Goal: Feedback & Contribution: Contribute content

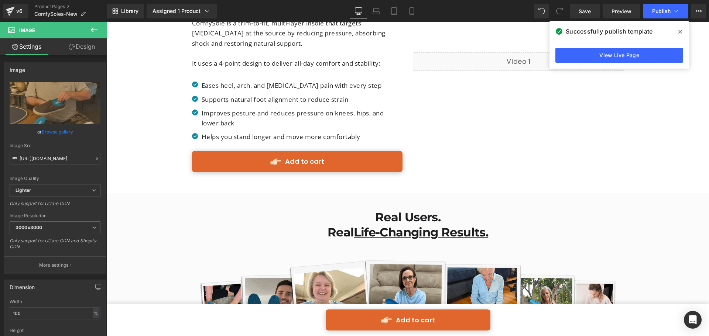
scroll to position [1219, 0]
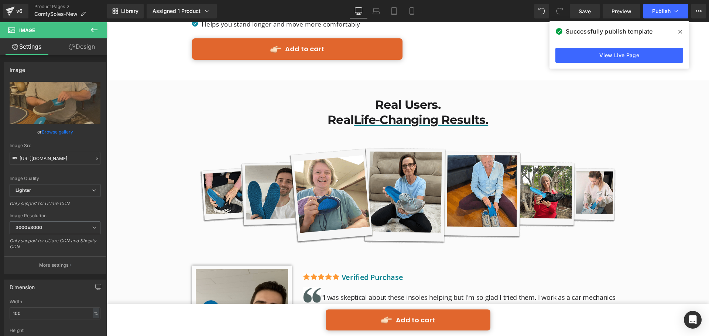
click at [399, 189] on span at bounding box center [396, 193] width 8 height 9
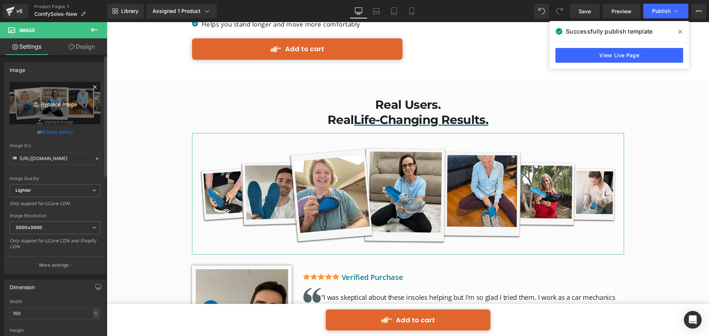
click at [41, 107] on icon "Replace Image" at bounding box center [54, 103] width 59 height 9
type input "C:\fakepath\img collage.png"
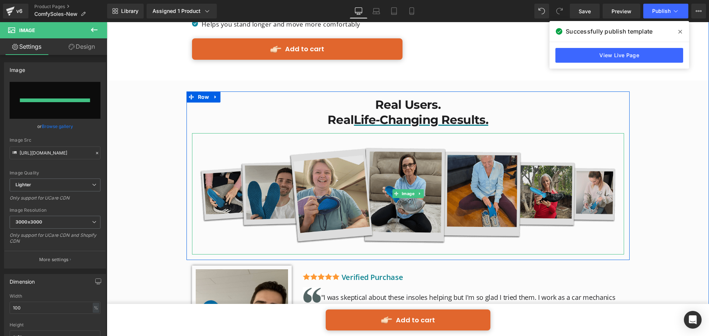
type input "https://ucarecdn.com/777a759e-e739-4a58-b35d-37826ab15ba8/-/format/auto/-/previ…"
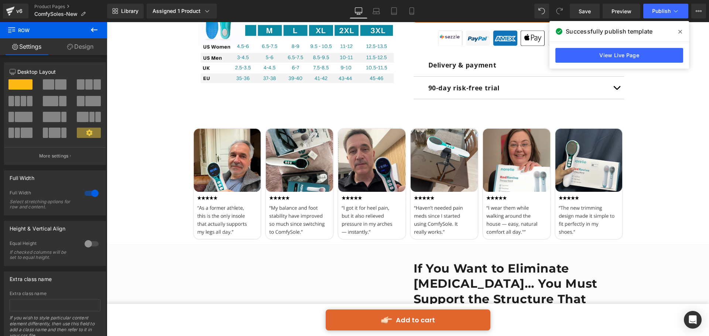
scroll to position [591, 0]
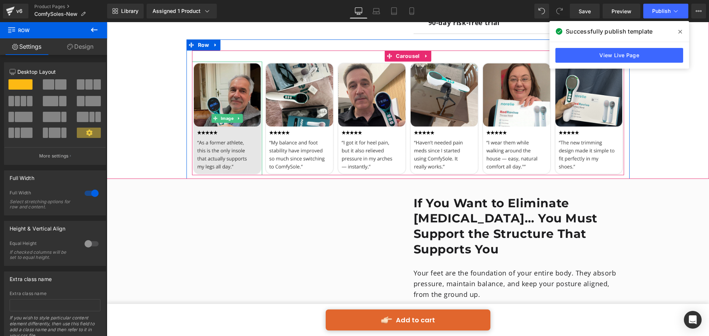
click at [238, 72] on img at bounding box center [227, 118] width 71 height 113
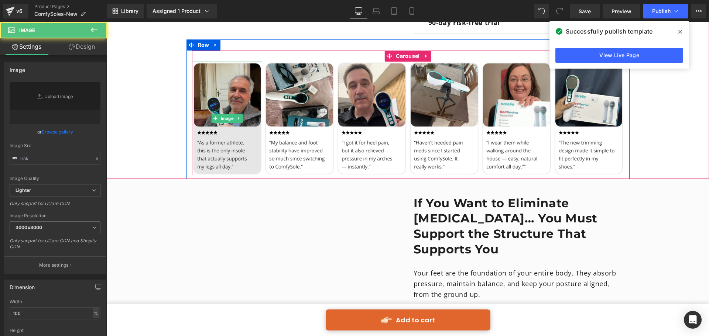
type input "https://ucarecdn.com/3253e613-ff33-4840-8af9-da6b5e723dae/-/format/auto/-/previ…"
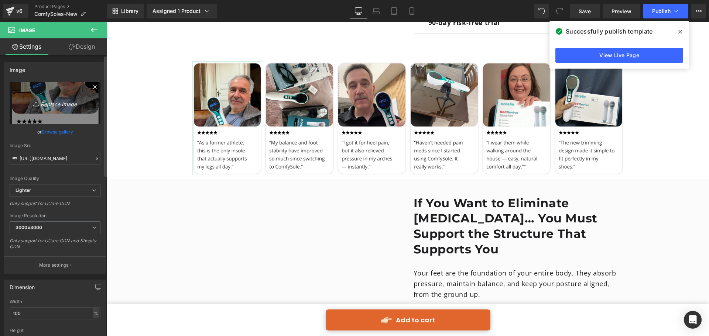
click at [72, 96] on link "Replace Image" at bounding box center [55, 103] width 91 height 42
type input "C:\fakepath\Group 513629.png"
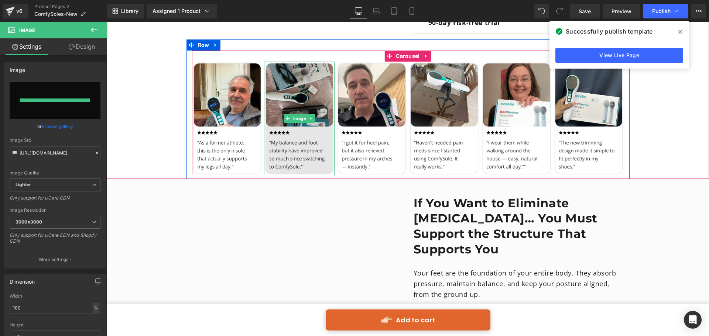
type input "https://ucarecdn.com/5d187cf8-a2e1-4e47-8d6d-bf9805bbda53/-/format/auto/-/previ…"
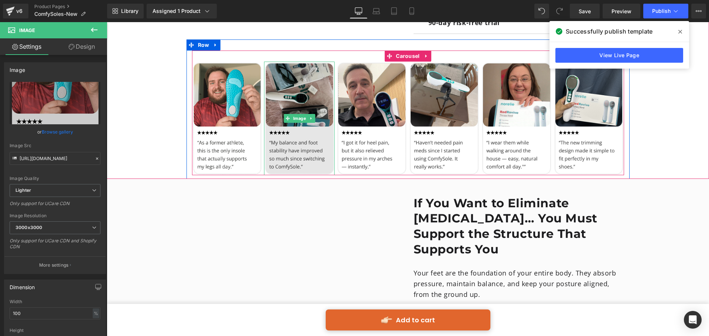
click at [297, 97] on img at bounding box center [299, 118] width 71 height 113
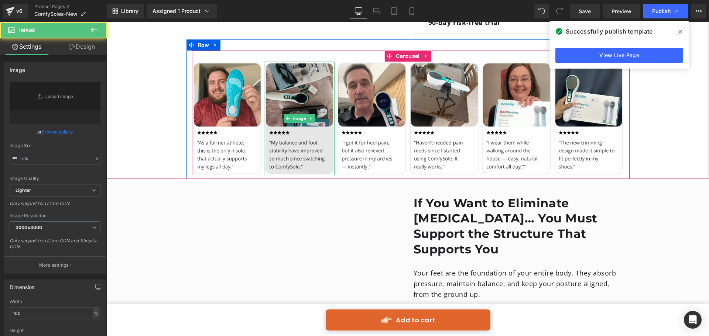
type input "https://ucarecdn.com/b27119de-e741-43a1-a185-77bdc5c9f195/-/format/auto/-/previ…"
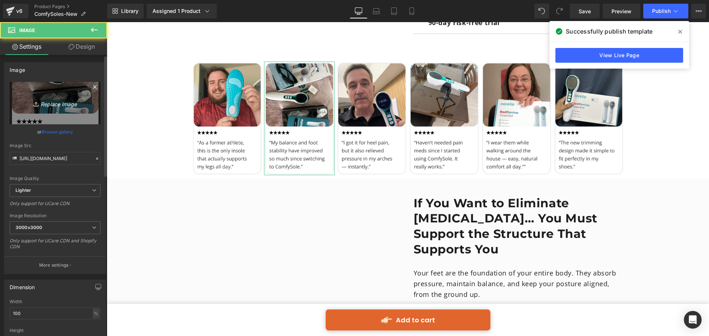
click at [58, 94] on link "Replace Image" at bounding box center [55, 103] width 91 height 42
type input "C:\fakepath\Group 513630.png"
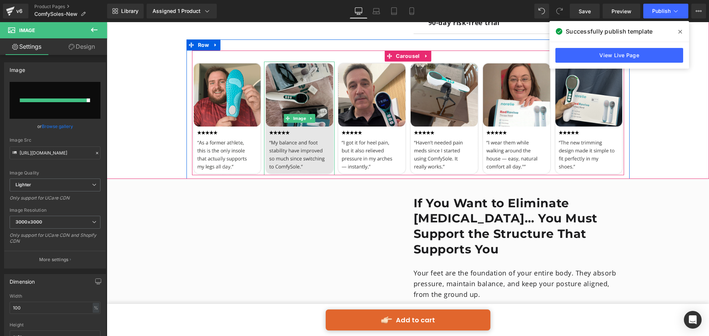
type input "https://ucarecdn.com/70310b39-bf80-483a-8d43-f28063b3d5d4/-/format/auto/-/previ…"
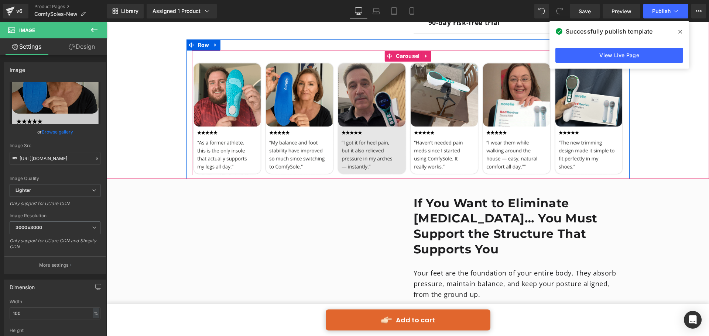
click at [364, 89] on img at bounding box center [371, 118] width 71 height 113
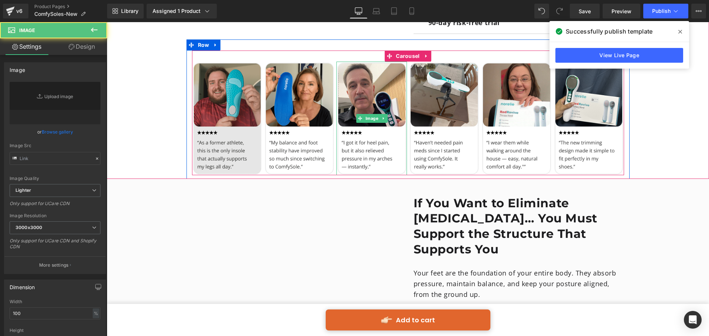
type input "https://ucarecdn.com/65c8a7b5-3043-4a7f-99af-9d5e8f827463/-/format/auto/-/previ…"
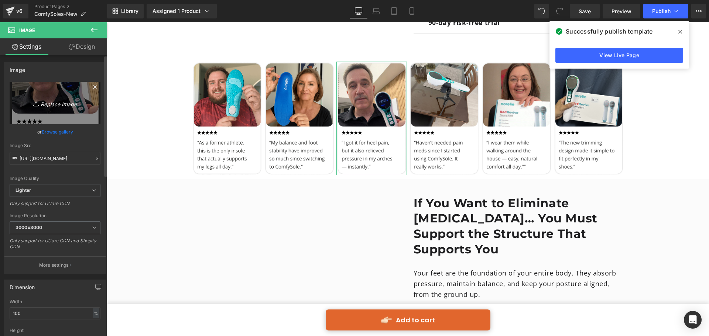
click at [62, 97] on link "Replace Image" at bounding box center [55, 103] width 91 height 42
type input "C:\fakepath\Group 513631.png"
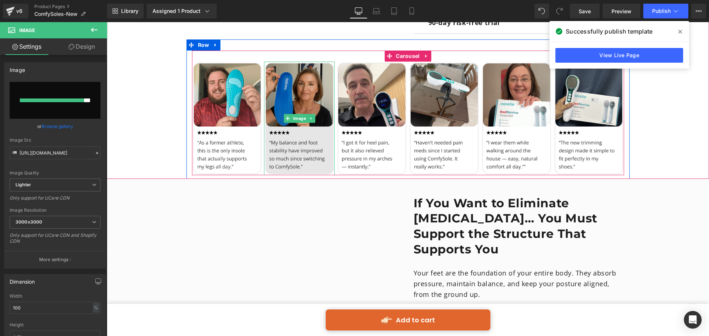
type input "https://ucarecdn.com/8f92d6ec-1bbb-4d0d-8ca0-b24c22a11de7/-/format/auto/-/previ…"
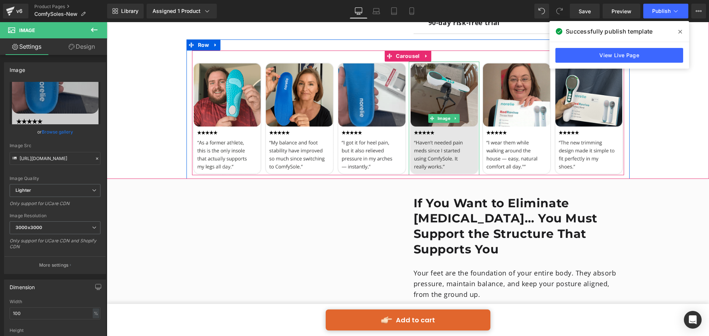
click at [447, 83] on img at bounding box center [444, 118] width 71 height 113
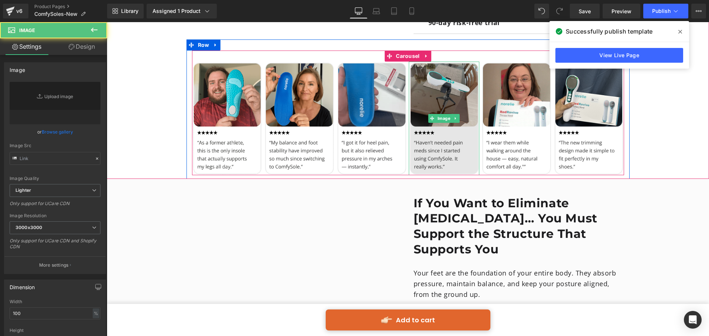
type input "https://ucarecdn.com/dd0a0f20-4834-46f1-9b61-5c5e472b316b/-/format/auto/-/previ…"
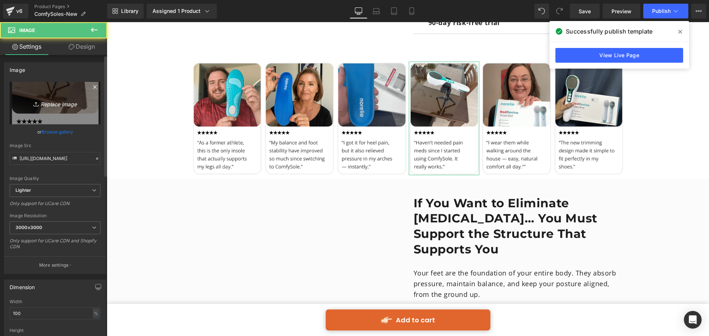
click at [66, 101] on icon "Replace Image" at bounding box center [54, 103] width 59 height 9
type input "C:\fakepath\Group 513632.png"
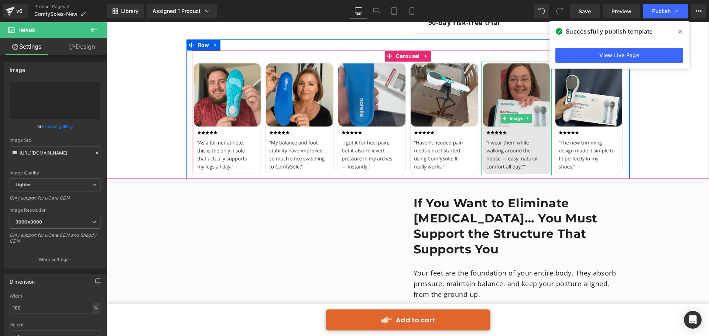
type input "https://ucarecdn.com/4cf76990-bd48-4486-821f-0b0e5aff3496/-/format/auto/-/previ…"
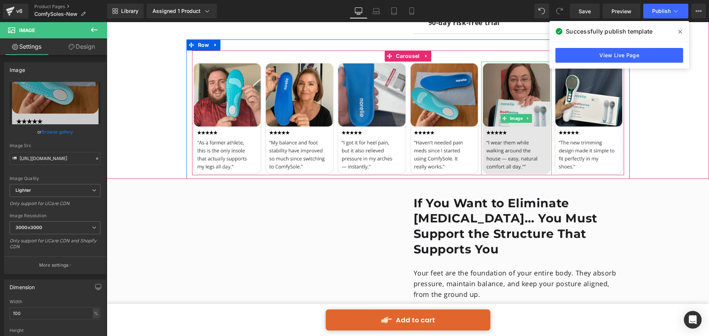
click at [500, 89] on img at bounding box center [516, 118] width 71 height 113
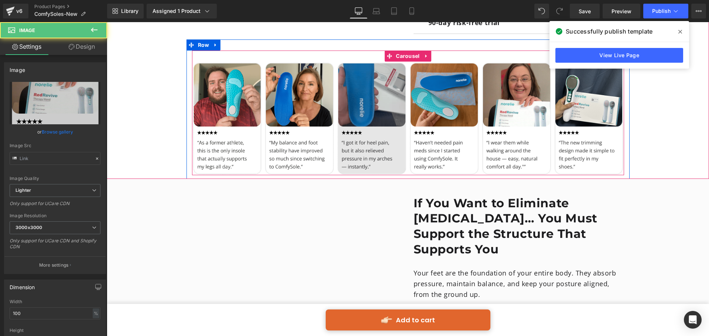
type input "https://ucarecdn.com/522149a8-ece9-49c8-a1a4-f9eb08de9f56/-/format/auto/-/previ…"
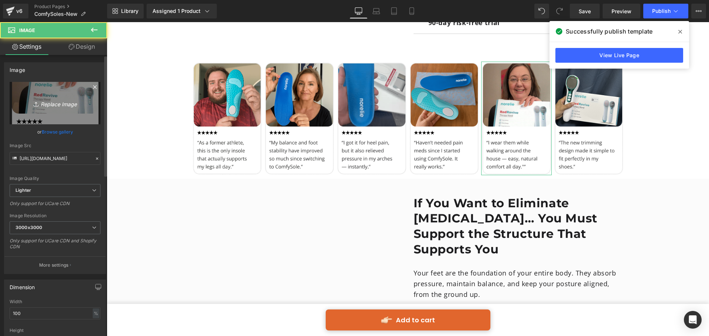
click at [59, 102] on icon "Replace Image" at bounding box center [54, 103] width 59 height 9
type input "C:\fakepath\Group 513633.png"
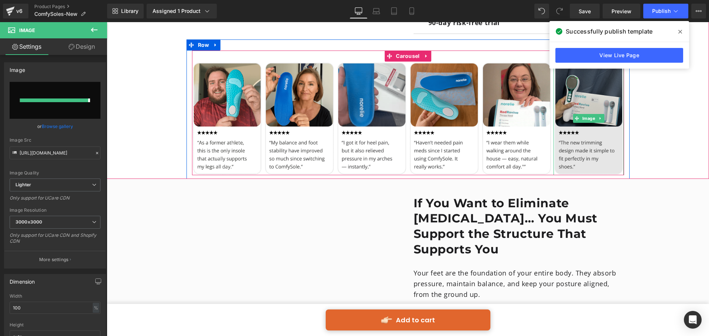
type input "https://ucarecdn.com/cdf754f5-a0dc-4b69-8fdf-0fea9a0ad9c3/-/format/auto/-/previ…"
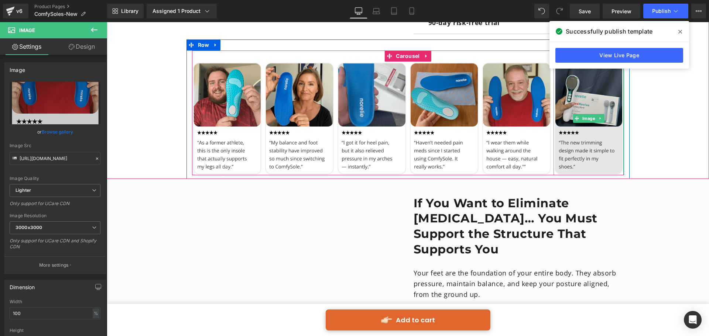
click at [575, 95] on img at bounding box center [589, 118] width 71 height 113
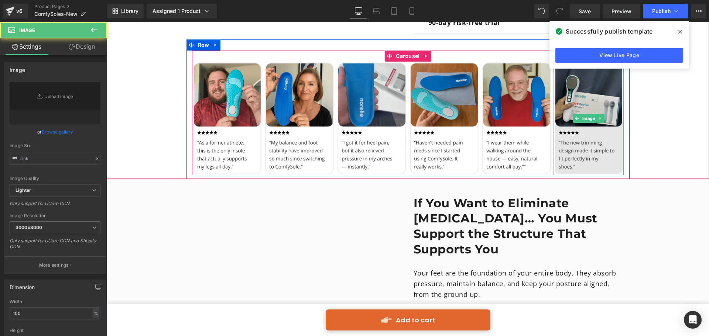
type input "https://ucarecdn.com/514020e4-e467-42b8-a6b6-869de6318849/-/format/auto/-/previ…"
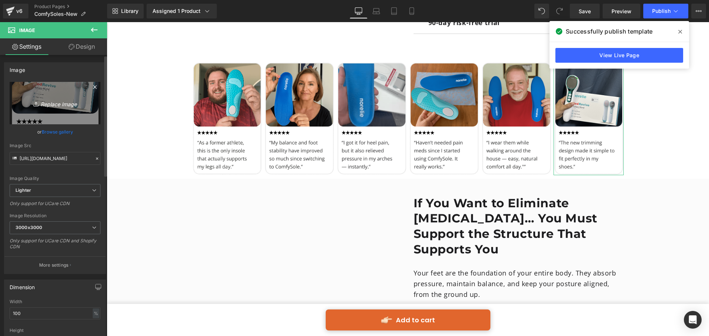
click at [55, 100] on icon "Replace Image" at bounding box center [54, 103] width 59 height 9
type input "C:\fakepath\Group 513634.png"
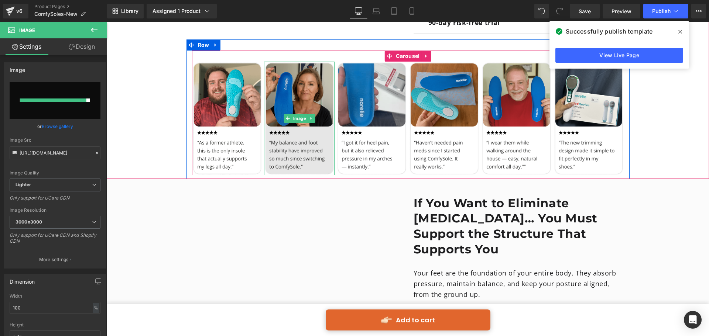
type input "https://ucarecdn.com/82676dd9-e3af-41b8-bf98-b15624c9b17c/-/format/auto/-/previ…"
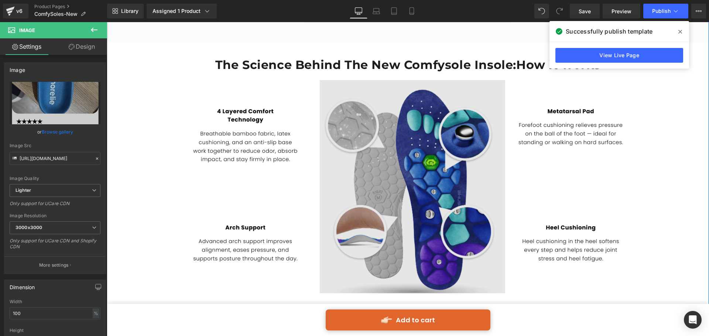
scroll to position [1957, 0]
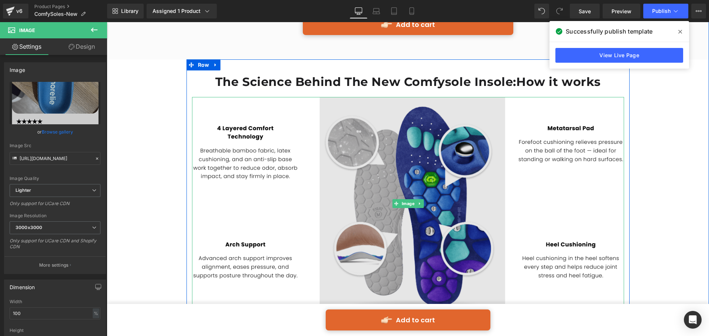
click at [445, 212] on img at bounding box center [408, 203] width 432 height 213
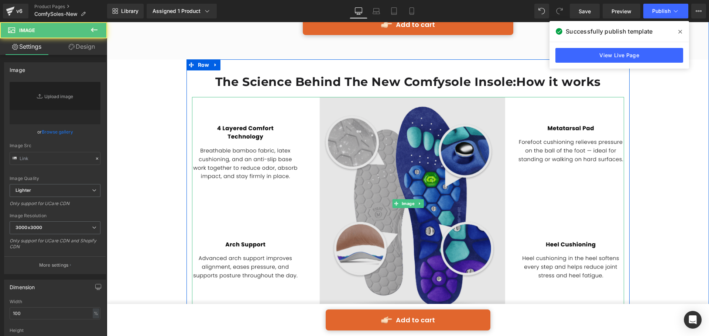
type input "https://ucarecdn.com/9569b959-539d-4348-8c02-2784a37e4890/-/format/auto/-/previ…"
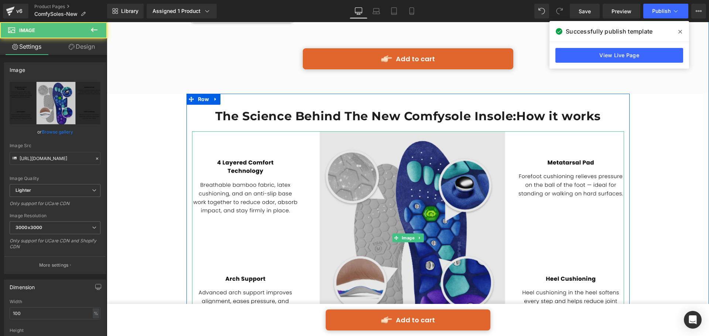
scroll to position [1884, 0]
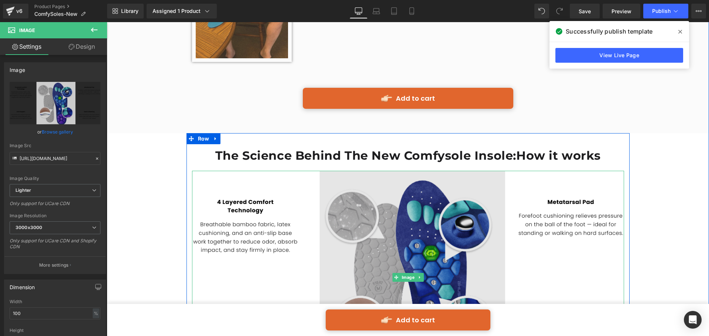
click at [269, 175] on img at bounding box center [408, 277] width 432 height 213
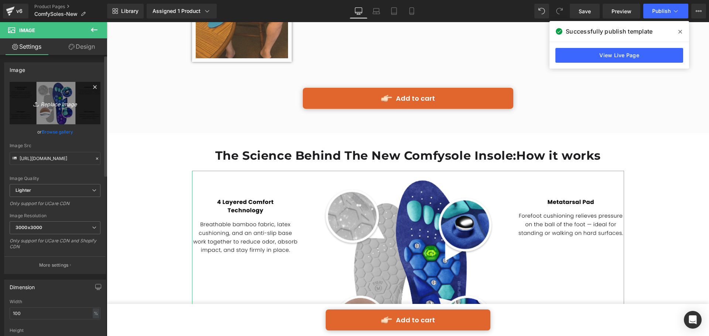
click at [90, 86] on icon at bounding box center [94, 87] width 9 height 9
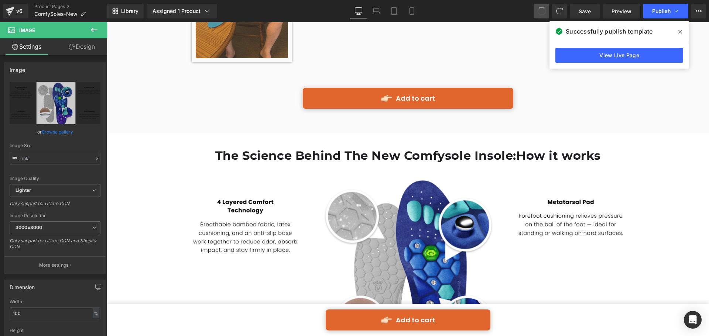
type input "https://ucarecdn.com/9569b959-539d-4348-8c02-2784a37e4890/-/format/auto/-/previ…"
click at [93, 28] on icon at bounding box center [94, 29] width 9 height 9
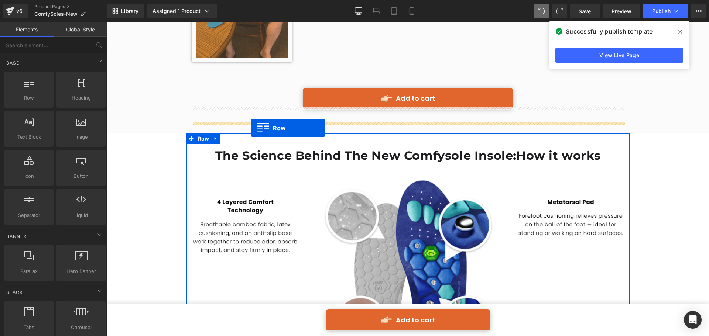
drag, startPoint x: 141, startPoint y: 112, endPoint x: 251, endPoint y: 128, distance: 111.6
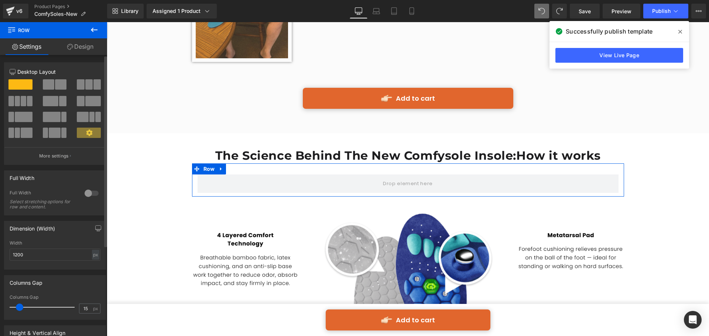
click at [81, 88] on span at bounding box center [80, 84] width 7 height 10
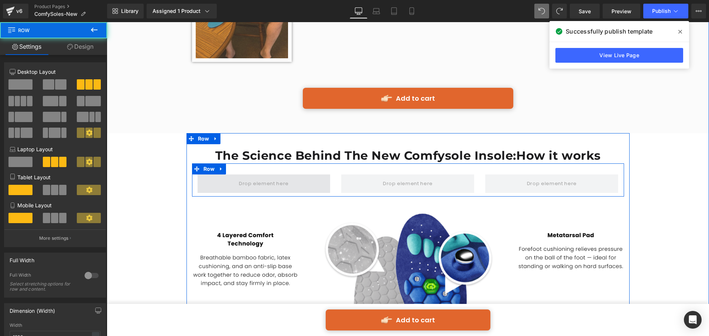
click at [236, 175] on span at bounding box center [264, 184] width 133 height 18
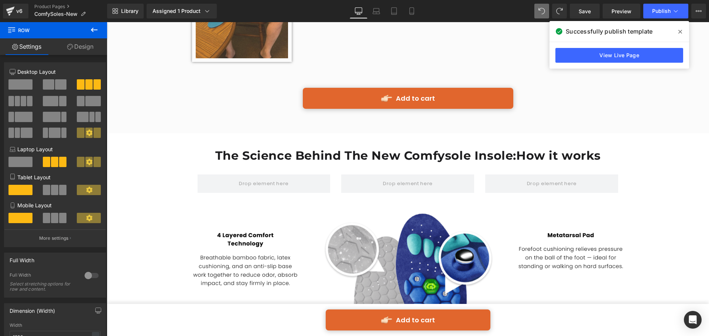
click at [95, 29] on icon at bounding box center [94, 29] width 9 height 9
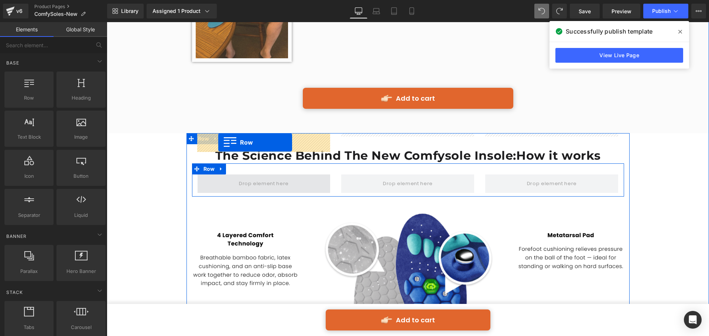
drag, startPoint x: 140, startPoint y: 118, endPoint x: 218, endPoint y: 143, distance: 82.5
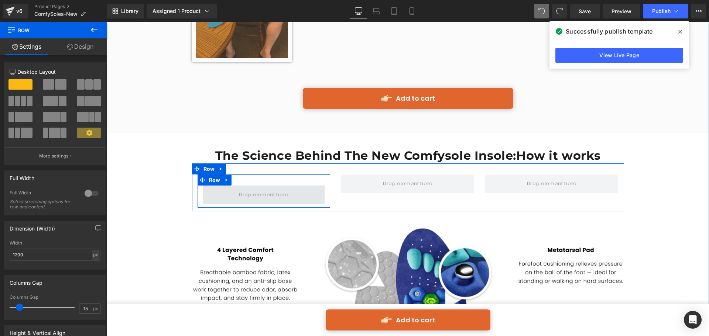
click at [223, 186] on span at bounding box center [264, 195] width 122 height 18
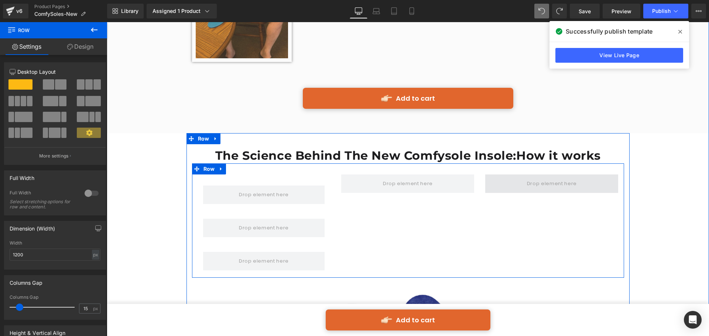
click at [524, 175] on span at bounding box center [551, 184] width 133 height 18
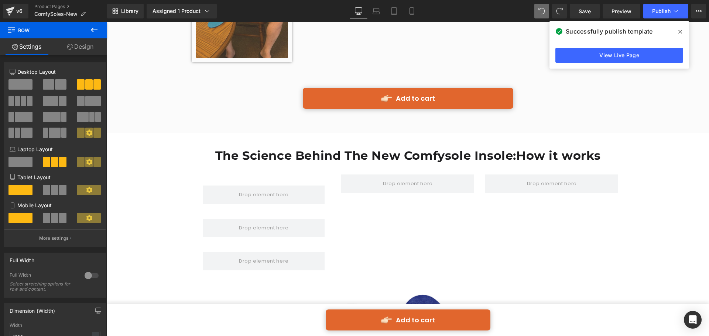
click at [89, 30] on button at bounding box center [94, 30] width 26 height 16
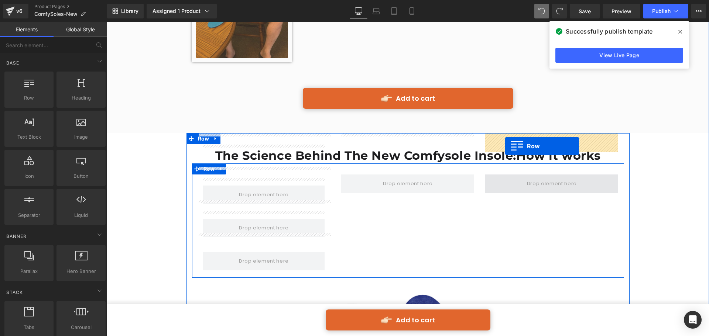
drag, startPoint x: 316, startPoint y: 122, endPoint x: 505, endPoint y: 146, distance: 191.0
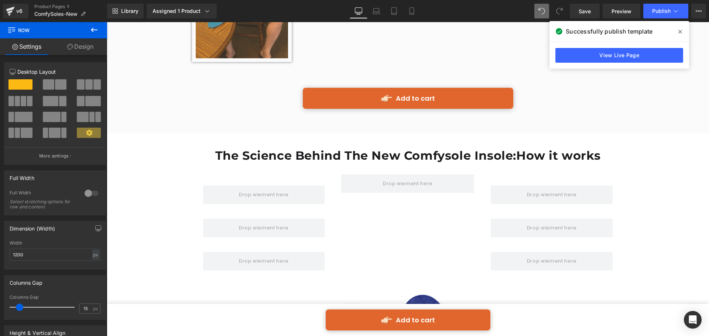
click at [92, 31] on icon at bounding box center [94, 30] width 7 height 4
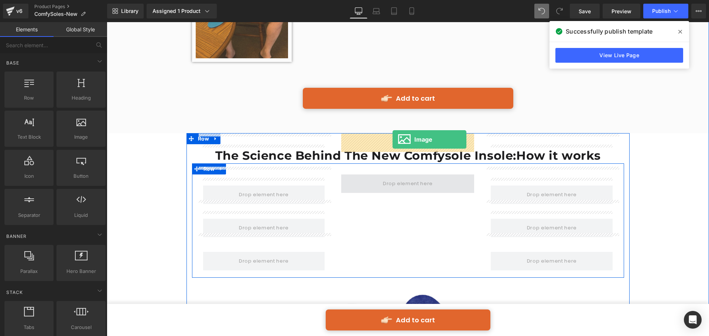
drag, startPoint x: 194, startPoint y: 153, endPoint x: 393, endPoint y: 140, distance: 198.7
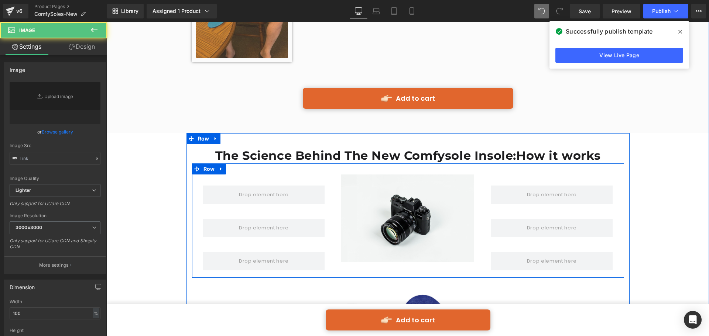
type input "//d1um8515vdn9kb.cloudfront.net/images/parallax.jpg"
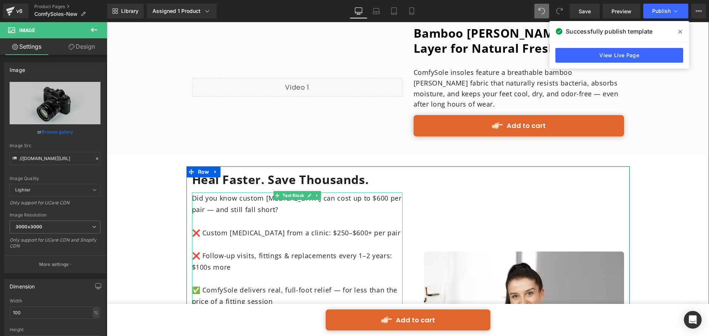
scroll to position [2992, 0]
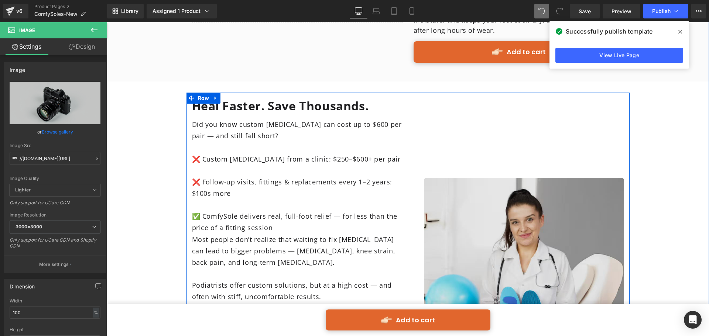
click at [542, 189] on img at bounding box center [524, 278] width 200 height 200
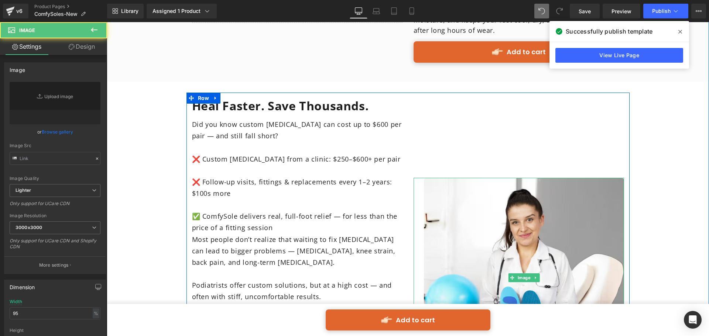
type input "https://ucarecdn.com/67d7d0bf-0c89-4eef-a75a-2a9845f31c98/-/format/auto/-/previ…"
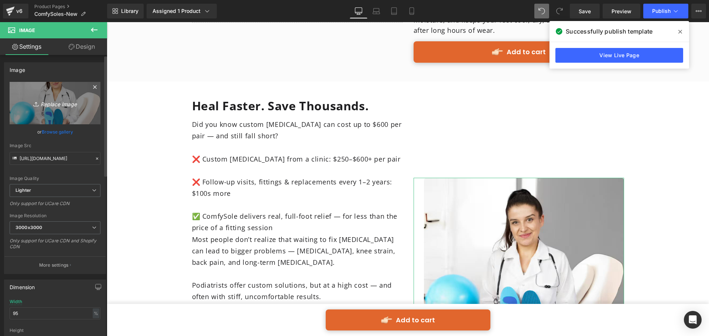
click at [60, 103] on icon "Replace Image" at bounding box center [54, 103] width 59 height 9
type input "C:\fakepath\c1b4db21-1798-4f41-965e-21d3ab718f40 (1).png"
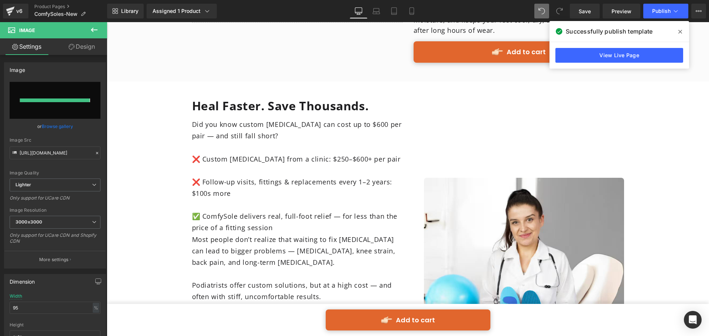
type input "https://ucarecdn.com/dd113f88-a284-414e-a3c4-c20b048f6dbd/-/format/auto/-/previ…"
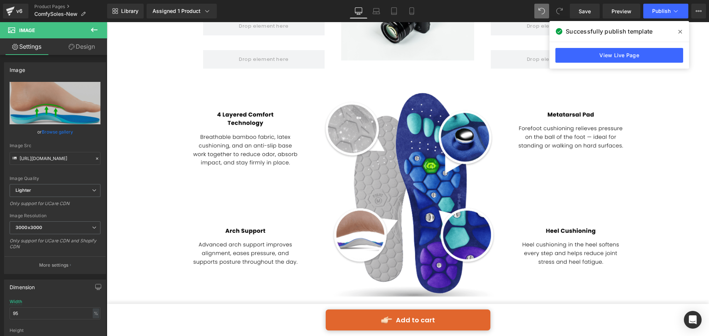
scroll to position [2068, 0]
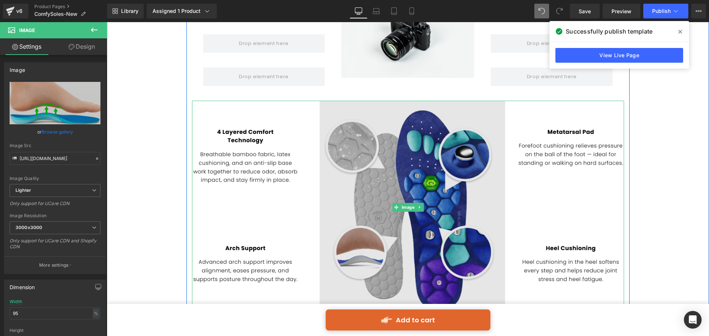
click at [387, 183] on img at bounding box center [408, 207] width 432 height 213
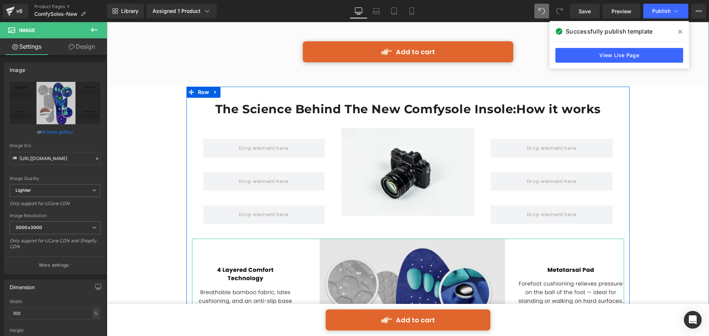
scroll to position [1920, 0]
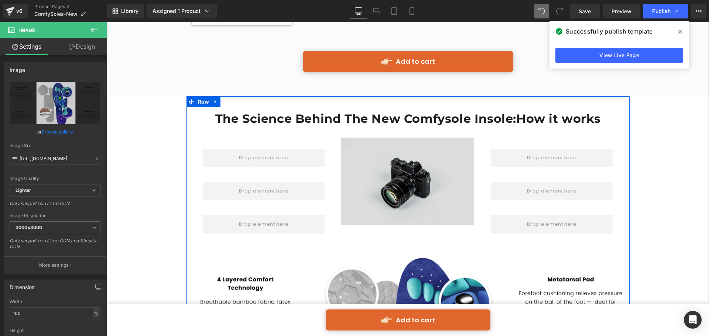
click at [423, 138] on img at bounding box center [407, 182] width 133 height 88
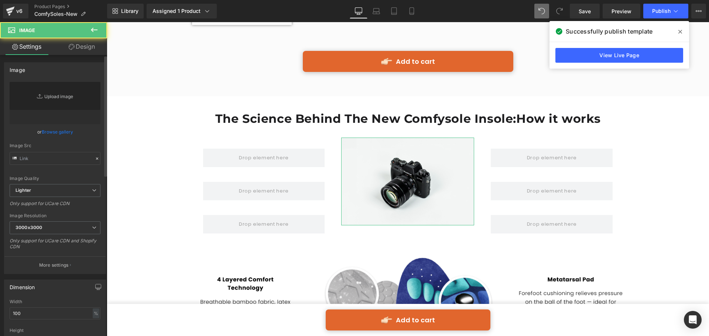
click at [50, 99] on link "Replace Image" at bounding box center [55, 103] width 91 height 42
type input "//d1um8515vdn9kb.cloudfront.net/images/parallax.jpg"
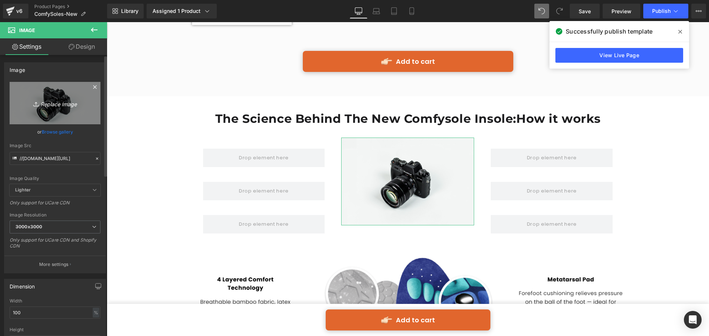
type input "C:\fakepath\4 layers.jpg"
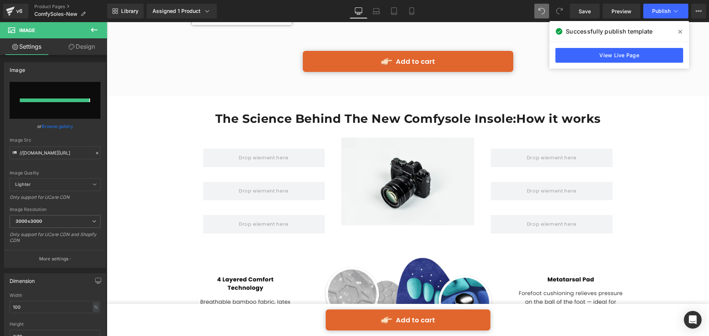
type input "https://ucarecdn.com/0f8136bc-f89e-4d25-bd14-398670727106/-/format/auto/-/previ…"
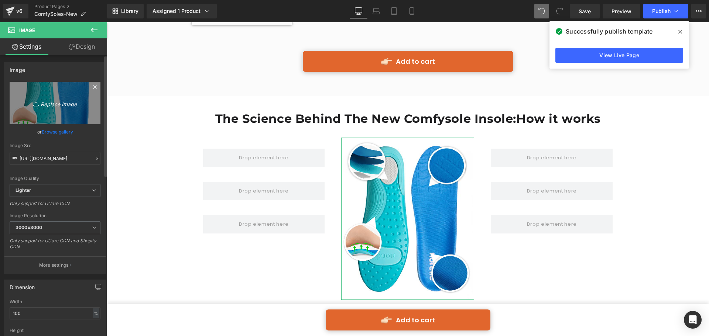
click at [44, 96] on link "Replace Image" at bounding box center [55, 103] width 91 height 42
type input "C:\fakepath\4 layers.jpg"
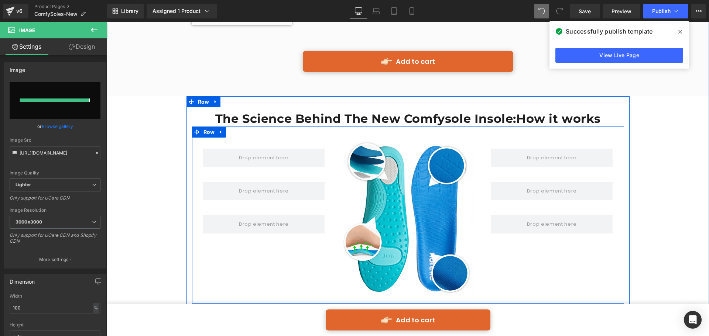
type input "https://ucarecdn.com/db02ce0b-a358-430c-ad7e-5c92f4fbe7d8/-/format/auto/-/previ…"
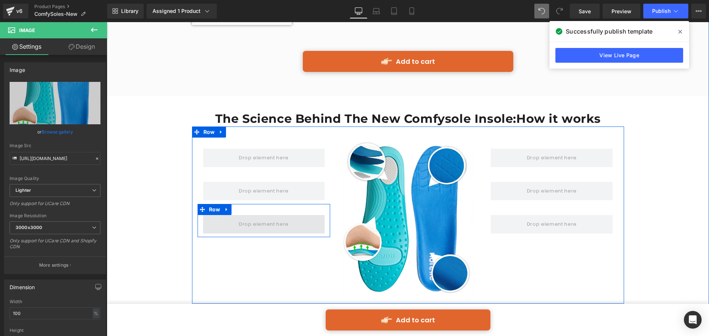
click at [283, 218] on span at bounding box center [263, 224] width 55 height 12
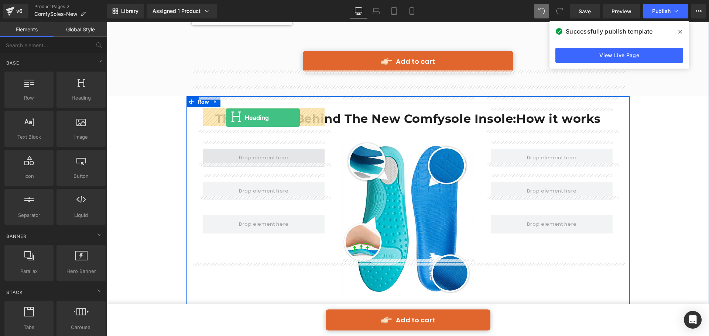
drag, startPoint x: 109, startPoint y: 102, endPoint x: 226, endPoint y: 118, distance: 118.6
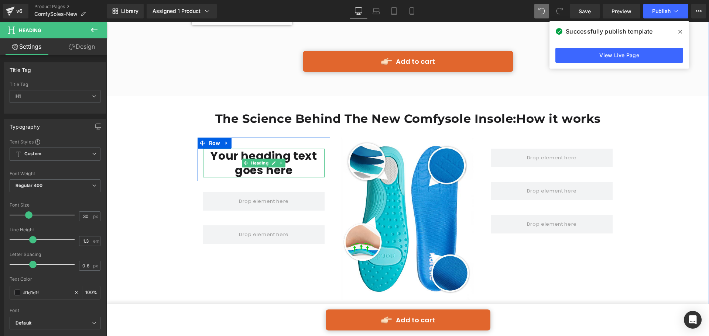
click at [298, 149] on h1 "Your heading text goes here" at bounding box center [264, 163] width 122 height 29
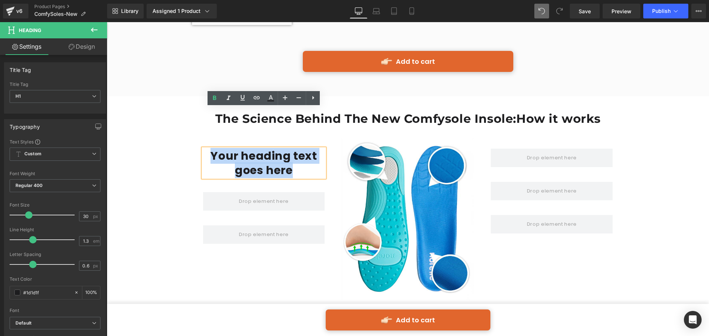
paste div
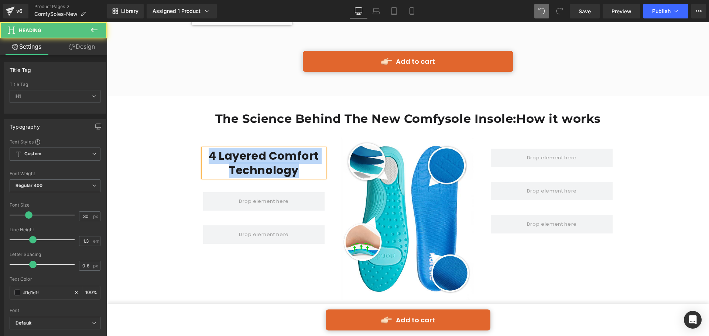
drag, startPoint x: 288, startPoint y: 130, endPoint x: 180, endPoint y: 157, distance: 111.3
click at [203, 149] on div "4 Layered Comfort Technology" at bounding box center [264, 163] width 122 height 29
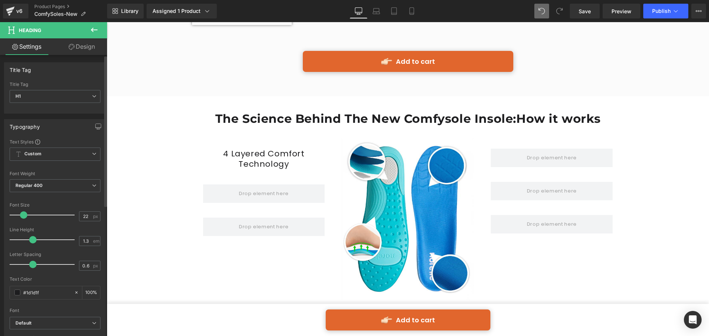
drag, startPoint x: 27, startPoint y: 214, endPoint x: 22, endPoint y: 218, distance: 6.1
click at [22, 218] on span at bounding box center [23, 215] width 7 height 7
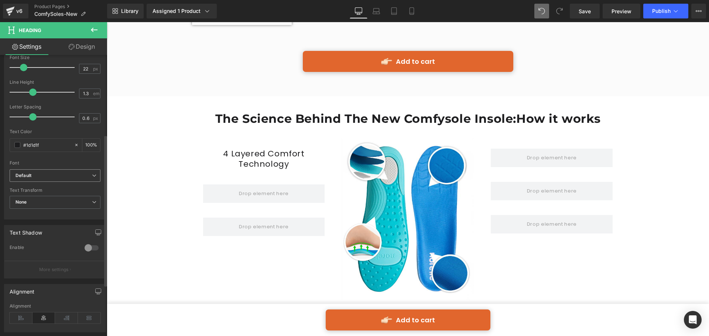
click at [49, 177] on b "Default" at bounding box center [54, 176] width 76 height 6
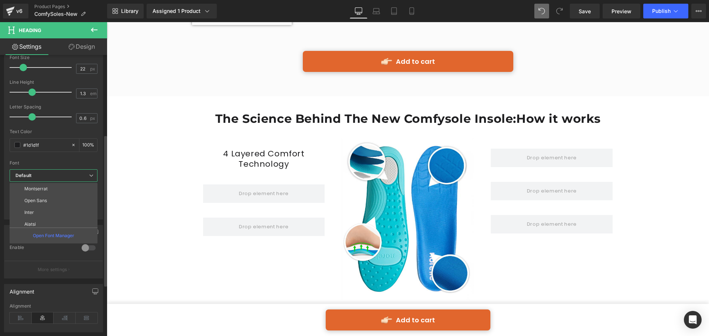
scroll to position [74, 0]
click at [50, 188] on li "Montserrat" at bounding box center [55, 186] width 91 height 12
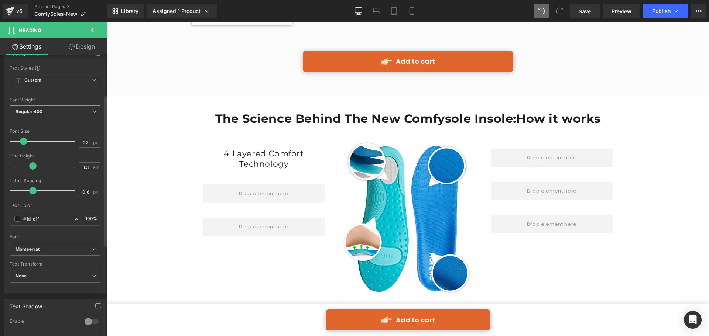
click at [63, 114] on span "Regular 400" at bounding box center [55, 112] width 91 height 13
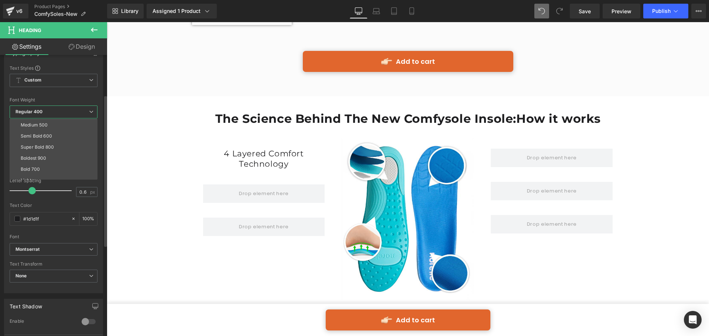
scroll to position [61, 0]
click at [52, 153] on li "Bold 700" at bounding box center [55, 152] width 91 height 11
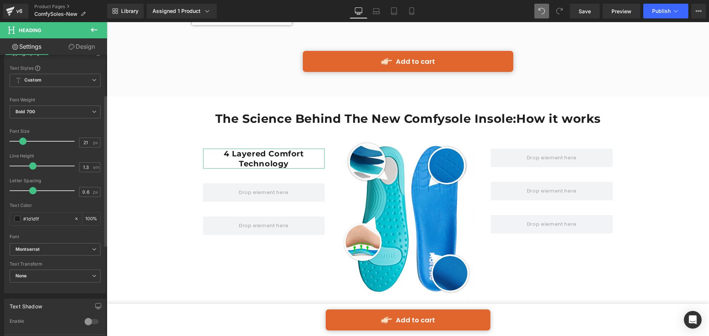
type input "20"
click at [24, 138] on span at bounding box center [22, 141] width 7 height 7
click at [91, 26] on icon at bounding box center [94, 29] width 9 height 9
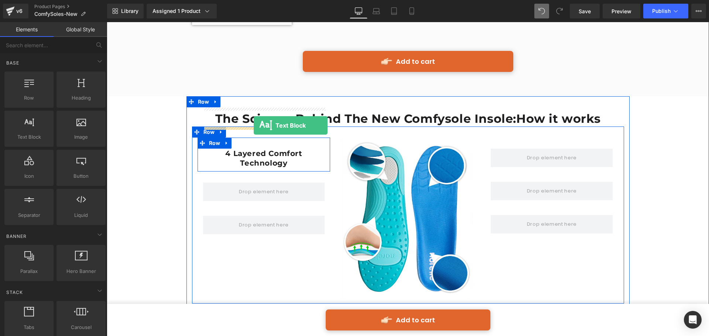
drag, startPoint x: 134, startPoint y: 154, endPoint x: 254, endPoint y: 126, distance: 122.7
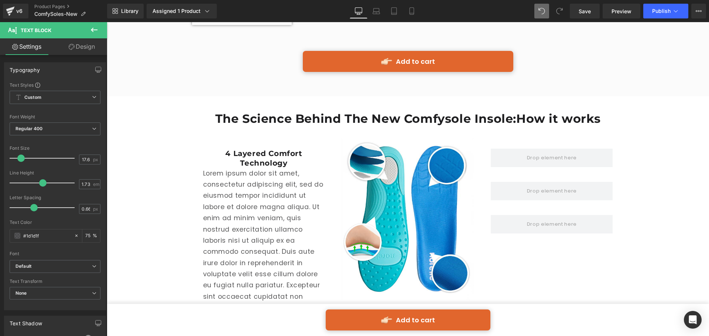
click at [279, 201] on p "Lorem ipsum dolor sit amet, consectetur adipiscing elit, sed do eiusmod tempor …" at bounding box center [264, 252] width 122 height 168
click at [273, 169] on p "Lorem ipsum dolor sit amet, consectetur adipiscing elit, sed do eiusmod tempor …" at bounding box center [264, 252] width 122 height 168
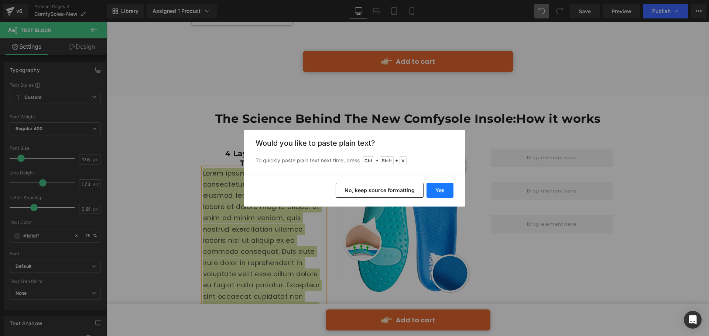
drag, startPoint x: 439, startPoint y: 191, endPoint x: 331, endPoint y: 169, distance: 109.9
click at [439, 191] on button "Yes" at bounding box center [440, 190] width 27 height 15
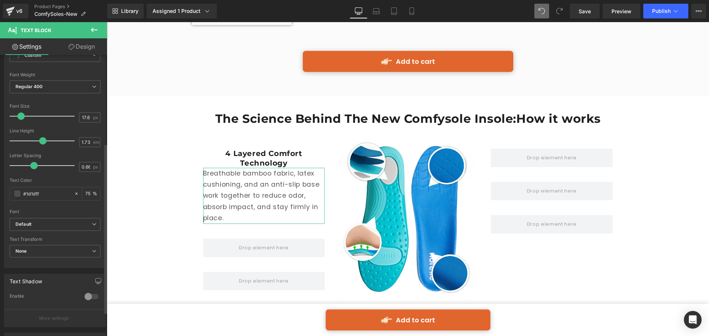
scroll to position [148, 0]
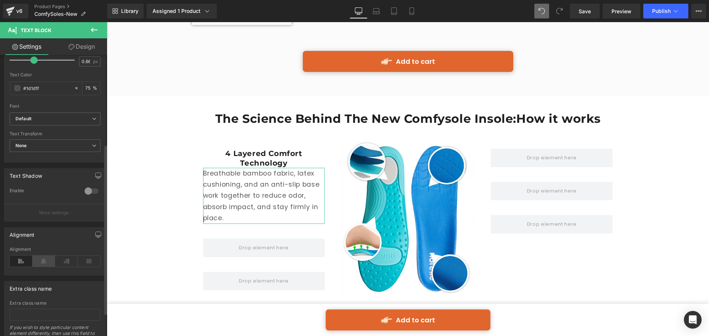
click at [44, 260] on icon at bounding box center [44, 261] width 23 height 11
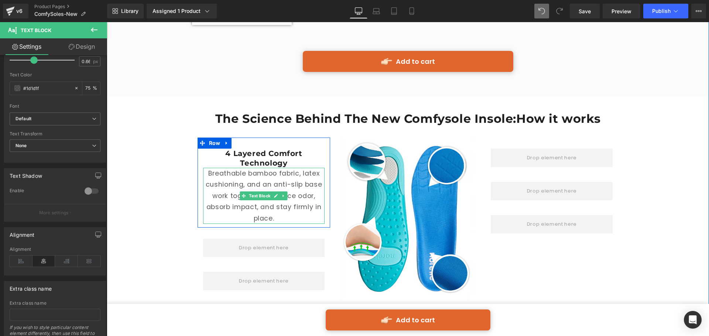
click at [264, 168] on p "Breathable bamboo fabric, latex cushioning, and an anti-slip base work together…" at bounding box center [264, 196] width 122 height 56
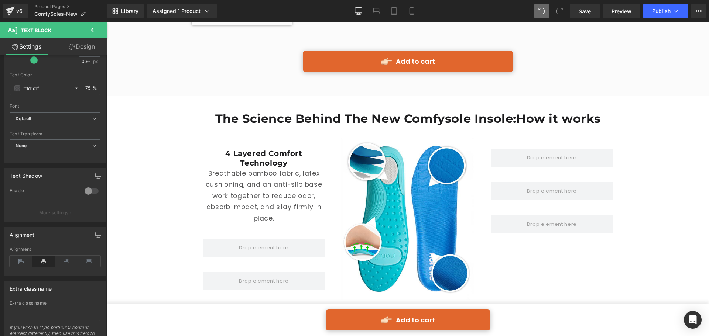
click at [91, 47] on link "Design" at bounding box center [82, 46] width 54 height 17
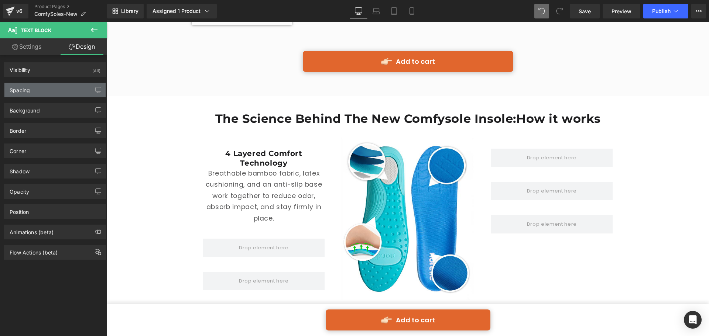
click at [56, 92] on div "Spacing" at bounding box center [54, 90] width 101 height 14
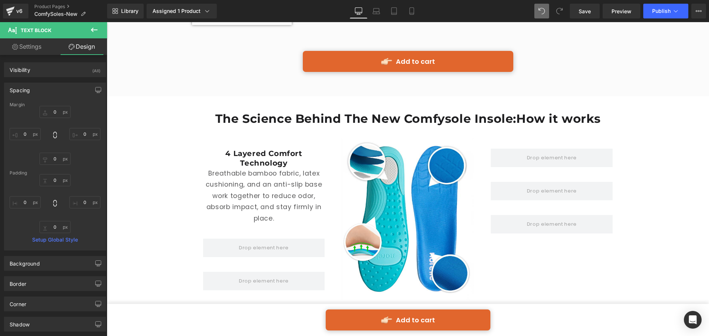
type input "0"
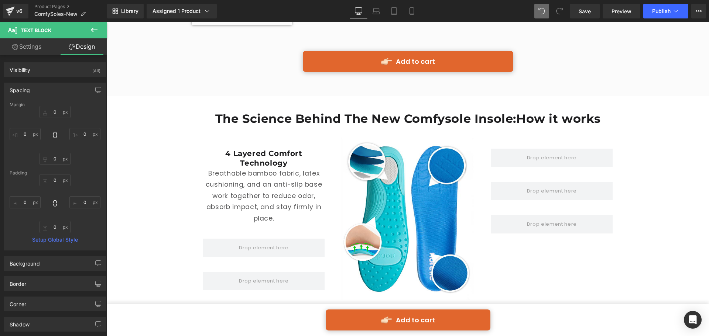
type input "0"
click at [55, 110] on input "0" at bounding box center [55, 112] width 31 height 12
type input "10"
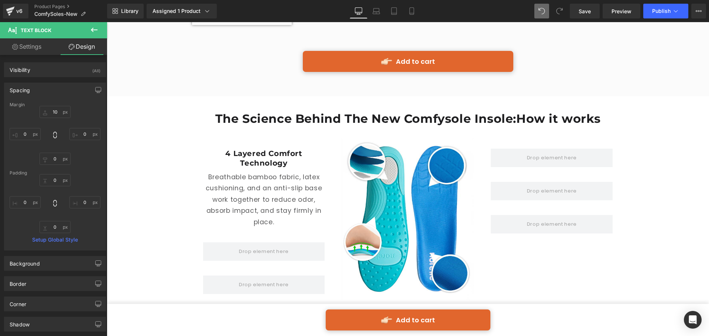
click at [213, 149] on div "4 Layered Comfort Technology Heading Breathable bamboo fabric, latex cushioning…" at bounding box center [264, 188] width 133 height 79
click at [237, 172] on p "Breathable bamboo fabric, latex cushioning, and an anti-slip base work together…" at bounding box center [264, 200] width 122 height 56
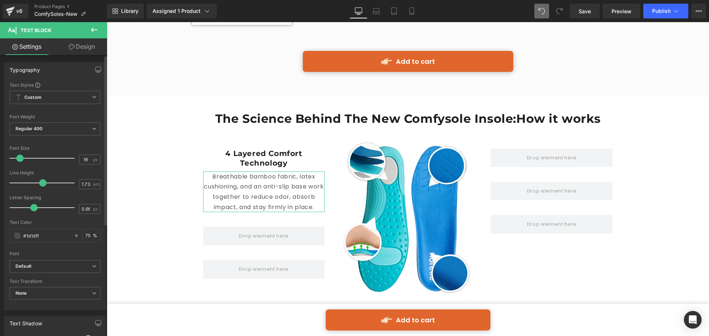
type input "17"
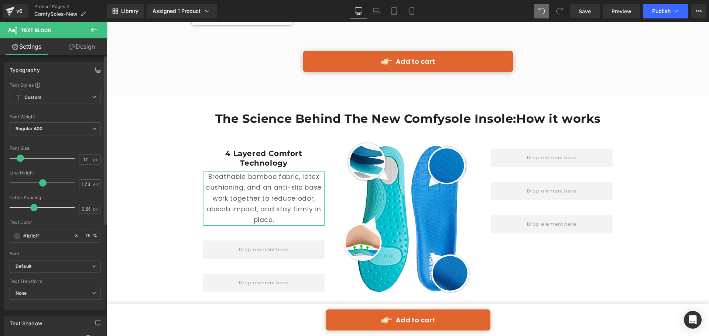
click at [21, 159] on span at bounding box center [20, 158] width 7 height 7
click at [17, 236] on span at bounding box center [17, 236] width 6 height 6
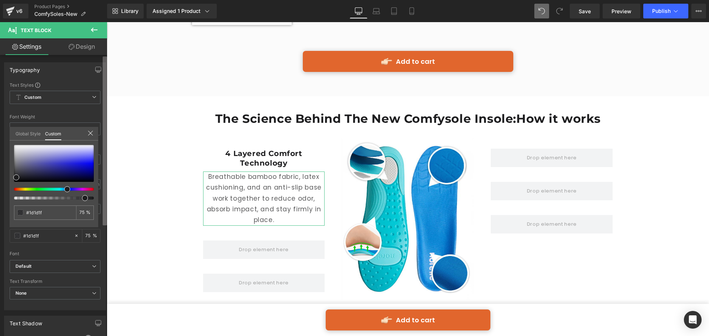
type input "89"
drag, startPoint x: 180, startPoint y: 220, endPoint x: 157, endPoint y: 196, distance: 32.9
type input "100"
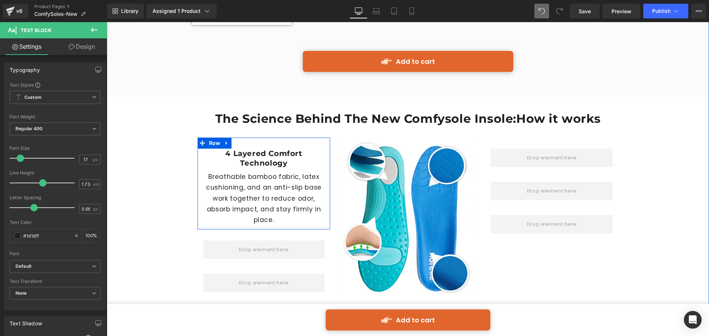
click at [253, 149] on h1 "4 Layered Comfort Technology" at bounding box center [264, 158] width 122 height 19
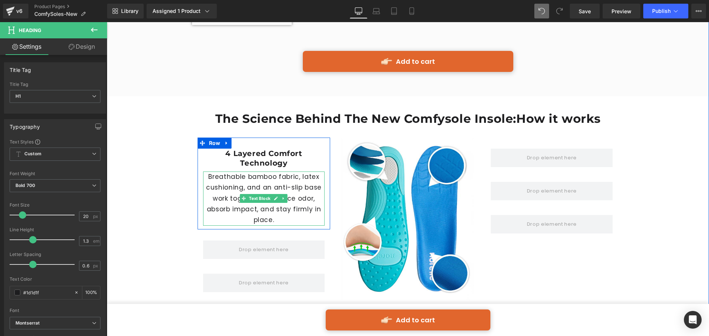
click at [299, 172] on p "Breathable bamboo fabric, latex cushioning, and an anti-slip base work together…" at bounding box center [264, 199] width 122 height 54
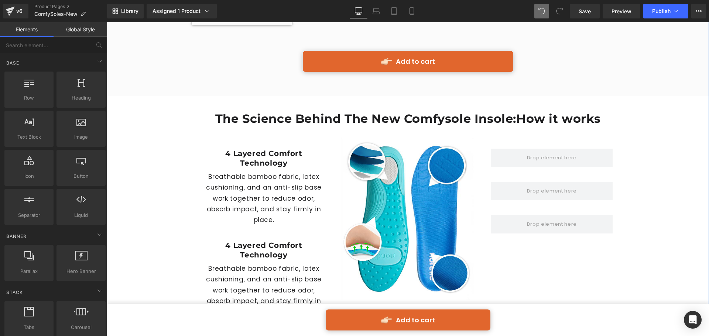
scroll to position [2031, 0]
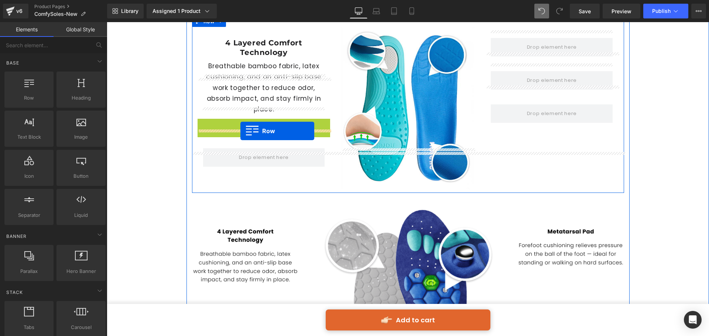
drag, startPoint x: 212, startPoint y: 81, endPoint x: 240, endPoint y: 131, distance: 57.5
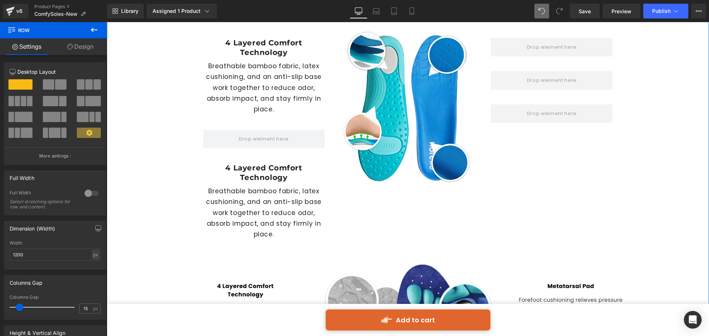
scroll to position [1920, 0]
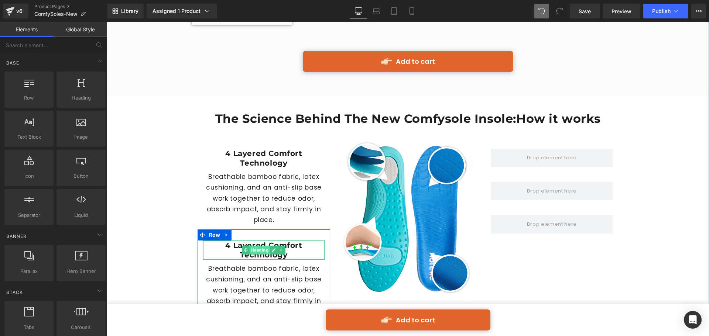
click at [256, 246] on span "Heading" at bounding box center [260, 250] width 20 height 9
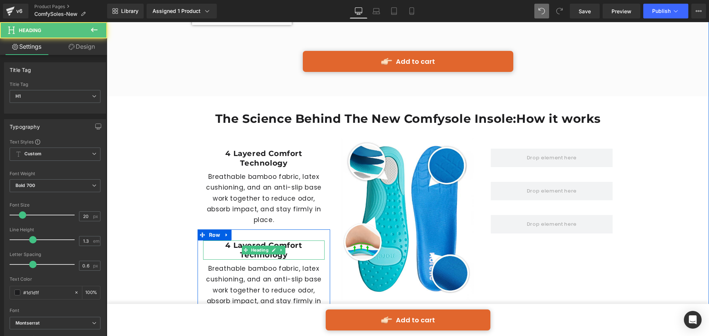
click at [232, 241] on h1 "4 Layered Comfort Technology" at bounding box center [264, 250] width 122 height 19
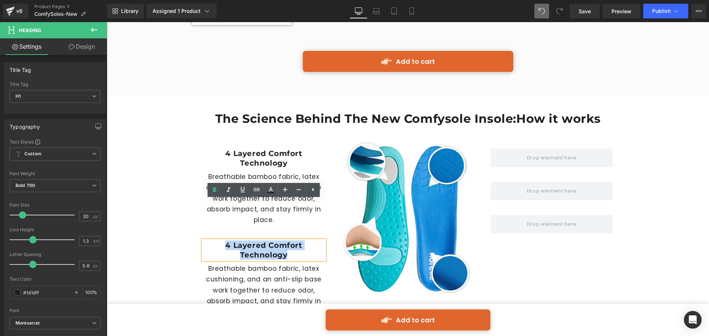
drag, startPoint x: 227, startPoint y: 204, endPoint x: 295, endPoint y: 217, distance: 69.2
click at [295, 241] on h1 "4 Layered Comfort Technology" at bounding box center [264, 250] width 122 height 19
paste div
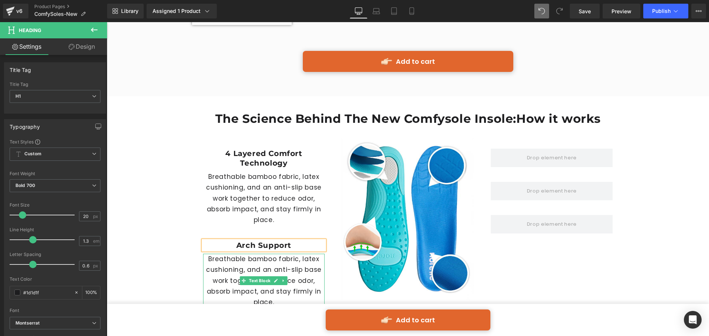
click at [275, 254] on p "Breathable bamboo fabric, latex cushioning, and an anti-slip base work together…" at bounding box center [264, 281] width 122 height 54
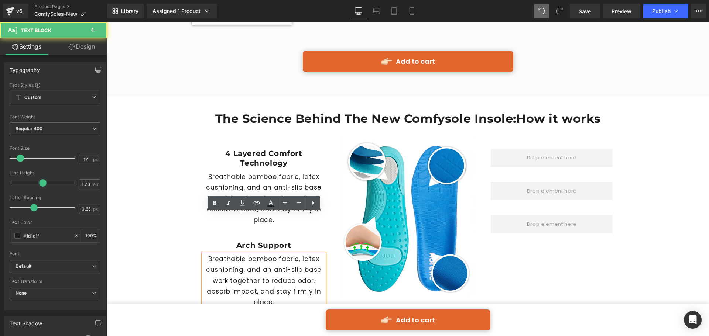
click at [263, 256] on p "Breathable bamboo fabric, latex cushioning, and an anti-slip base work together…" at bounding box center [264, 281] width 122 height 54
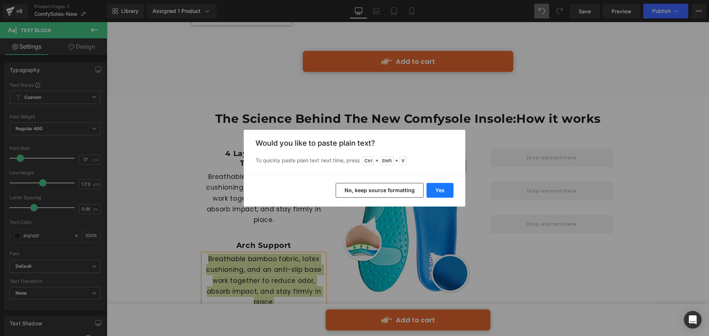
click at [439, 189] on button "Yes" at bounding box center [440, 190] width 27 height 15
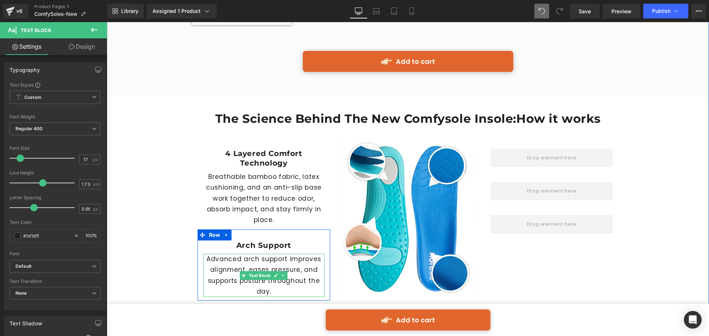
click at [282, 254] on p "Advanced arch support improves alignment, eases pressure, and supports posture …" at bounding box center [264, 276] width 122 height 44
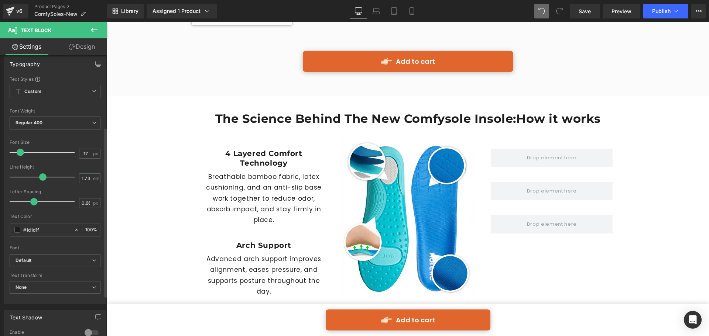
scroll to position [0, 0]
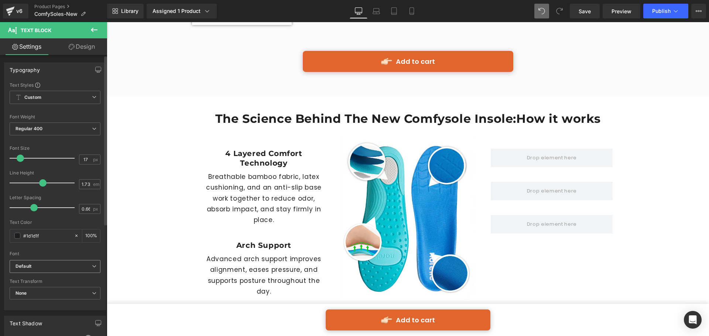
click at [73, 264] on b "Default" at bounding box center [54, 267] width 76 height 6
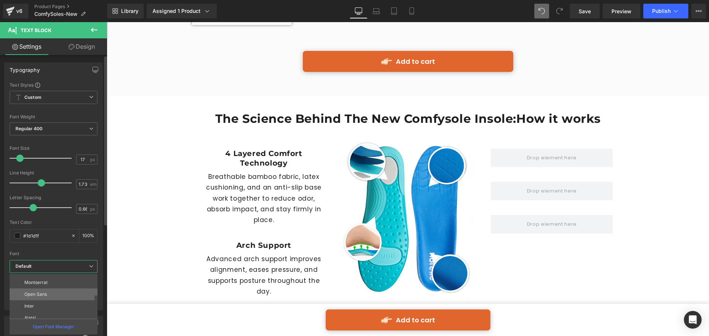
scroll to position [74, 0]
click at [64, 290] on li "Open Sans" at bounding box center [55, 289] width 91 height 12
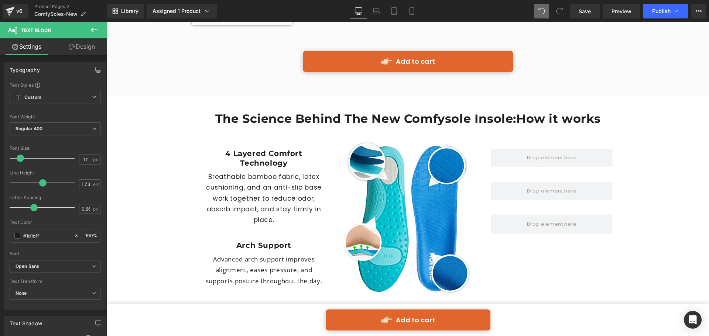
click at [247, 172] on p "Breathable bamboo fabric, latex cushioning, and an anti-slip base work together…" at bounding box center [264, 199] width 122 height 54
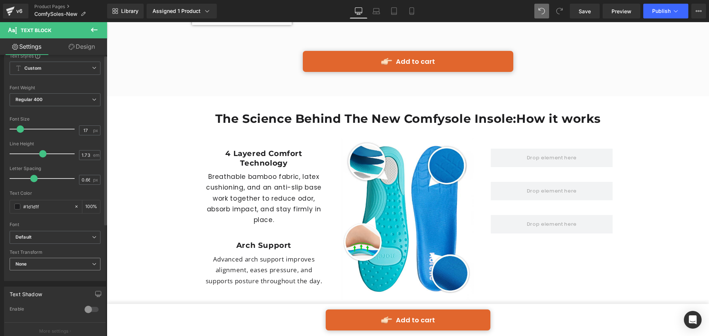
scroll to position [37, 0]
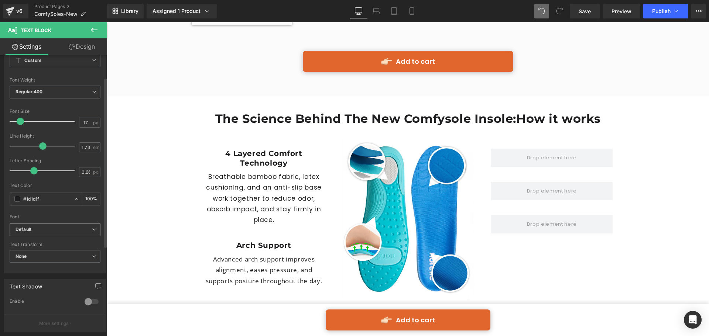
drag, startPoint x: 73, startPoint y: 233, endPoint x: 68, endPoint y: 244, distance: 12.6
click at [73, 232] on b "Default" at bounding box center [54, 230] width 76 height 6
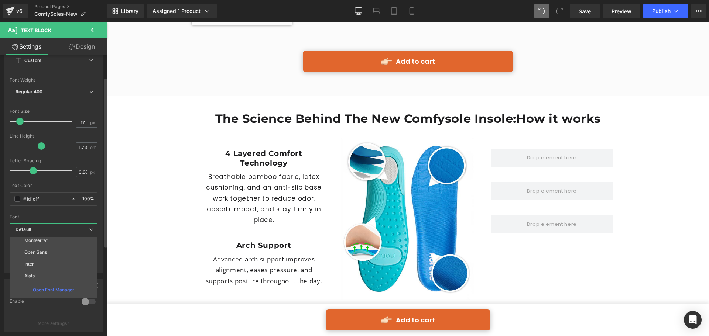
scroll to position [74, 0]
click at [57, 251] on li "Open Sans" at bounding box center [55, 252] width 91 height 12
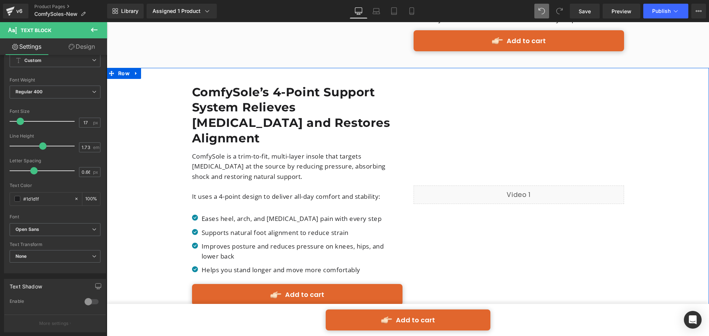
scroll to position [960, 0]
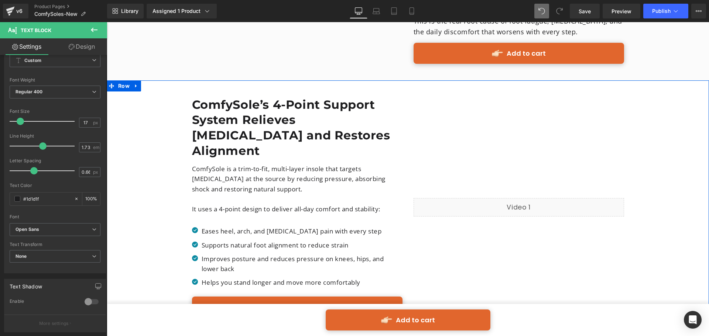
click at [342, 164] on p "ComfySole is a trim-to-fit, multi-layer insole that targets [MEDICAL_DATA] at t…" at bounding box center [297, 179] width 211 height 30
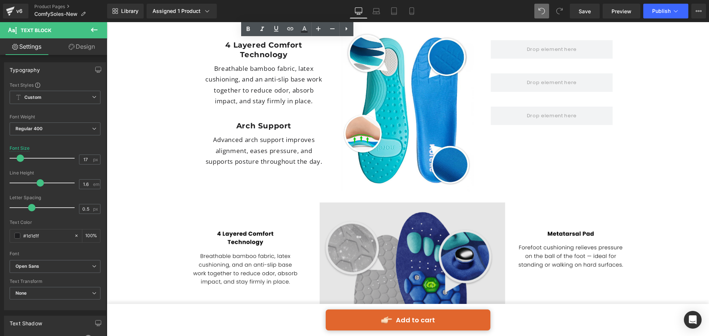
scroll to position [1919, 0]
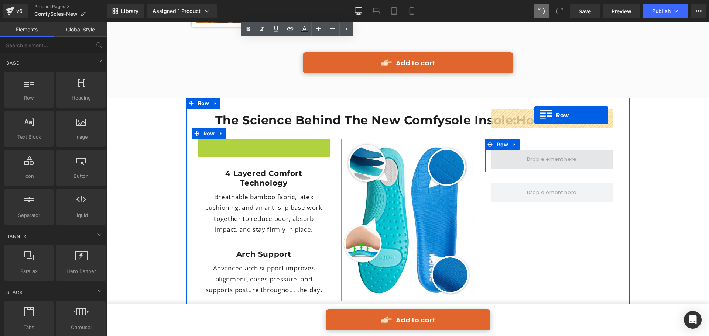
drag, startPoint x: 218, startPoint y: 107, endPoint x: 534, endPoint y: 115, distance: 316.3
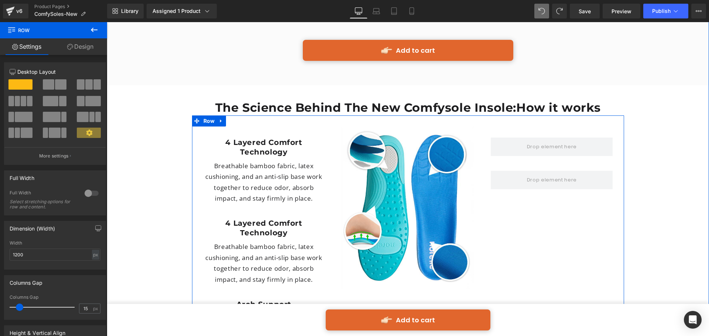
scroll to position [1926, 0]
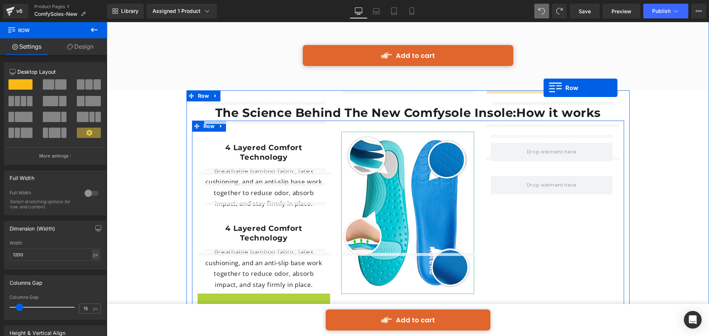
drag, startPoint x: 213, startPoint y: 261, endPoint x: 544, endPoint y: 88, distance: 373.5
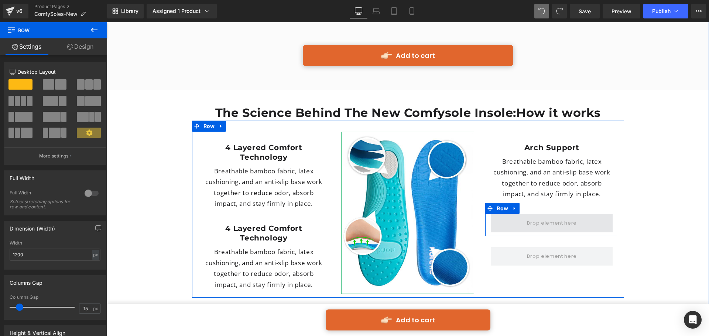
click at [549, 218] on span at bounding box center [551, 224] width 55 height 12
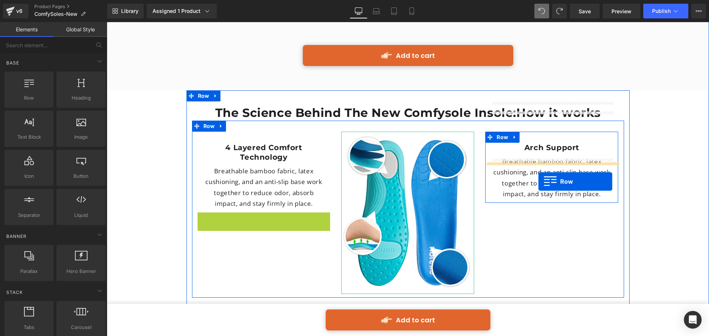
drag, startPoint x: 213, startPoint y: 177, endPoint x: 538, endPoint y: 182, distance: 325.0
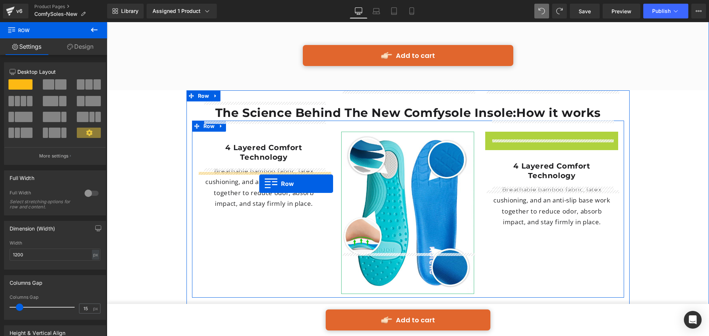
drag, startPoint x: 503, startPoint y: 97, endPoint x: 259, endPoint y: 184, distance: 259.2
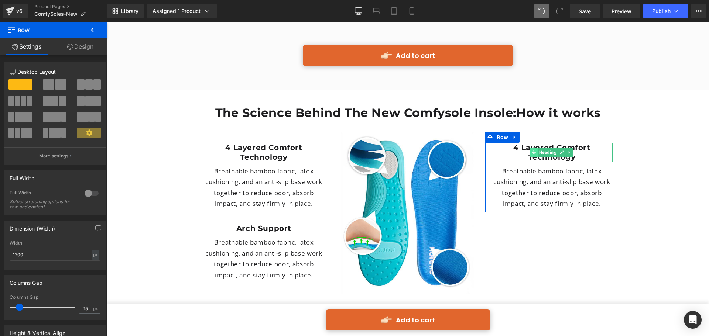
click at [535, 148] on span at bounding box center [534, 152] width 8 height 9
click at [530, 148] on span at bounding box center [534, 152] width 8 height 9
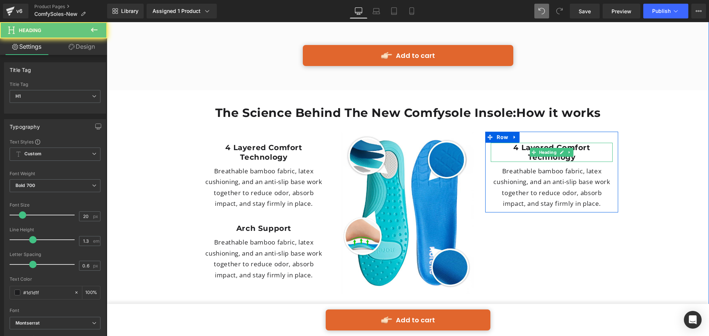
click at [523, 143] on h1 "4 Layered Comfort Technology" at bounding box center [552, 152] width 122 height 19
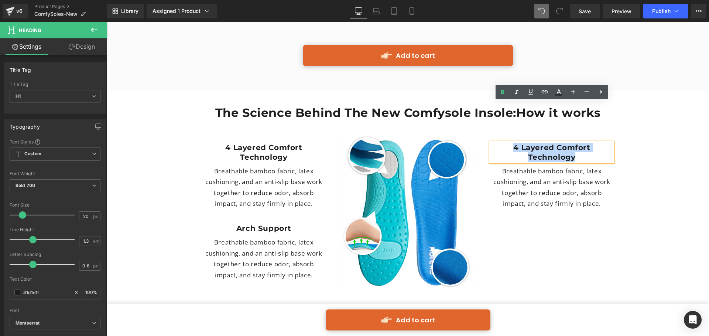
drag, startPoint x: 514, startPoint y: 107, endPoint x: 602, endPoint y: 117, distance: 87.7
click at [602, 143] on h1 "4 Layered Comfort Technology" at bounding box center [552, 152] width 122 height 19
paste div
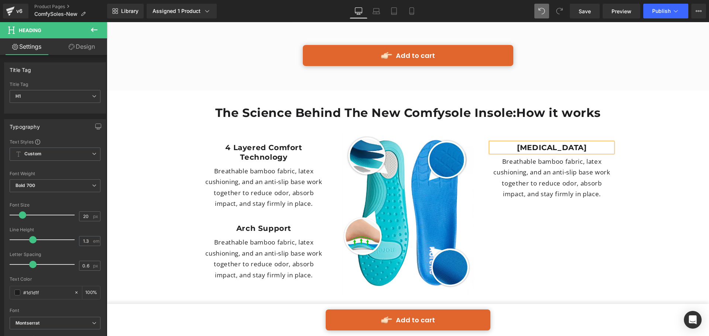
click at [560, 156] on p "Breathable bamboo fabric, latex cushioning, and an anti-slip base work together…" at bounding box center [552, 178] width 122 height 44
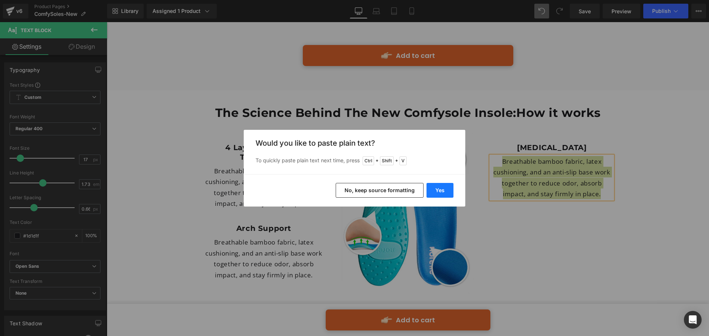
click at [446, 190] on button "Yes" at bounding box center [440, 190] width 27 height 15
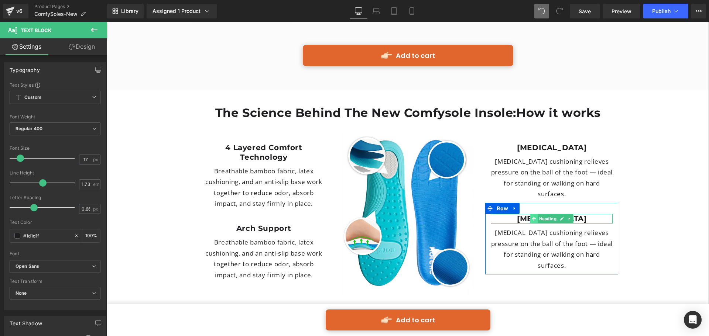
click at [544, 215] on span "Heading" at bounding box center [548, 219] width 20 height 9
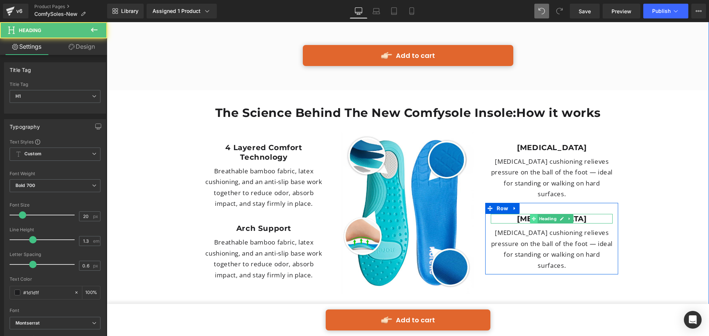
click at [532, 217] on icon at bounding box center [534, 219] width 4 height 4
click at [525, 214] on h1 "Metatarsal Pad" at bounding box center [552, 219] width 122 height 10
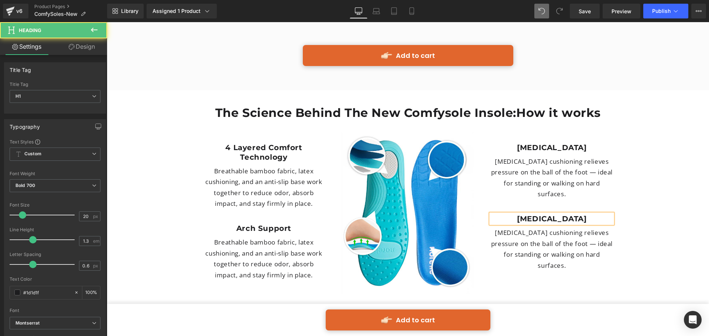
click at [535, 214] on h1 "Metatarsal Pad" at bounding box center [552, 219] width 122 height 10
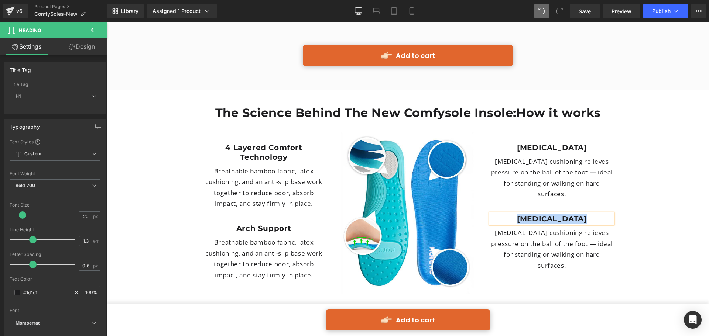
paste div
click at [582, 228] on p "Forefoot cushioning relieves pressure on the ball of the foot — ideal for stand…" at bounding box center [552, 250] width 122 height 44
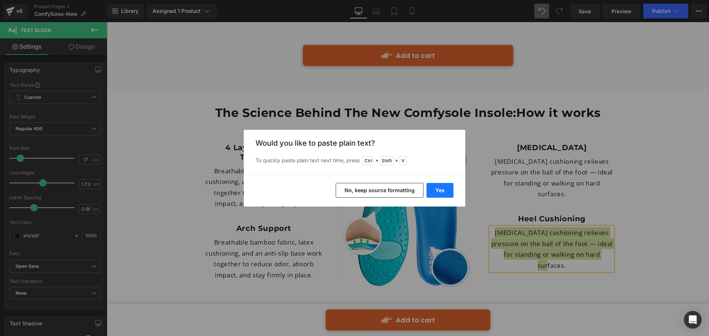
click at [448, 189] on button "Yes" at bounding box center [440, 190] width 27 height 15
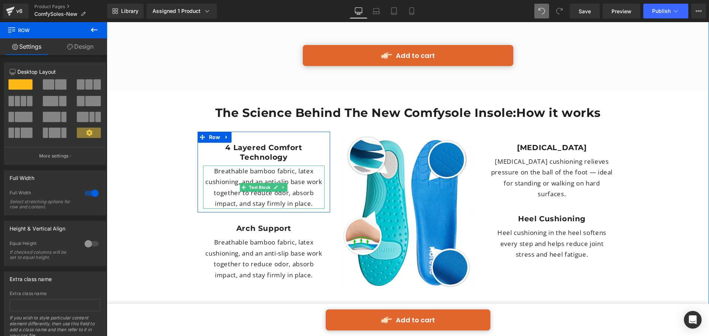
click at [304, 166] on p "Breathable bamboo fabric, latex cushioning, and an anti-slip base work together…" at bounding box center [264, 188] width 122 height 44
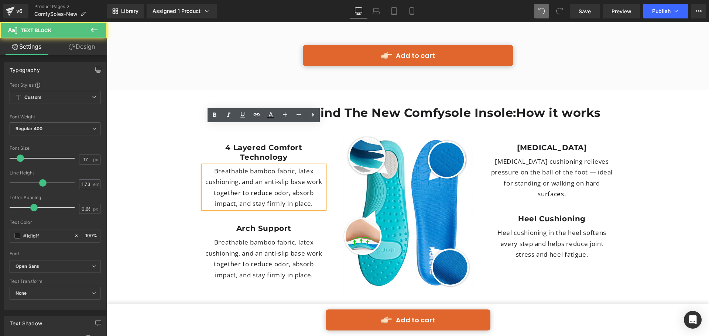
click at [290, 166] on p "Breathable bamboo fabric, latex cushioning, and an anti-slip base work together…" at bounding box center [264, 188] width 122 height 44
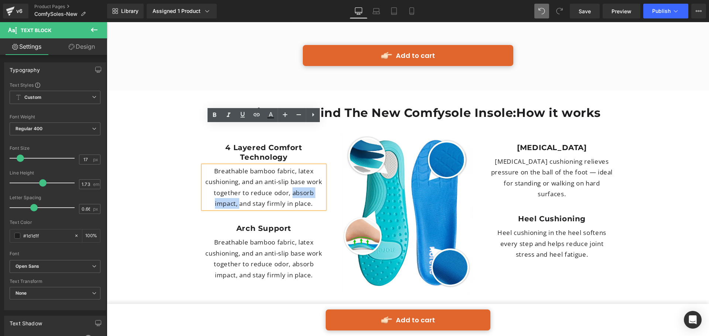
drag, startPoint x: 294, startPoint y: 151, endPoint x: 239, endPoint y: 163, distance: 55.6
click at [239, 166] on p "Breathable bamboo fabric, latex cushioning, and an anti-slip base work together…" at bounding box center [264, 188] width 122 height 44
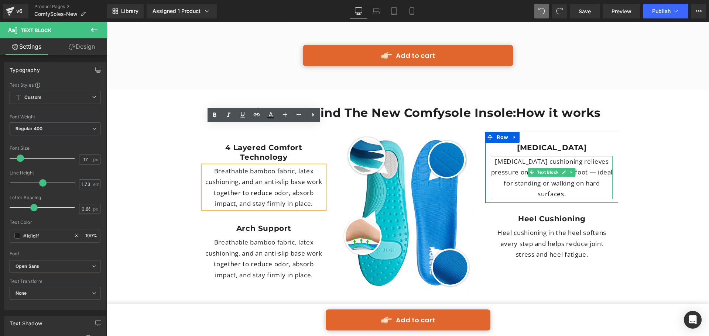
click at [602, 156] on p "Forefoot cushioning relieves pressure on the ball of the foot — ideal for stand…" at bounding box center [552, 178] width 122 height 44
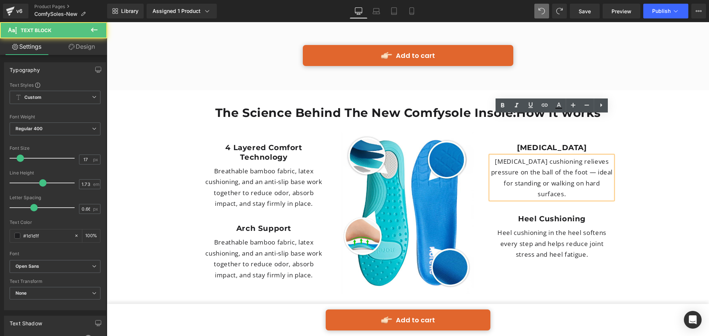
click at [595, 156] on p "Forefoot cushioning relieves pressure on the ball of the foot — ideal for stand…" at bounding box center [552, 178] width 122 height 44
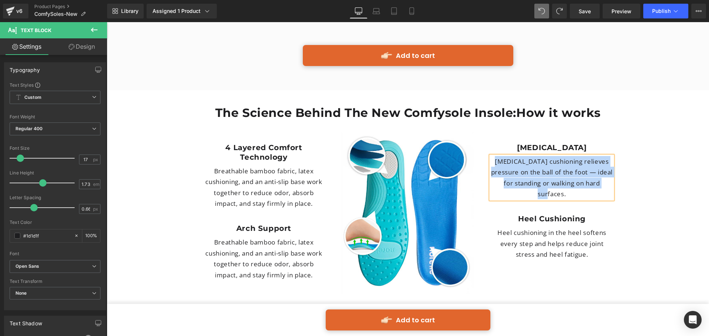
copy p "Forefoot cushioning relieves pressure on the ball of the foot — ideal for stand…"
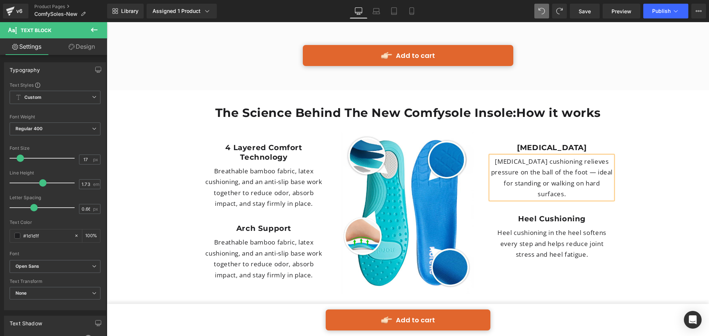
click at [520, 156] on p "Forefoot cushioning relieves pressure on the ball of the foot — ideal for stand…" at bounding box center [552, 178] width 122 height 44
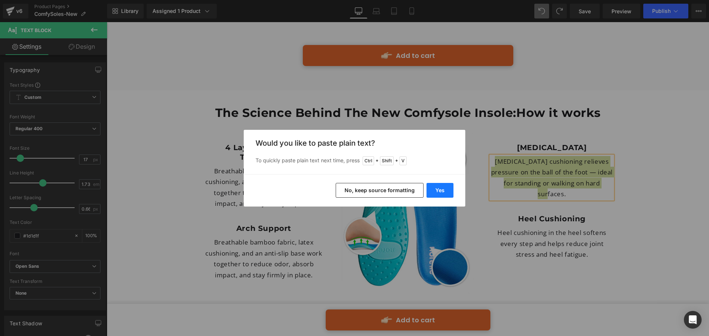
click at [436, 192] on button "Yes" at bounding box center [440, 190] width 27 height 15
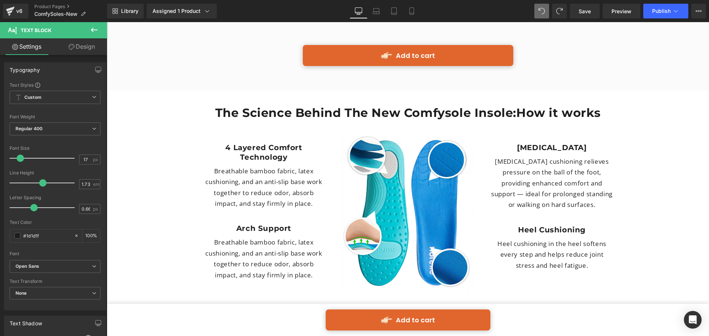
click at [513, 156] on p "Forefoot cushioning relieves pressure on the ball of the foot, providing enhanc…" at bounding box center [552, 183] width 122 height 54
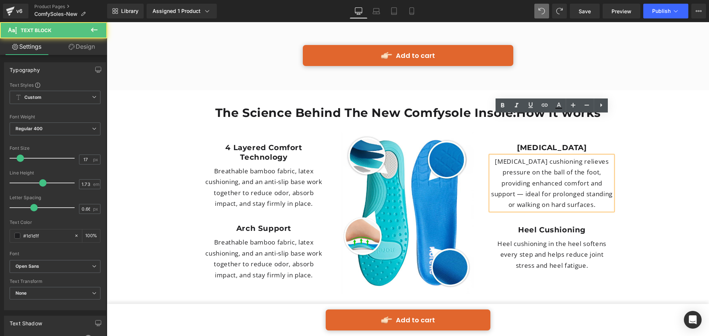
click at [513, 156] on p "Forefoot cushioning relieves pressure on the ball of the foot, providing enhanc…" at bounding box center [552, 183] width 122 height 54
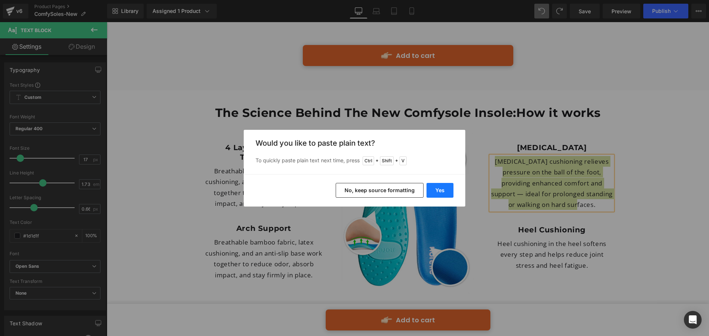
click at [435, 190] on button "Yes" at bounding box center [440, 190] width 27 height 15
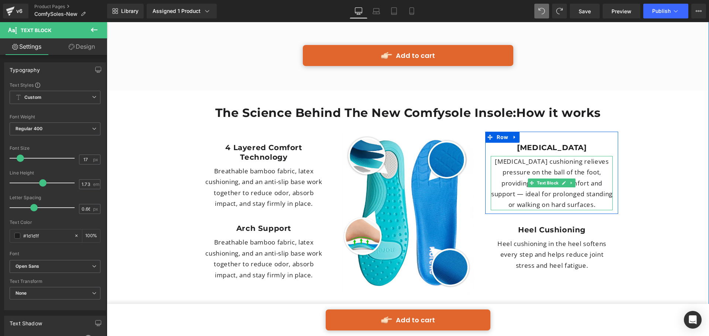
click at [578, 161] on p "Forefoot cushioning relieves pressure on the ball of the foot, providing enhanc…" at bounding box center [552, 183] width 122 height 54
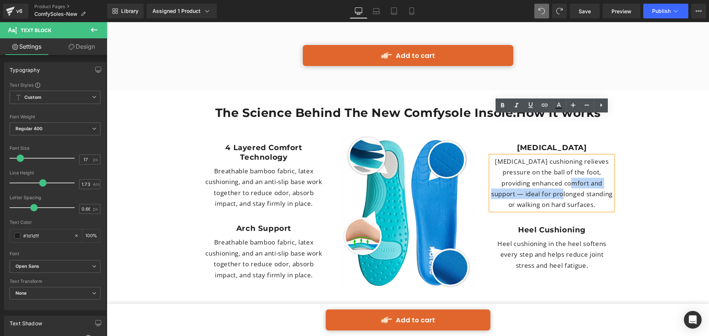
drag, startPoint x: 559, startPoint y: 140, endPoint x: 563, endPoint y: 155, distance: 15.4
click at [563, 156] on p "Forefoot cushioning relieves pressure on the ball of the foot, providing enhanc…" at bounding box center [552, 183] width 122 height 54
click at [564, 156] on p "Forefoot cushioning relieves pressure on the ball of the foot, providing enhanc…" at bounding box center [552, 183] width 122 height 54
drag, startPoint x: 531, startPoint y: 153, endPoint x: 601, endPoint y: 157, distance: 70.3
click at [601, 157] on p "Forefoot cushioning relieves pressure on the ball of the foot, providing enhanc…" at bounding box center [552, 183] width 122 height 54
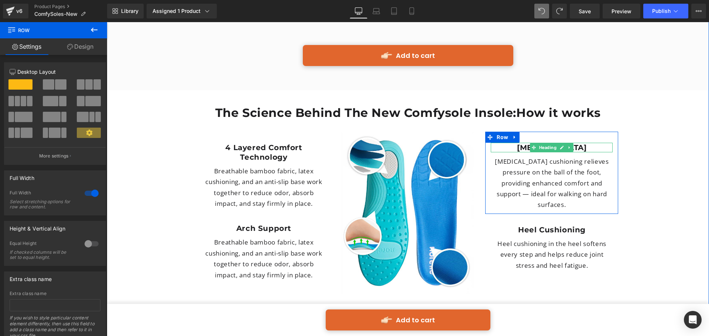
click at [578, 143] on h1 "Metatarsal Pad" at bounding box center [552, 148] width 122 height 10
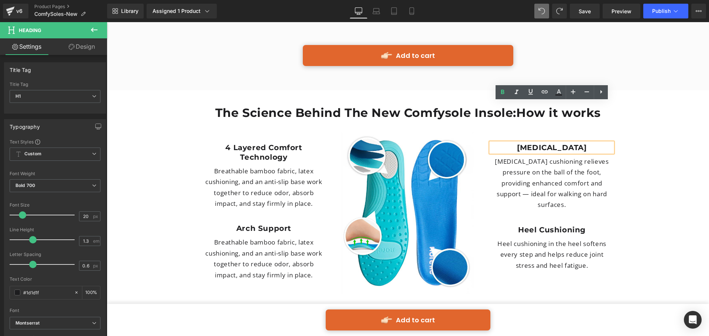
click at [567, 143] on h1 "Metatarsal Pad" at bounding box center [552, 148] width 122 height 10
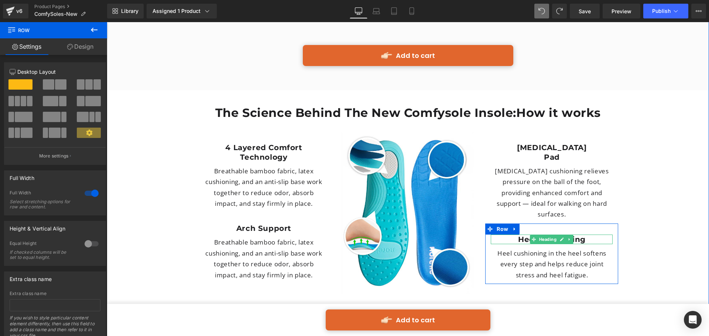
click at [528, 235] on h1 "Heel Cushioning" at bounding box center [552, 240] width 122 height 10
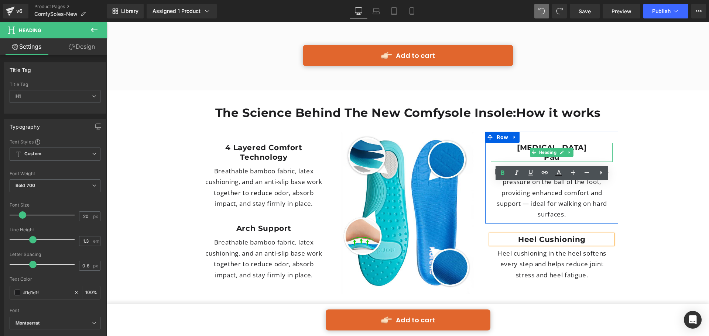
click at [543, 153] on h1 "Pad" at bounding box center [552, 158] width 122 height 10
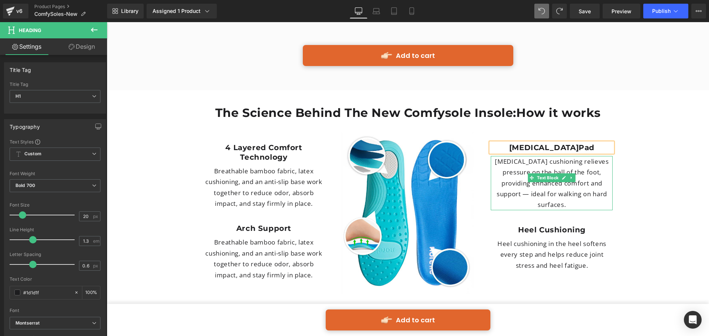
click at [575, 156] on p "Forefoot cushioning relieves pressure on the ball of the foot, providing enhanc…" at bounding box center [552, 183] width 122 height 54
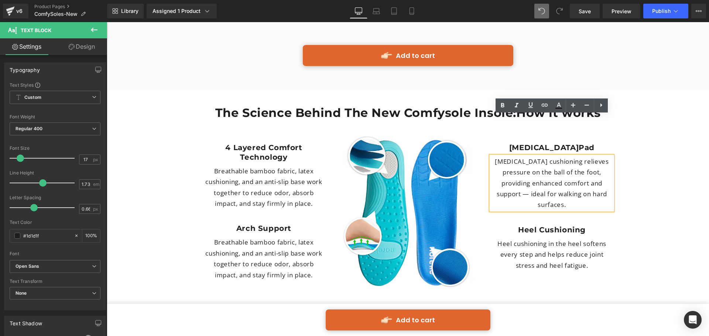
click at [527, 156] on p "Forefoot cushioning relieves pressure on the ball of the foot, providing enhanc…" at bounding box center [552, 183] width 122 height 54
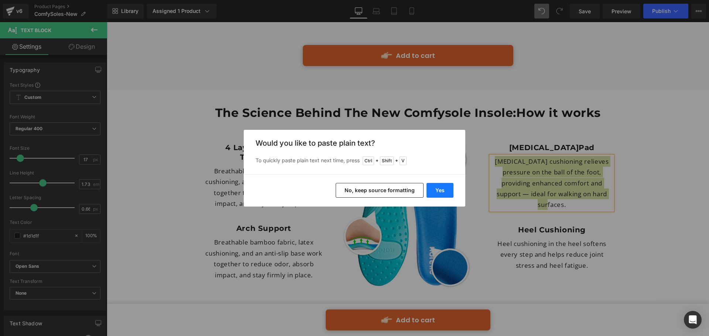
click at [435, 192] on button "Yes" at bounding box center [440, 190] width 27 height 15
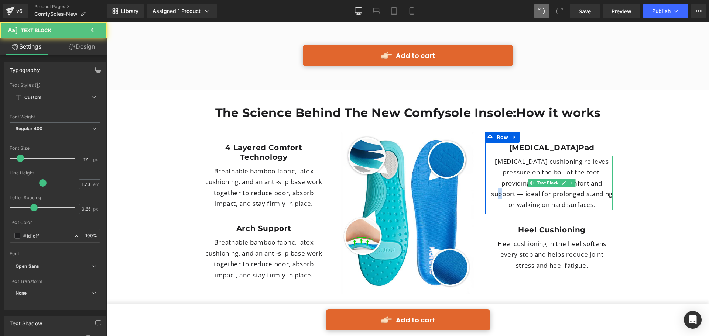
drag, startPoint x: 605, startPoint y: 144, endPoint x: 599, endPoint y: 144, distance: 6.3
click at [599, 156] on p "Forefoot cushioning relieves pressure on the ball of the foot, providing enhanc…" at bounding box center [552, 183] width 122 height 54
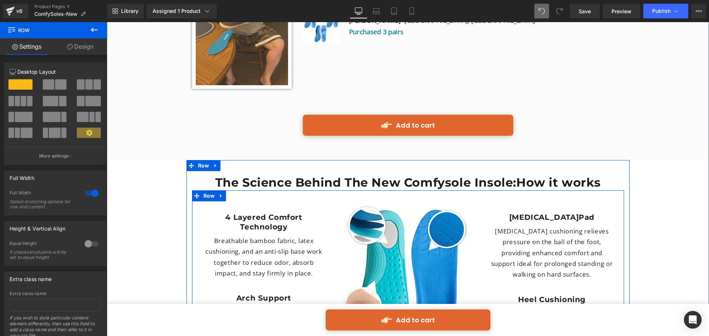
scroll to position [1853, 0]
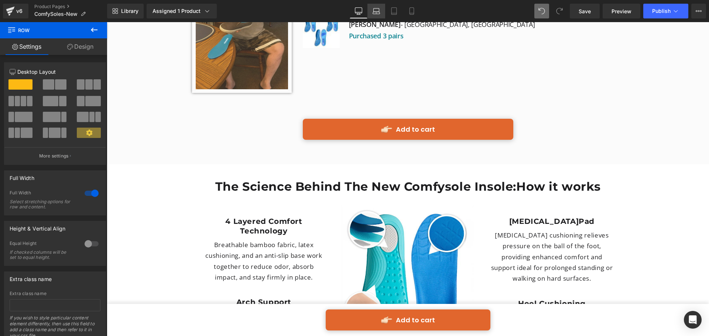
click at [378, 12] on icon at bounding box center [376, 10] width 7 height 7
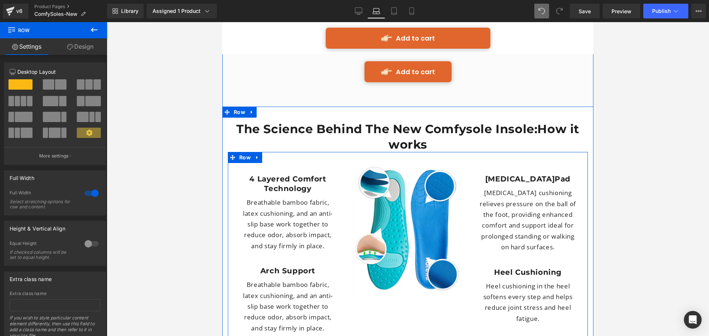
scroll to position [2076, 0]
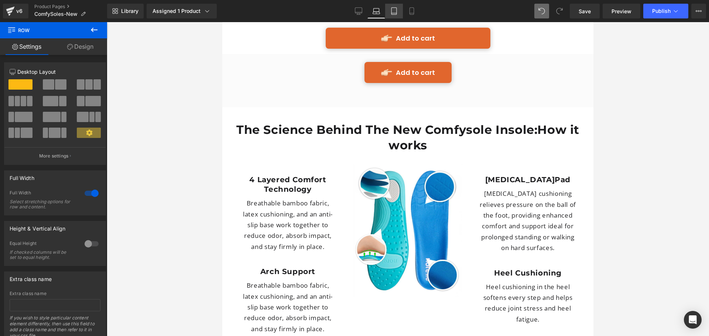
drag, startPoint x: 397, startPoint y: 12, endPoint x: 151, endPoint y: 111, distance: 264.8
click at [397, 12] on icon at bounding box center [393, 11] width 5 height 7
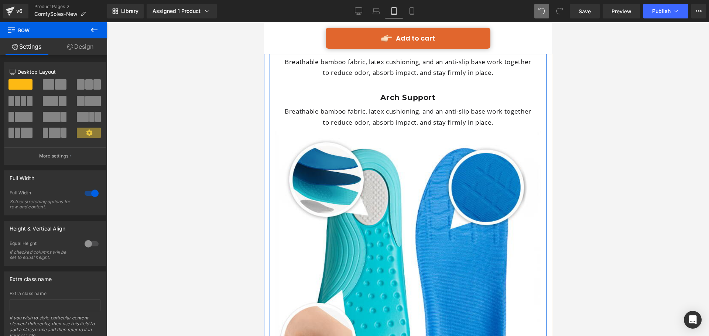
scroll to position [2109, 0]
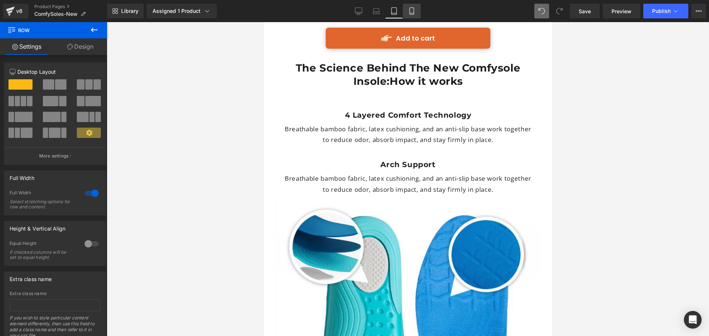
click at [413, 10] on icon at bounding box center [411, 10] width 7 height 7
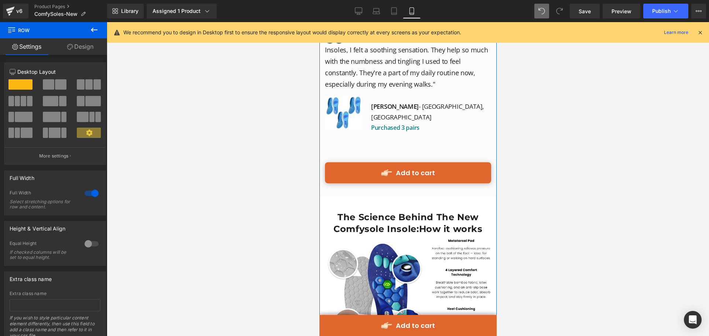
scroll to position [2999, 0]
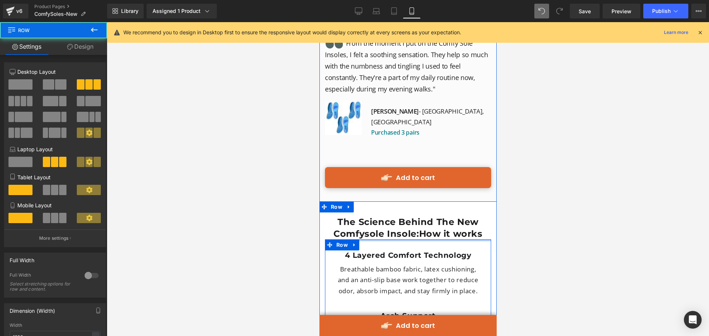
drag, startPoint x: 413, startPoint y: 154, endPoint x: 412, endPoint y: 134, distance: 20.0
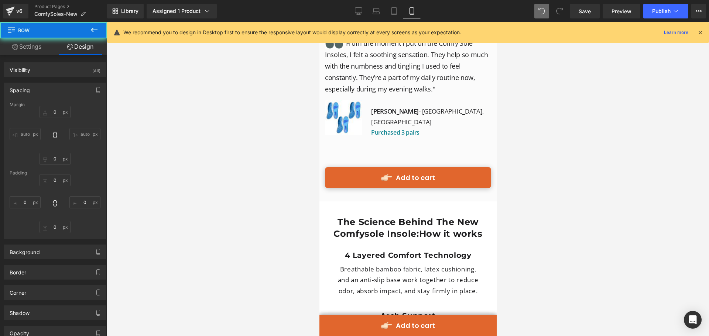
type input "0"
type input "10"
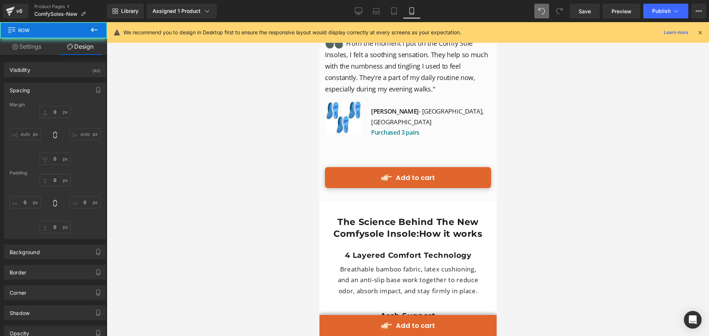
type input "0"
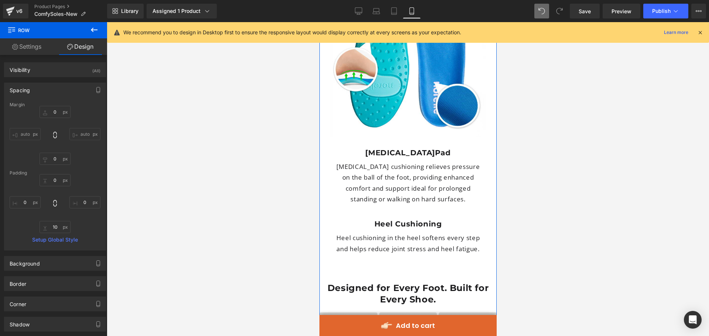
scroll to position [3442, 0]
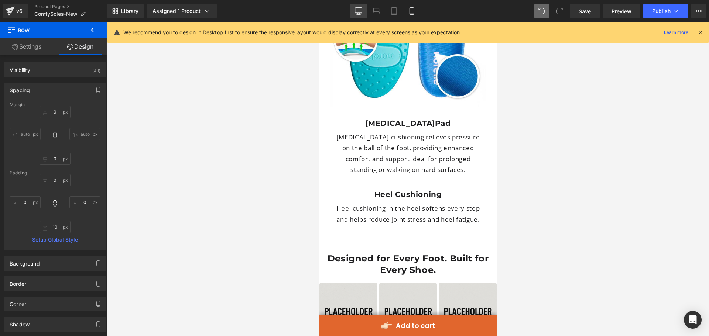
click at [359, 11] on icon at bounding box center [358, 10] width 7 height 7
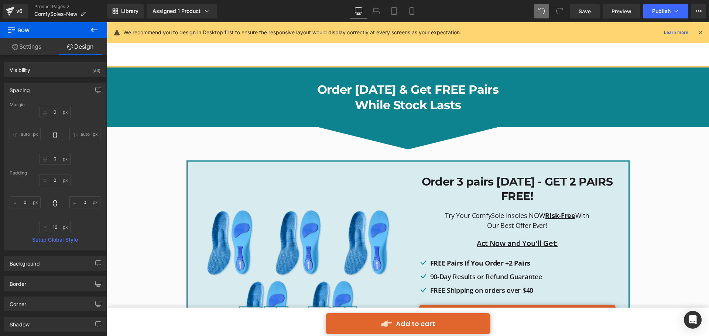
type input "0"
type input "30"
type input "0"
type input "10"
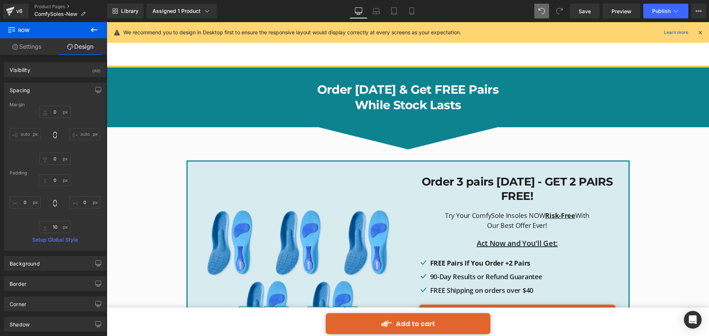
type input "0"
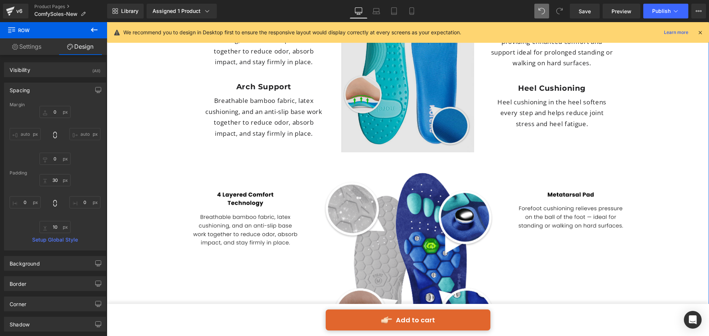
scroll to position [2174, 0]
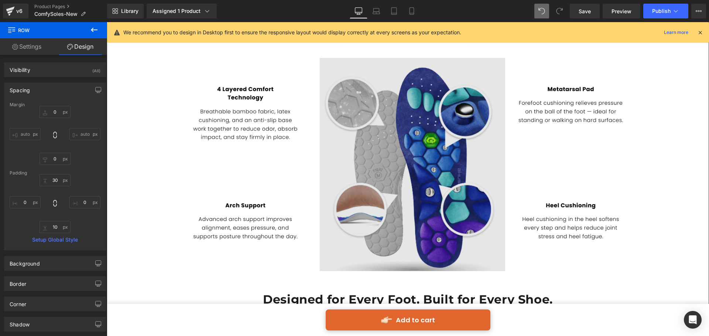
click at [404, 158] on img at bounding box center [408, 164] width 432 height 213
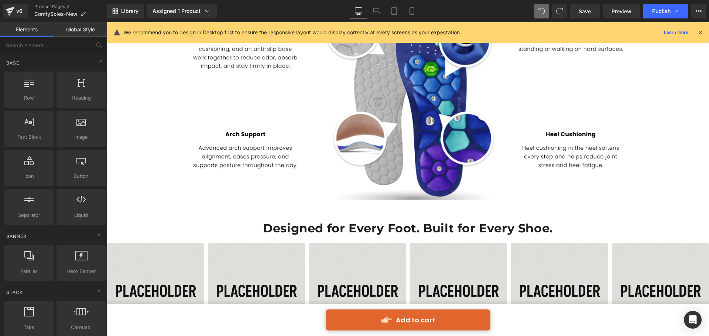
scroll to position [2063, 0]
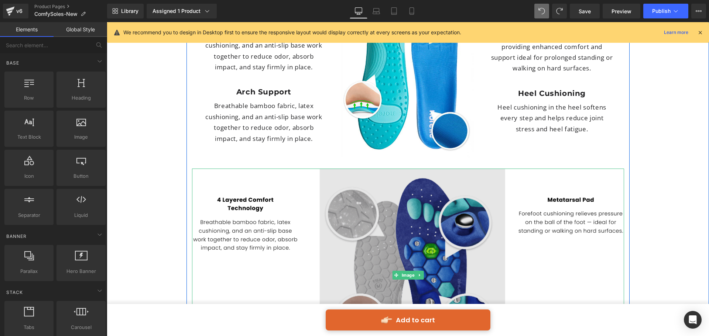
click at [446, 169] on img at bounding box center [408, 275] width 432 height 213
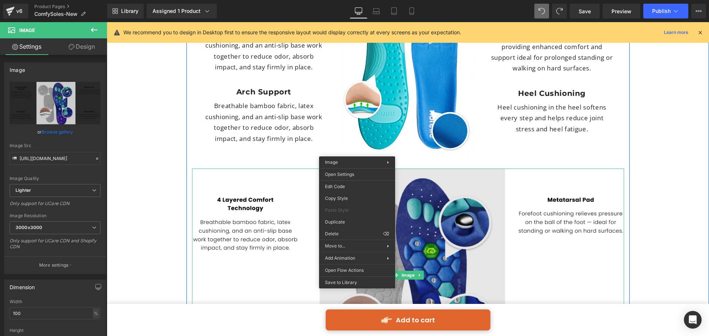
click at [233, 169] on img at bounding box center [408, 275] width 432 height 213
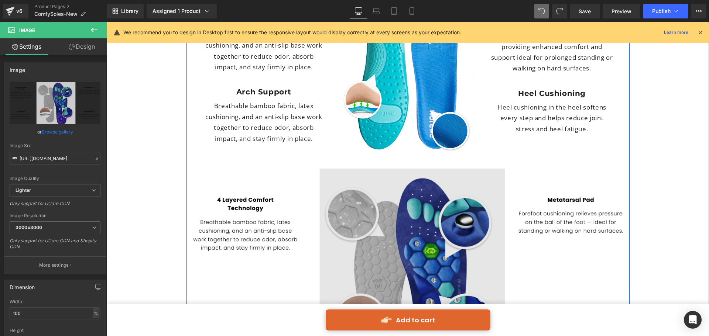
click at [254, 169] on img at bounding box center [408, 275] width 432 height 213
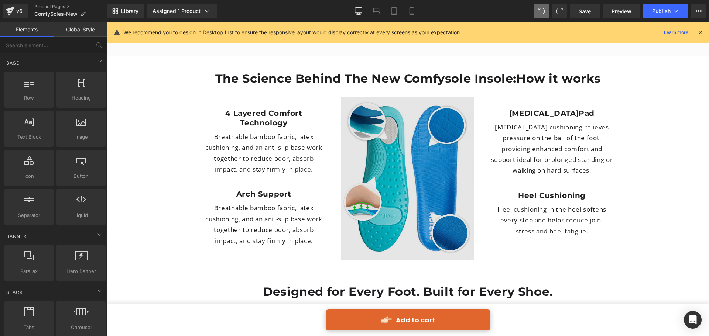
scroll to position [1915, 0]
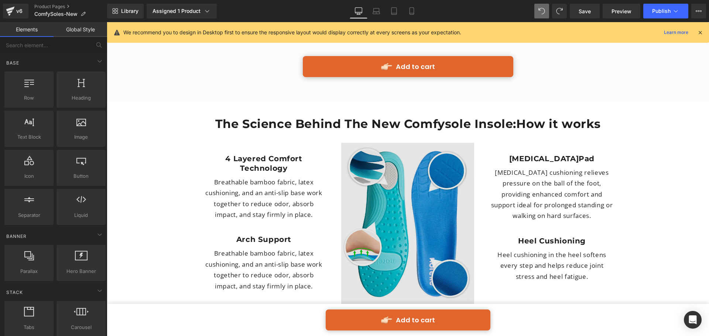
click at [431, 178] on img at bounding box center [407, 224] width 133 height 163
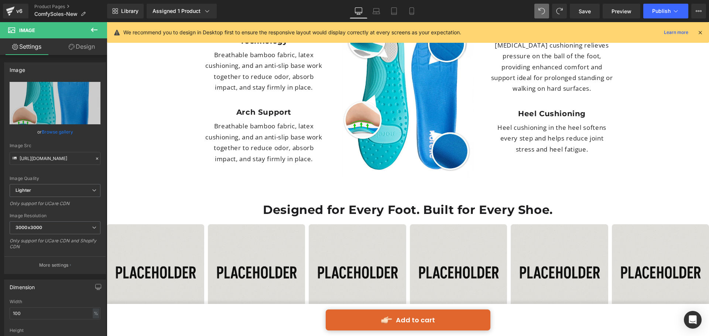
scroll to position [2035, 0]
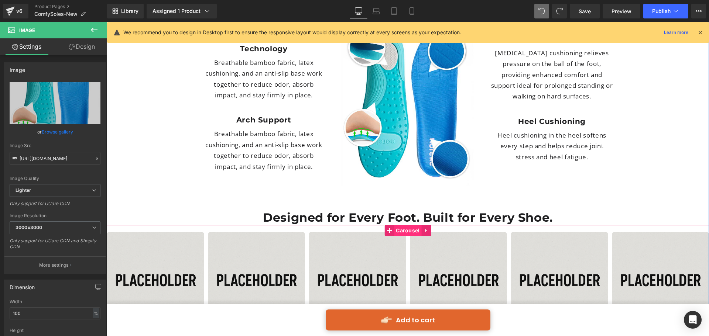
click at [410, 225] on span "Carousel" at bounding box center [407, 230] width 27 height 11
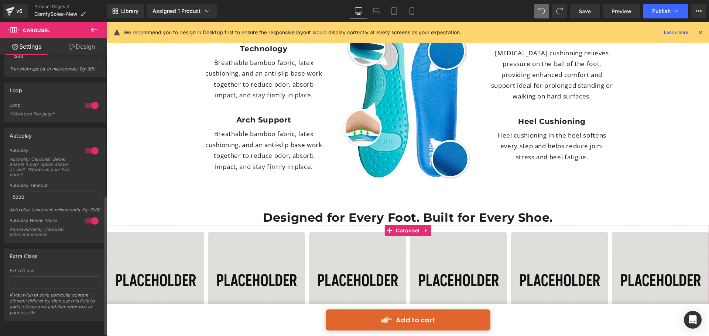
scroll to position [289, 0]
drag, startPoint x: 92, startPoint y: 219, endPoint x: 101, endPoint y: 220, distance: 8.6
click at [101, 220] on div "1 Autoplay Auto play Carousel. Better enable 'Loop' option above as well. *Work…" at bounding box center [54, 195] width 101 height 95
click at [82, 207] on div "Auto play Timeout in miliseconds. Eg: 3000" at bounding box center [55, 212] width 91 height 11
click at [94, 218] on div at bounding box center [92, 221] width 18 height 12
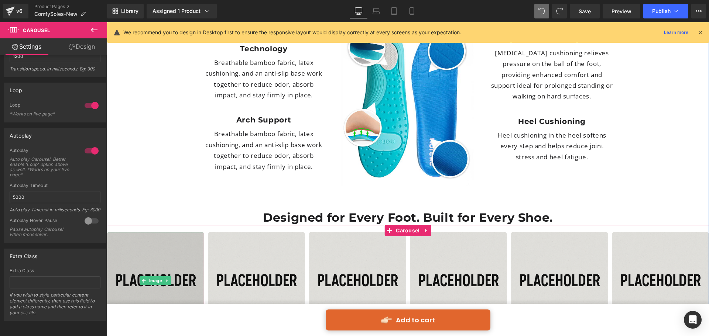
click at [179, 232] on img at bounding box center [156, 281] width 98 height 98
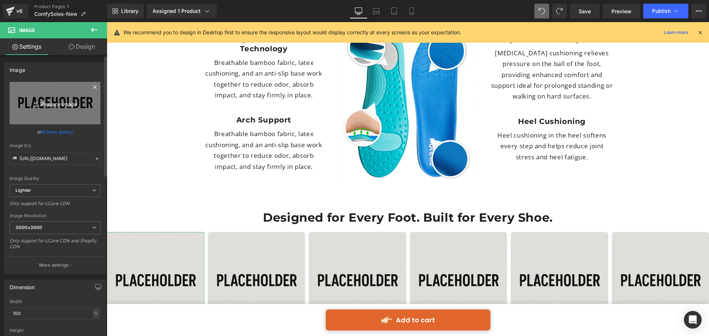
click at [57, 106] on icon "Replace Image" at bounding box center [54, 103] width 59 height 9
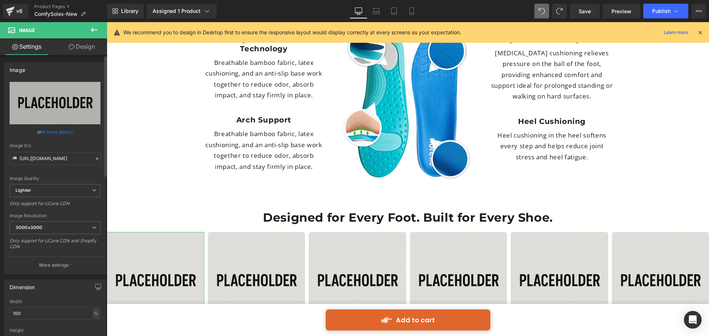
click at [68, 133] on link "Browse gallery" at bounding box center [57, 132] width 31 height 13
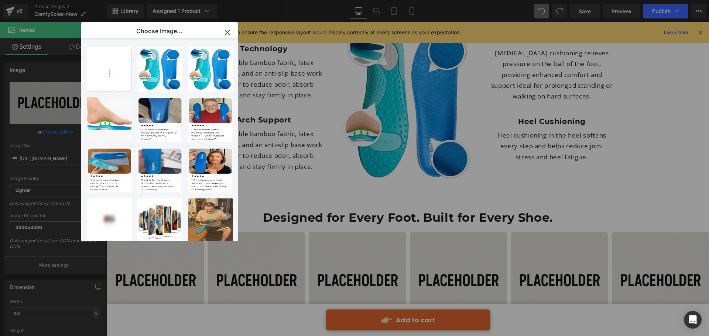
click at [230, 35] on icon "button" at bounding box center [227, 32] width 5 height 5
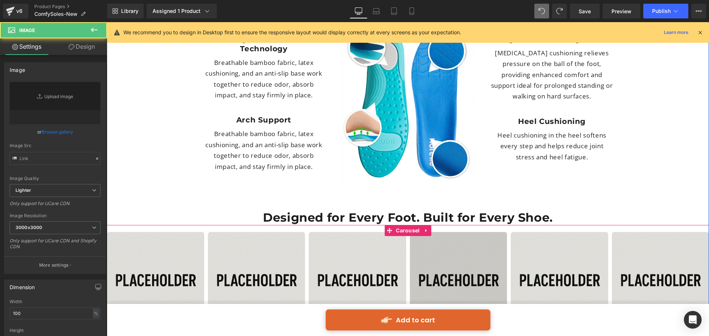
click at [237, 232] on img at bounding box center [257, 281] width 98 height 98
type input "https://ucarecdn.com/9bdc4804-3845-4a78-9fb1-72bd06fb087c/-/format/auto/-/previ…"
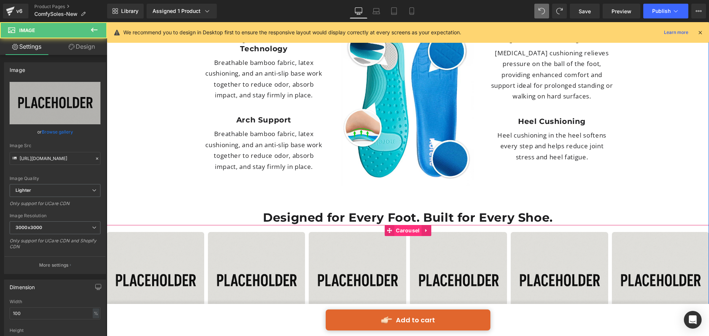
click at [411, 225] on span "Carousel" at bounding box center [407, 230] width 27 height 11
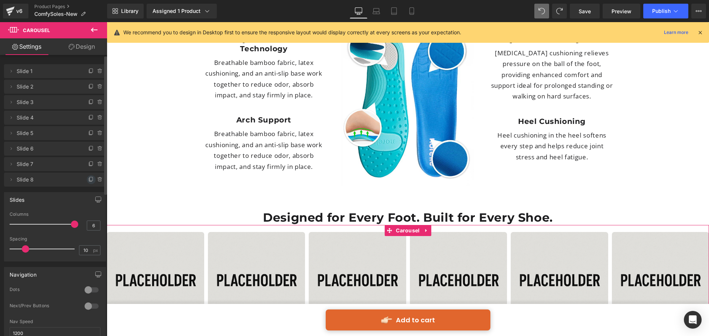
click at [88, 178] on icon at bounding box center [91, 180] width 6 height 6
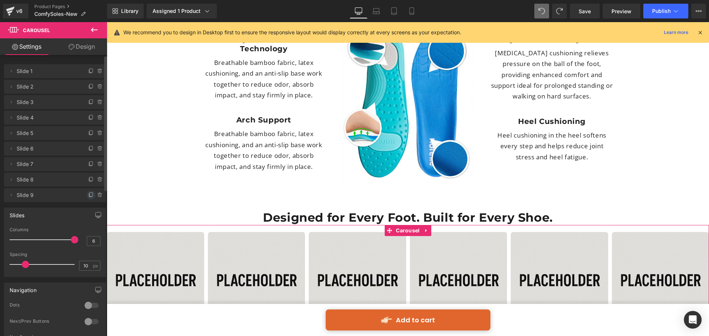
click at [88, 194] on icon at bounding box center [91, 195] width 6 height 6
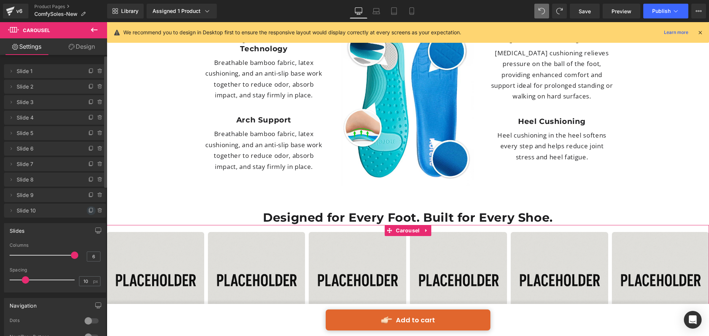
click at [88, 211] on icon at bounding box center [91, 211] width 6 height 6
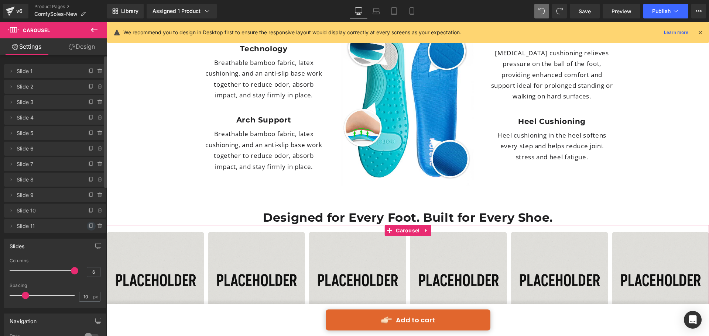
click at [88, 226] on icon at bounding box center [91, 226] width 6 height 6
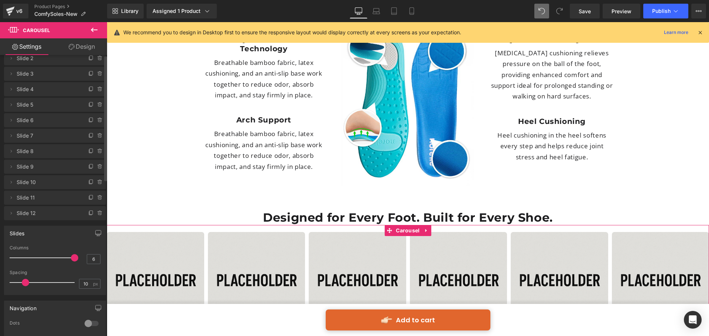
scroll to position [0, 0]
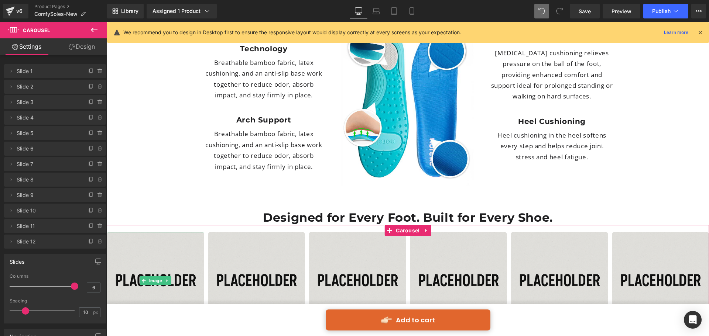
click at [39, 71] on span "Slide 1" at bounding box center [48, 71] width 62 height 14
click at [18, 72] on span "Slide 1" at bounding box center [48, 71] width 62 height 14
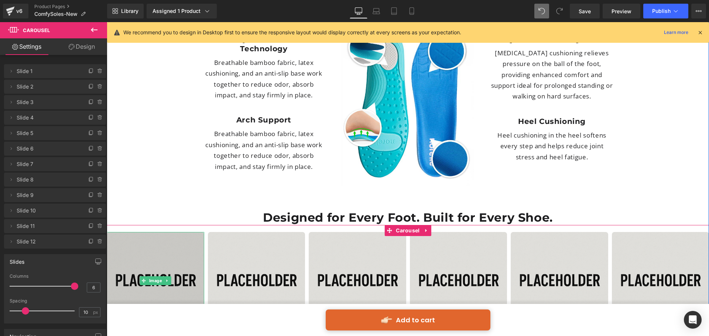
click at [174, 232] on img at bounding box center [156, 281] width 98 height 98
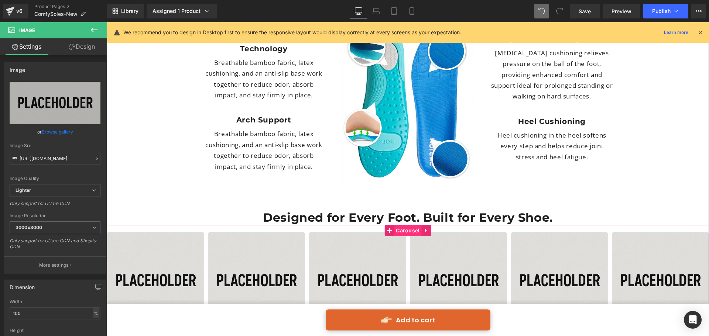
click at [399, 225] on span "Carousel" at bounding box center [407, 230] width 27 height 11
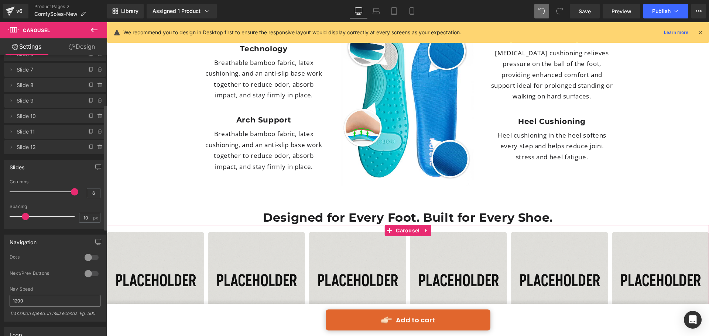
scroll to position [111, 0]
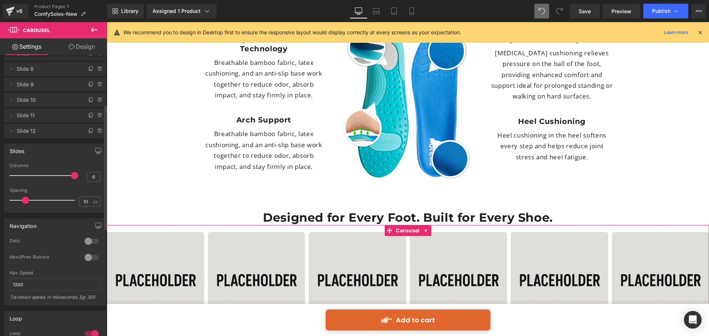
drag, startPoint x: 84, startPoint y: 259, endPoint x: 89, endPoint y: 257, distance: 5.0
click at [84, 257] on div at bounding box center [92, 258] width 18 height 12
click at [119, 270] on button "‹" at bounding box center [118, 281] width 22 height 22
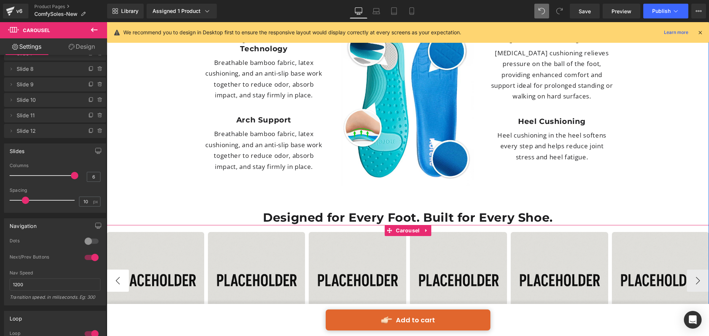
click at [119, 270] on button "‹" at bounding box center [118, 281] width 22 height 22
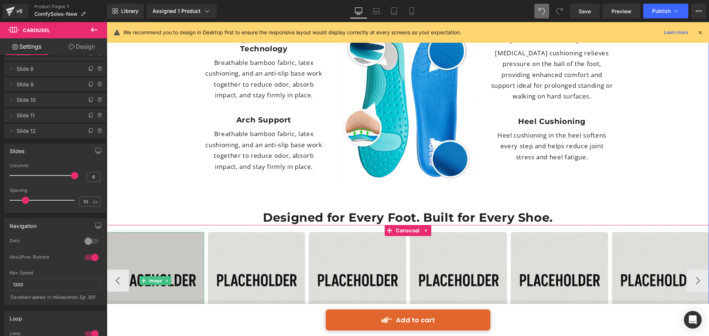
click at [147, 233] on img at bounding box center [156, 281] width 98 height 98
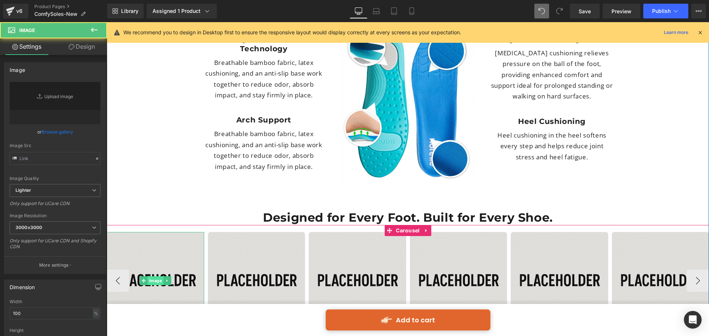
type input "https://ucarecdn.com/51814ebb-b8d3-47c9-a2e3-e70a41a2f5eb/-/format/auto/-/previ…"
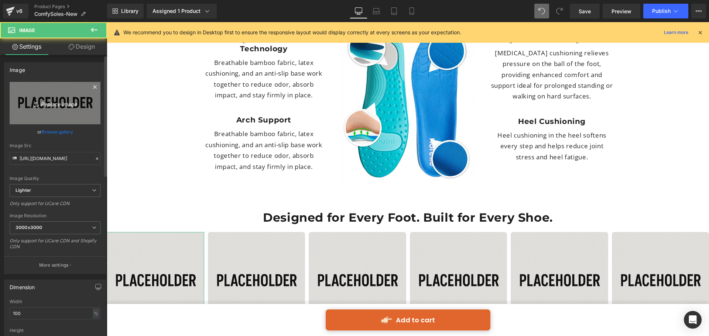
click at [58, 98] on link "Replace Image" at bounding box center [55, 103] width 91 height 42
type input "C:\fakepath\3.png"
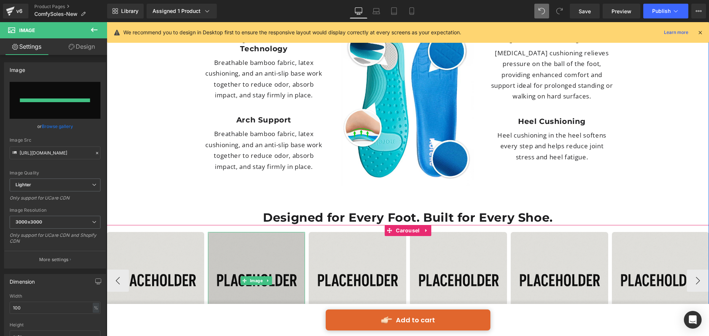
type input "https://ucarecdn.com/460ac319-5f50-494d-8aa1-98d4fcaf79c3/-/format/auto/-/previ…"
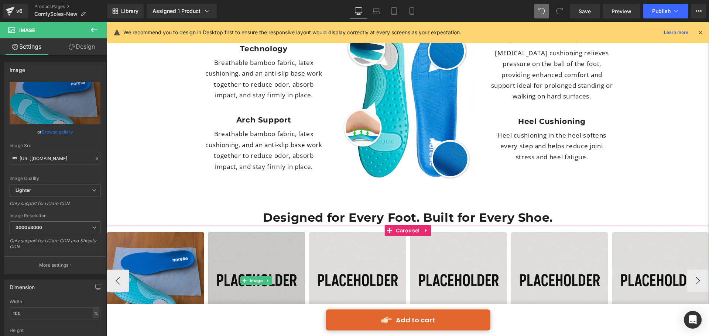
click at [252, 233] on img at bounding box center [257, 281] width 98 height 98
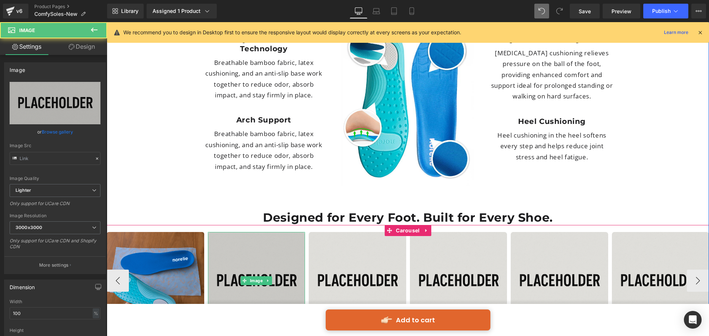
type input "https://ucarecdn.com/9bdc4804-3845-4a78-9fb1-72bd06fb087c/-/format/auto/-/previ…"
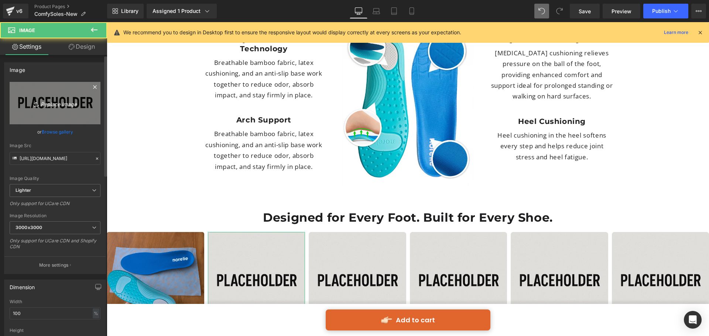
click at [68, 104] on icon "Replace Image" at bounding box center [54, 103] width 59 height 9
type input "C:\fakepath\6.png"
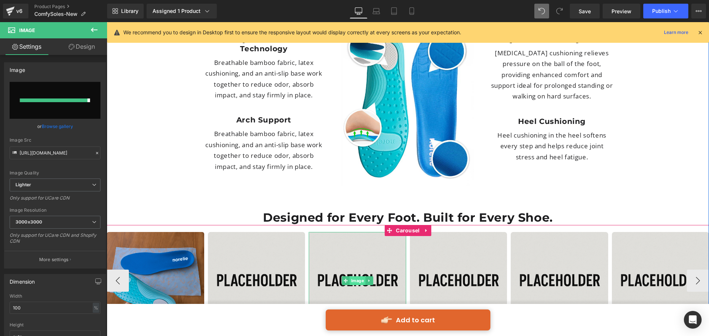
type input "https://ucarecdn.com/91e064a5-2e94-41bc-9380-c9faee1e7476/-/format/auto/-/previ…"
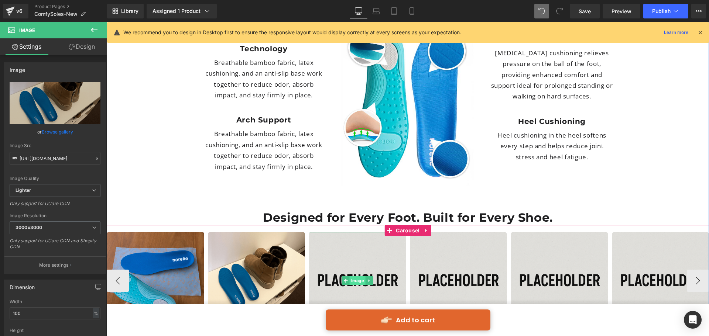
click at [354, 277] on span "Image" at bounding box center [357, 281] width 16 height 9
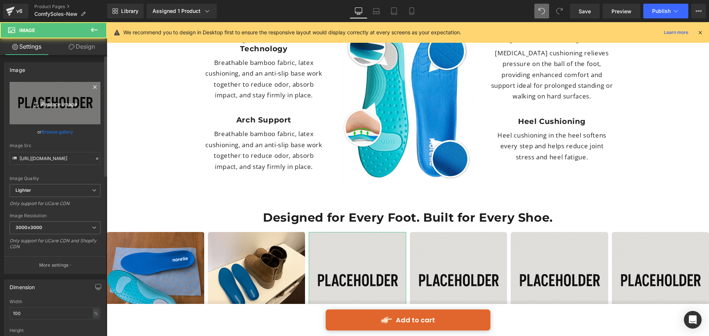
click at [49, 95] on link "Replace Image" at bounding box center [55, 103] width 91 height 42
type input "C:\fakepath\5.png"
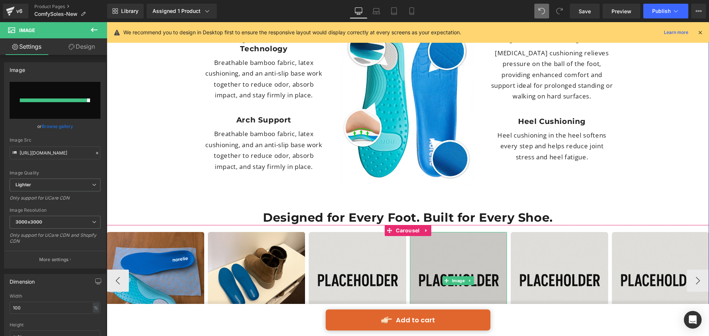
type input "https://ucarecdn.com/ca12dc66-4c4d-40e5-9d41-b893662b12ae/-/format/auto/-/previ…"
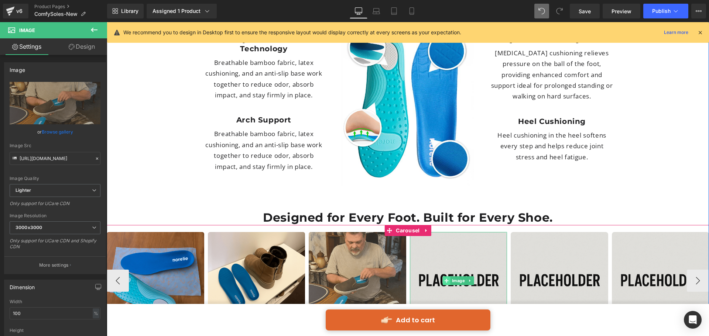
click at [446, 279] on icon at bounding box center [447, 281] width 4 height 4
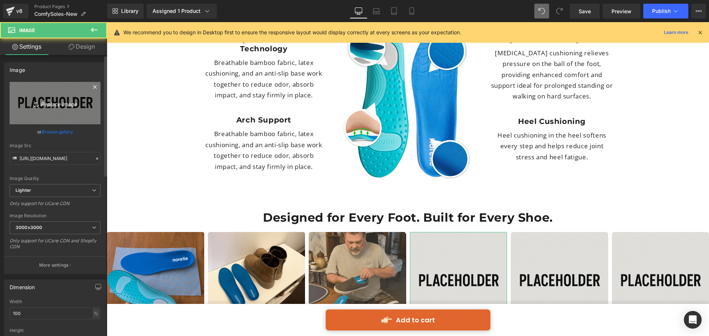
click at [61, 103] on icon "Replace Image" at bounding box center [54, 103] width 59 height 9
type input "C:\fakepath\11.png"
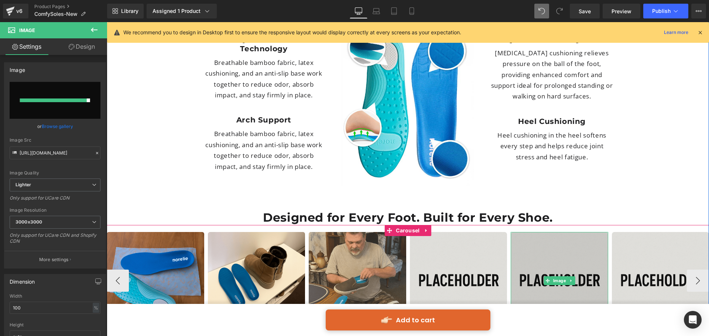
type input "https://ucarecdn.com/70a05d48-b64e-42aa-83f0-30df735d9a1f/-/format/auto/-/previ…"
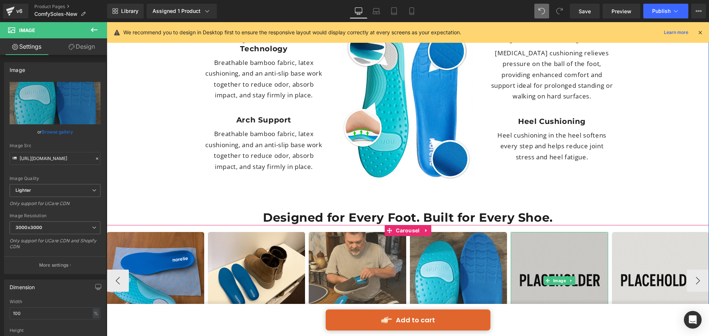
click at [548, 233] on img at bounding box center [560, 281] width 98 height 98
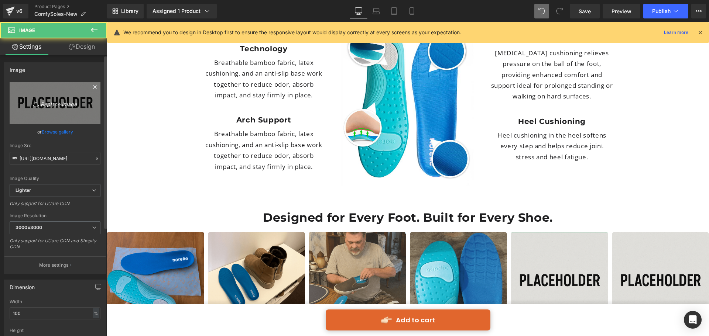
click at [66, 103] on icon "Replace Image" at bounding box center [54, 103] width 59 height 9
type input "C:\fakepath\7.png"
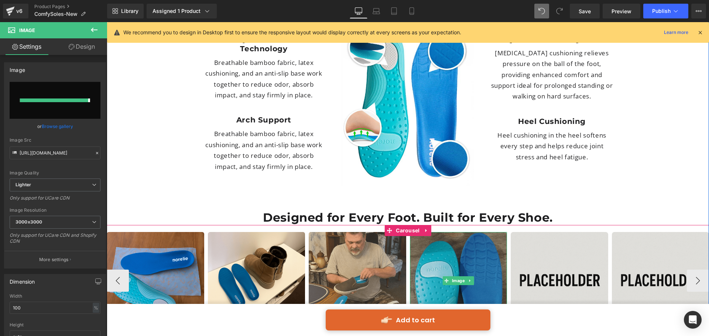
type input "https://ucarecdn.com/96d1f385-9f4e-407c-83b0-ec8c6aab07c8/-/format/auto/-/previ…"
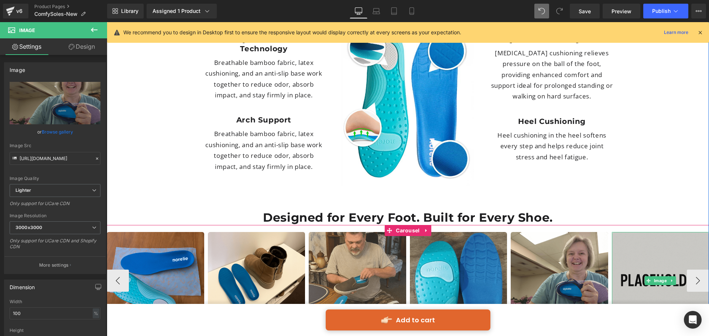
click at [633, 240] on img at bounding box center [661, 281] width 98 height 98
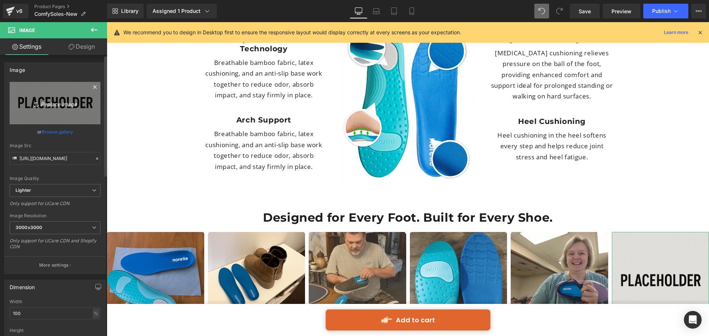
click at [58, 98] on link "Replace Image" at bounding box center [55, 103] width 91 height 42
type input "C:\fakepath\10.png"
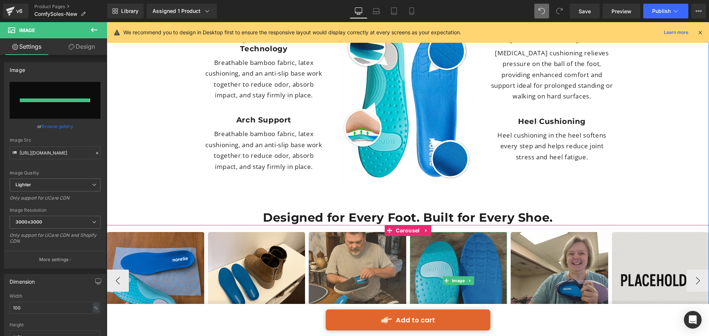
type input "https://ucarecdn.com/09db6017-26c4-42d0-ad99-fed1ea9c6293/-/format/auto/-/previ…"
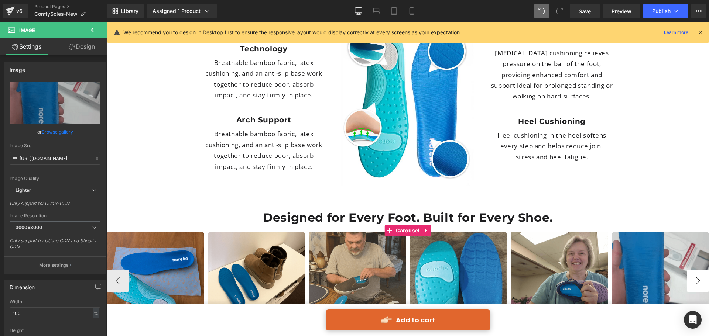
click at [691, 270] on button "›" at bounding box center [698, 281] width 22 height 22
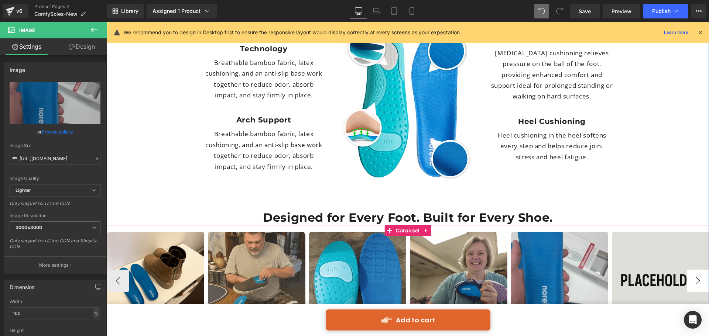
click at [691, 270] on button "›" at bounding box center [698, 281] width 22 height 22
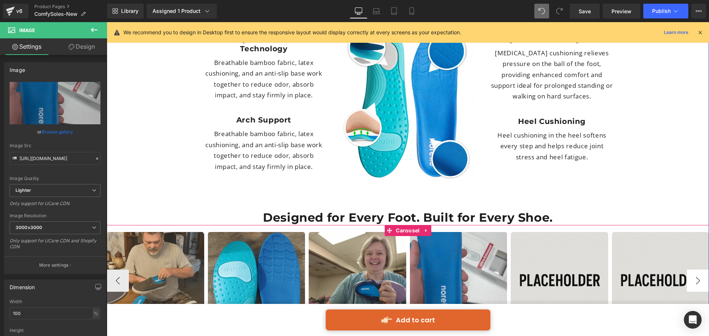
click at [691, 270] on button "›" at bounding box center [698, 281] width 22 height 22
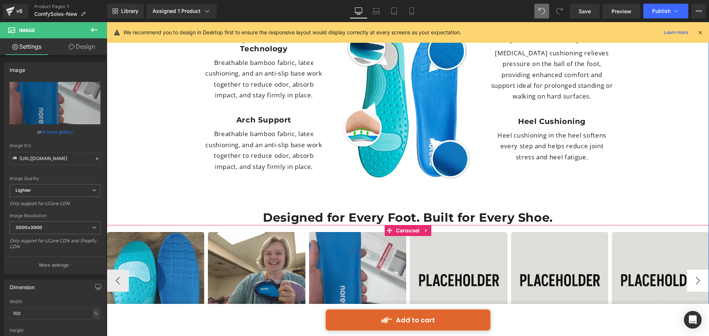
click at [691, 270] on button "›" at bounding box center [698, 281] width 22 height 22
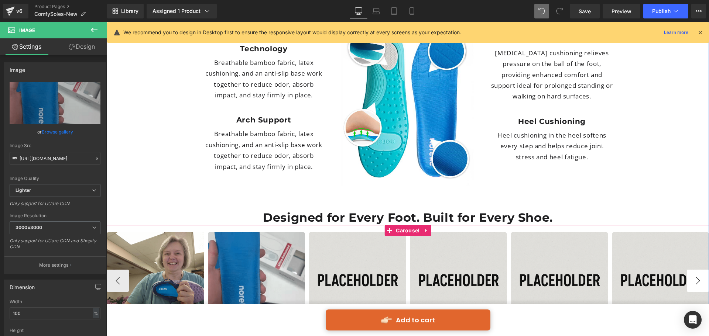
click at [691, 270] on button "›" at bounding box center [698, 281] width 22 height 22
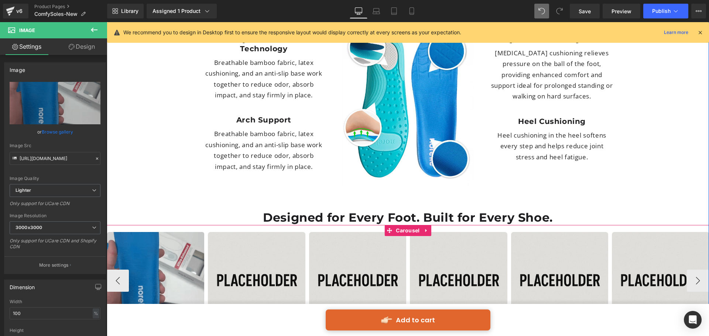
click at [246, 277] on span at bounding box center [245, 281] width 8 height 9
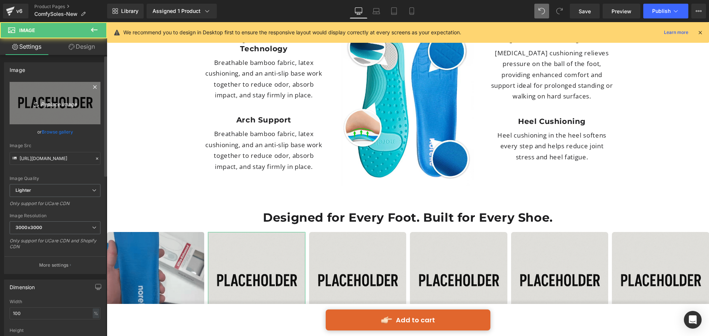
click at [40, 99] on icon "Replace Image" at bounding box center [54, 103] width 59 height 9
type input "C:\fakepath\2.png"
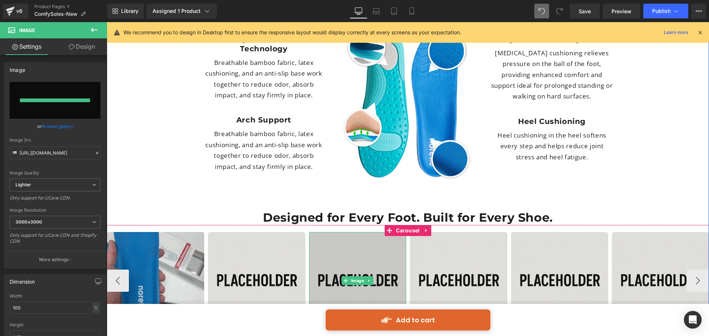
type input "https://ucarecdn.com/b1175470-28e0-46f5-957b-15f37736f69d/-/format/auto/-/previ…"
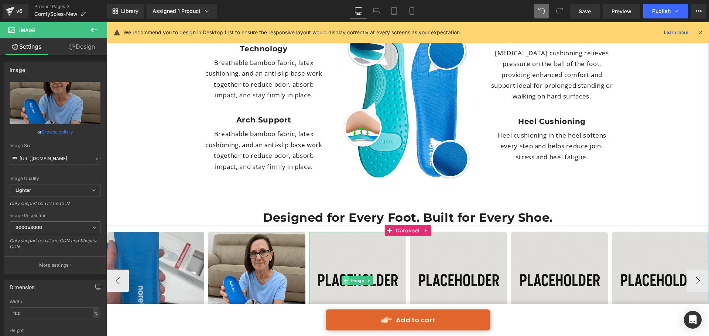
click at [348, 277] on span at bounding box center [346, 281] width 8 height 9
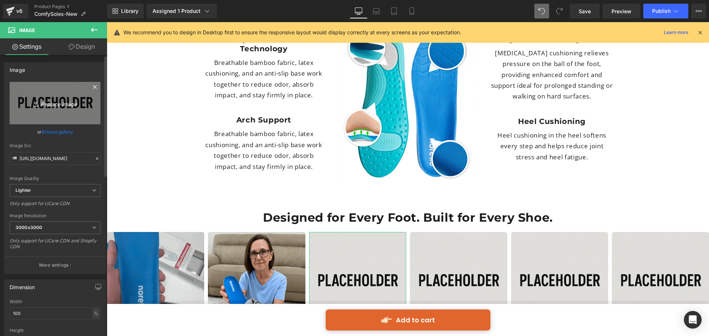
click at [75, 107] on icon "Replace Image" at bounding box center [54, 103] width 59 height 9
type input "C:\fakepath\9.png"
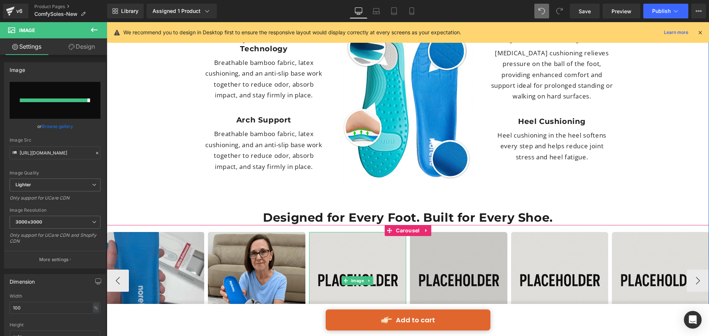
type input "https://ucarecdn.com/15912a4b-db48-4d92-b564-a82f3ea8e021/-/format/auto/-/previ…"
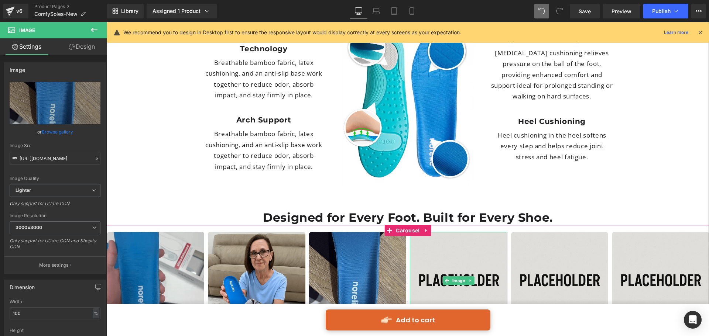
click at [442, 234] on img at bounding box center [459, 281] width 98 height 98
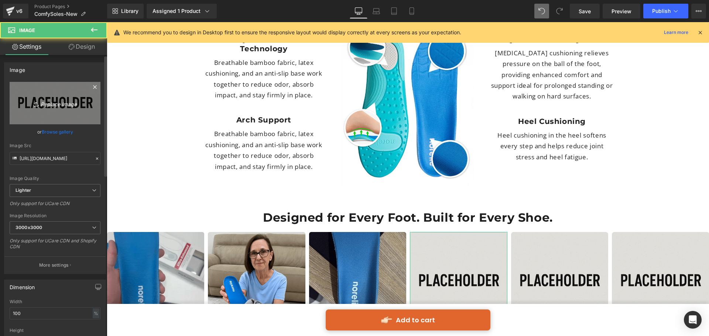
click at [53, 92] on link "Replace Image" at bounding box center [55, 103] width 91 height 42
type input "C:\fakepath\8.png"
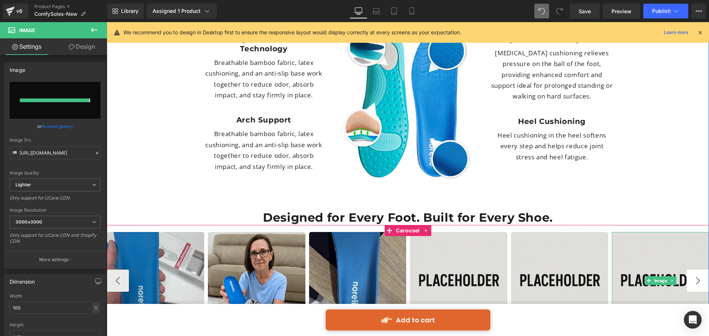
type input "https://ucarecdn.com/9b60187d-e522-40e2-a805-bace129f5337/-/format/auto/-/previ…"
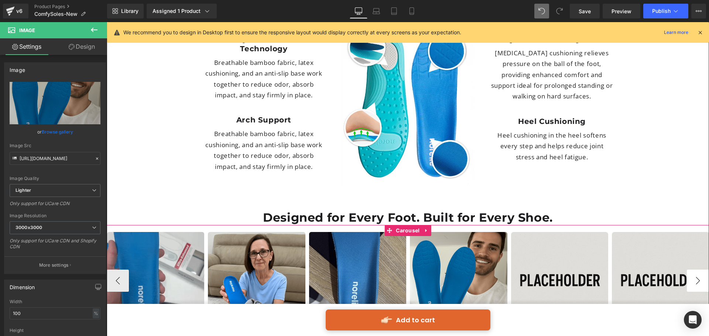
click at [705, 270] on button "›" at bounding box center [698, 281] width 22 height 22
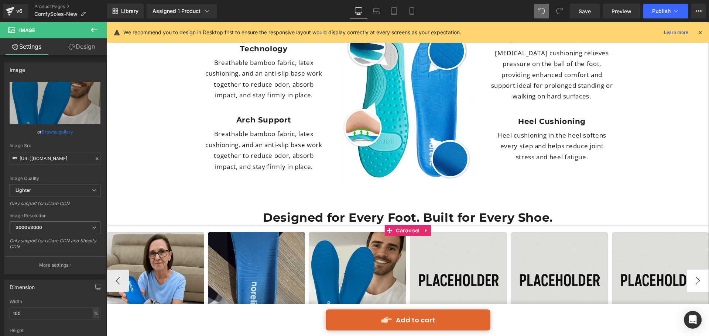
click at [705, 270] on button "›" at bounding box center [698, 281] width 22 height 22
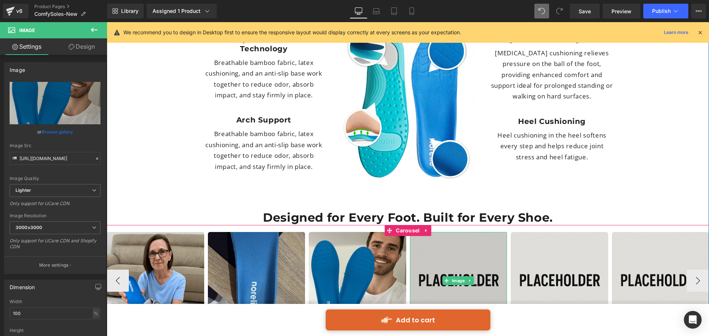
click at [455, 233] on img at bounding box center [459, 281] width 98 height 98
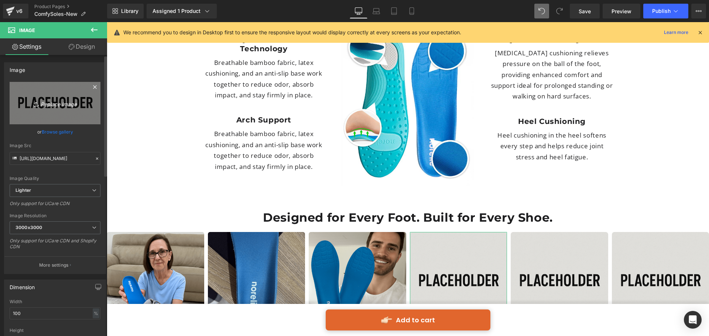
click at [69, 98] on link "Replace Image" at bounding box center [55, 103] width 91 height 42
type input "C:\fakepath\12.png"
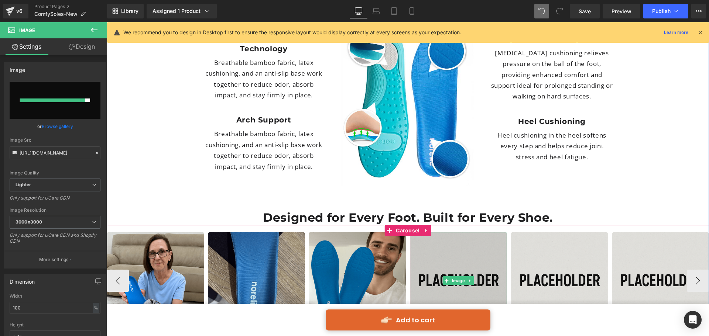
type input "https://ucarecdn.com/e015eb18-599d-4d2a-ad13-3d0daa195e32/-/format/auto/-/previ…"
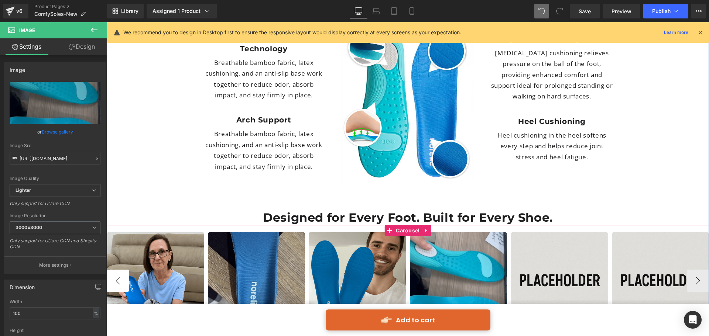
click at [114, 270] on button "‹" at bounding box center [118, 281] width 22 height 22
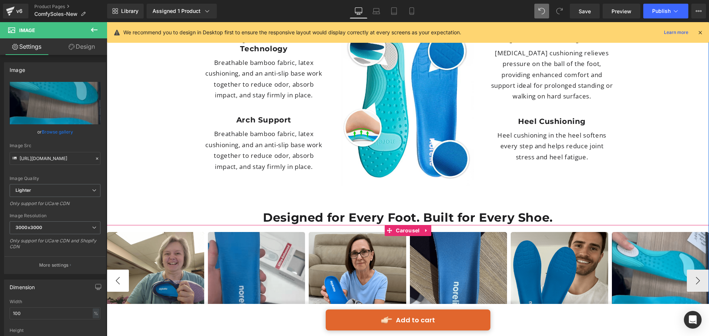
click at [114, 270] on button "‹" at bounding box center [118, 281] width 22 height 22
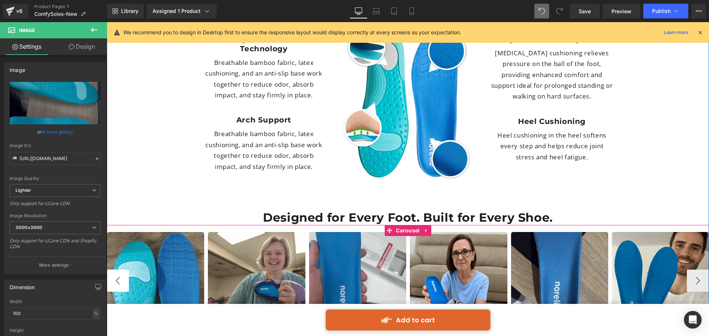
click at [114, 270] on button "‹" at bounding box center [118, 281] width 22 height 22
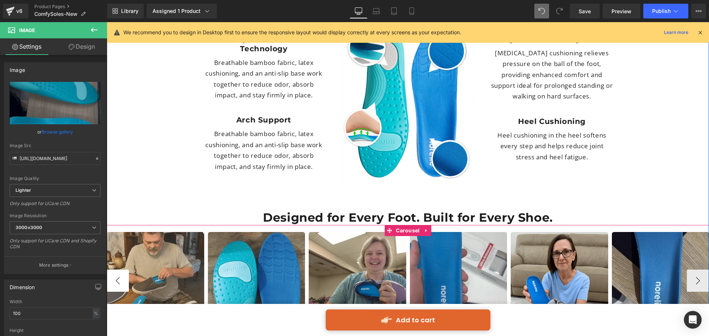
click at [114, 270] on button "‹" at bounding box center [118, 281] width 22 height 22
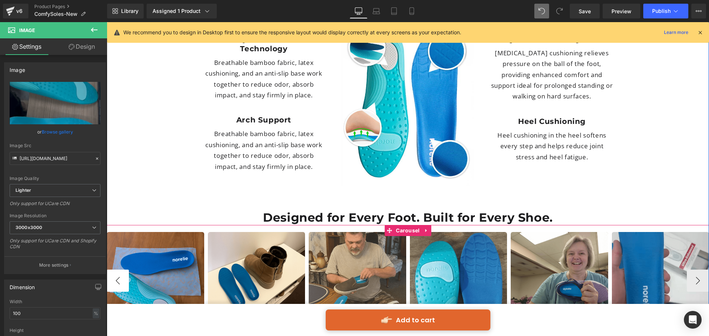
click at [114, 270] on button "‹" at bounding box center [118, 281] width 22 height 22
click at [695, 270] on button "›" at bounding box center [698, 281] width 22 height 22
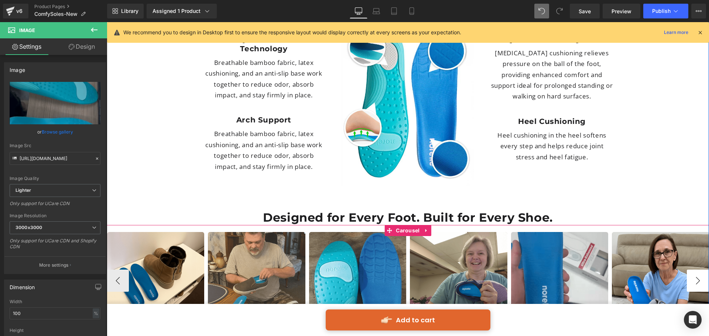
click at [696, 270] on button "›" at bounding box center [698, 281] width 22 height 22
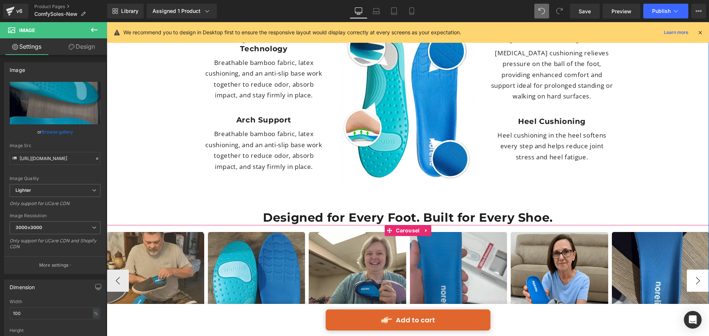
click at [696, 270] on button "›" at bounding box center [698, 281] width 22 height 22
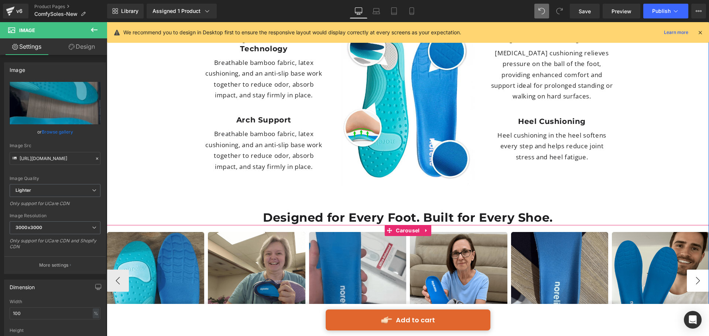
click at [696, 270] on button "›" at bounding box center [698, 281] width 22 height 22
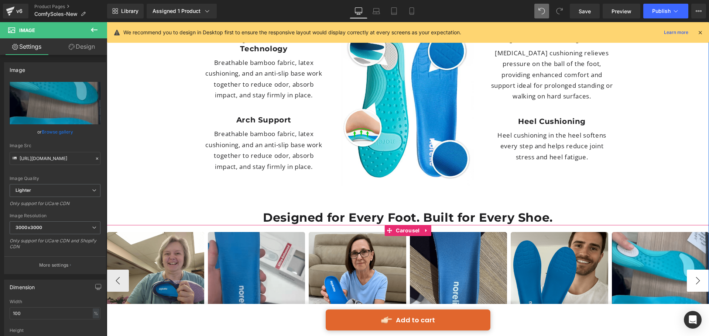
click at [696, 270] on button "›" at bounding box center [698, 281] width 22 height 22
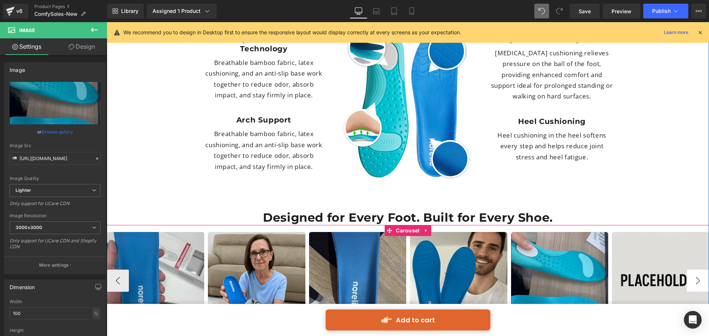
click at [696, 270] on button "›" at bounding box center [698, 281] width 22 height 22
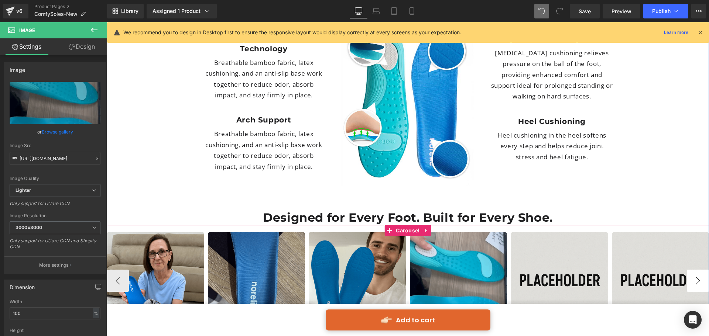
click at [696, 270] on button "›" at bounding box center [698, 281] width 22 height 22
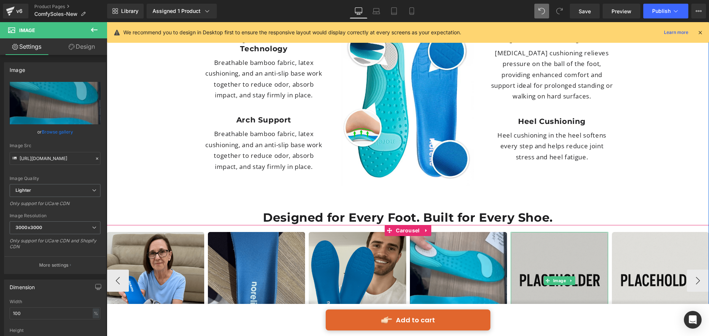
click at [578, 236] on img at bounding box center [560, 281] width 98 height 98
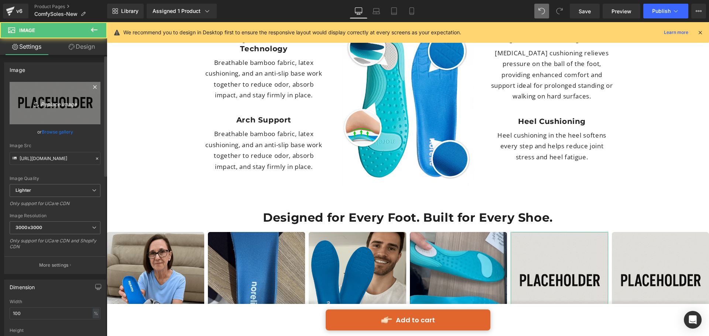
click at [62, 100] on icon "Replace Image" at bounding box center [54, 103] width 59 height 9
type input "C:\fakepath\1.png"
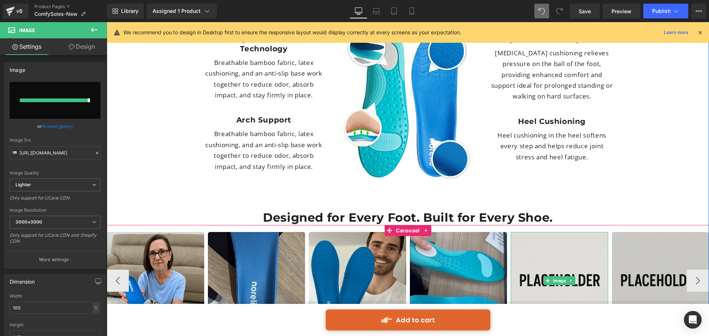
type input "https://ucarecdn.com/b4fd0f6f-6445-454e-bda4-6aaf622c9ff4/-/format/auto/-/previ…"
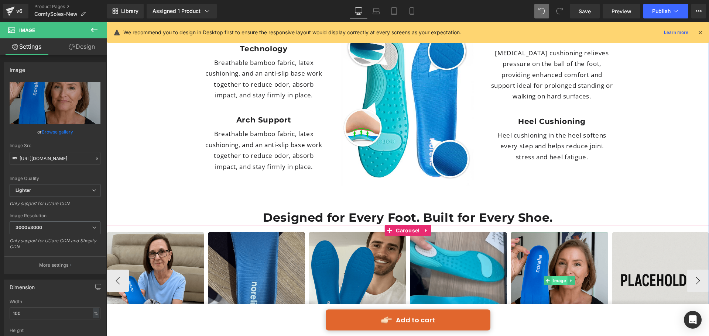
click at [559, 277] on span "Image" at bounding box center [559, 281] width 16 height 9
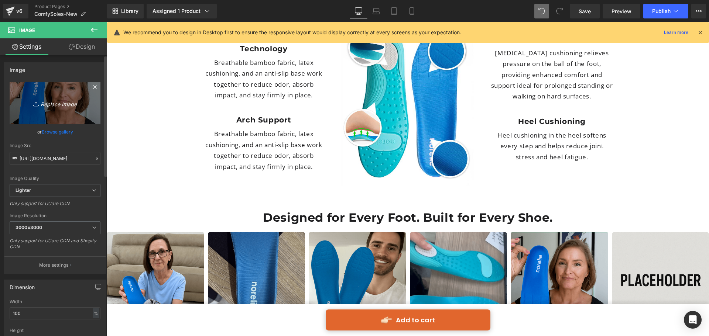
click at [51, 98] on link "Replace Image" at bounding box center [55, 103] width 91 height 42
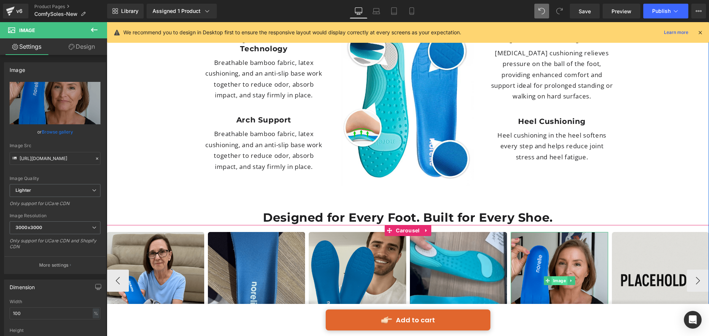
click at [555, 277] on span "Image" at bounding box center [559, 281] width 16 height 9
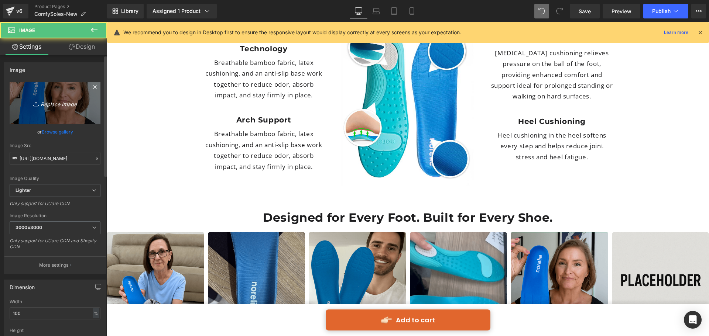
click at [49, 102] on icon "Replace Image" at bounding box center [54, 103] width 59 height 9
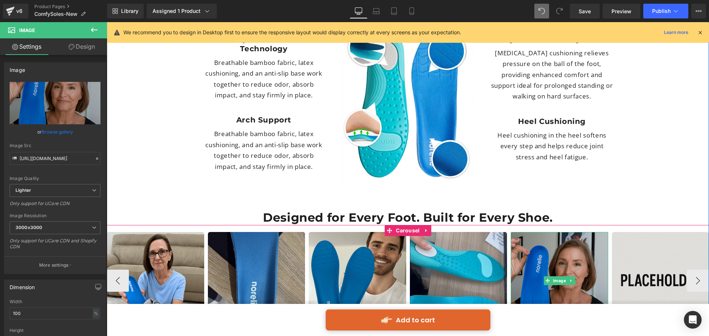
click at [536, 232] on img at bounding box center [560, 281] width 98 height 98
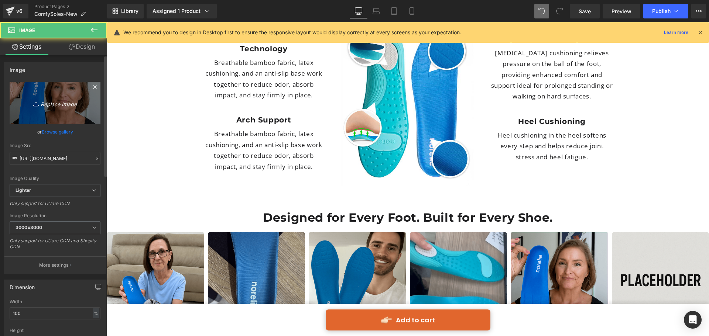
click at [79, 102] on icon "Replace Image" at bounding box center [54, 103] width 59 height 9
type input "C:\fakepath\Untitled design (49) (1).png"
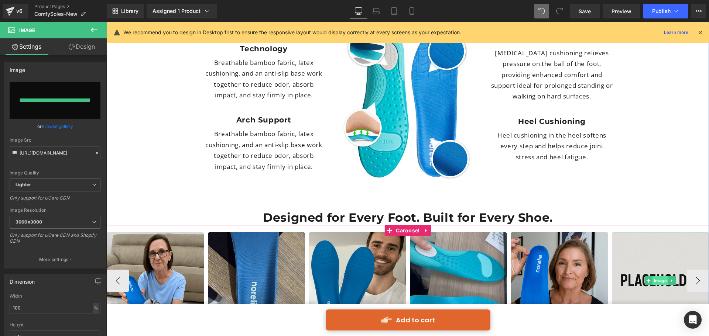
type input "https://ucarecdn.com/518ca1e2-482a-41b8-b233-5f09ab512901/-/format/auto/-/previ…"
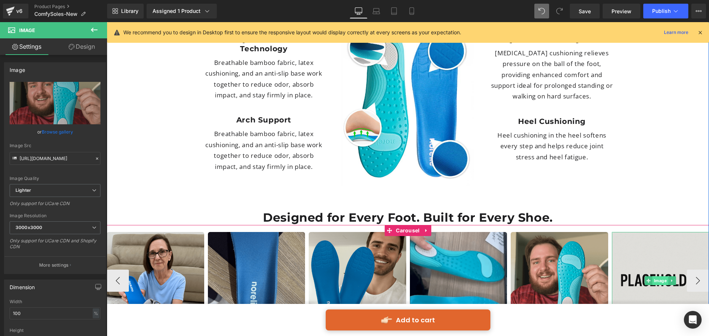
click at [655, 277] on span "Image" at bounding box center [661, 281] width 16 height 9
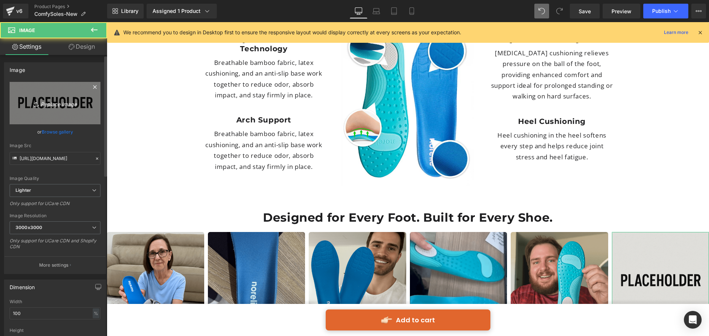
click at [50, 105] on icon "Replace Image" at bounding box center [54, 103] width 59 height 9
type input "C:\fakepath\11.png"
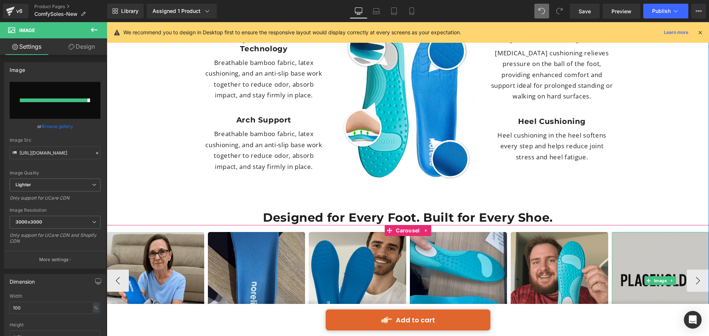
type input "https://ucarecdn.com/fd90dab6-fcad-4b13-913b-2d600ac8f26f/-/format/auto/-/previ…"
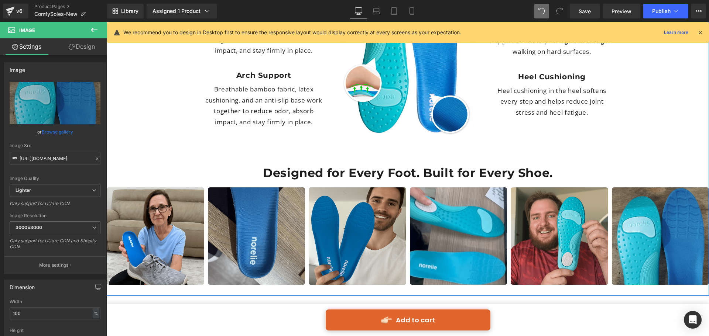
scroll to position [2109, 0]
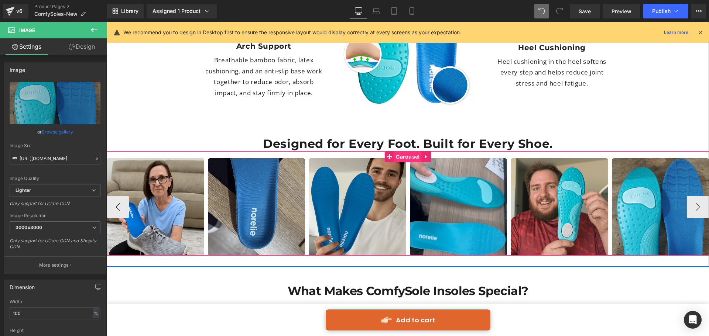
click at [398, 151] on span "Carousel" at bounding box center [407, 156] width 27 height 11
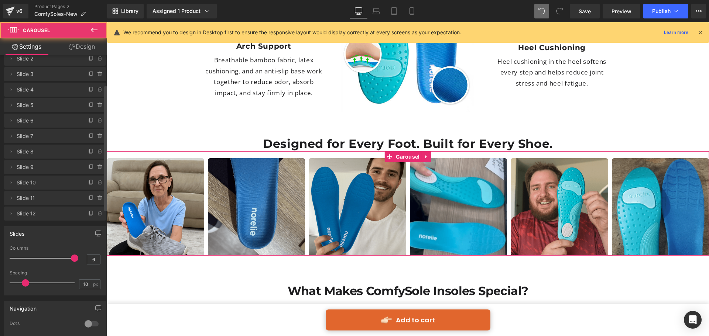
scroll to position [111, 0]
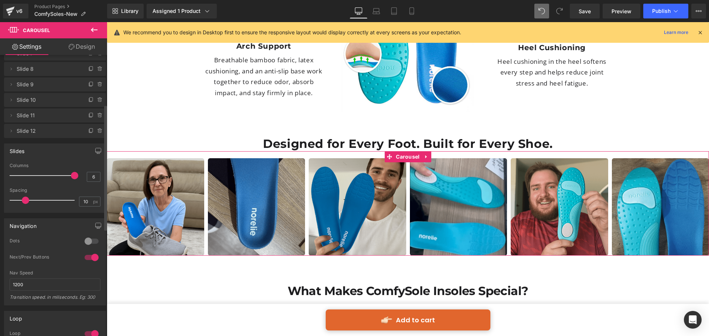
click at [83, 260] on div at bounding box center [92, 258] width 18 height 12
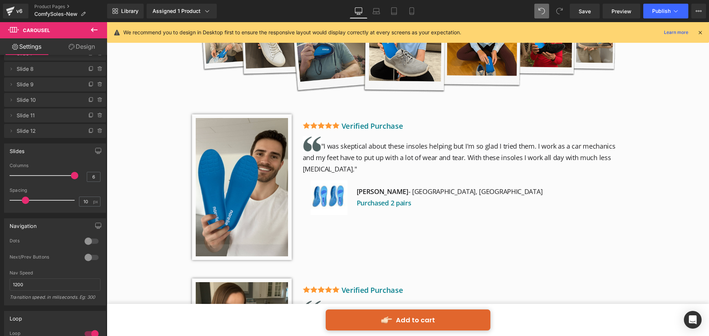
scroll to position [1222, 0]
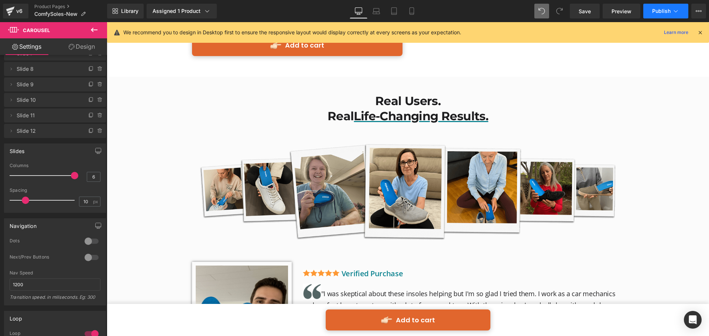
click at [667, 14] on button "Publish" at bounding box center [665, 11] width 45 height 15
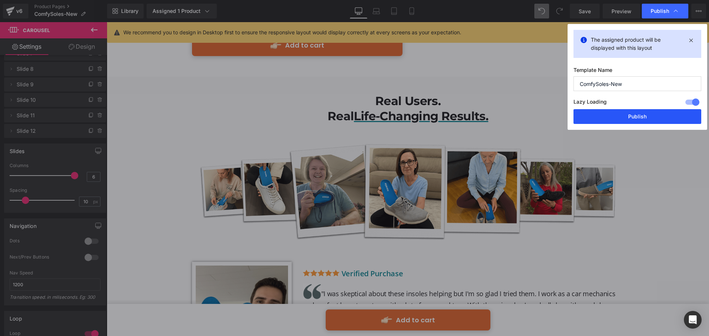
click at [638, 119] on button "Publish" at bounding box center [638, 116] width 128 height 15
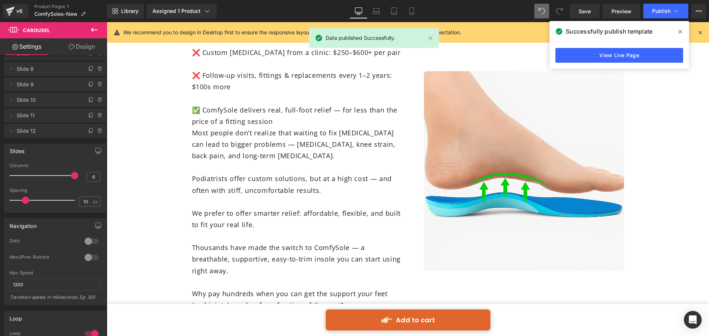
scroll to position [2921, 0]
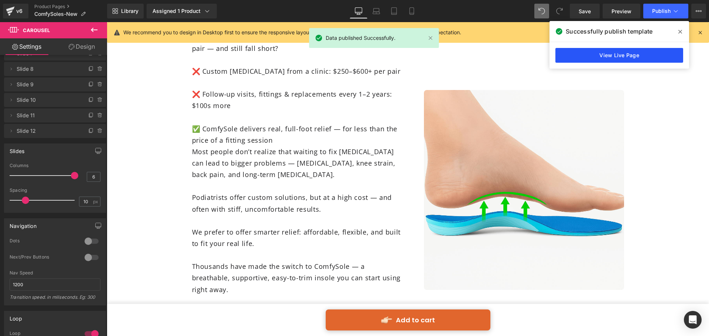
click at [581, 60] on link "View Live Page" at bounding box center [619, 55] width 128 height 15
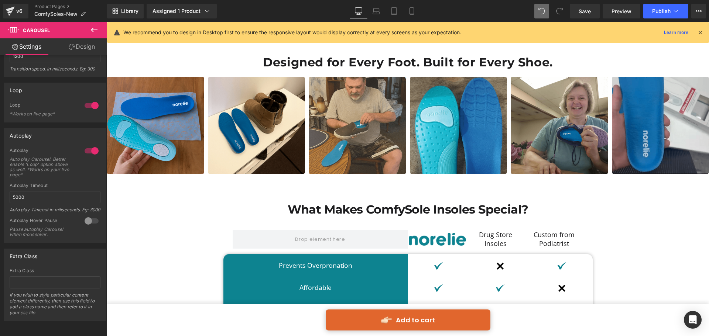
scroll to position [2072, 0]
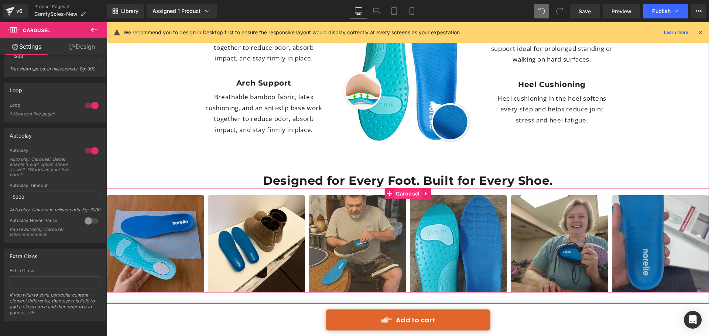
click at [398, 188] on span "Carousel" at bounding box center [407, 193] width 27 height 11
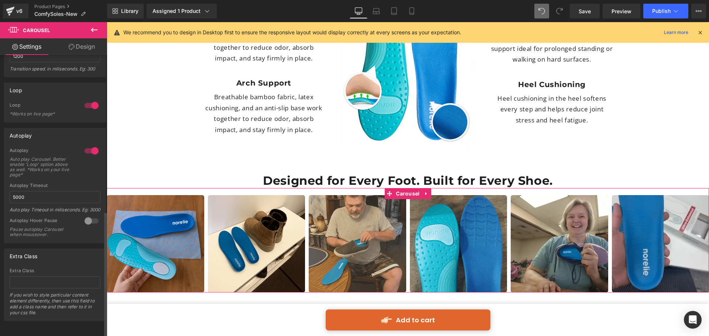
click at [89, 145] on div at bounding box center [92, 151] width 18 height 12
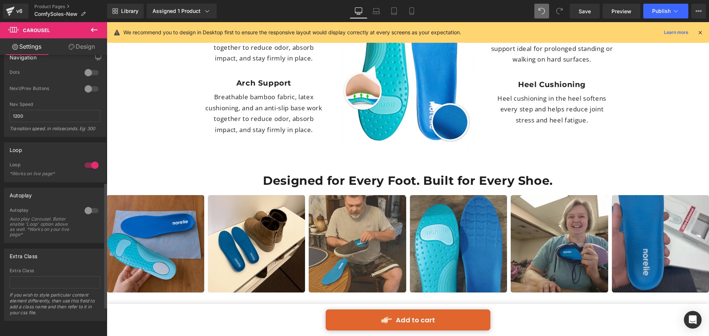
scroll to position [285, 0]
click at [658, 10] on span "Publish" at bounding box center [661, 11] width 18 height 6
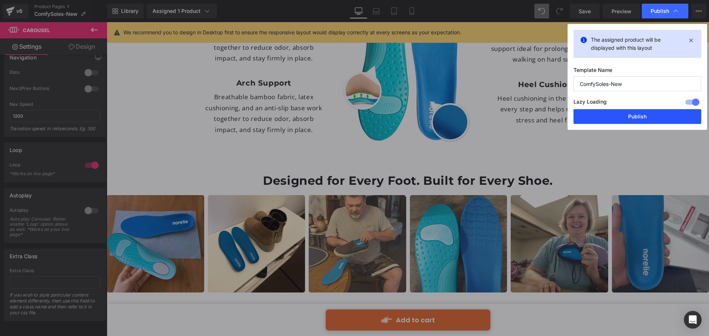
drag, startPoint x: 640, startPoint y: 119, endPoint x: 529, endPoint y: 105, distance: 111.6
click at [640, 119] on button "Publish" at bounding box center [638, 116] width 128 height 15
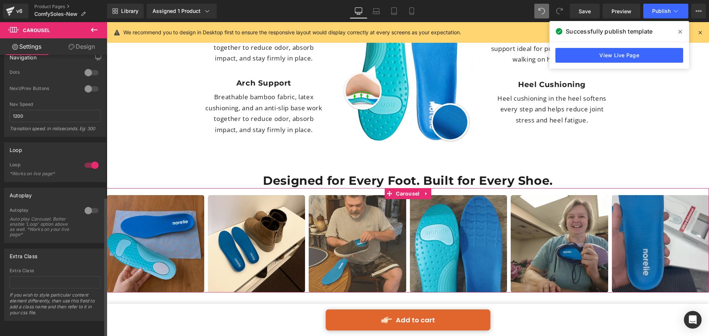
click at [83, 205] on div at bounding box center [92, 211] width 18 height 12
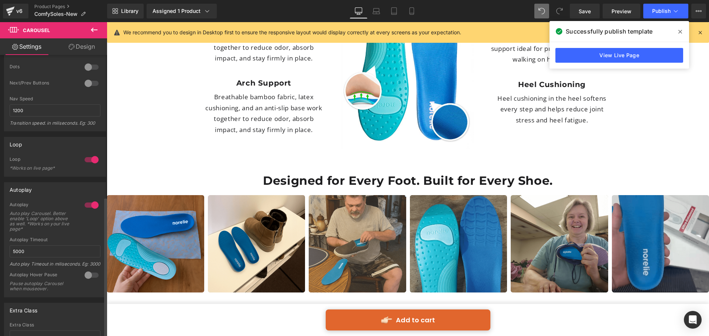
scroll to position [351, 0]
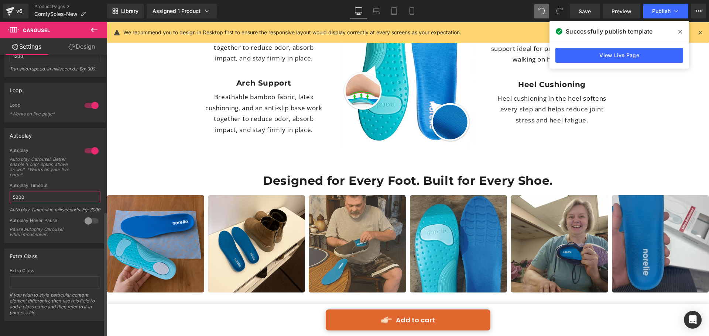
click at [43, 191] on input "5000" at bounding box center [55, 197] width 91 height 12
drag, startPoint x: 18, startPoint y: 184, endPoint x: 10, endPoint y: 184, distance: 7.8
click at [10, 191] on input "5000" at bounding box center [55, 197] width 91 height 12
type input "1000"
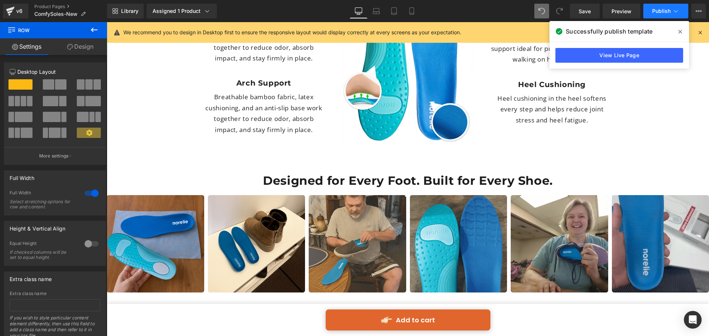
click at [657, 14] on span "Publish" at bounding box center [661, 11] width 18 height 6
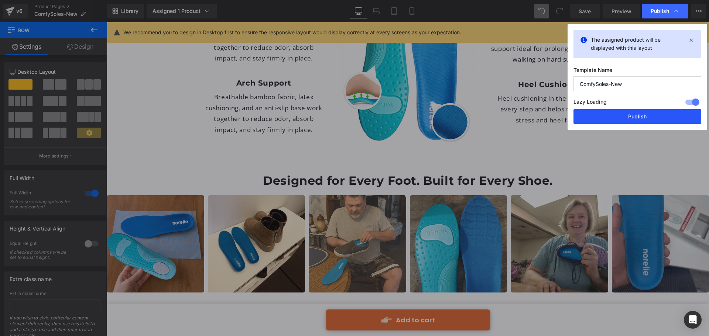
drag, startPoint x: 649, startPoint y: 114, endPoint x: 530, endPoint y: 113, distance: 119.3
click at [649, 114] on button "Publish" at bounding box center [638, 116] width 128 height 15
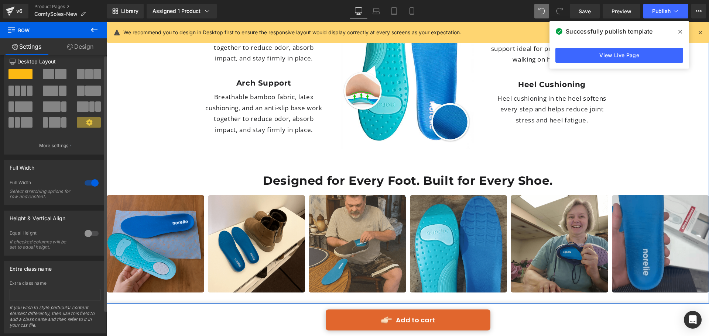
scroll to position [28, 0]
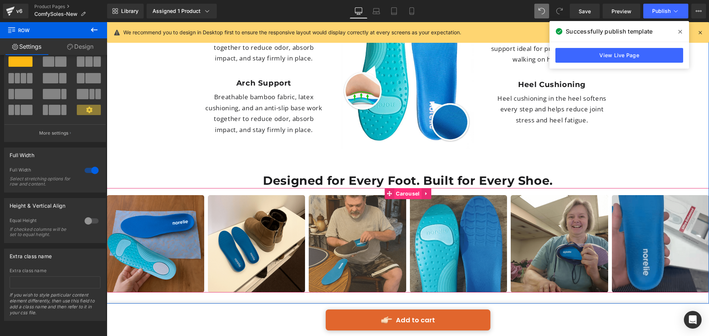
click at [407, 188] on span "Carousel" at bounding box center [407, 193] width 27 height 11
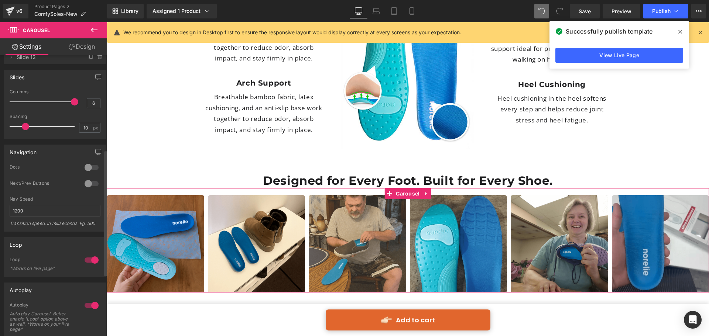
scroll to position [332, 0]
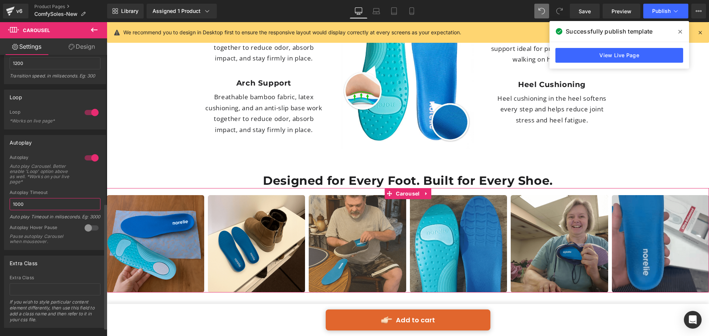
drag, startPoint x: 31, startPoint y: 203, endPoint x: 11, endPoint y: 202, distance: 19.6
click at [11, 202] on input "1000" at bounding box center [55, 204] width 91 height 12
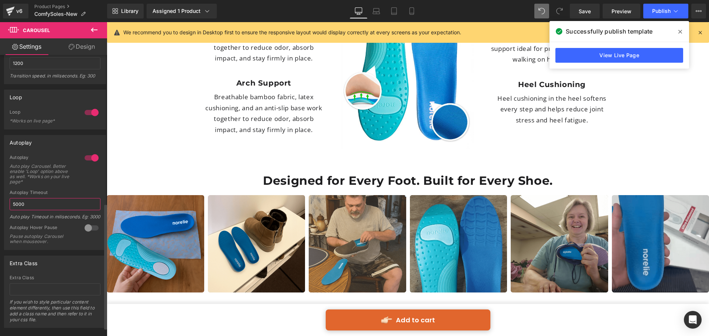
type input "500"
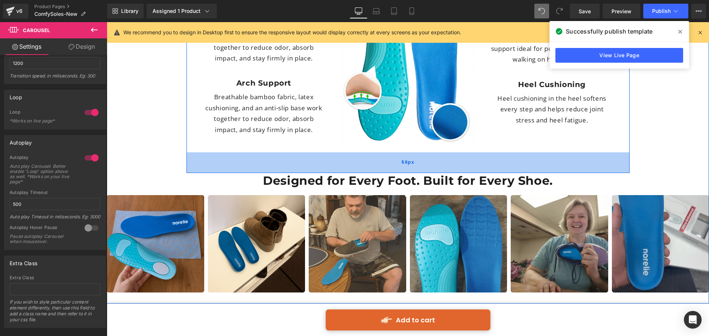
click at [553, 153] on div "56px" at bounding box center [408, 163] width 443 height 21
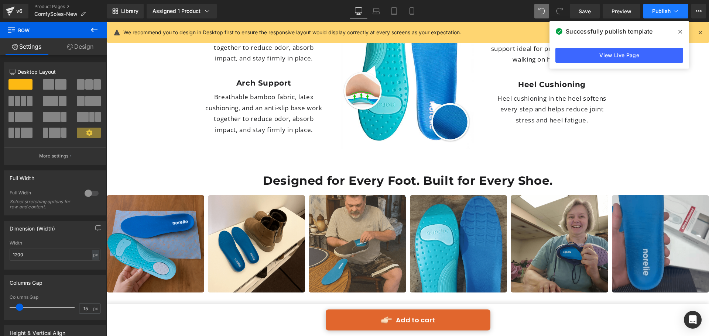
click at [656, 8] on span "Publish" at bounding box center [661, 11] width 18 height 6
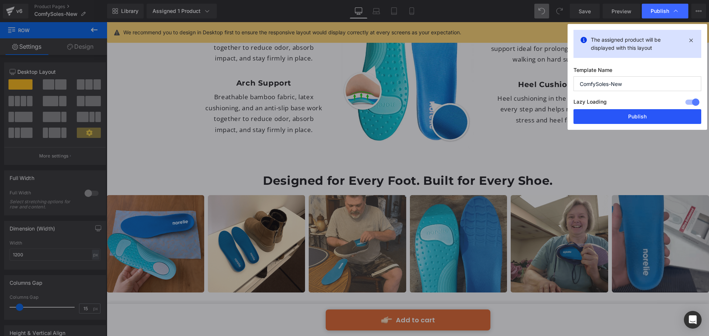
click at [608, 112] on button "Publish" at bounding box center [638, 116] width 128 height 15
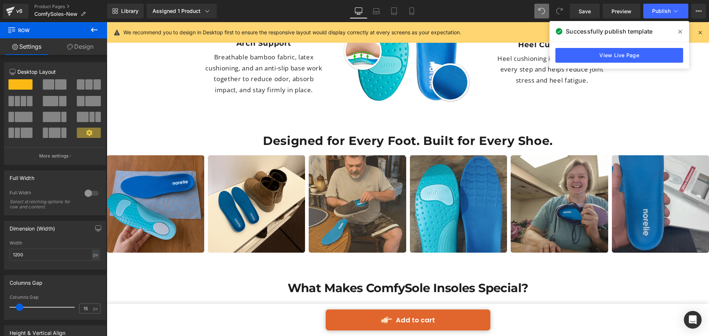
scroll to position [2109, 0]
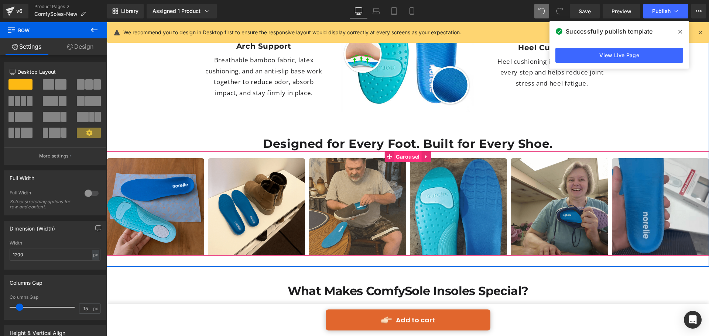
click at [396, 151] on span "Carousel" at bounding box center [407, 156] width 27 height 11
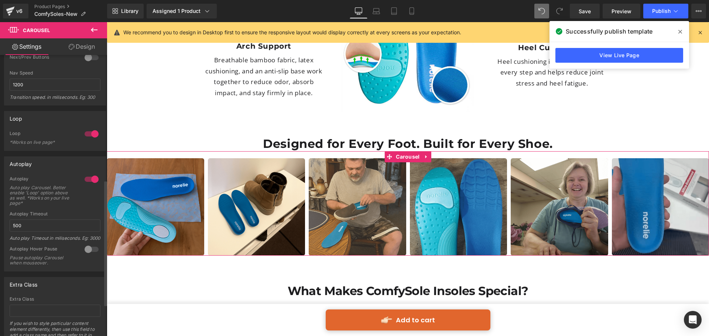
scroll to position [277, 0]
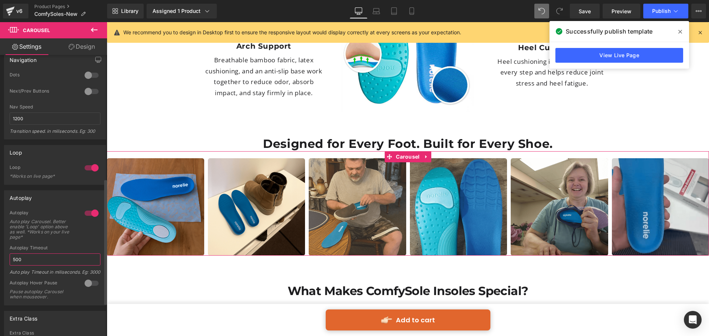
drag, startPoint x: 29, startPoint y: 258, endPoint x: 5, endPoint y: 260, distance: 23.8
click at [5, 260] on div "1 Autoplay Auto play Carousel. Better enable 'Loop' option above as well. *Work…" at bounding box center [54, 257] width 101 height 95
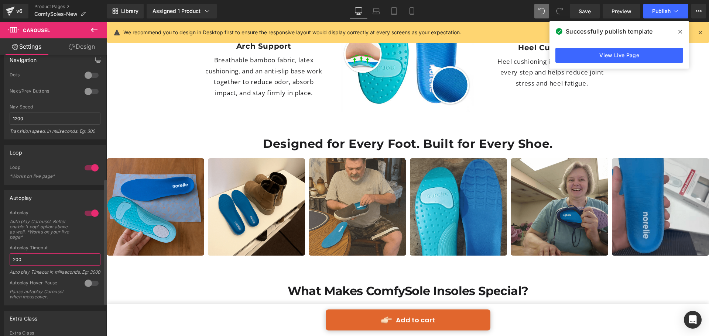
type input "2000"
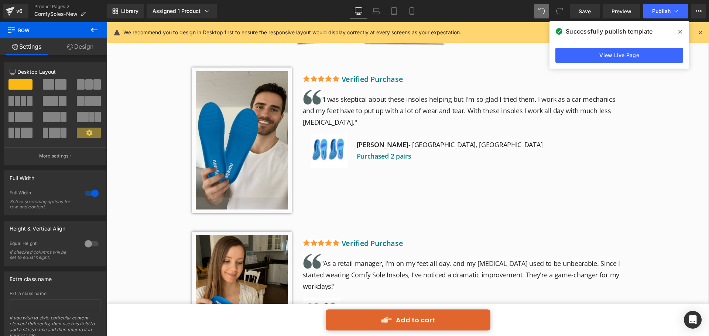
scroll to position [1370, 0]
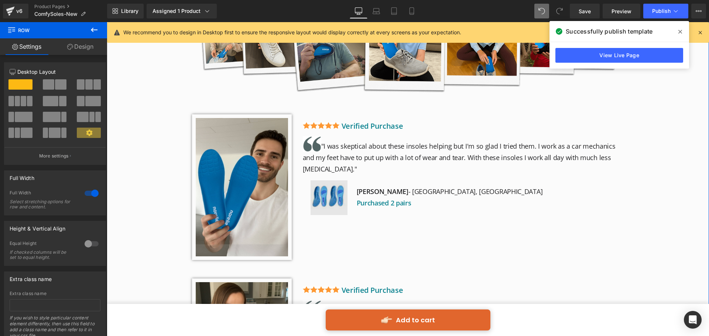
click at [335, 181] on div "Image" at bounding box center [329, 198] width 37 height 35
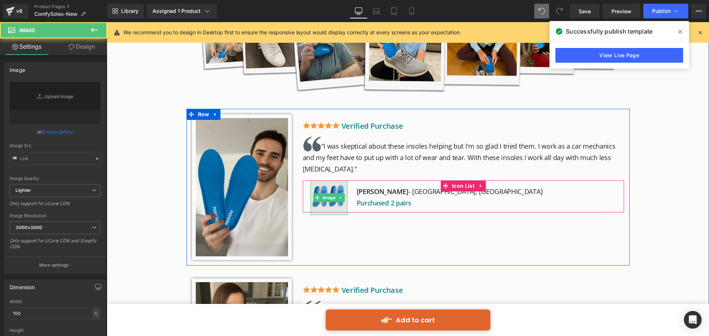
type input "https://ucarecdn.com/2787ecbb-57a8-45d8-91a2-d502c854f2b4/-/format/auto/-/previ…"
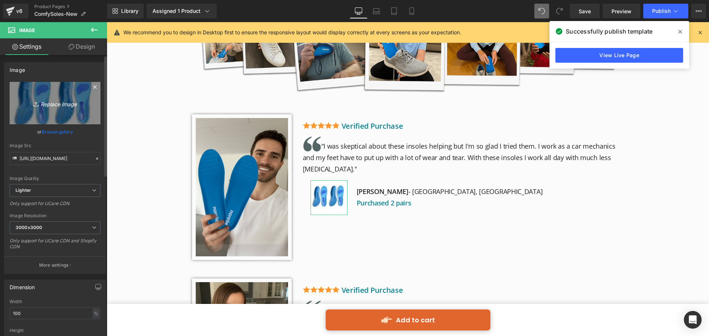
click at [68, 105] on icon "Replace Image" at bounding box center [54, 103] width 59 height 9
type input "C:\fakepath\Untitled design (51).png"
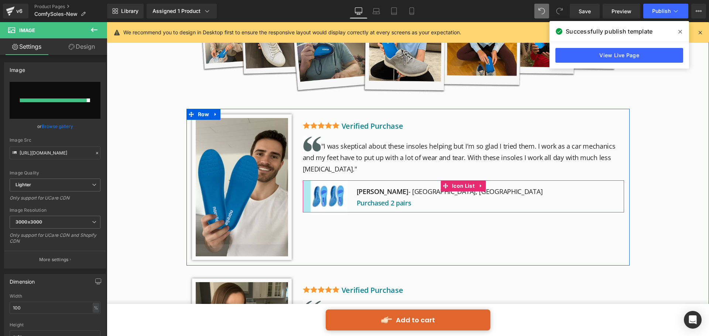
type input "https://ucarecdn.com/1cbb3871-f454-4b27-a9cb-e086d805e9c4/-/format/auto/-/previ…"
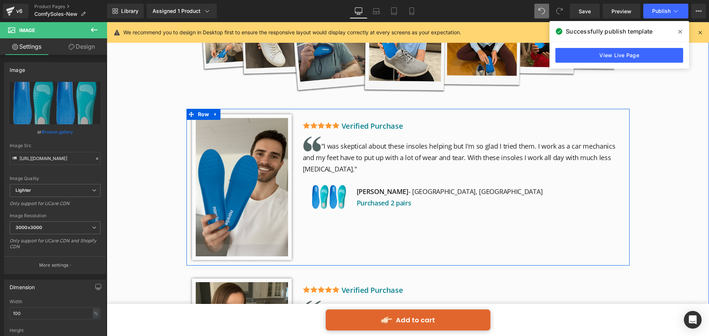
scroll to position [1444, 0]
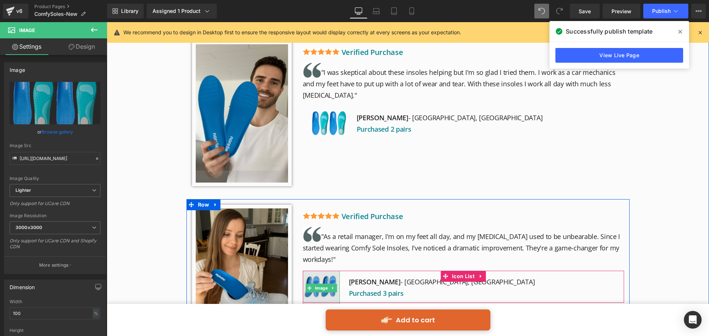
click at [325, 271] on img at bounding box center [321, 288] width 37 height 35
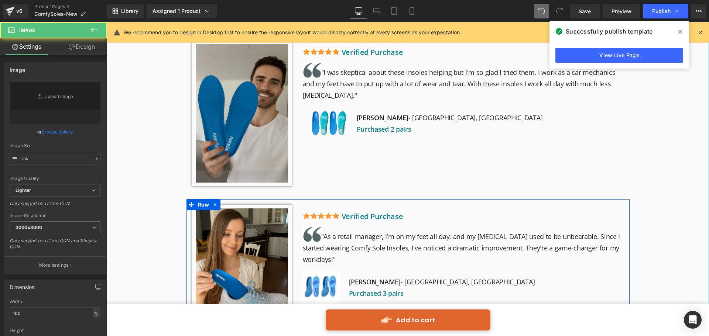
type input "https://ucarecdn.com/2eac3c7d-7280-46b0-b168-10596fa821a4/-/format/auto/-/previ…"
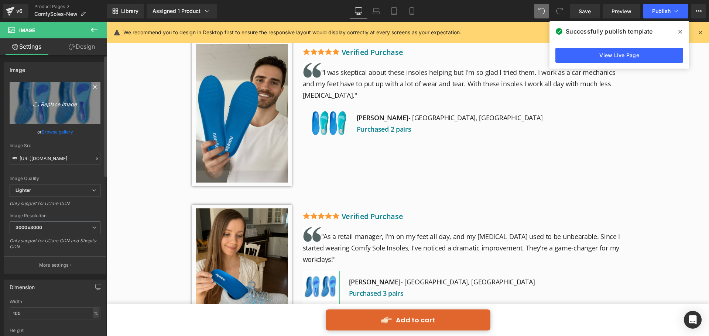
click at [61, 106] on icon "Replace Image" at bounding box center [54, 103] width 59 height 9
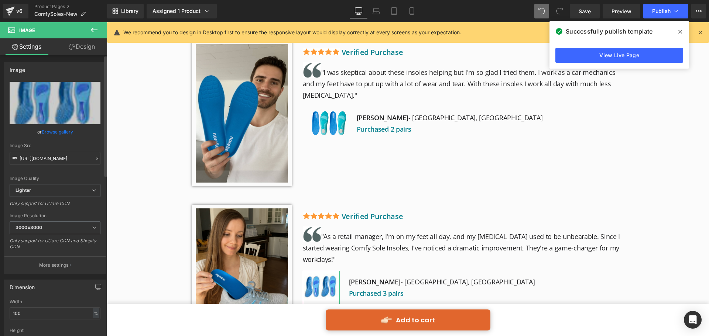
click at [59, 129] on link "Browse gallery" at bounding box center [57, 132] width 31 height 13
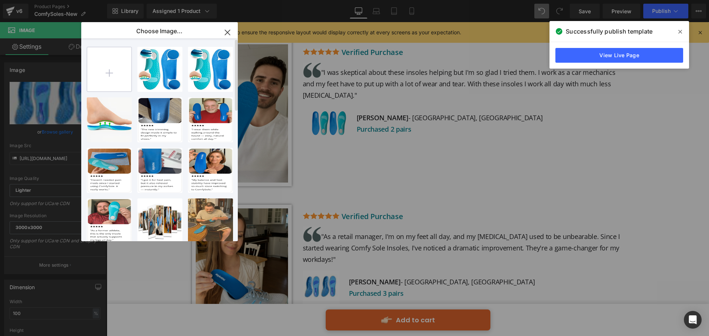
click at [107, 74] on input "file" at bounding box center [109, 69] width 44 height 44
type input "C:\fakepath\Untitled design (51).png"
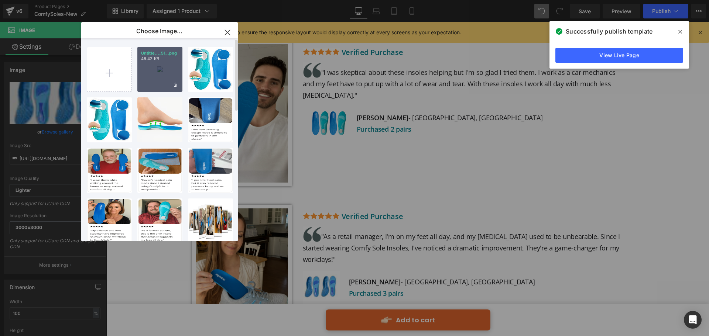
click at [169, 77] on div "Untitle..._51_.png 46.42 KB" at bounding box center [159, 69] width 45 height 45
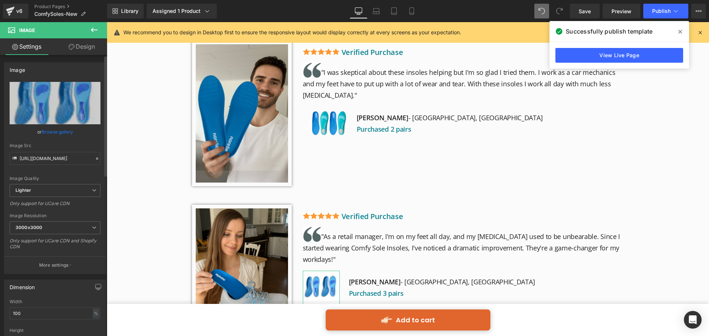
click at [62, 127] on link "Browse gallery" at bounding box center [57, 132] width 31 height 13
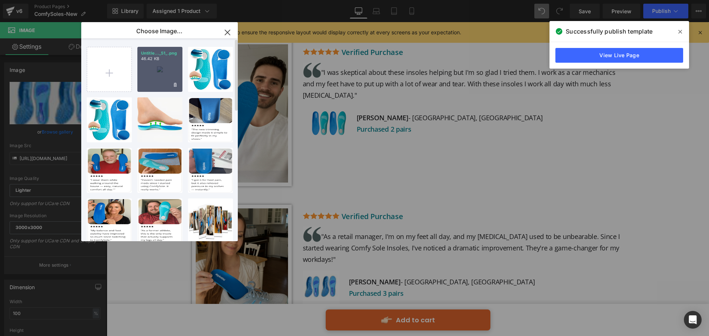
click at [166, 61] on p "46.42 KB" at bounding box center [160, 59] width 38 height 6
type input "https://ucarecdn.com/4e5f6900-43f0-405e-879a-45a9b16809d4/-/format/auto/-/previ…"
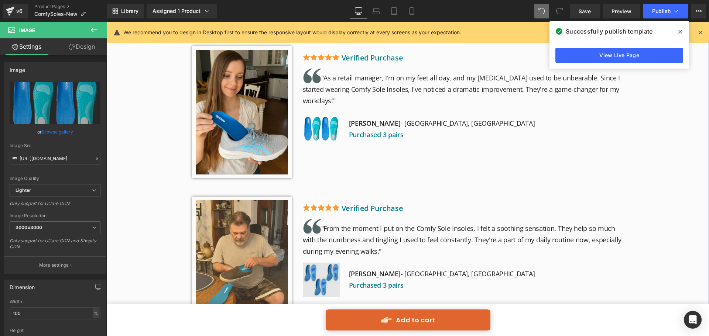
scroll to position [1703, 0]
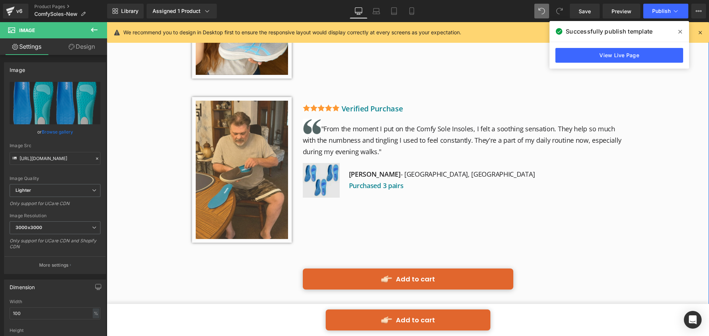
click at [324, 163] on div "Image" at bounding box center [321, 180] width 37 height 35
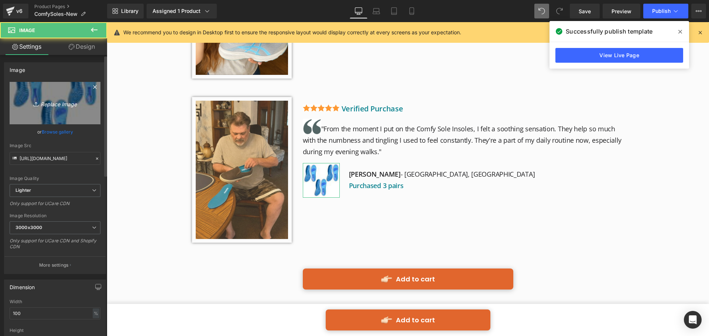
click at [68, 109] on link "Replace Image" at bounding box center [55, 103] width 91 height 42
type input "C:\fakepath\Untitled design (52).png"
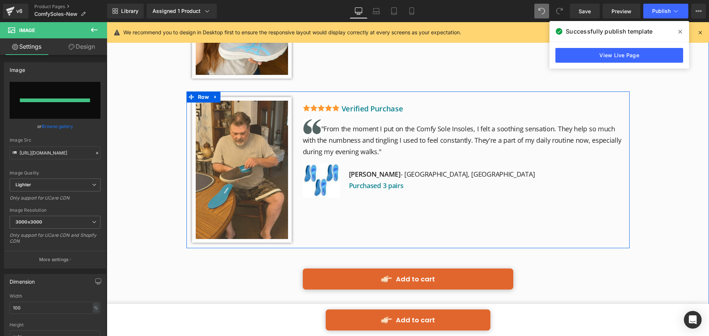
type input "https://ucarecdn.com/ee898678-31b4-4a5c-84ac-7fb0514755d8/-/format/auto/-/previ…"
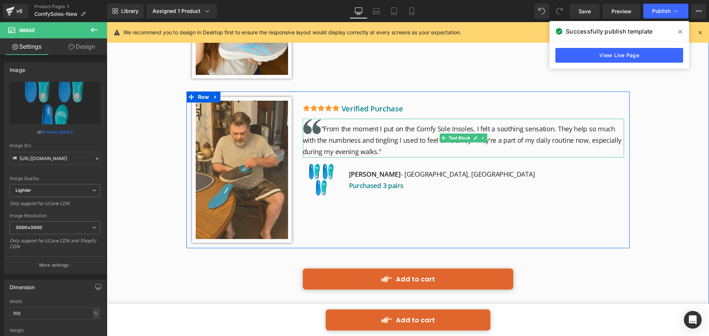
click at [438, 119] on p ""From the moment I put on the Comfy Sole Insoles, I felt a soothing sensation. …" at bounding box center [463, 138] width 321 height 39
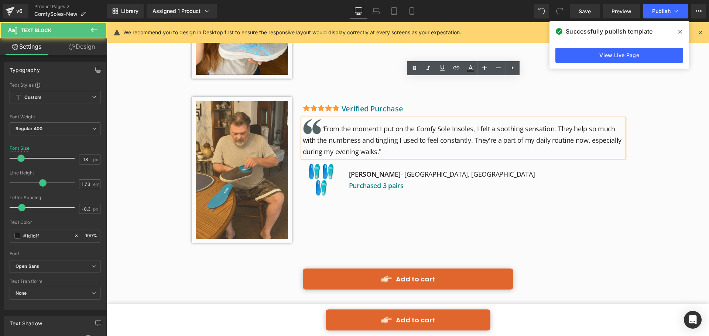
click at [439, 119] on p ""From the moment I put on the Comfy Sole Insoles, I felt a soothing sensation. …" at bounding box center [463, 138] width 321 height 39
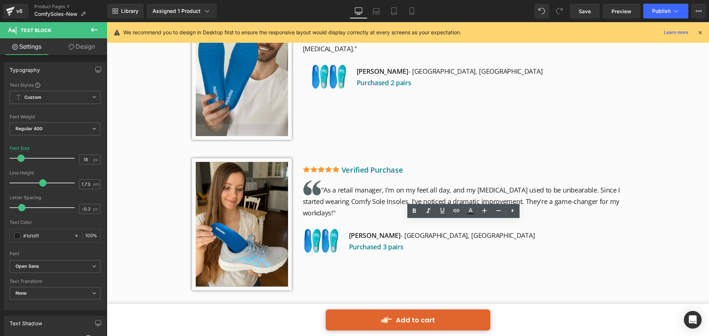
scroll to position [1481, 0]
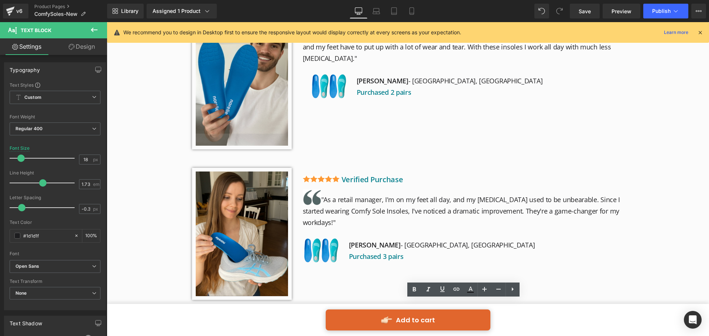
click at [349, 190] on p ""As a retail manager, I'm on my feet all day, and my [MEDICAL_DATA] used to be …" at bounding box center [463, 209] width 321 height 39
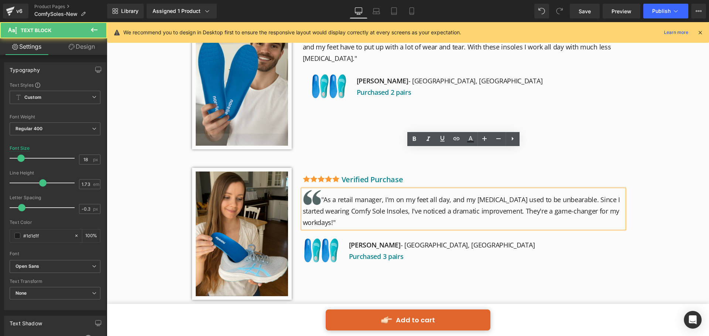
click at [349, 190] on p ""As a retail manager, I'm on my feet all day, and my [MEDICAL_DATA] used to be …" at bounding box center [463, 209] width 321 height 39
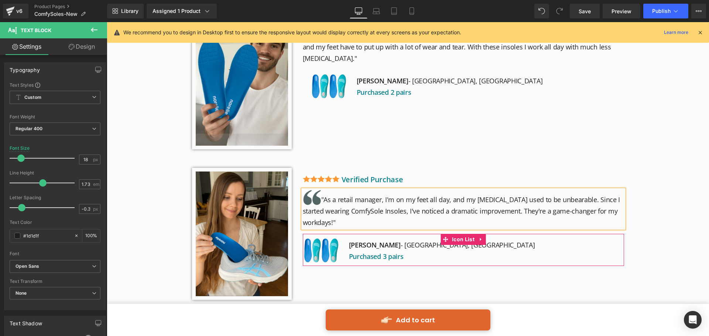
scroll to position [1333, 0]
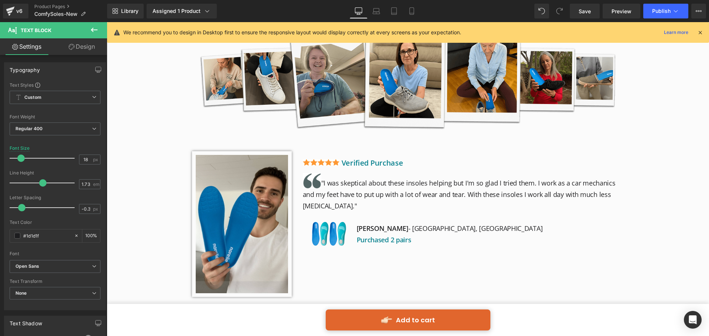
click at [670, 177] on div "Real Users. Real Life-Changing Results. Heading Image Row Image Image Verified …" at bounding box center [408, 324] width 602 height 695
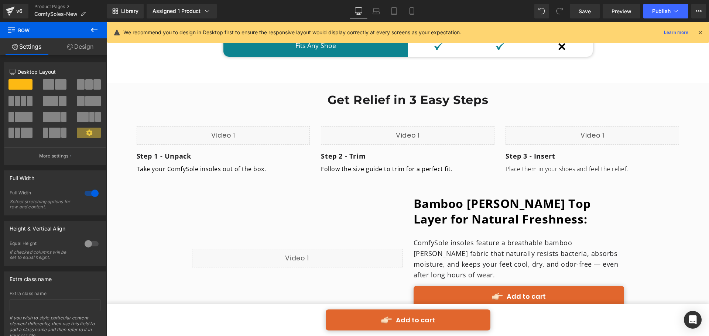
scroll to position [2626, 0]
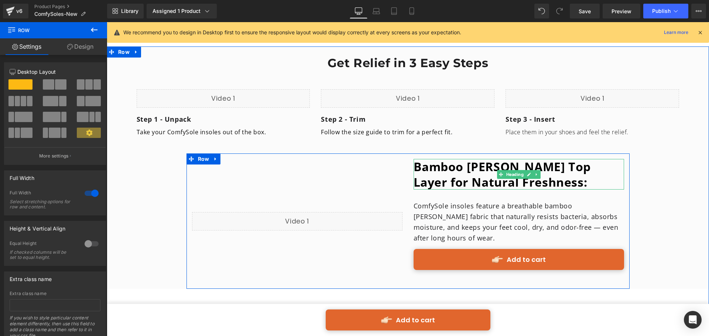
click at [431, 159] on b "Bamboo [PERSON_NAME] Top Layer for Natural Freshness:" at bounding box center [502, 174] width 177 height 31
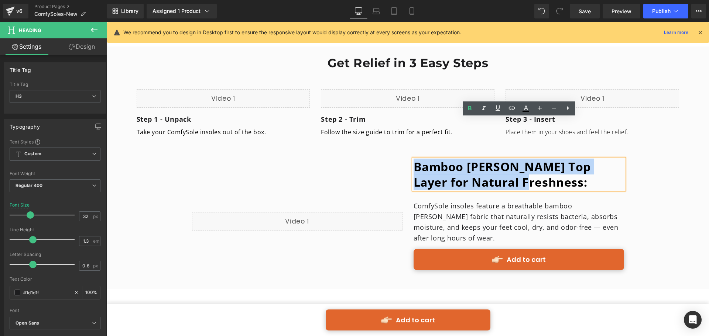
drag, startPoint x: 415, startPoint y: 122, endPoint x: 527, endPoint y: 140, distance: 112.6
click at [527, 159] on b "Bamboo [PERSON_NAME] Top Layer for Natural Freshness:" at bounding box center [502, 174] width 177 height 31
copy b "Bamboo [PERSON_NAME] Top Layer for Natural Freshness"
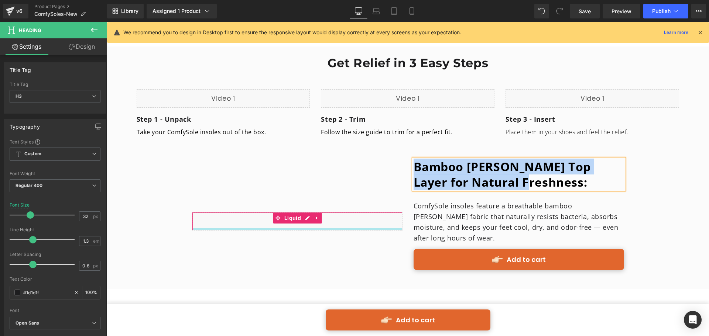
click at [310, 229] on div at bounding box center [297, 230] width 210 height 2
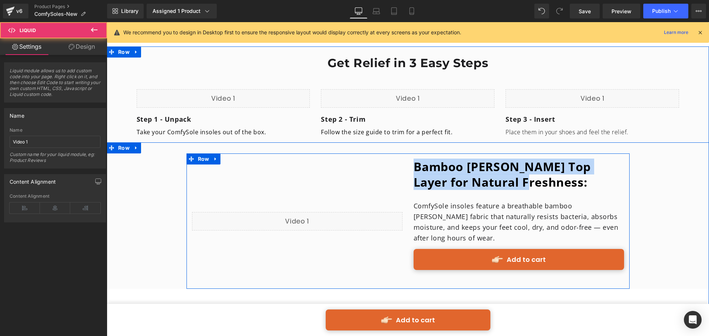
click at [340, 209] on div "Liquid" at bounding box center [298, 221] width 222 height 124
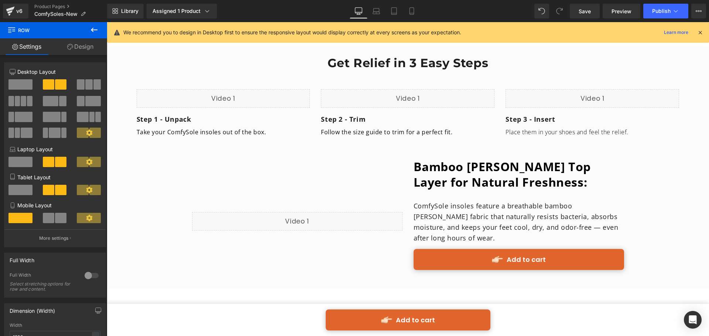
click at [92, 30] on icon at bounding box center [94, 30] width 7 height 4
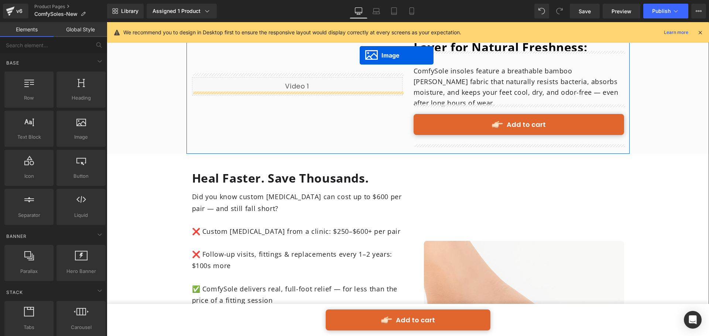
scroll to position [2724, 0]
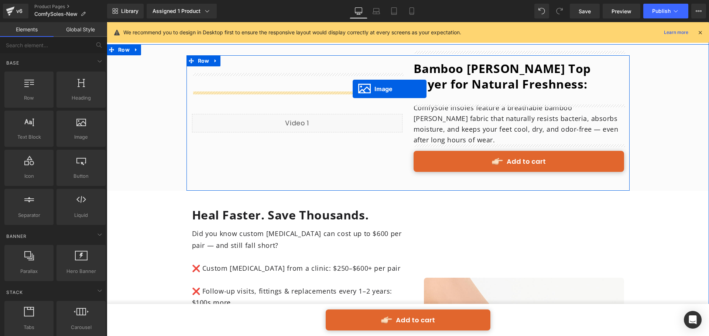
drag, startPoint x: 517, startPoint y: 234, endPoint x: 353, endPoint y: 89, distance: 219.5
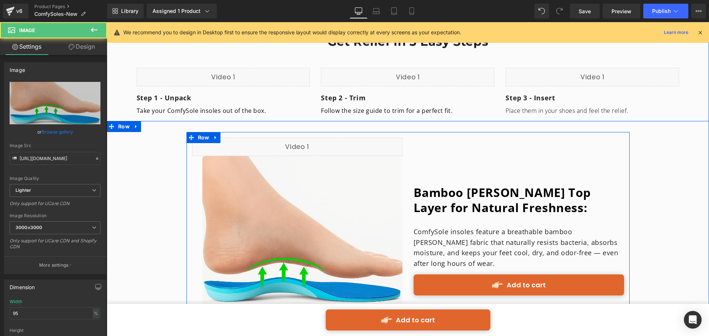
scroll to position [2634, 0]
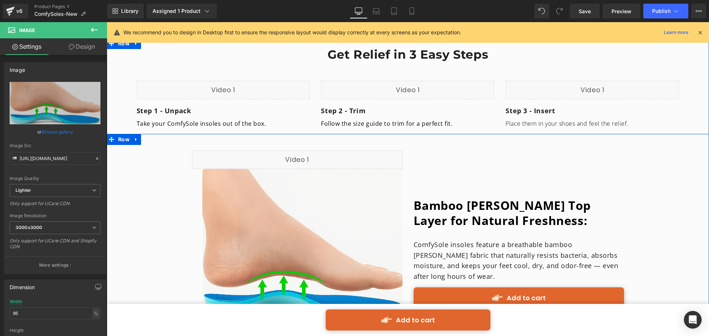
click at [333, 151] on div "Liquid" at bounding box center [297, 160] width 211 height 18
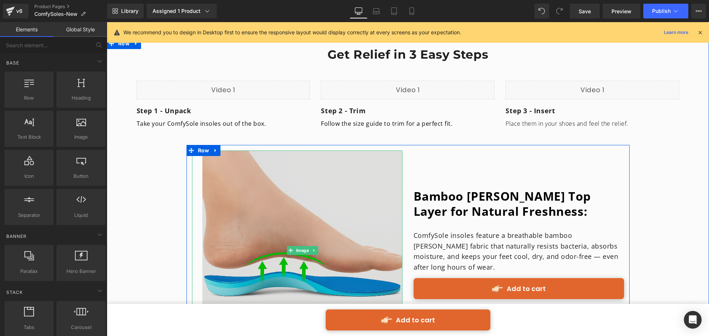
click at [321, 199] on img at bounding box center [302, 251] width 200 height 200
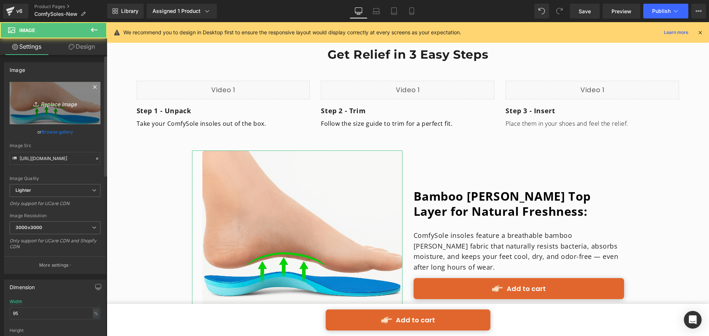
click at [65, 106] on icon "Replace Image" at bounding box center [54, 103] width 59 height 9
type input "C:\fakepath\9.jpg"
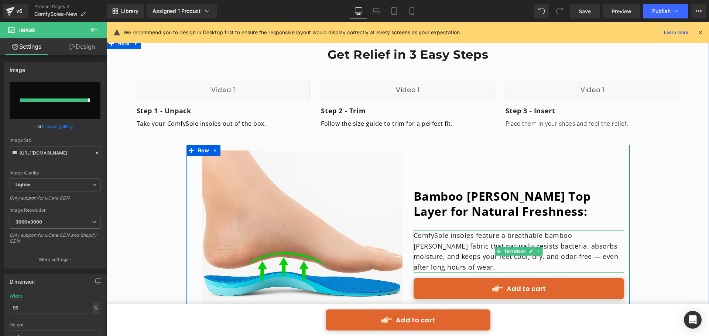
type input "https://ucarecdn.com/897d151e-bb62-4787-b3c6-7a28fcc73f99/-/format/auto/-/previ…"
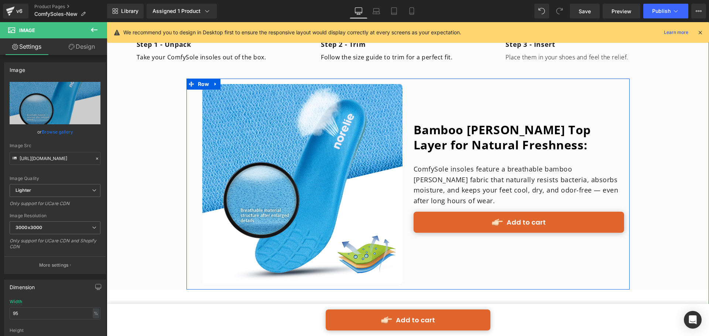
scroll to position [2708, 0]
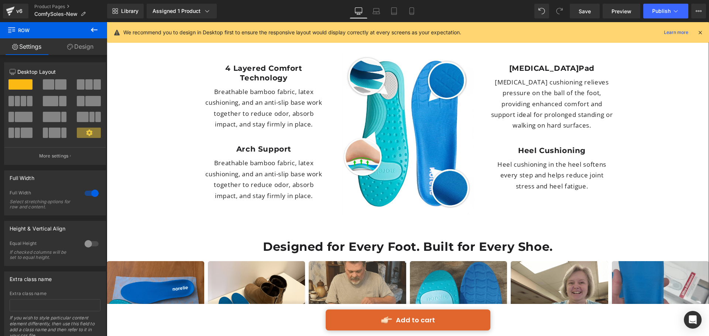
scroll to position [2007, 0]
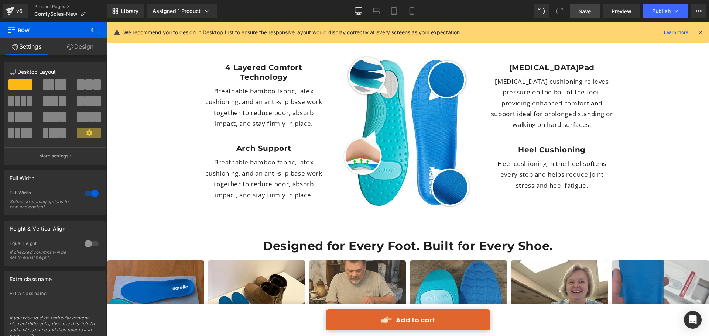
click at [593, 11] on link "Save" at bounding box center [585, 11] width 30 height 15
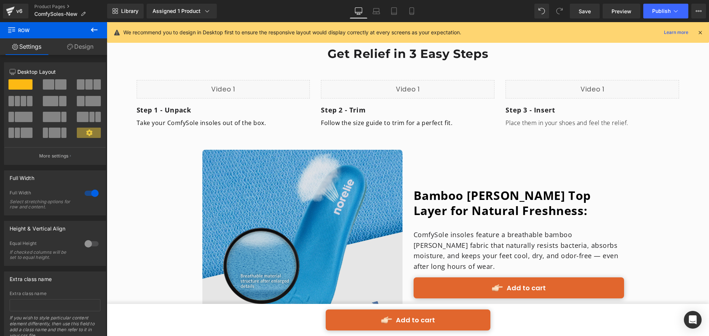
scroll to position [2702, 0]
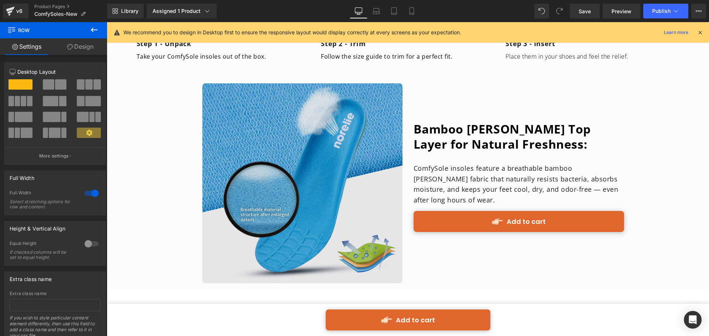
click at [316, 170] on img at bounding box center [302, 183] width 200 height 200
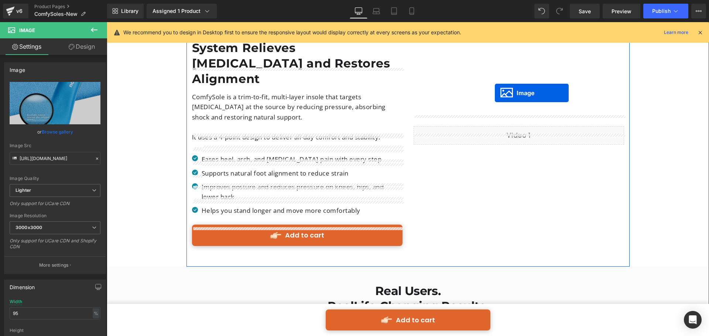
scroll to position [1010, 0]
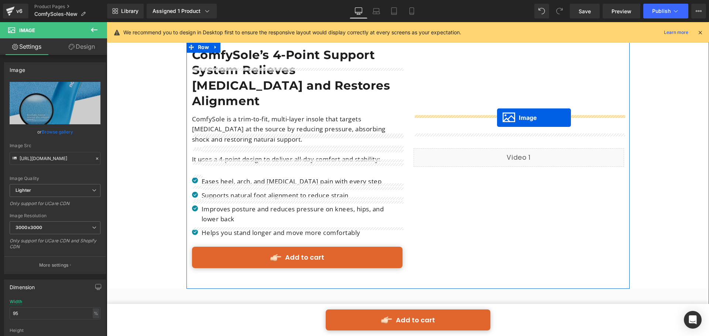
drag, startPoint x: 343, startPoint y: 100, endPoint x: 497, endPoint y: 118, distance: 154.7
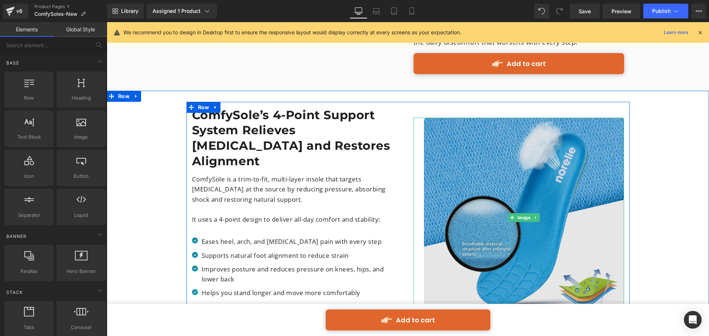
scroll to position [943, 0]
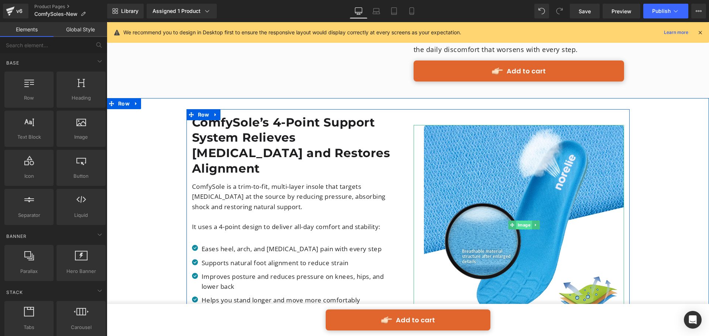
click at [528, 221] on span "Image" at bounding box center [524, 225] width 16 height 9
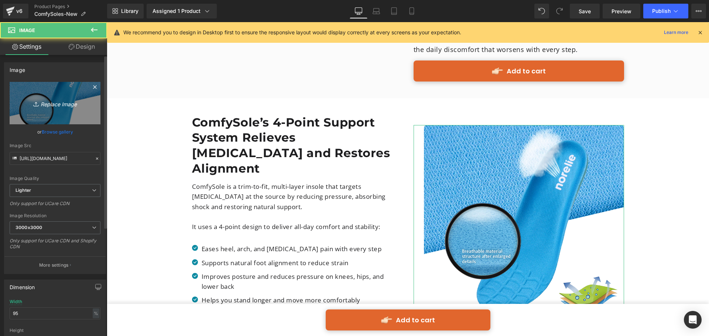
click at [44, 100] on icon "Replace Image" at bounding box center [54, 103] width 59 height 9
type input "C:\fakepath\New.jpg"
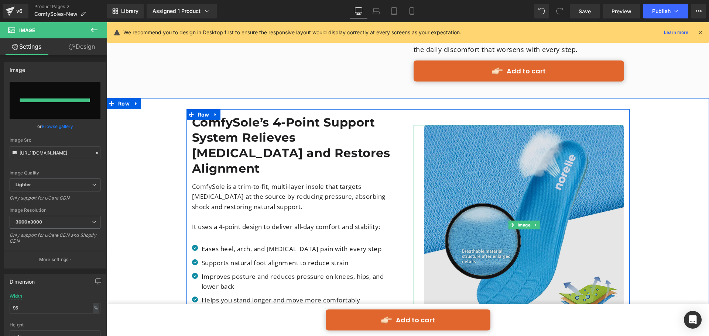
type input "https://ucarecdn.com/b7adedc7-0101-443d-9bd7-367e39b9dd63/-/format/auto/-/previ…"
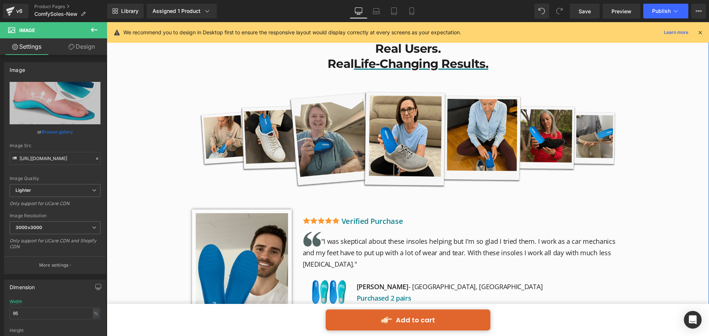
scroll to position [1090, 0]
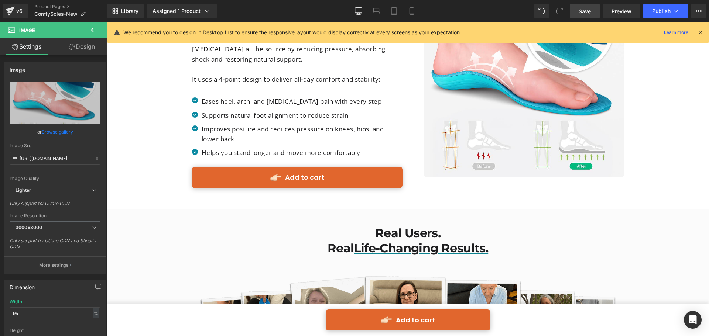
click at [587, 10] on span "Save" at bounding box center [585, 11] width 12 height 8
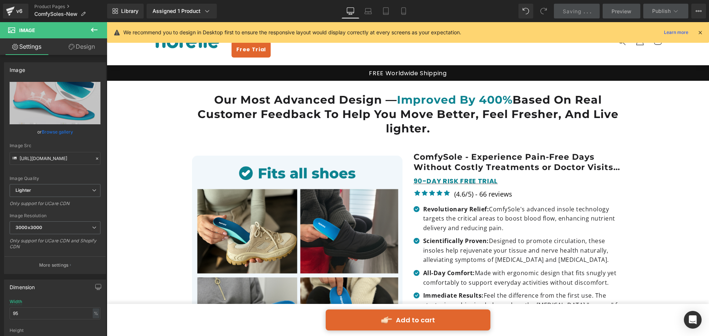
scroll to position [0, 0]
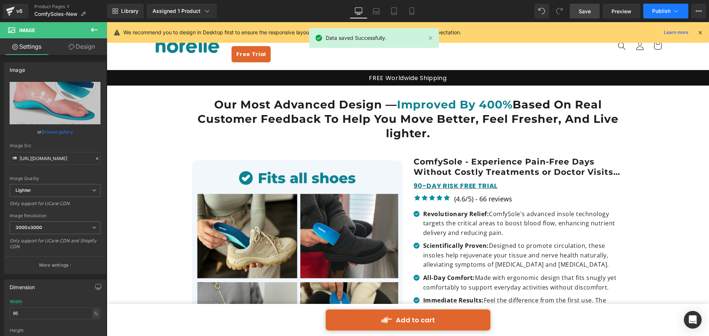
click at [659, 14] on span "Publish" at bounding box center [661, 11] width 18 height 6
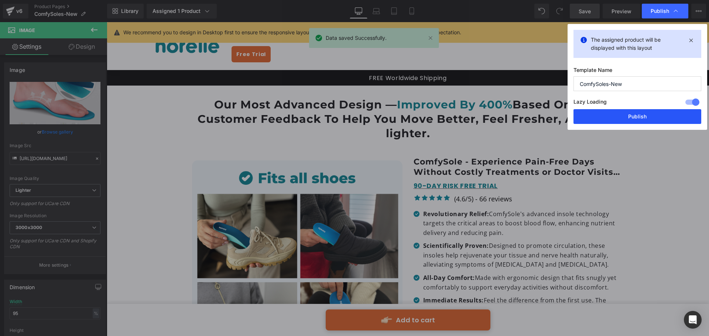
click at [634, 120] on button "Publish" at bounding box center [638, 116] width 128 height 15
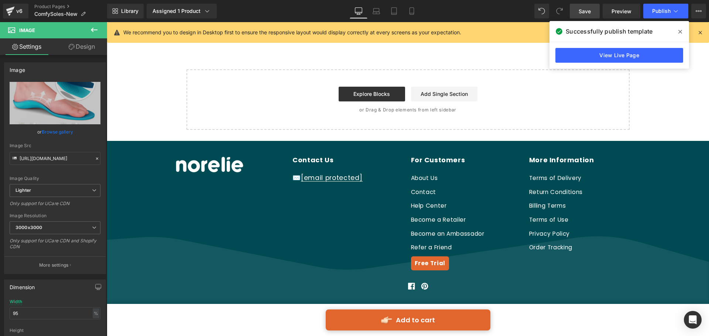
scroll to position [4290, 0]
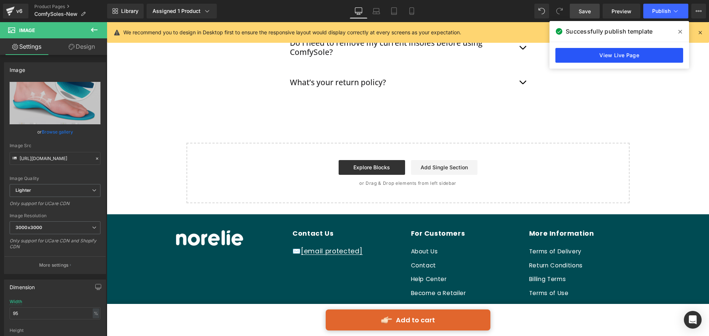
click at [577, 61] on link "View Live Page" at bounding box center [619, 55] width 128 height 15
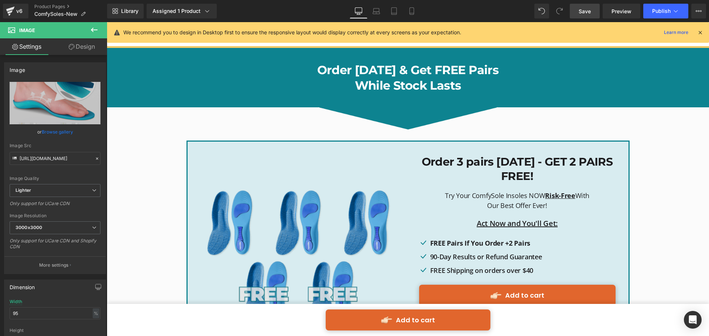
scroll to position [3440, 0]
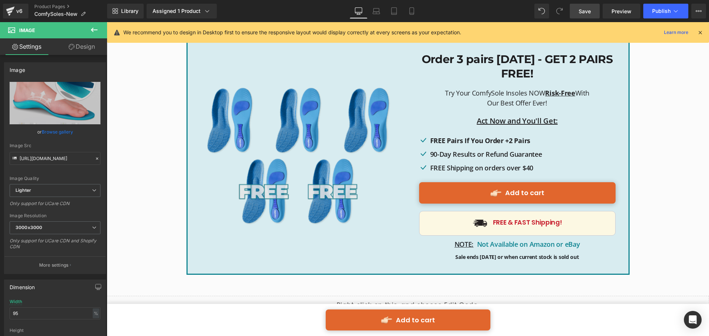
click at [287, 134] on img at bounding box center [299, 156] width 208 height 141
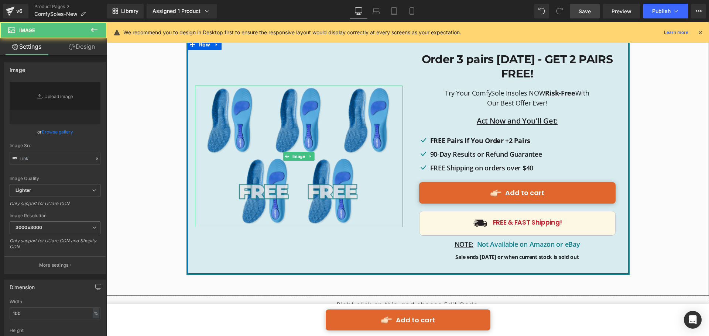
type input "https://ucarecdn.com/ce8db54a-fcf7-423f-afca-6538407eaa7f/-/format/auto/-/previ…"
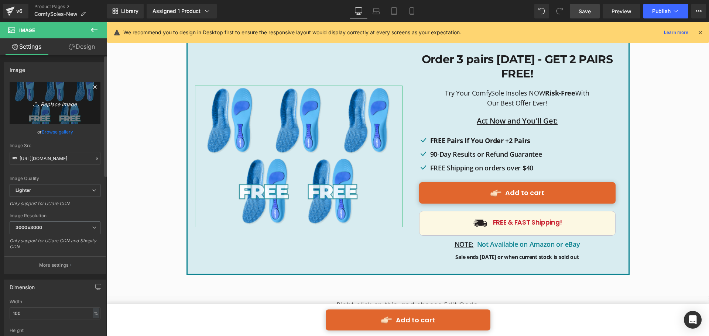
click at [61, 105] on icon "Replace Image" at bounding box center [54, 103] width 59 height 9
type input "C:\fakepath\Untitled design (53).png"
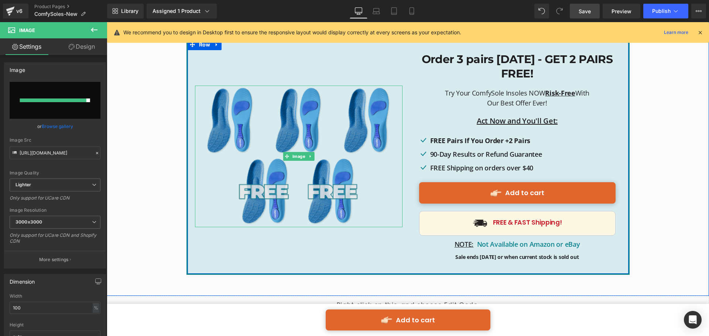
type input "https://ucarecdn.com/d3b3316f-a133-4b22-a3ff-03335ea58db8/-/format/auto/-/previ…"
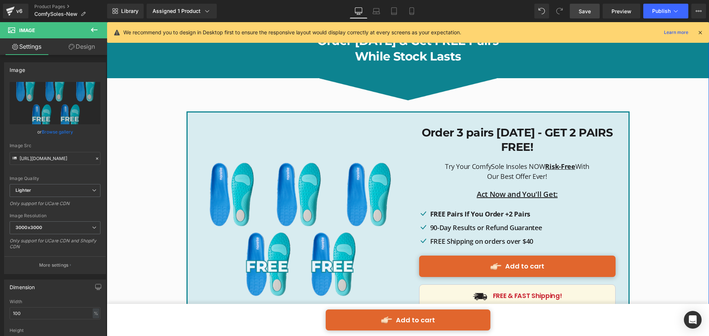
scroll to position [3366, 0]
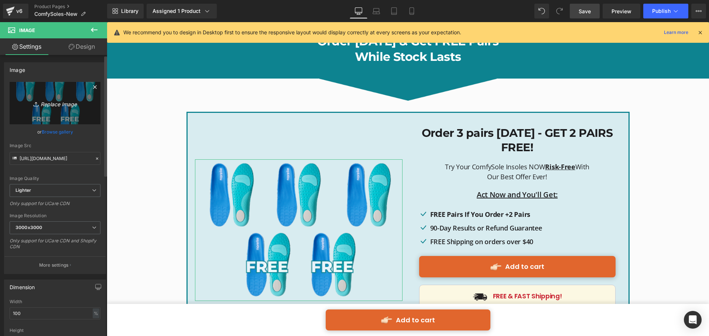
click at [64, 104] on icon "Replace Image" at bounding box center [54, 103] width 59 height 9
type input "C:\fakepath\Untitled design (54).png"
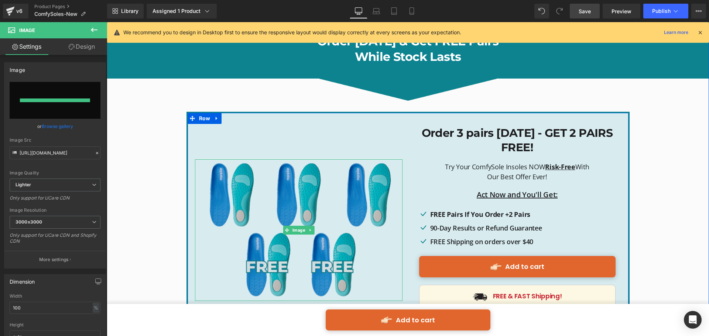
type input "https://ucarecdn.com/50d8ec88-2b13-41c6-be99-02b677af21dc/-/format/auto/-/previ…"
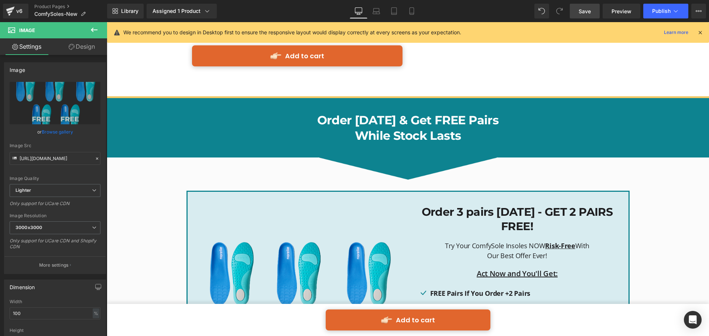
scroll to position [3182, 0]
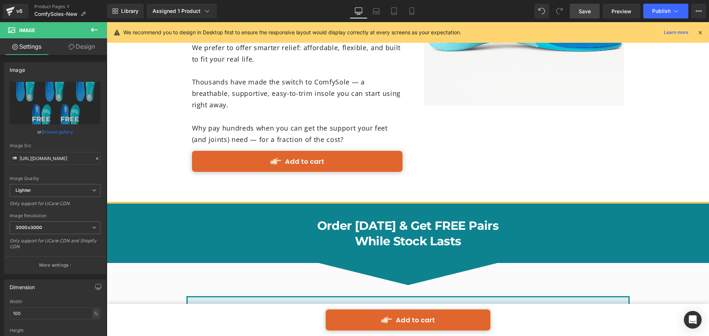
click at [577, 12] on link "Save" at bounding box center [585, 11] width 30 height 15
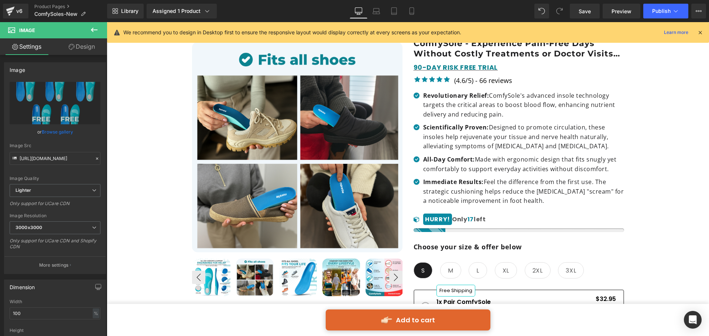
scroll to position [116, 0]
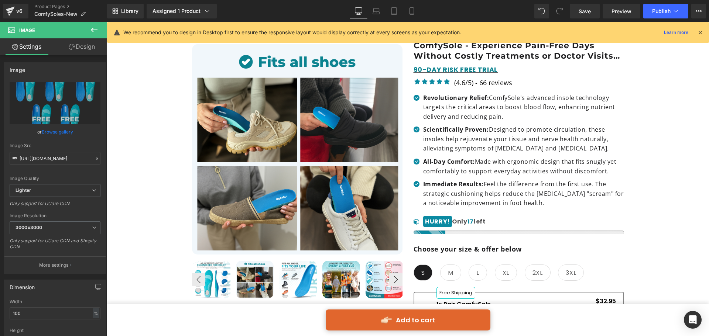
click at [668, 0] on div "Library Assigned 1 Product Product Preview Comfysole - Walk Without Pain Manage…" at bounding box center [408, 11] width 602 height 22
click at [667, 11] on span "Publish" at bounding box center [661, 11] width 18 height 6
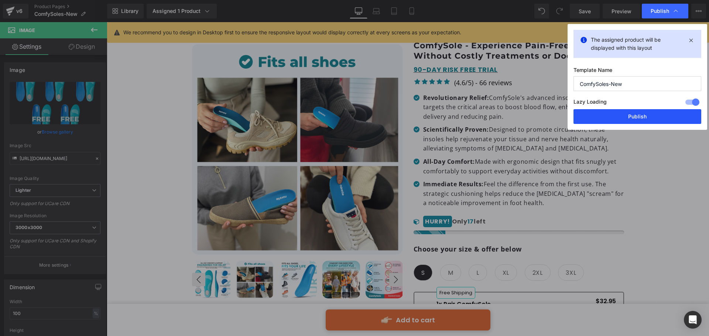
drag, startPoint x: 627, startPoint y: 118, endPoint x: 521, endPoint y: 96, distance: 108.9
click at [627, 118] on button "Publish" at bounding box center [638, 116] width 128 height 15
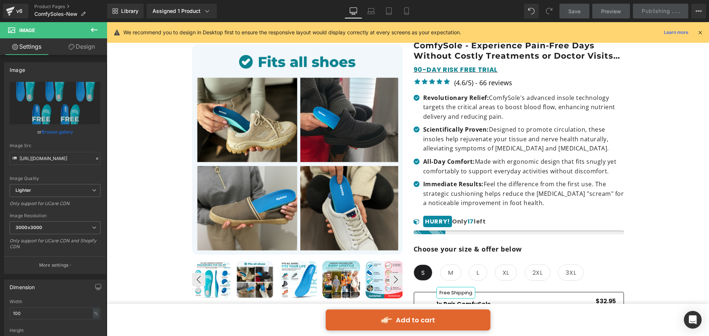
scroll to position [0, 0]
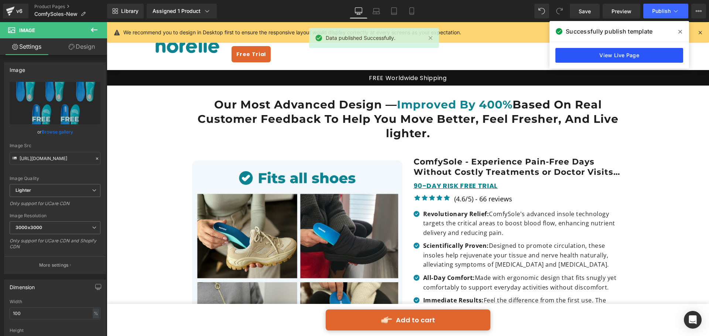
click at [591, 60] on link "View Live Page" at bounding box center [619, 55] width 128 height 15
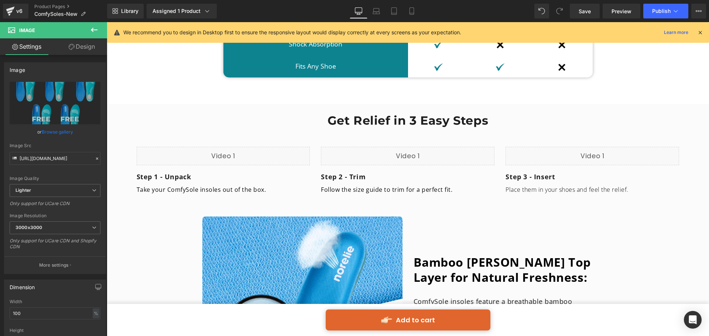
scroll to position [2659, 0]
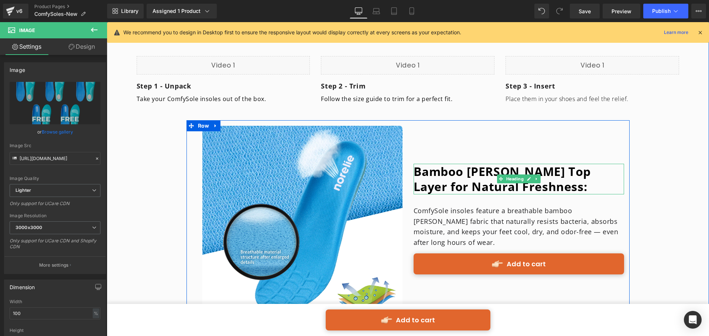
click at [512, 164] on b "Bamboo Terry Top Layer for Natural Freshness:" at bounding box center [502, 179] width 177 height 31
click at [528, 164] on b "Bamboo Terry Top Layer for Natural Freshness:" at bounding box center [502, 179] width 177 height 31
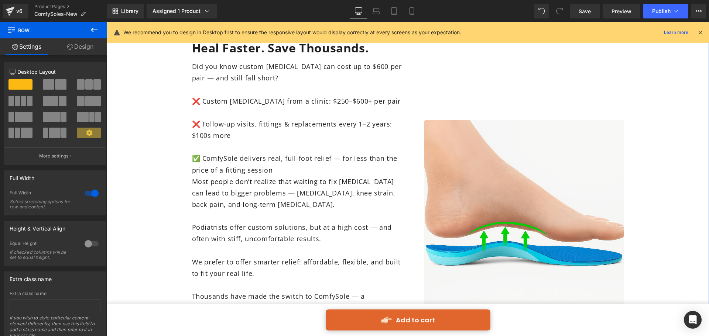
scroll to position [2881, 0]
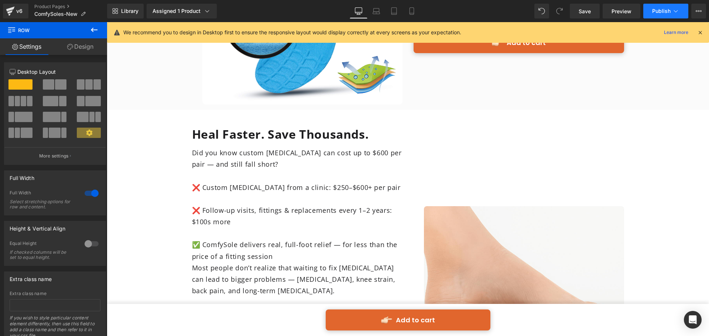
click at [653, 7] on button "Publish" at bounding box center [665, 11] width 45 height 15
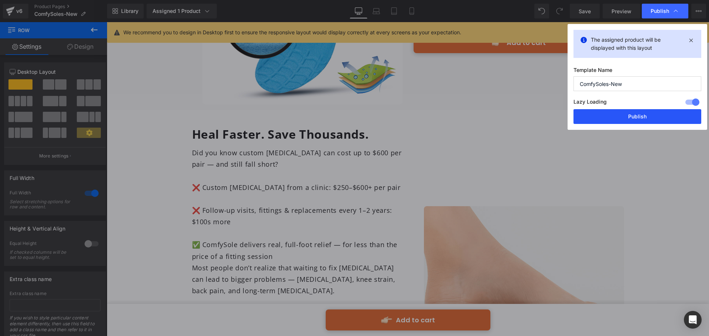
click at [642, 114] on button "Publish" at bounding box center [638, 116] width 128 height 15
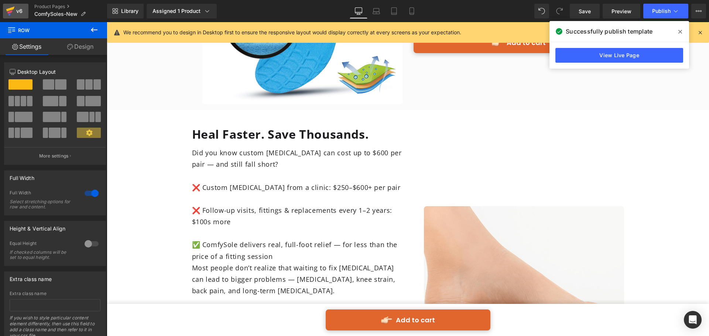
click at [12, 12] on icon at bounding box center [10, 11] width 9 height 18
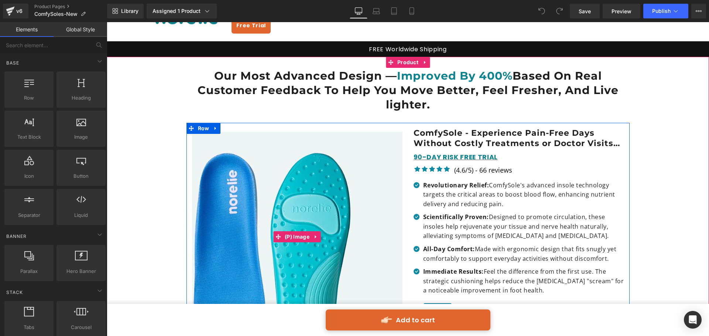
scroll to position [37, 0]
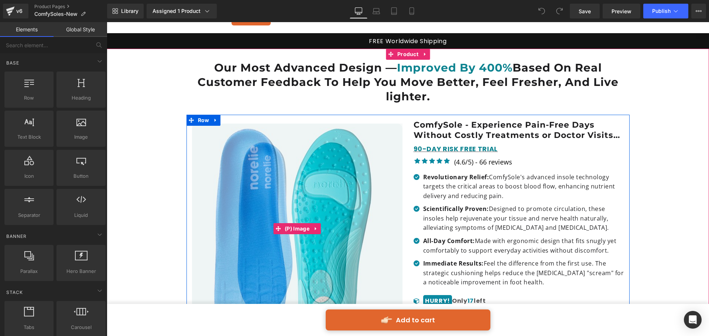
click at [311, 175] on img at bounding box center [292, 242] width 277 height 277
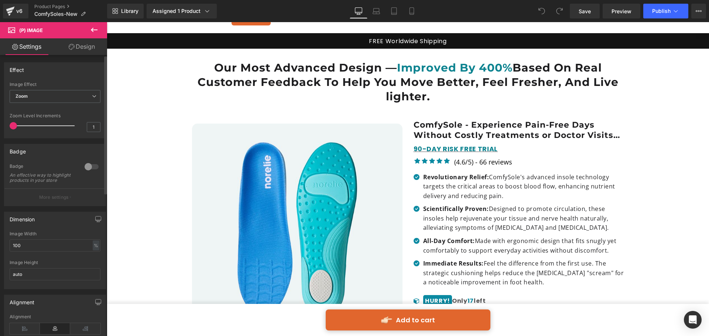
click at [90, 165] on div at bounding box center [92, 167] width 18 height 12
click at [52, 206] on button "More settings" at bounding box center [54, 197] width 101 height 17
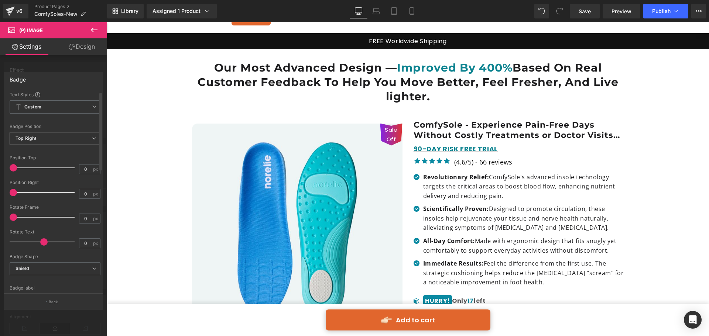
click at [61, 142] on span "Top Right" at bounding box center [55, 138] width 91 height 13
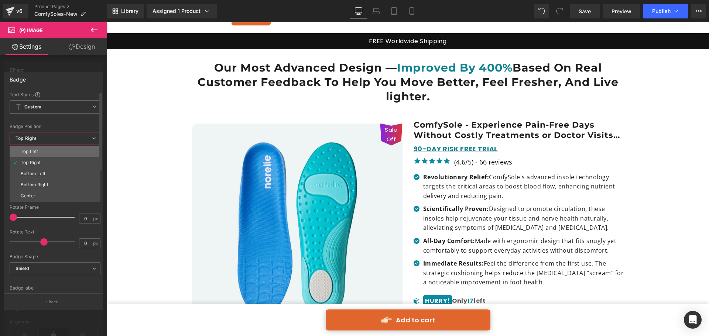
click at [58, 154] on li "Top Left" at bounding box center [55, 151] width 91 height 11
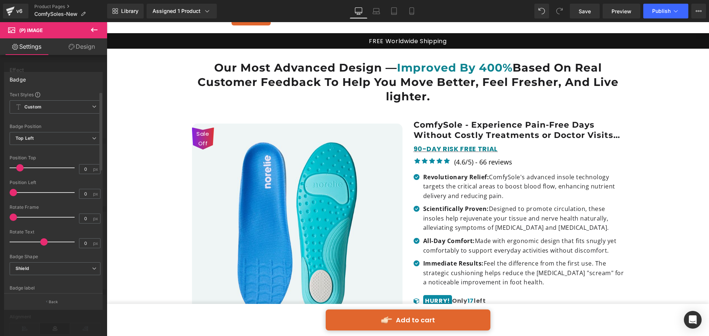
drag, startPoint x: 13, startPoint y: 168, endPoint x: 20, endPoint y: 170, distance: 7.1
click at [20, 170] on span at bounding box center [19, 167] width 7 height 7
drag, startPoint x: 11, startPoint y: 194, endPoint x: 21, endPoint y: 194, distance: 10.0
click at [21, 194] on span at bounding box center [23, 192] width 7 height 7
drag, startPoint x: 18, startPoint y: 170, endPoint x: 23, endPoint y: 171, distance: 5.3
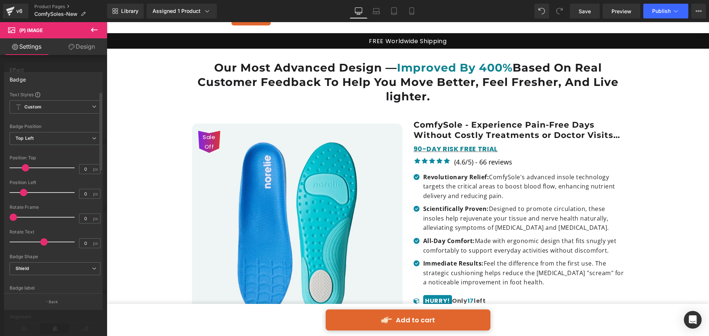
click at [23, 171] on span at bounding box center [25, 167] width 7 height 7
click at [25, 193] on span at bounding box center [27, 192] width 7 height 7
click at [58, 109] on span "Custom Setup Global Style" at bounding box center [55, 106] width 91 height 13
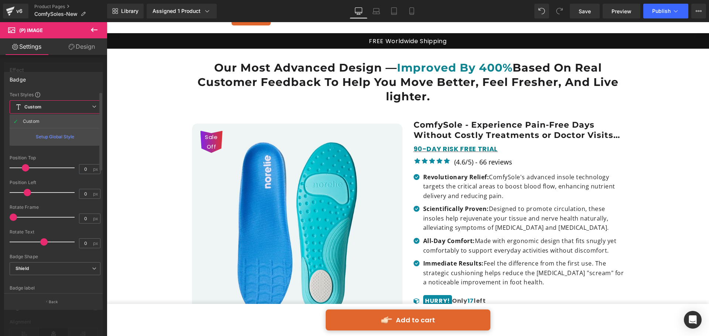
click at [58, 109] on span "Custom Setup Global Style" at bounding box center [55, 106] width 91 height 13
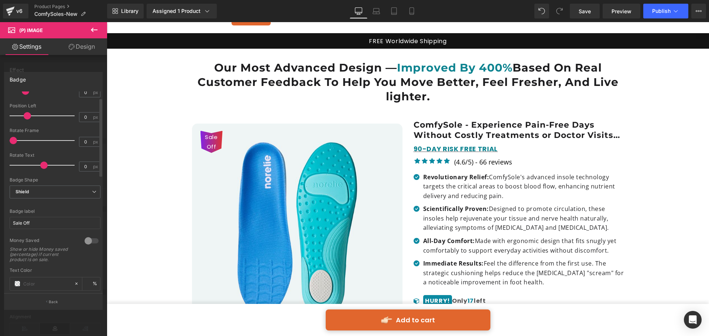
scroll to position [148, 0]
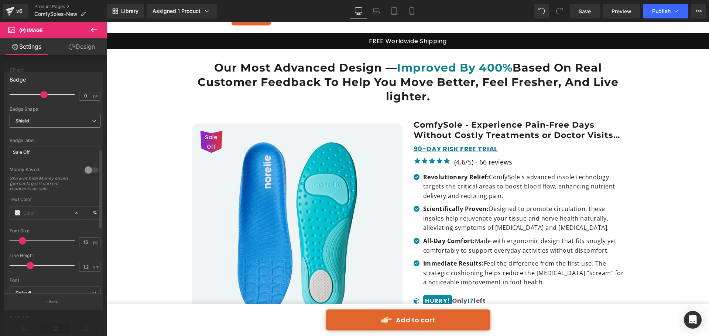
click at [73, 122] on span "Shield" at bounding box center [55, 121] width 91 height 13
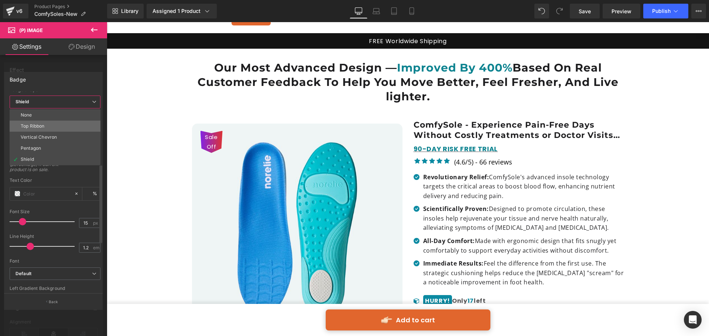
scroll to position [185, 0]
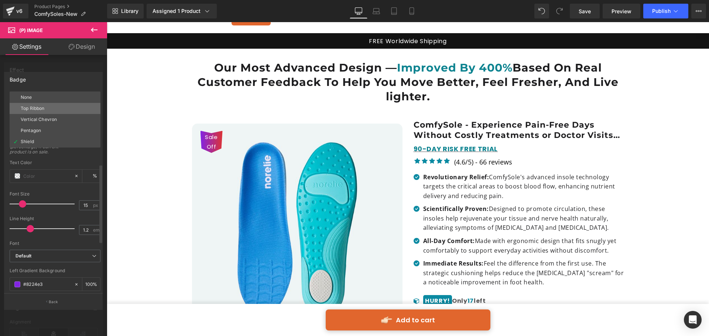
click at [65, 112] on li "Top Ribbon" at bounding box center [55, 108] width 91 height 11
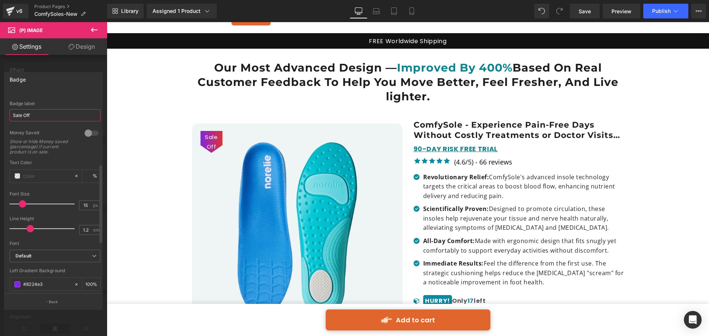
click at [69, 116] on input "Sale Off" at bounding box center [55, 115] width 91 height 12
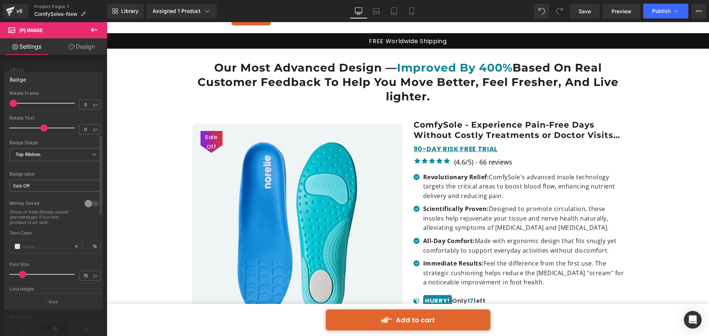
scroll to position [111, 0]
click at [59, 157] on span "Top Ribbon" at bounding box center [55, 158] width 91 height 13
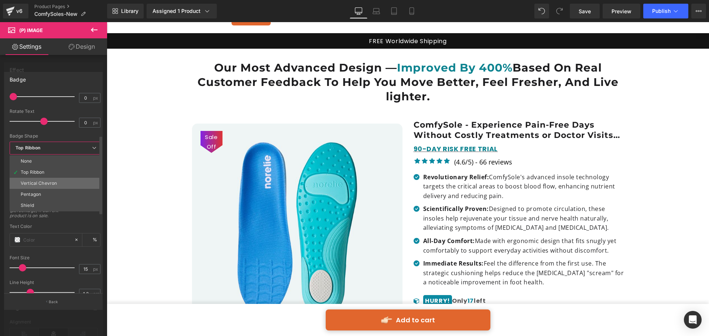
scroll to position [148, 0]
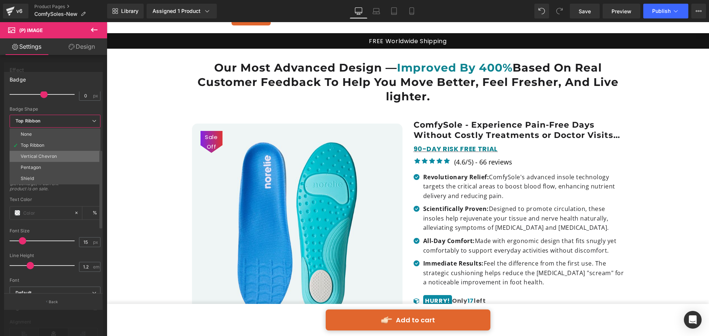
click at [59, 158] on li "Vertical Chevron" at bounding box center [55, 156] width 91 height 11
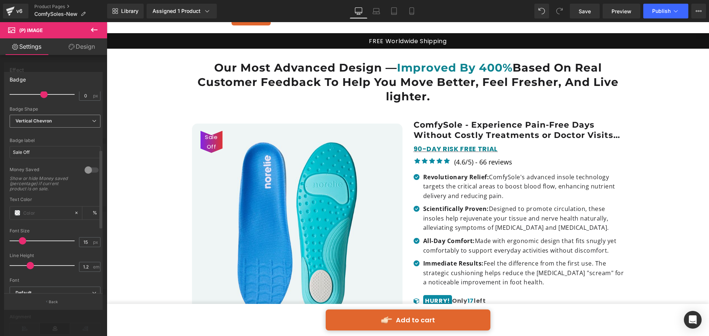
click at [68, 123] on span "Vertical Chevron" at bounding box center [55, 121] width 91 height 13
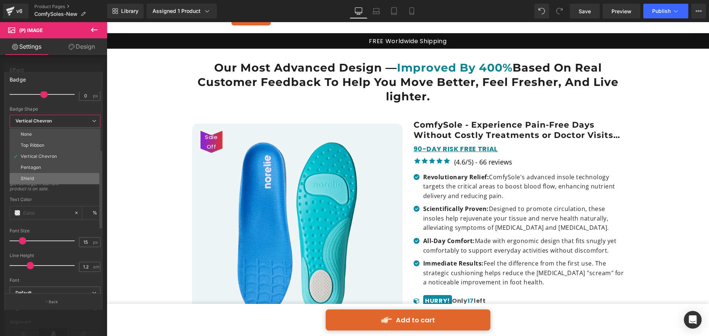
click at [53, 176] on li "Shield" at bounding box center [55, 178] width 91 height 11
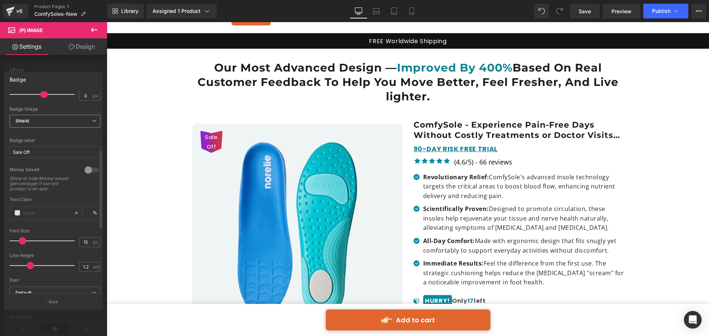
click at [57, 125] on span "Shield" at bounding box center [55, 121] width 91 height 13
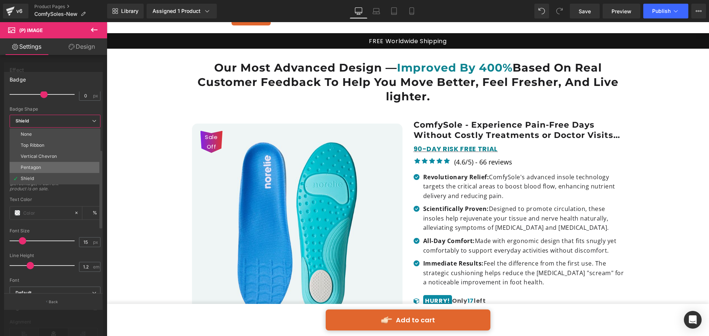
click at [50, 171] on li "Pentagon" at bounding box center [55, 167] width 91 height 11
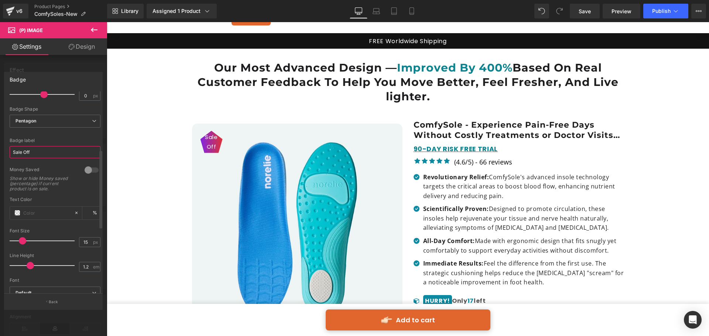
click at [55, 150] on input "Sale Off" at bounding box center [55, 152] width 91 height 12
click at [68, 118] on span "Pentagon" at bounding box center [55, 121] width 91 height 13
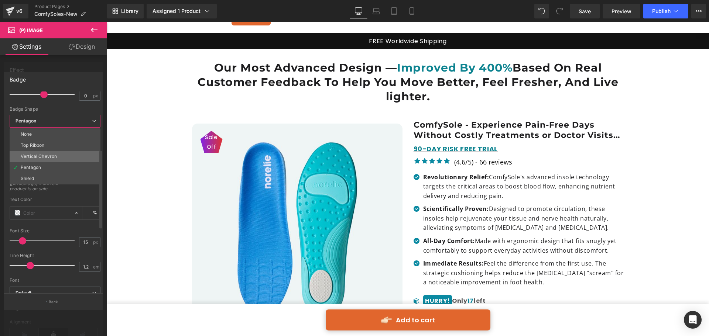
click at [57, 154] on li "Vertical Chevron" at bounding box center [55, 156] width 91 height 11
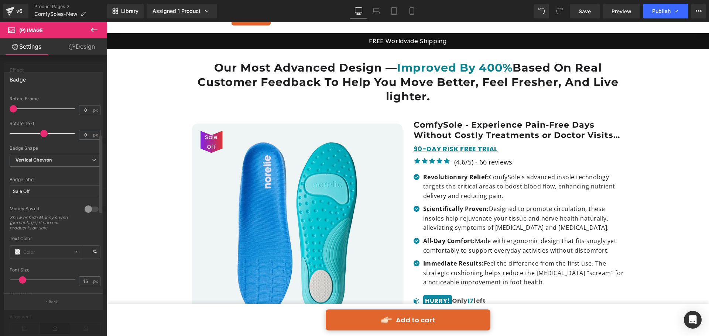
scroll to position [89, 0]
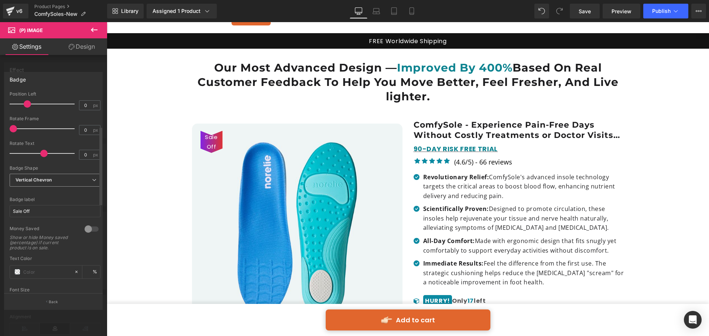
click at [66, 182] on span "Vertical Chevron" at bounding box center [55, 180] width 91 height 13
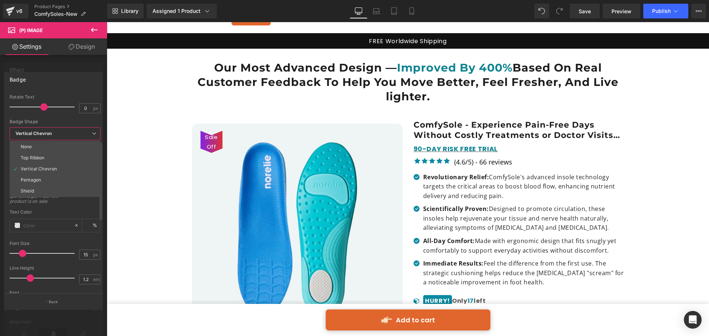
scroll to position [126, 0]
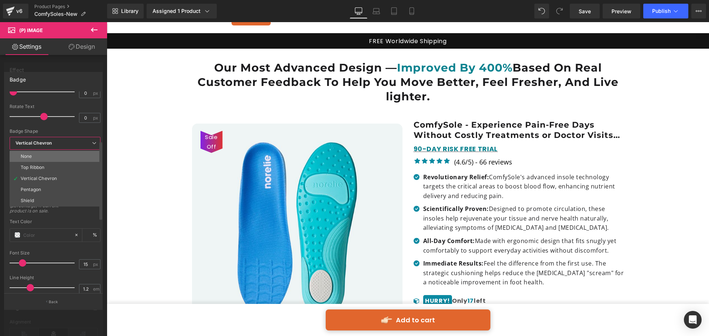
click at [57, 157] on li "None" at bounding box center [55, 156] width 91 height 11
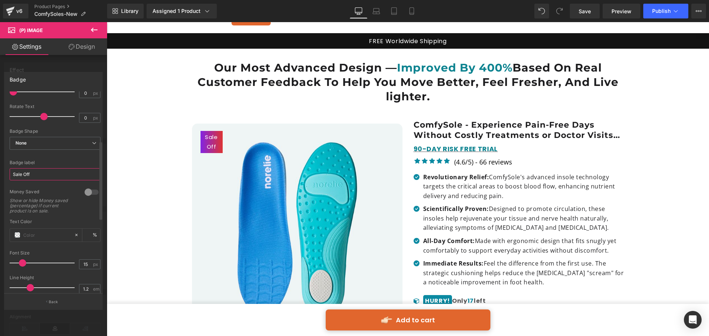
drag, startPoint x: 38, startPoint y: 176, endPoint x: 10, endPoint y: 176, distance: 27.7
click at [10, 176] on input "Sale Off" at bounding box center [55, 174] width 91 height 12
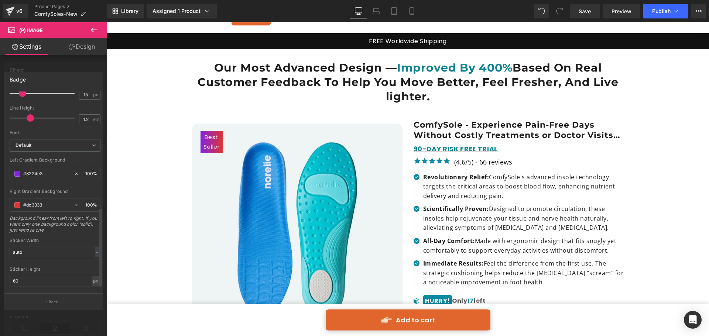
scroll to position [310, 0]
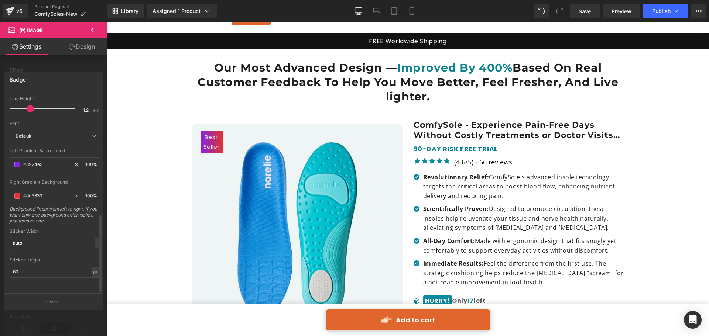
type input "Best Seller"
click at [39, 239] on input "auto" at bounding box center [55, 243] width 91 height 12
drag, startPoint x: 37, startPoint y: 239, endPoint x: 4, endPoint y: 239, distance: 32.1
click at [5, 239] on div "Text Styles Custom Custom Setup Global Style Custom Setup Global Style Text Bad…" at bounding box center [54, 193] width 101 height 202
drag, startPoint x: 17, startPoint y: 267, endPoint x: 12, endPoint y: 267, distance: 5.2
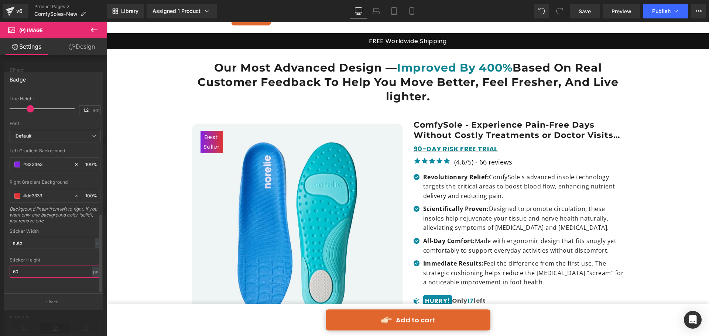
click at [12, 267] on input "60" at bounding box center [55, 272] width 91 height 12
type input "20"
drag, startPoint x: 33, startPoint y: 241, endPoint x: 6, endPoint y: 247, distance: 27.0
click at [7, 245] on div "Text Styles Custom Custom Setup Global Style Custom Setup Global Style Text Bad…" at bounding box center [54, 193] width 101 height 202
drag, startPoint x: 9, startPoint y: 238, endPoint x: 3, endPoint y: 238, distance: 6.3
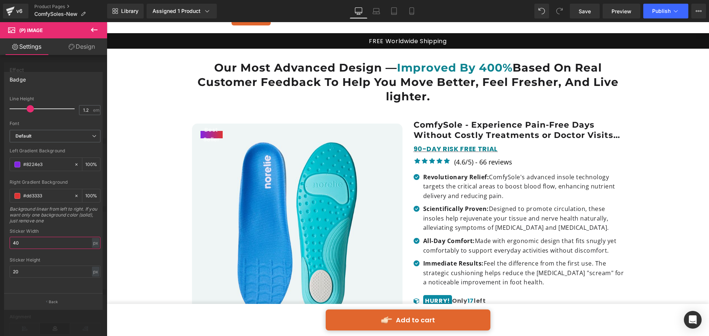
click at [3, 238] on div "Badge Text Styles Custom Custom Setup Global Style Custom Setup Global Style Te…" at bounding box center [53, 187] width 107 height 243
type input "120"
click at [42, 253] on div at bounding box center [55, 255] width 91 height 5
drag, startPoint x: 21, startPoint y: 267, endPoint x: 6, endPoint y: 268, distance: 14.5
click at [7, 267] on div "Text Styles Custom Custom Setup Global Style Custom Setup Global Style Text Bad…" at bounding box center [54, 193] width 101 height 202
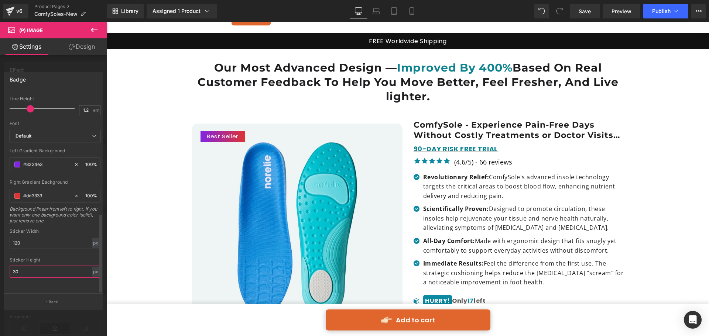
drag, startPoint x: 18, startPoint y: 266, endPoint x: 8, endPoint y: 267, distance: 10.0
click at [8, 267] on div "Text Styles Custom Custom Setup Global Style Custom Setup Global Style Text Bad…" at bounding box center [54, 193] width 101 height 202
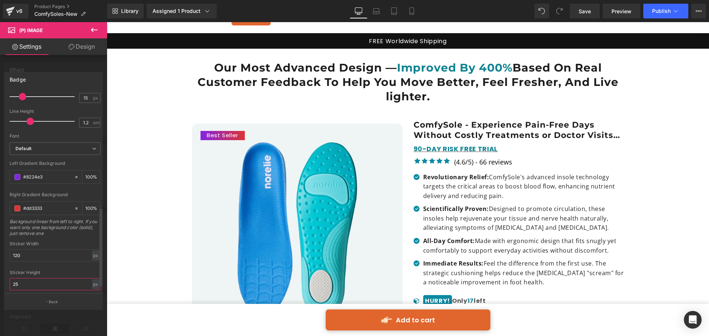
scroll to position [295, 0]
type input "25"
click at [17, 174] on span at bounding box center [17, 174] width 6 height 6
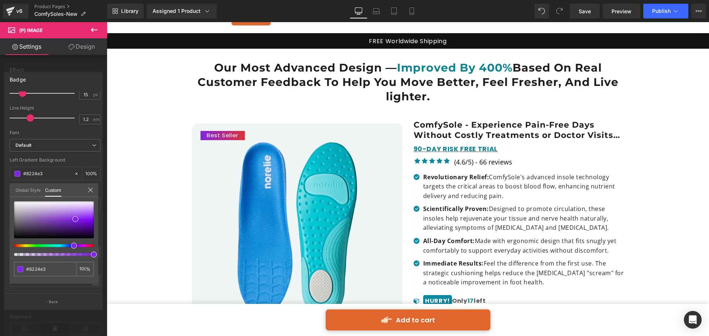
click at [16, 247] on div at bounding box center [51, 245] width 80 height 3
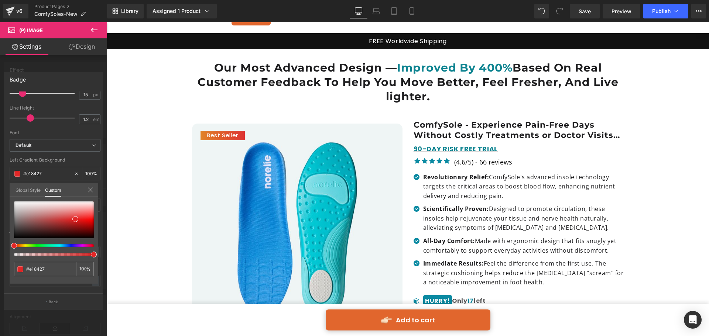
drag, startPoint x: 16, startPoint y: 247, endPoint x: 4, endPoint y: 247, distance: 11.1
click at [4, 247] on div "Badge Text Styles Custom Custom Setup Global Style Custom Setup Global Style Te…" at bounding box center [53, 187] width 107 height 243
drag, startPoint x: 90, startPoint y: 190, endPoint x: 88, endPoint y: 202, distance: 12.3
click at [90, 189] on icon at bounding box center [91, 190] width 6 height 6
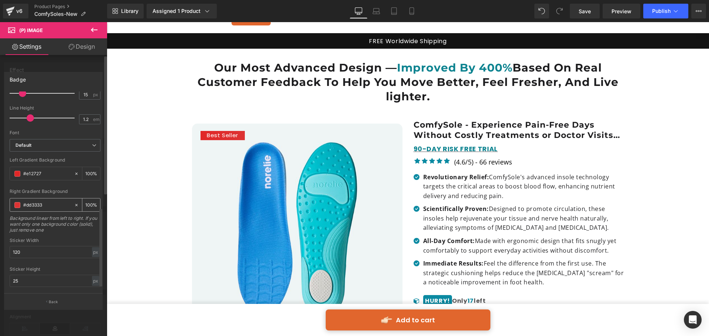
click at [16, 202] on span at bounding box center [17, 205] width 6 height 6
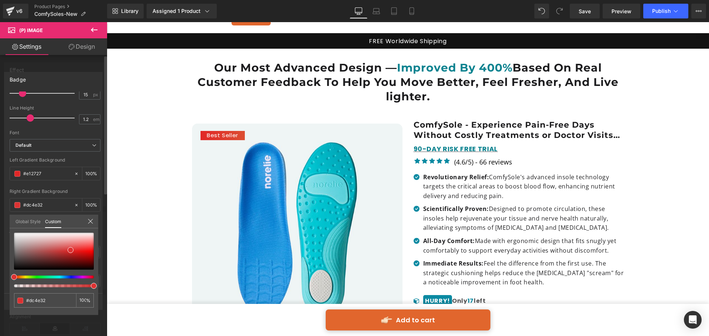
drag, startPoint x: 14, startPoint y: 277, endPoint x: 0, endPoint y: 279, distance: 14.2
click at [0, 279] on div "Badge Text Styles Custom Custom Setup Global Style Custom Setup Global Style Te…" at bounding box center [53, 187] width 107 height 243
click at [124, 232] on div at bounding box center [408, 179] width 602 height 314
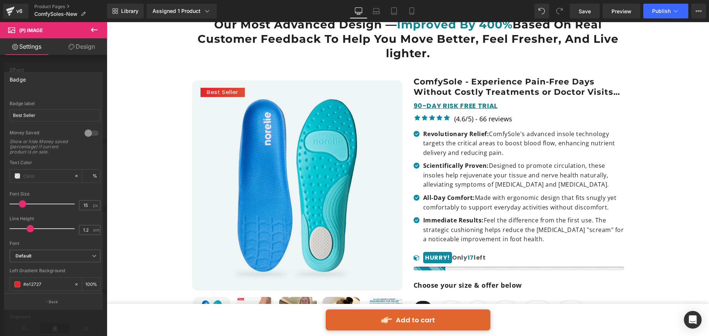
scroll to position [148, 0]
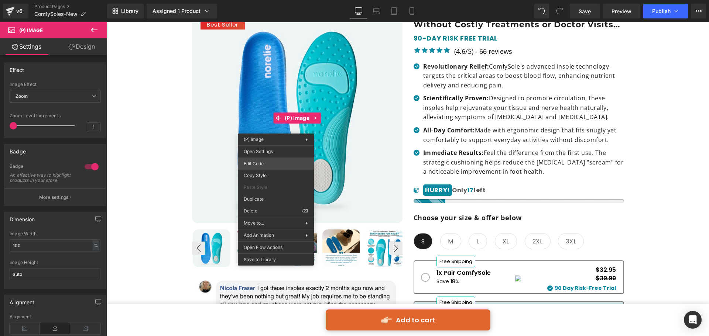
click at [264, 0] on div "You are previewing how the will restyle your page. You can not edit Elements in…" at bounding box center [354, 0] width 709 height 0
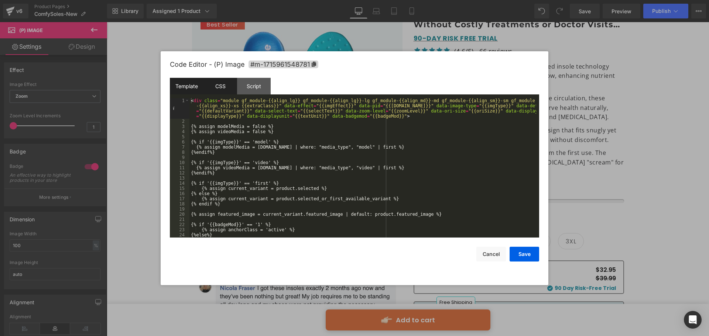
click at [216, 84] on div "CSS" at bounding box center [220, 86] width 34 height 17
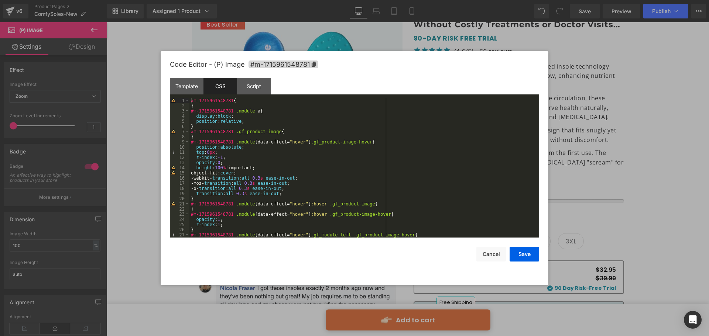
click at [229, 112] on div "#m-1715961548781 { } #m-1715961548781 .module a { display : block ; position : …" at bounding box center [362, 173] width 347 height 150
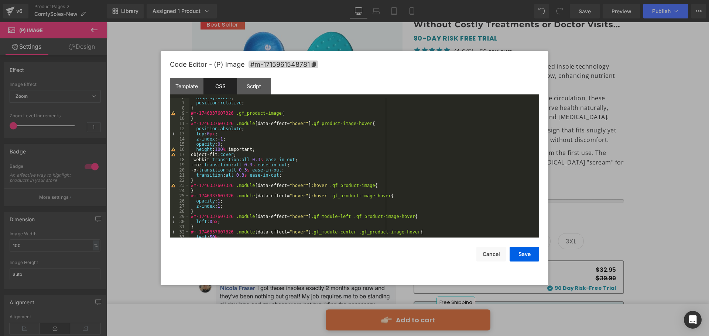
scroll to position [0, 0]
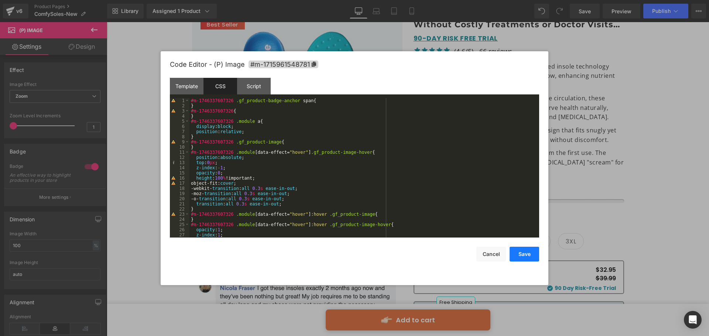
click at [524, 251] on button "Save" at bounding box center [525, 254] width 30 height 15
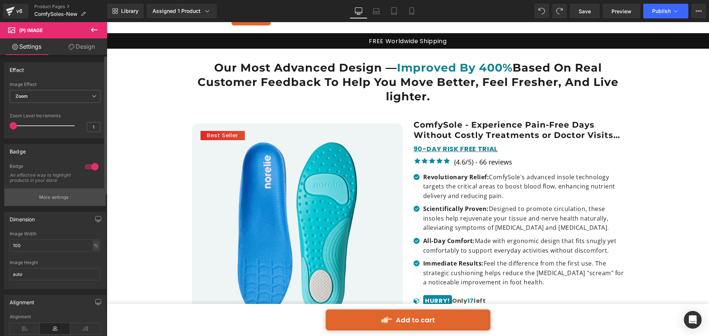
click at [71, 198] on button "More settings" at bounding box center [54, 197] width 101 height 17
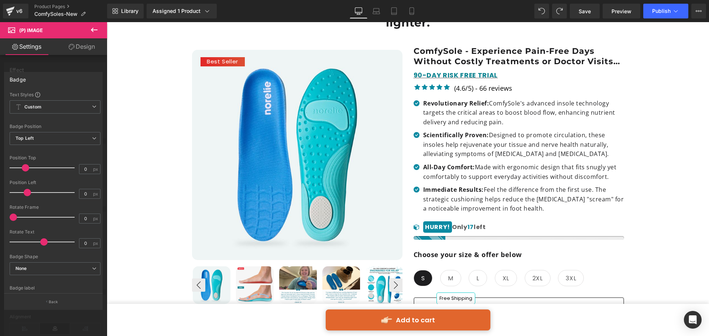
click at [87, 50] on link "Design" at bounding box center [82, 46] width 54 height 17
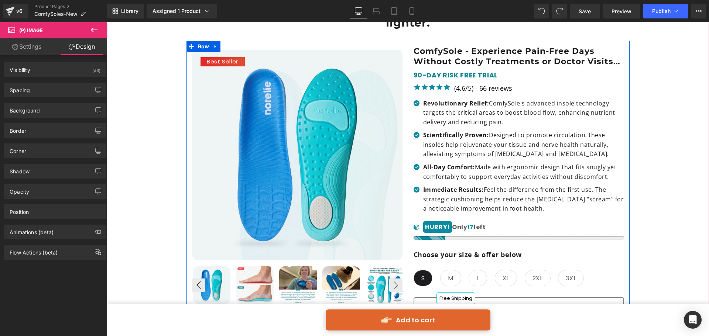
click at [228, 57] on span "Best Seller" at bounding box center [222, 62] width 31 height 10
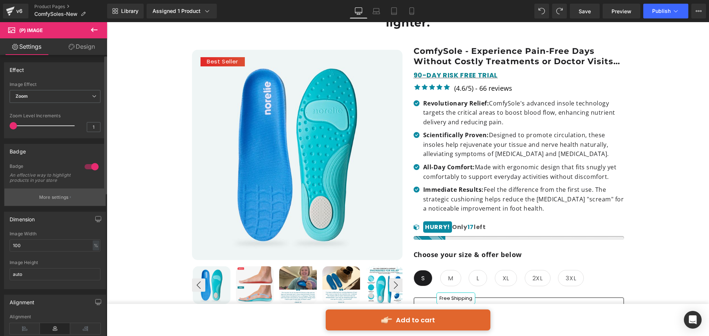
click at [58, 201] on p "More settings" at bounding box center [54, 197] width 30 height 7
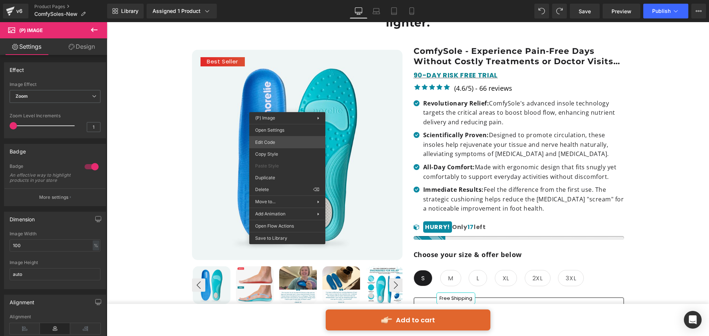
click at [276, 0] on div "You are previewing how the will restyle your page. You can not edit Elements in…" at bounding box center [354, 0] width 709 height 0
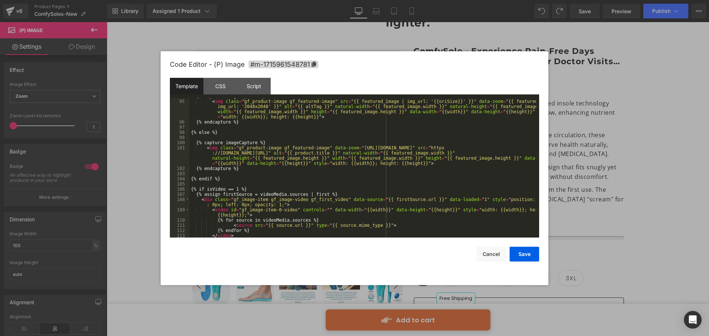
scroll to position [643, 0]
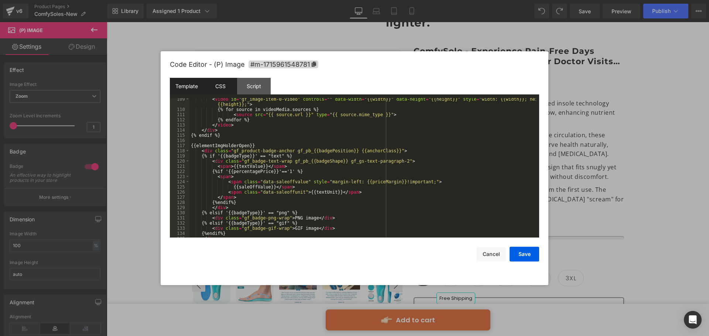
click at [228, 89] on div "CSS" at bounding box center [220, 86] width 34 height 17
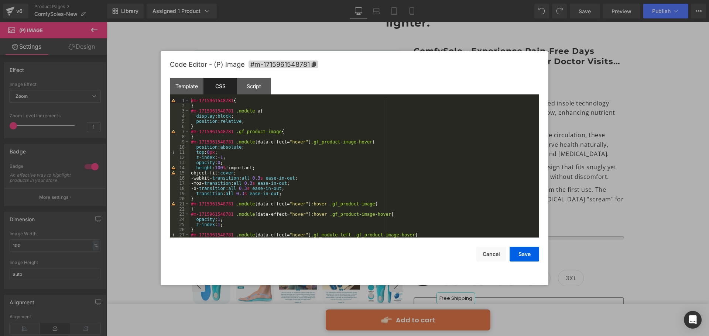
click at [233, 116] on div "#m-1715961548781 { } #m-1715961548781 .module a { display : block ; position : …" at bounding box center [362, 173] width 347 height 150
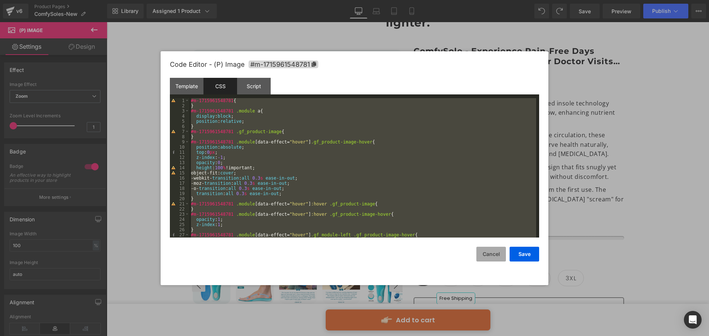
click at [500, 255] on button "Cancel" at bounding box center [491, 254] width 30 height 15
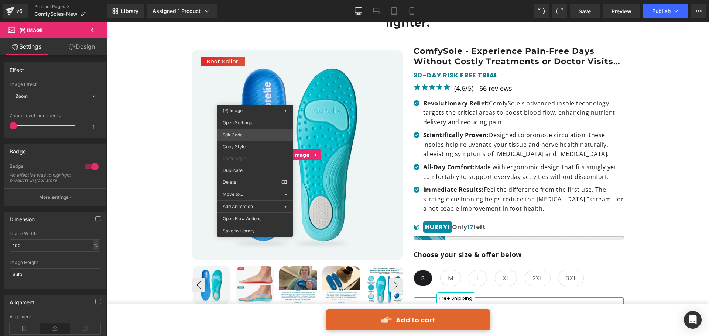
click at [249, 0] on div "You are previewing how the will restyle your page. You can not edit Elements in…" at bounding box center [354, 0] width 709 height 0
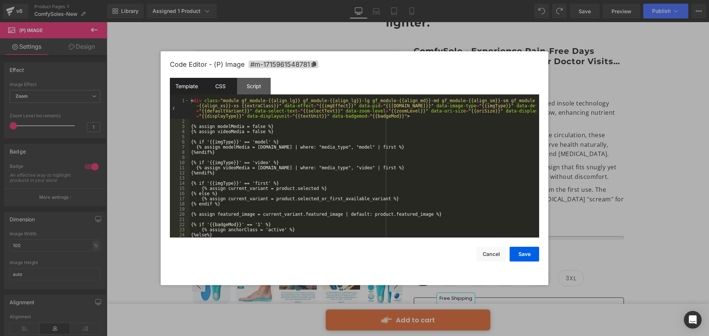
click at [219, 90] on div "CSS" at bounding box center [220, 86] width 34 height 17
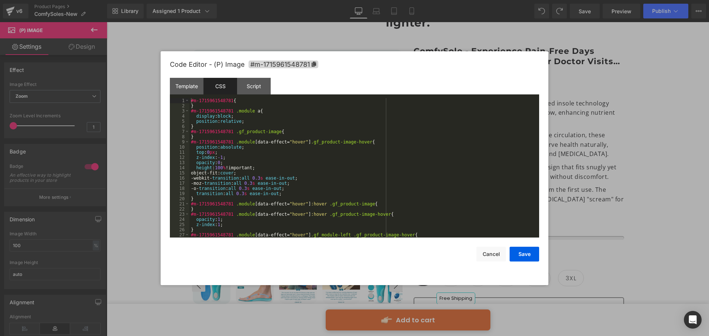
click at [225, 119] on div "#m-1715961548781 { } #m-1715961548781 .module a { display : block ; position : …" at bounding box center [362, 173] width 347 height 150
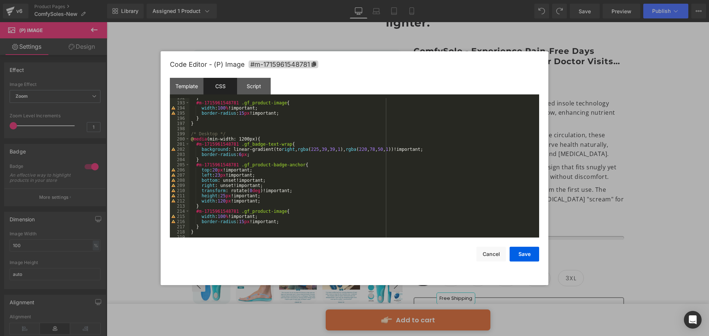
scroll to position [880, 0]
click at [533, 257] on button "Save" at bounding box center [525, 254] width 30 height 15
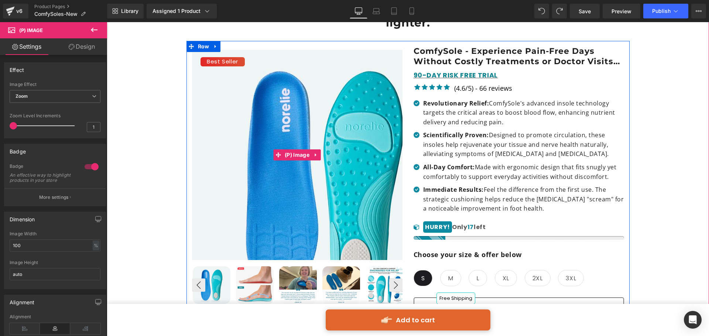
click at [210, 57] on span "Best Seller" at bounding box center [222, 62] width 31 height 10
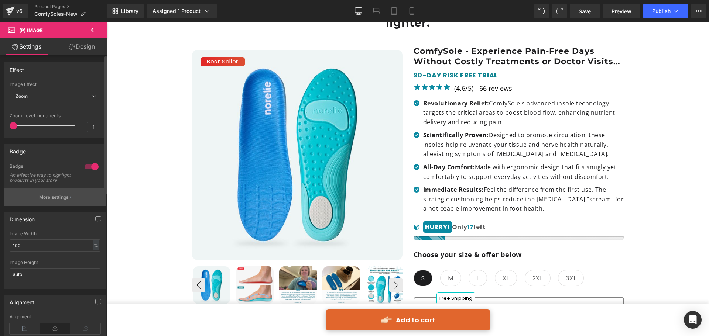
click at [57, 201] on p "More settings" at bounding box center [54, 197] width 30 height 7
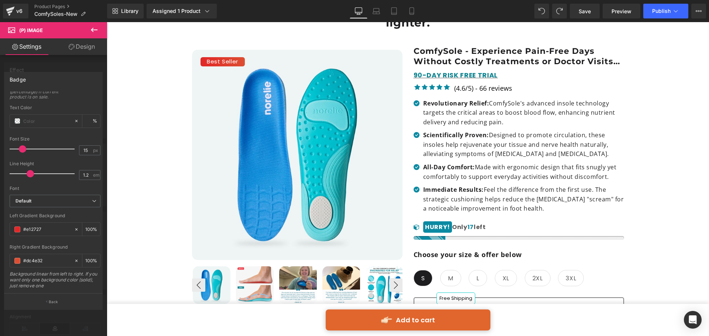
scroll to position [295, 0]
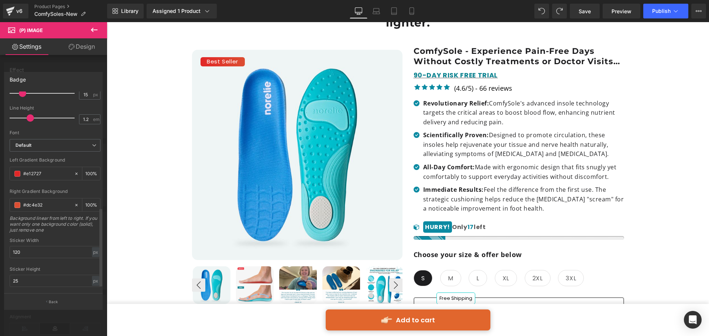
drag, startPoint x: 37, startPoint y: 174, endPoint x: 6, endPoint y: 180, distance: 31.9
click at [6, 179] on div "Text Styles Custom Custom Setup Global Style Custom Setup Global Style Text Bad…" at bounding box center [54, 193] width 101 height 202
drag, startPoint x: 47, startPoint y: 206, endPoint x: 4, endPoint y: 206, distance: 43.2
click at [4, 206] on div "Badge Text Styles Custom Custom Setup Global Style Custom Setup Global Style Te…" at bounding box center [53, 187] width 107 height 243
paste input "e12727"
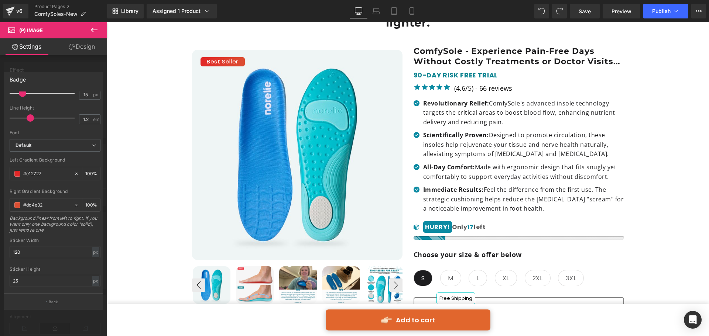
type input "#e12727"
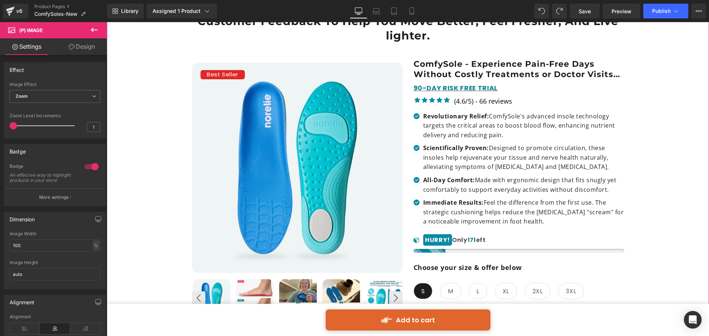
scroll to position [111, 0]
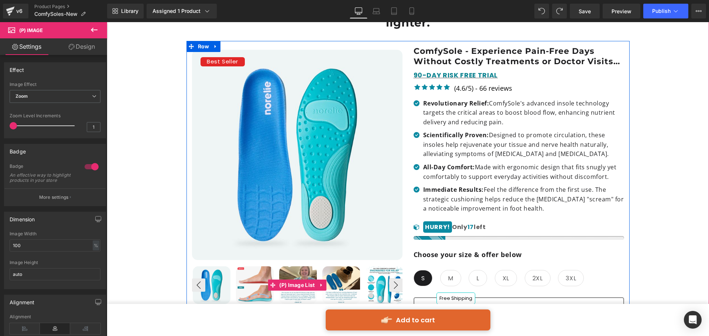
click at [249, 267] on img at bounding box center [255, 286] width 38 height 38
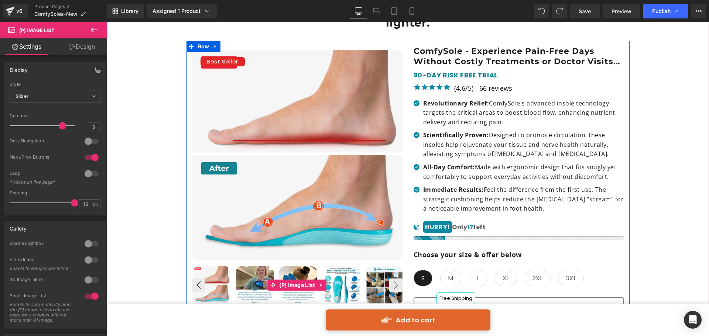
click at [215, 272] on img at bounding box center [212, 286] width 38 height 38
click at [199, 279] on button "‹" at bounding box center [198, 285] width 13 height 13
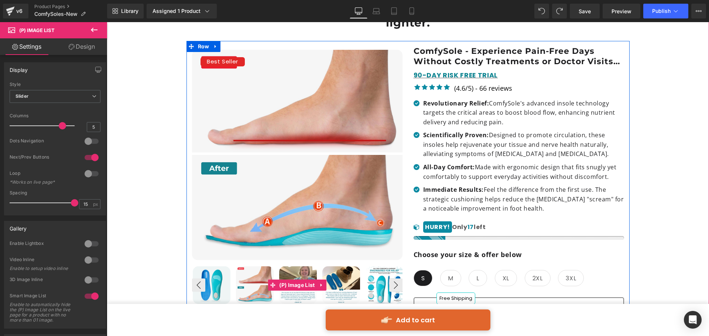
click at [212, 275] on img at bounding box center [212, 286] width 38 height 38
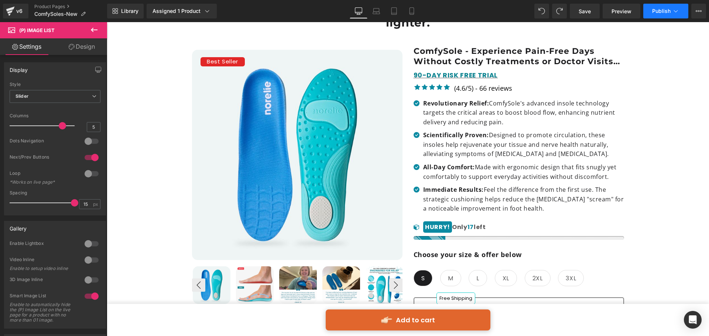
click at [654, 7] on button "Publish" at bounding box center [665, 11] width 45 height 15
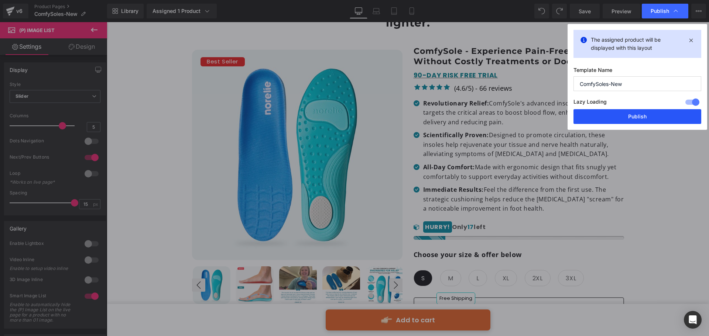
drag, startPoint x: 631, startPoint y: 114, endPoint x: 526, endPoint y: 83, distance: 110.0
click at [631, 114] on button "Publish" at bounding box center [638, 116] width 128 height 15
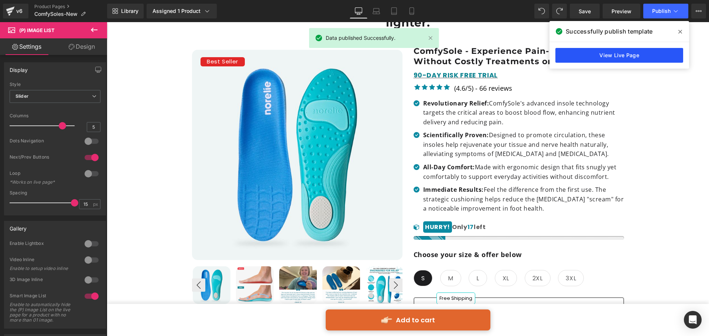
click at [610, 52] on link "View Live Page" at bounding box center [619, 55] width 128 height 15
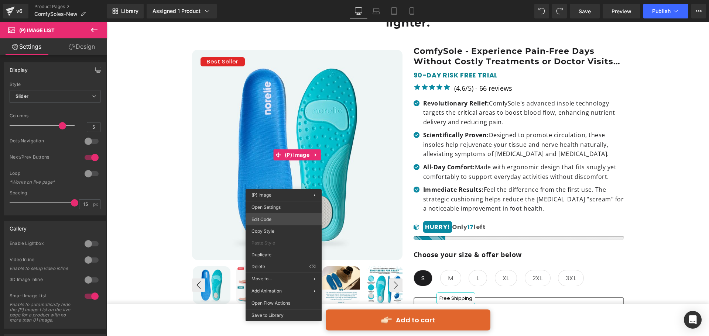
click at [282, 0] on div "You are previewing how the will restyle your page. You can not edit Elements in…" at bounding box center [354, 0] width 709 height 0
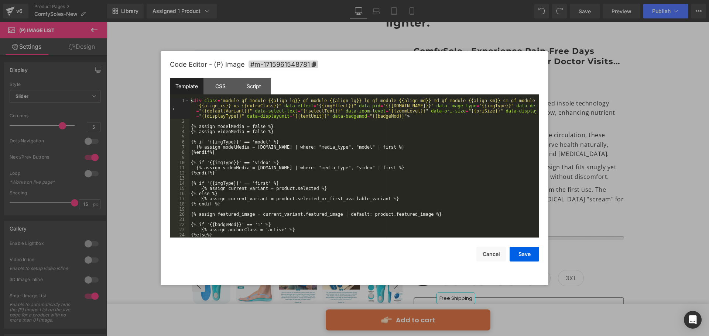
click at [291, 184] on div "< div class = "module gf_module-{{align_lg}} gf_module-{{align_lg}}-lg gf_modul…" at bounding box center [362, 180] width 347 height 165
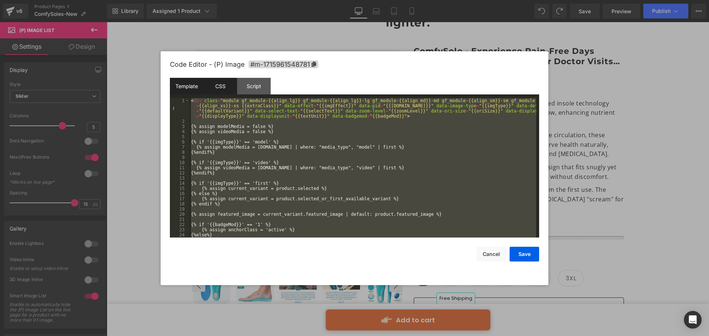
click at [218, 89] on div "CSS" at bounding box center [220, 86] width 34 height 17
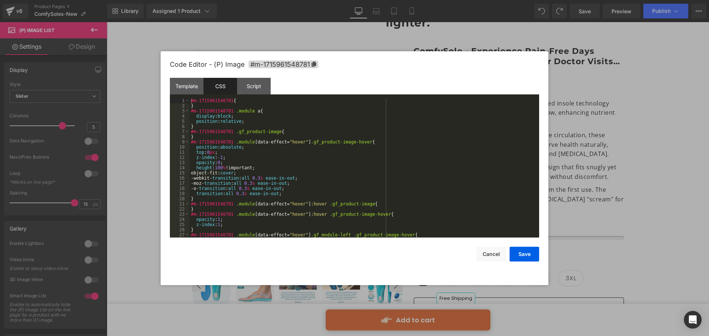
click at [225, 123] on div "#m-1715961548781 { } #m-1715961548781 .module a { display : block ; position : …" at bounding box center [362, 173] width 347 height 150
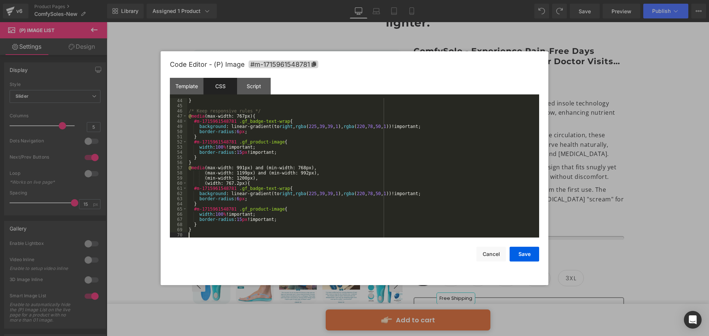
scroll to position [222, 0]
click at [521, 250] on button "Save" at bounding box center [525, 254] width 30 height 15
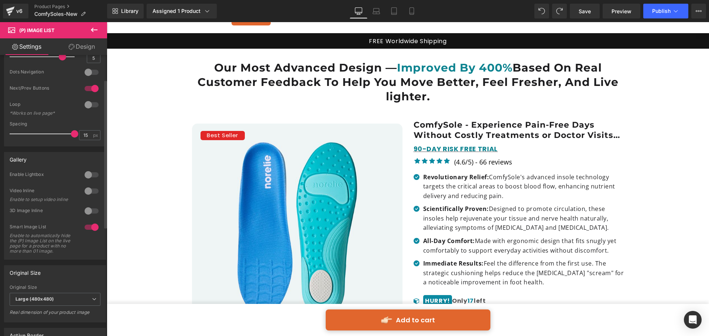
scroll to position [0, 0]
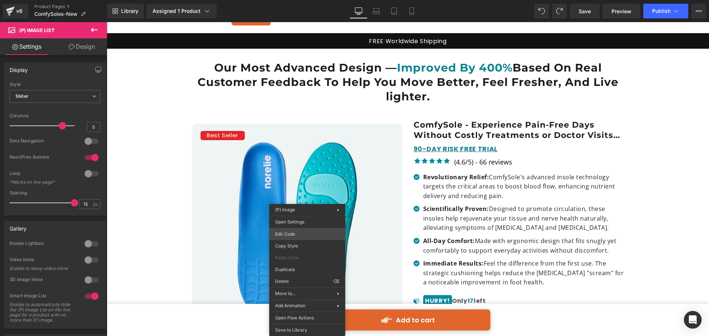
click at [307, 0] on div "You are previewing how the will restyle your page. You can not edit Elements in…" at bounding box center [354, 0] width 709 height 0
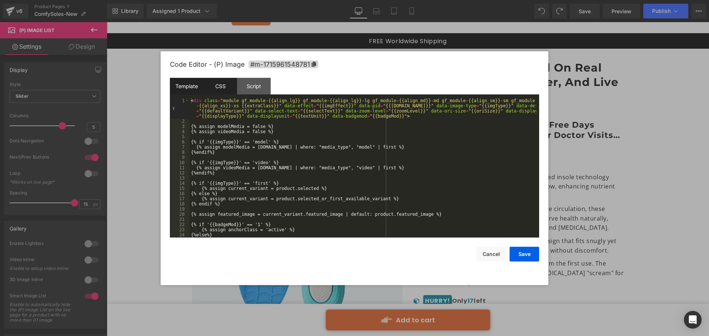
click at [210, 85] on div "CSS" at bounding box center [220, 86] width 34 height 17
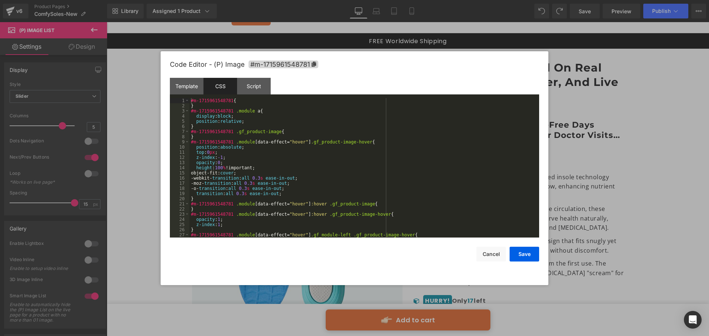
click at [243, 128] on div "#m-1715961548781 { } #m-1715961548781 .module a { display : block ; position : …" at bounding box center [362, 173] width 347 height 150
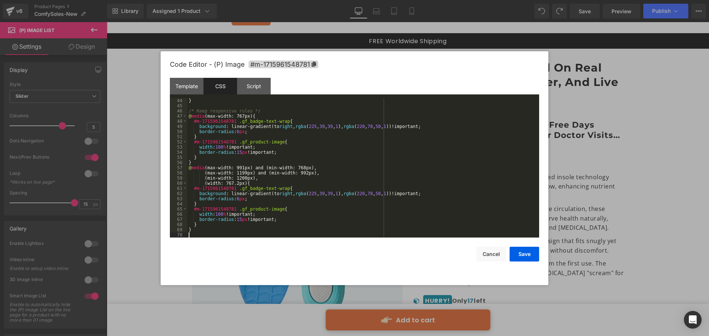
scroll to position [222, 0]
click at [524, 251] on button "Save" at bounding box center [525, 254] width 30 height 15
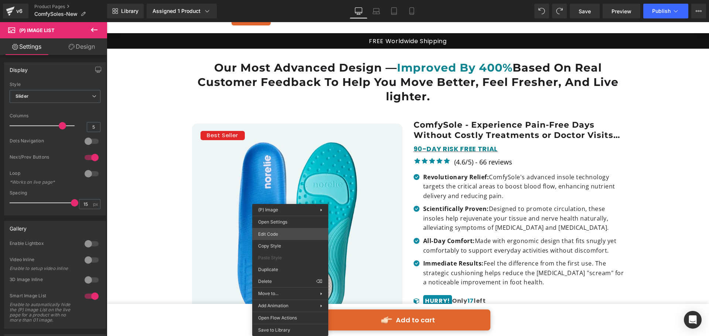
click at [290, 0] on div "You are previewing how the will restyle your page. You can not edit Elements in…" at bounding box center [354, 0] width 709 height 0
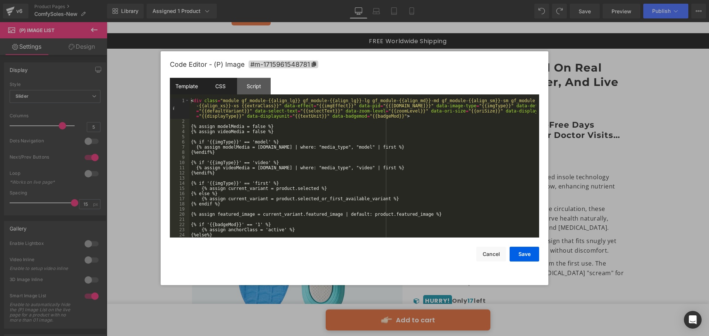
click at [220, 83] on div "CSS" at bounding box center [220, 86] width 34 height 17
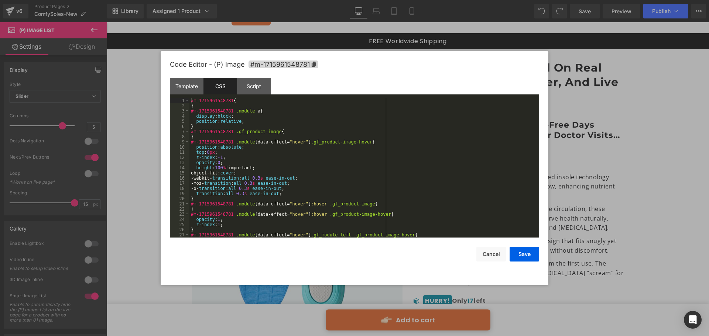
click at [221, 119] on div "#m-1715961548781 { } #m-1715961548781 .module a { display : block ; position : …" at bounding box center [362, 173] width 347 height 150
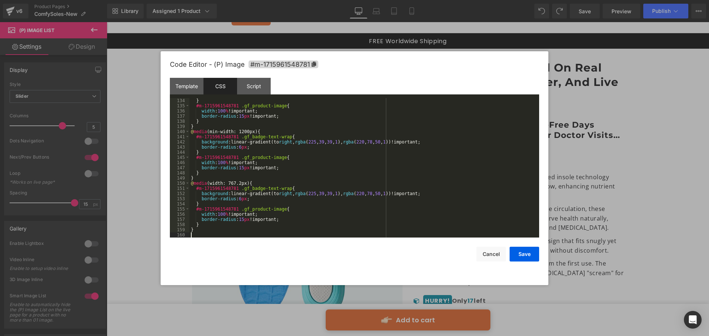
scroll to position [688, 0]
click at [518, 251] on button "Save" at bounding box center [525, 254] width 30 height 15
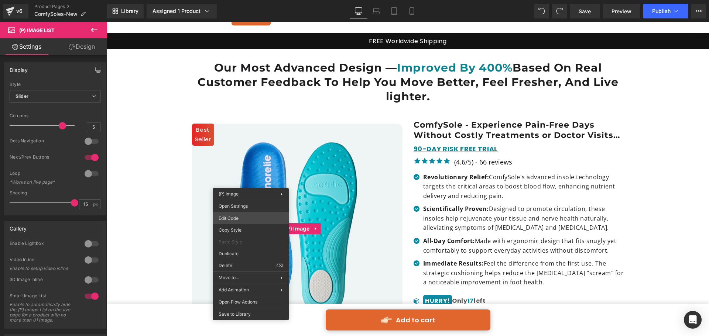
click at [254, 0] on div "You are previewing how the will restyle your page. You can not edit Elements in…" at bounding box center [354, 0] width 709 height 0
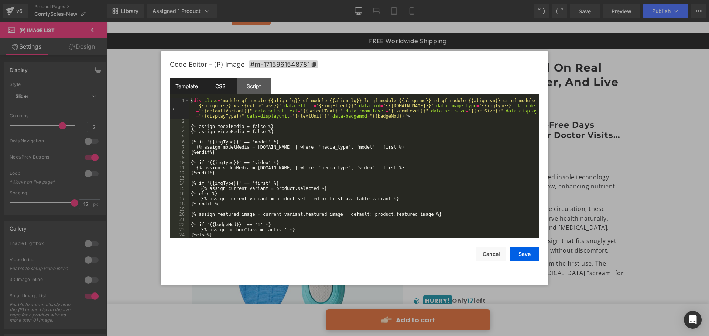
click at [226, 87] on div "CSS" at bounding box center [220, 86] width 34 height 17
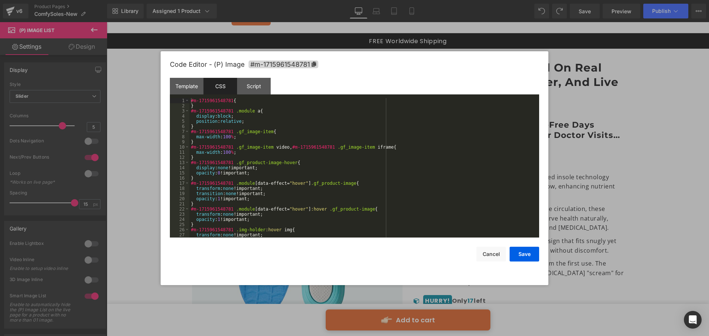
click at [226, 140] on div "#m-1715961548781 { } #m-1715961548781 .module a { display : block ; position : …" at bounding box center [362, 173] width 347 height 150
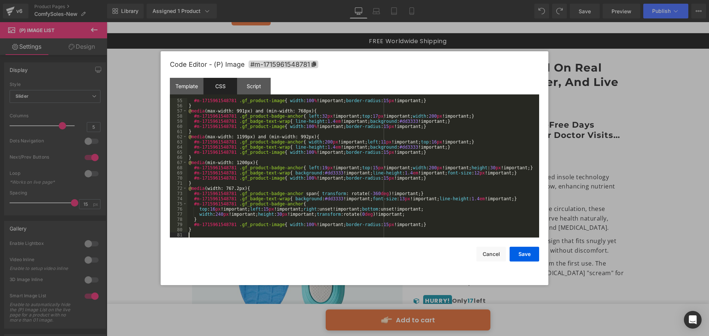
scroll to position [290, 0]
click at [196, 88] on div "Template" at bounding box center [187, 86] width 34 height 17
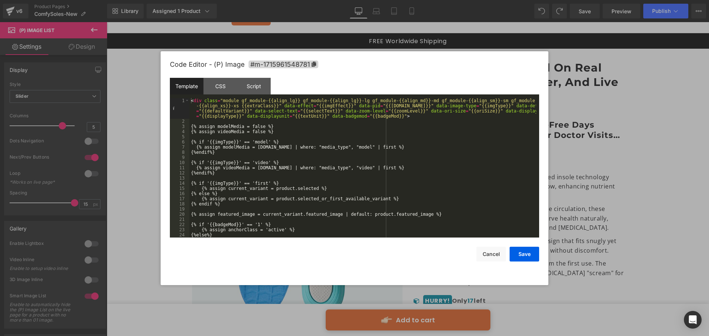
click at [332, 223] on div "< div class = "module gf_module-{{align_lg}} gf_module-{{align_lg}}-lg gf_modul…" at bounding box center [362, 180] width 347 height 165
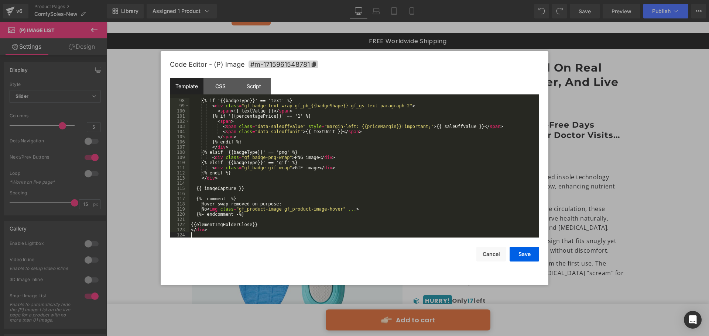
scroll to position [569, 0]
click at [518, 253] on button "Save" at bounding box center [525, 254] width 30 height 15
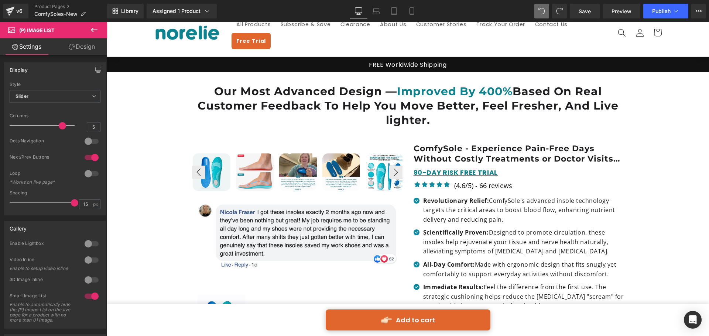
scroll to position [0, 0]
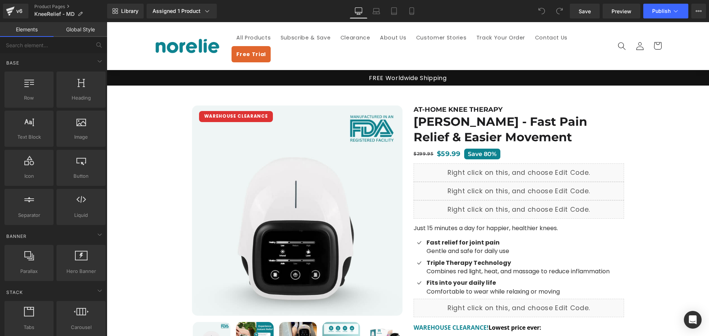
click at [219, 120] on img at bounding box center [297, 211] width 211 height 211
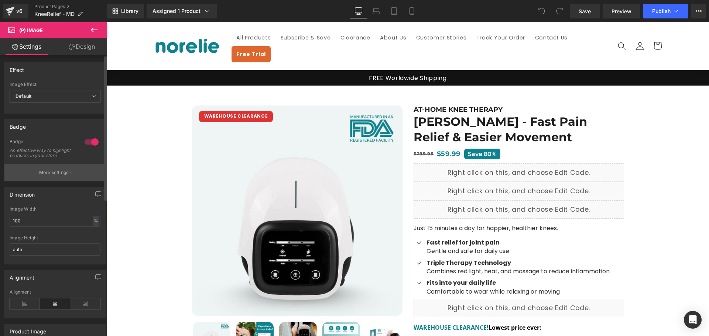
click at [81, 177] on button "More settings" at bounding box center [54, 172] width 101 height 17
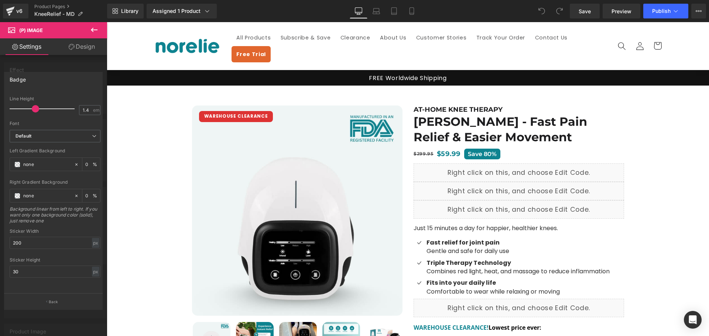
scroll to position [310, 0]
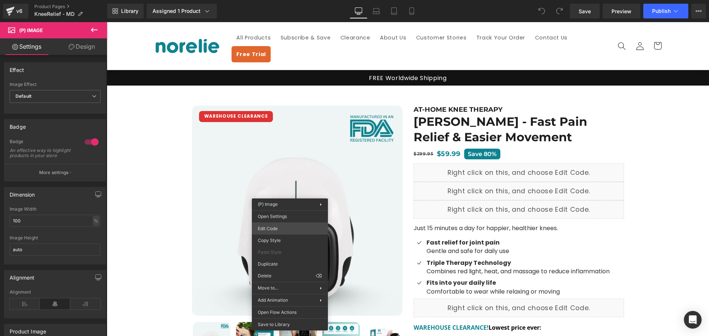
click at [281, 0] on div "You are previewing how the will restyle your page. You can not edit Elements in…" at bounding box center [354, 0] width 709 height 0
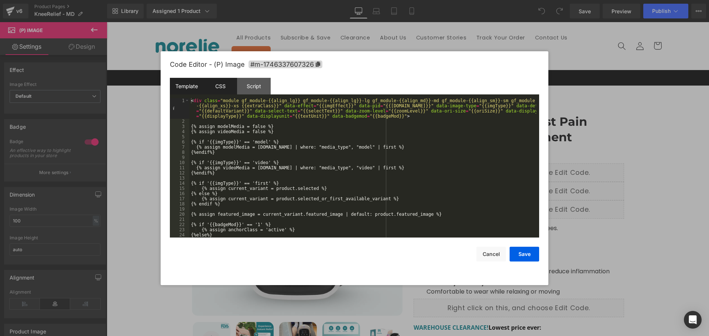
click at [219, 87] on div "CSS" at bounding box center [220, 86] width 34 height 17
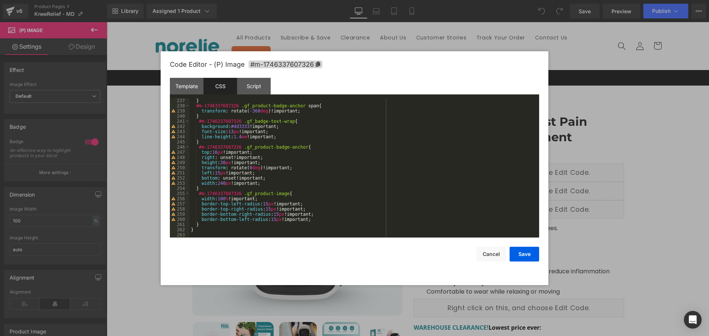
scroll to position [1225, 0]
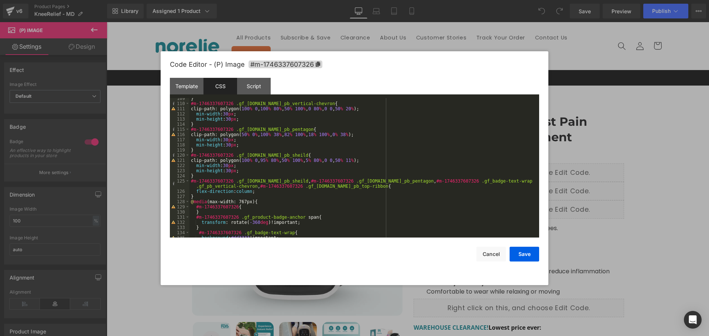
click at [287, 134] on div "} #m-1746337607326 .gf_badge-text-wrap.gf_pb_vertical-chevron { clip-path: poly…" at bounding box center [362, 171] width 347 height 150
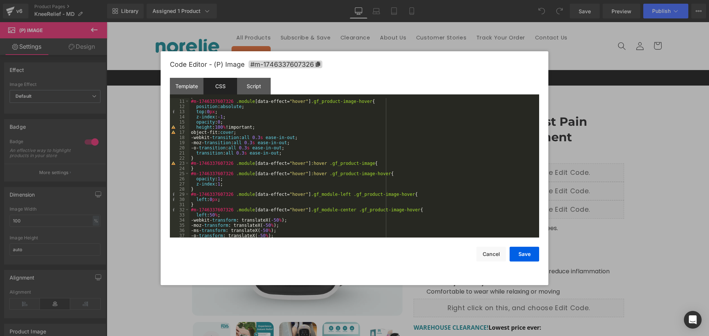
scroll to position [0, 0]
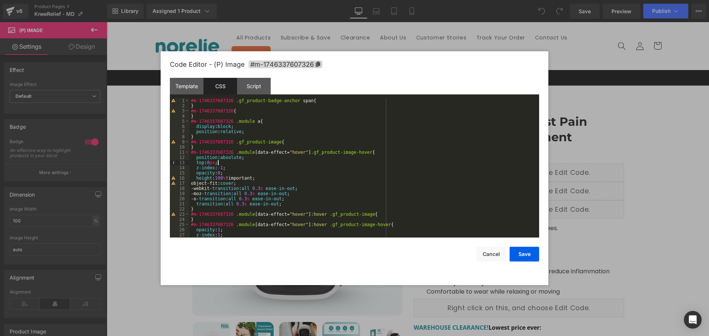
click at [297, 162] on div "#m-1746337607326 .gf_product-badge-anchor span { } #m-1746337607326 { } #m-1746…" at bounding box center [362, 173] width 347 height 150
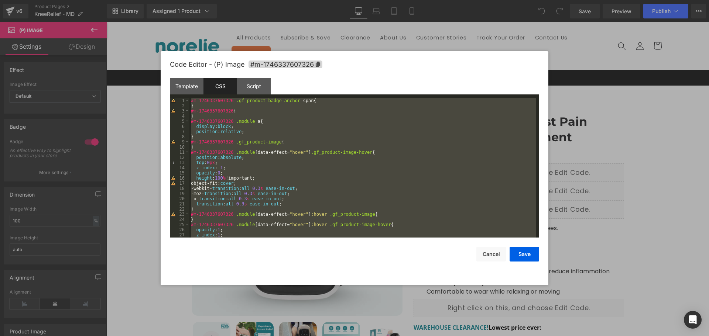
click at [260, 165] on div "#m-1746337607326 .gf_product-badge-anchor span { } #m-1746337607326 { } #m-1746…" at bounding box center [362, 168] width 347 height 140
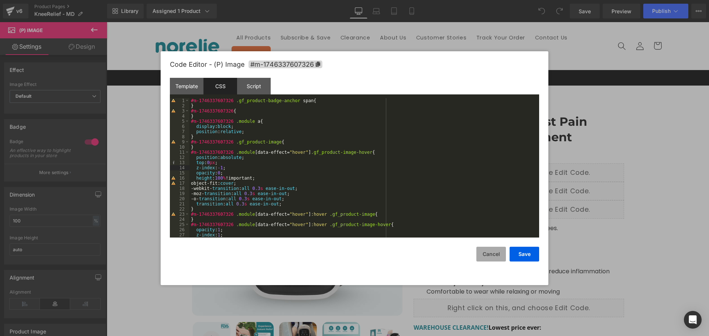
click at [489, 249] on button "Cancel" at bounding box center [491, 254] width 30 height 15
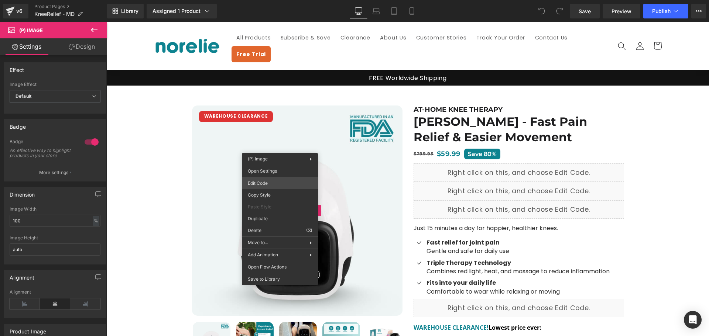
click at [284, 0] on div "You are previewing how the will restyle your page. You can not edit Elements in…" at bounding box center [354, 0] width 709 height 0
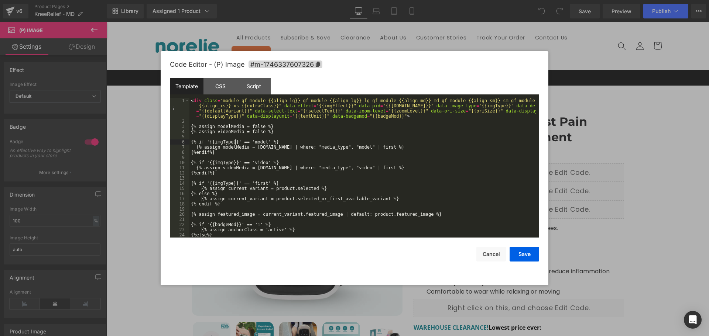
click at [235, 141] on div "< div class = "module gf_module-{{align_lg}} gf_module-{{align_lg}}-lg gf_modul…" at bounding box center [362, 180] width 347 height 165
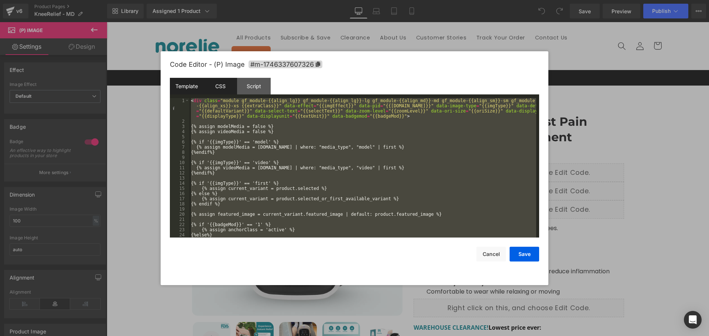
click at [228, 89] on div "CSS" at bounding box center [220, 86] width 34 height 17
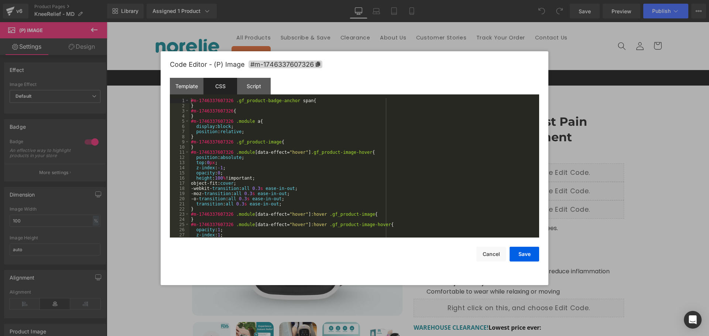
click at [231, 114] on div "#m-1746337607326 .gf_product-badge-anchor span { } #m-1746337607326 { } #m-1746…" at bounding box center [362, 173] width 347 height 150
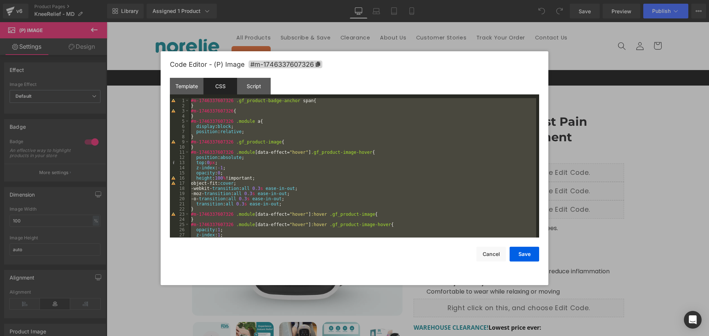
click at [235, 123] on div "#m-1746337607326 .gf_product-badge-anchor span { } #m-1746337607326 { } #m-1746…" at bounding box center [362, 168] width 347 height 140
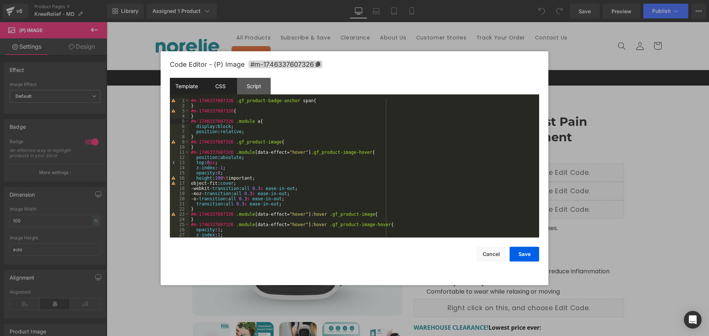
click at [193, 86] on div "Template" at bounding box center [187, 86] width 34 height 17
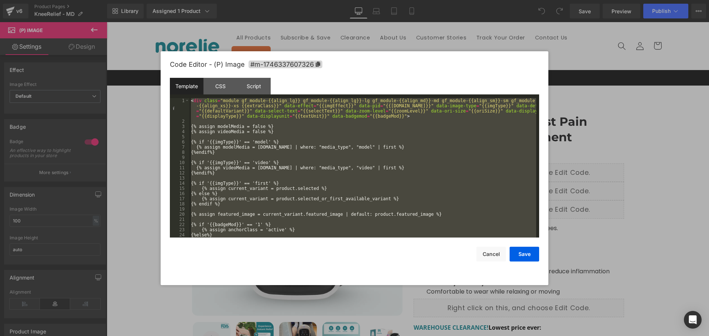
click at [222, 139] on div "< div class = "module gf_module-{{align_lg}} gf_module-{{align_lg}}-lg gf_modul…" at bounding box center [362, 168] width 347 height 140
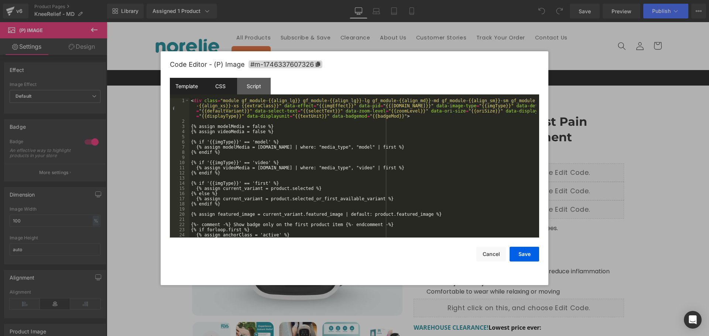
click at [219, 89] on div "CSS" at bounding box center [220, 86] width 34 height 17
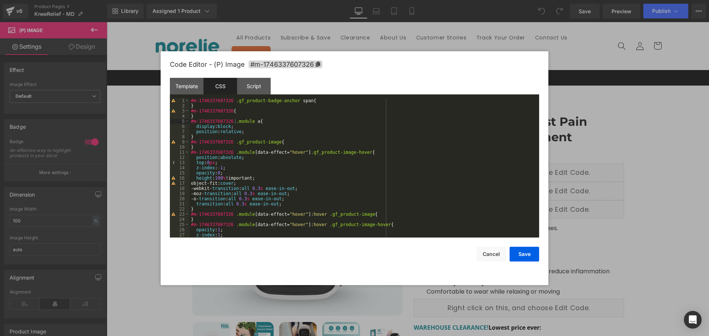
click at [292, 197] on div "#m-1746337607326 .gf_product-badge-anchor span { } #m-1746337607326 { } #m-1746…" at bounding box center [362, 173] width 347 height 150
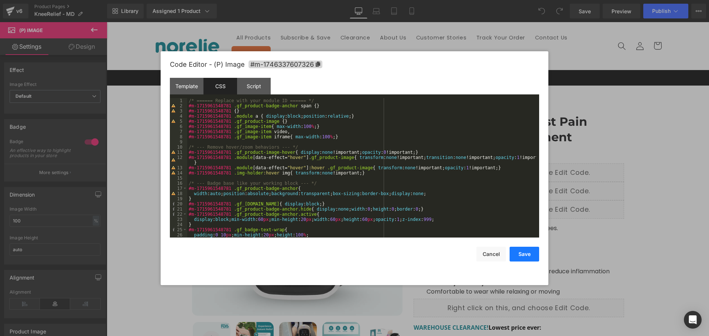
click at [514, 257] on button "Save" at bounding box center [525, 254] width 30 height 15
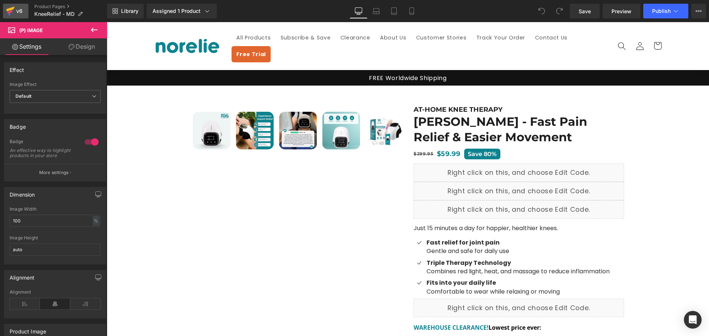
click at [17, 12] on div "v6" at bounding box center [19, 11] width 9 height 10
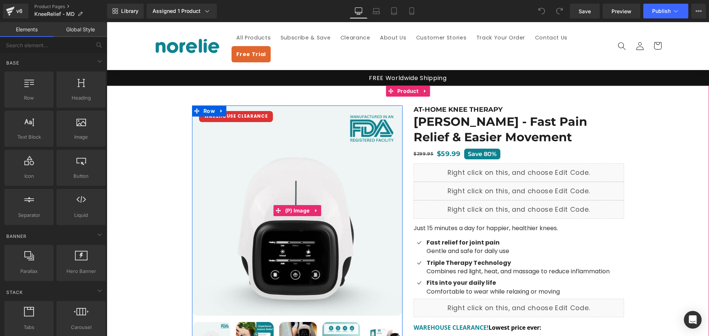
drag, startPoint x: 261, startPoint y: 145, endPoint x: 264, endPoint y: 143, distance: 3.8
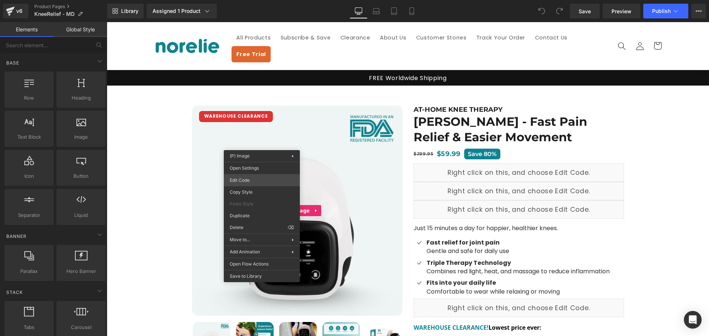
click at [273, 0] on div "You are previewing how the will restyle your page. You can not edit Elements in…" at bounding box center [354, 0] width 709 height 0
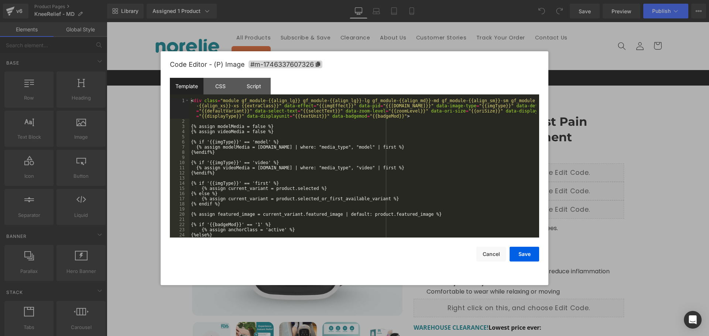
click at [257, 160] on div "< div class = "module gf_module-{{align_lg}} gf_module-{{align_lg}}-lg gf_modul…" at bounding box center [362, 180] width 347 height 165
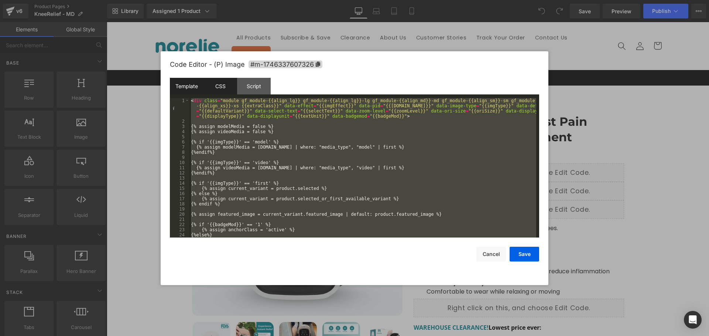
click at [224, 86] on div "CSS" at bounding box center [220, 86] width 34 height 17
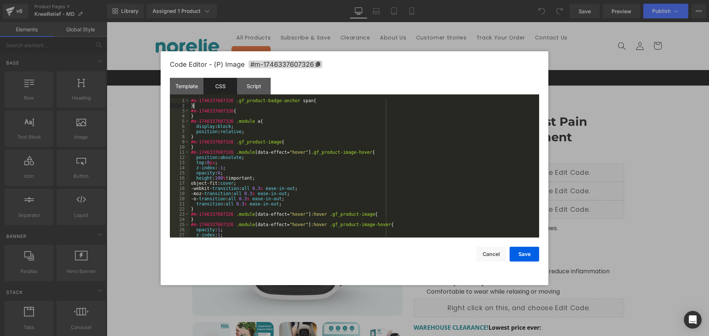
click at [225, 104] on div "#m-1746337607326 .gf_product-badge-anchor span { } #m-1746337607326 { } #m-1746…" at bounding box center [362, 173] width 347 height 150
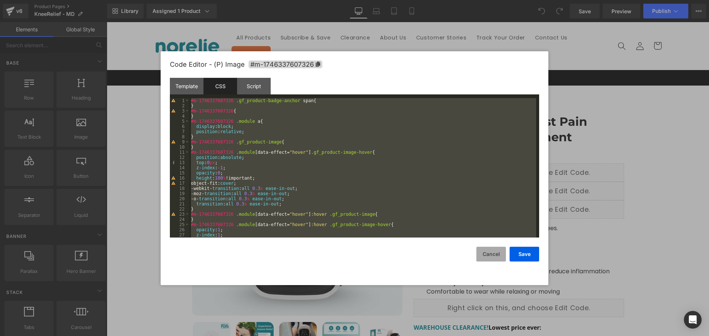
click at [493, 250] on button "Cancel" at bounding box center [491, 254] width 30 height 15
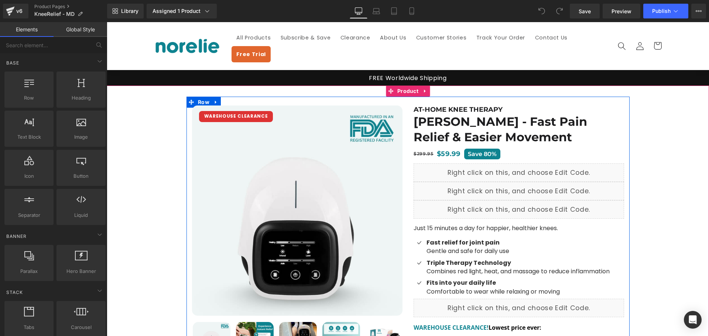
click at [228, 116] on img at bounding box center [297, 211] width 211 height 211
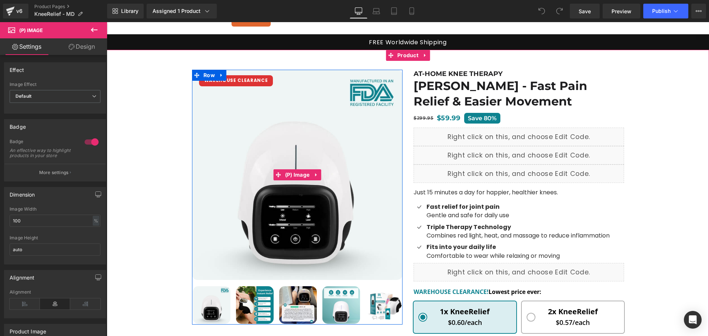
scroll to position [74, 0]
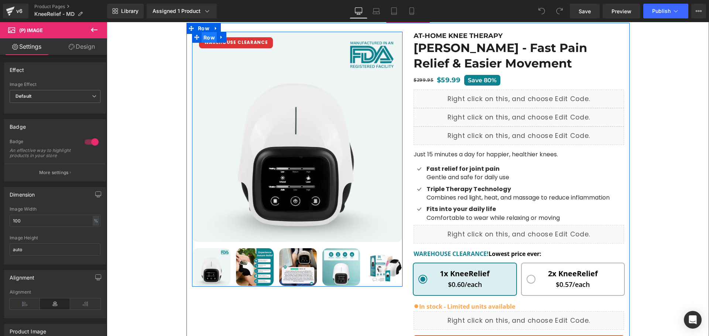
click at [209, 32] on span "Row" at bounding box center [209, 37] width 15 height 11
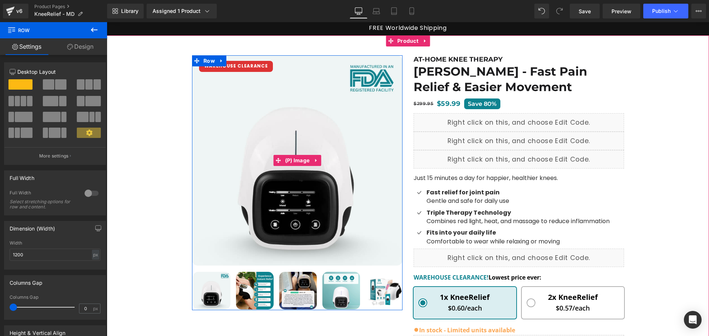
scroll to position [37, 0]
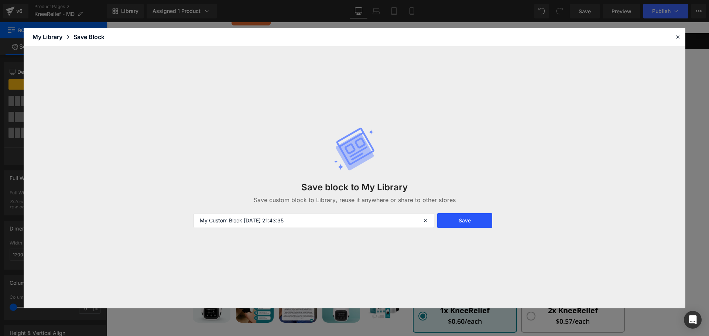
click at [451, 225] on button "Save" at bounding box center [464, 220] width 55 height 15
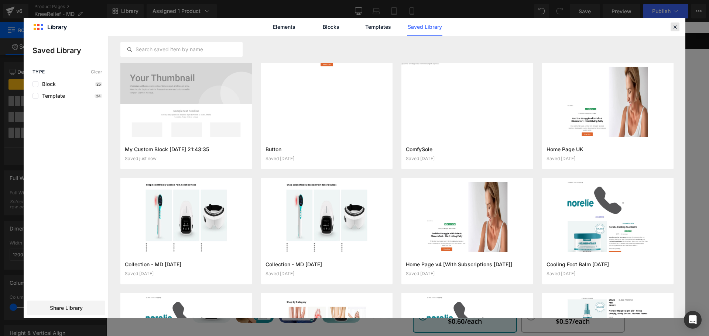
click at [675, 29] on icon at bounding box center [675, 27] width 7 height 7
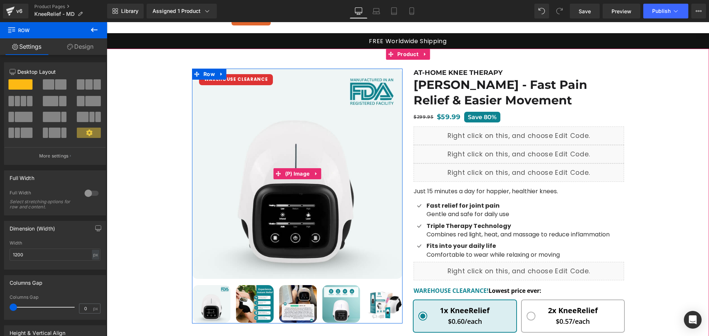
click at [274, 168] on span at bounding box center [279, 173] width 10 height 11
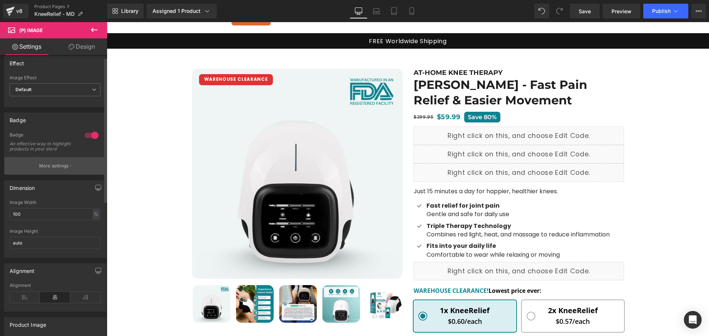
scroll to position [0, 0]
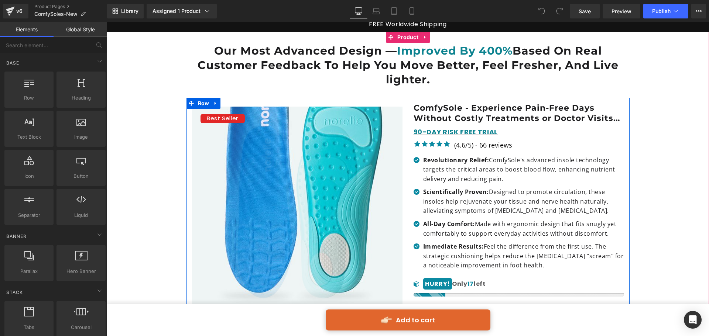
scroll to position [37, 0]
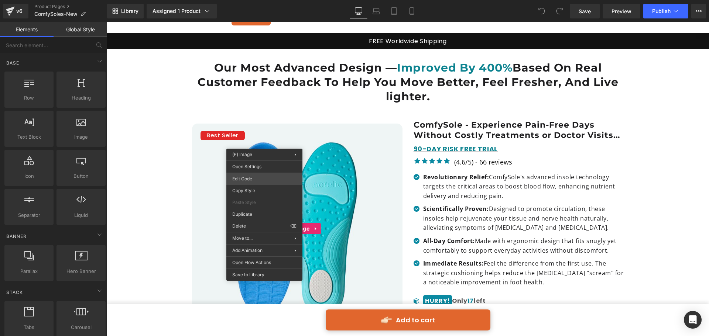
click at [264, 0] on div "You are previewing how the will restyle your page. You can not edit Elements in…" at bounding box center [354, 0] width 709 height 0
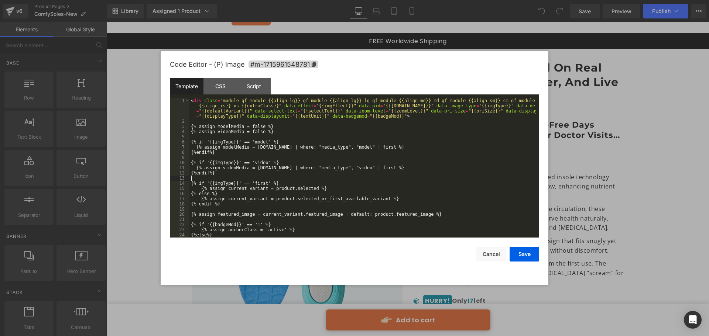
click at [273, 179] on div "< div class = "module gf_module-{{align_lg}} gf_module-{{align_lg}}-lg gf_modul…" at bounding box center [362, 180] width 347 height 165
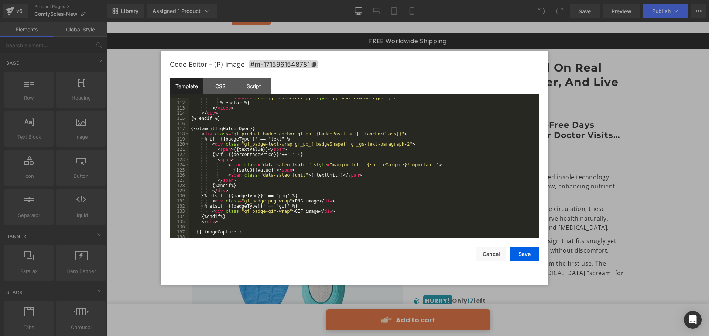
scroll to position [571, 0]
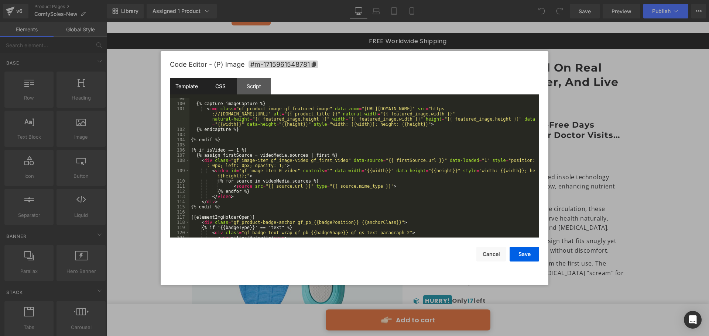
click at [215, 88] on div "CSS" at bounding box center [220, 86] width 34 height 17
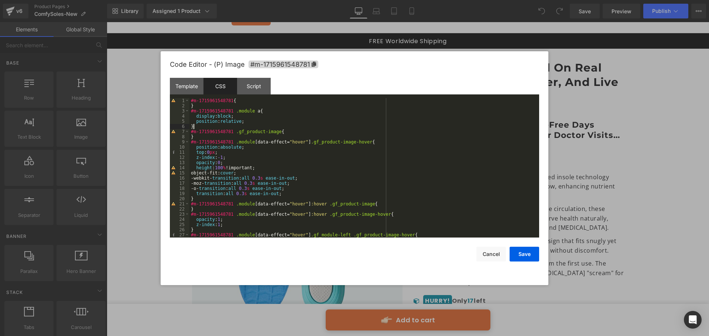
click at [249, 127] on div "#m-1715961548781 { } #m-1715961548781 .module a { display : block ; position : …" at bounding box center [362, 173] width 347 height 150
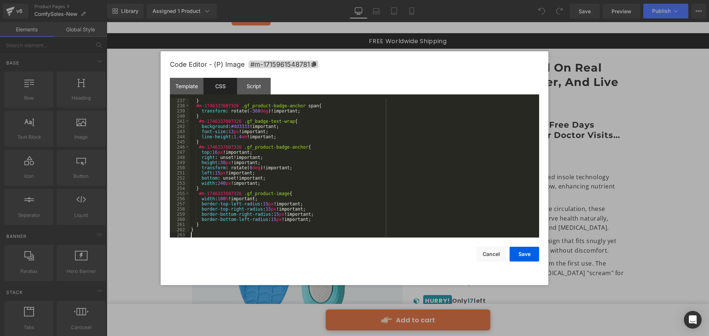
scroll to position [1225, 0]
click at [514, 256] on button "Save" at bounding box center [525, 254] width 30 height 15
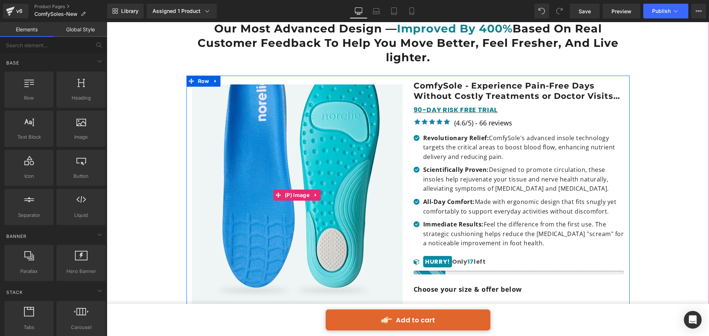
scroll to position [74, 0]
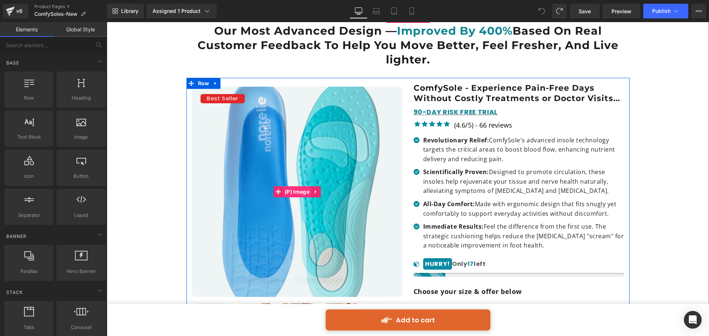
click at [287, 187] on span "(P) Image" at bounding box center [297, 192] width 28 height 11
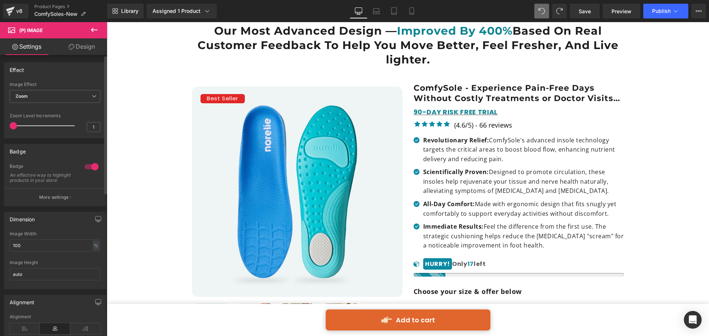
drag, startPoint x: 11, startPoint y: 122, endPoint x: 0, endPoint y: 122, distance: 11.1
click at [0, 122] on div "Effect Default Zoom Hover Image Effect Zoom Default Zoom Hover last Image Hover…" at bounding box center [55, 98] width 110 height 82
click at [13, 129] on div at bounding box center [43, 126] width 61 height 15
drag, startPoint x: 12, startPoint y: 127, endPoint x: 6, endPoint y: 125, distance: 5.7
click at [6, 125] on div "Default Zoom Hover Image Effect Zoom Default Zoom Hover last Image Hover last N…" at bounding box center [54, 110] width 101 height 56
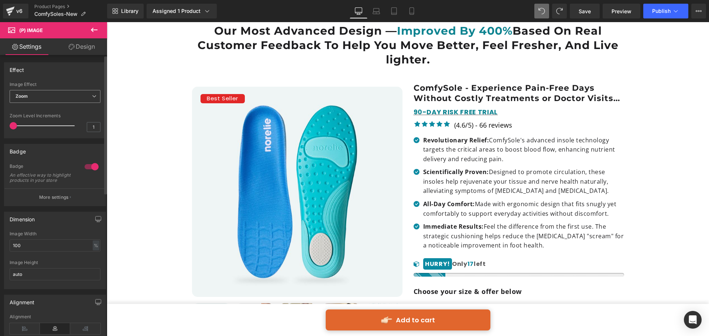
click at [42, 91] on span "Zoom" at bounding box center [55, 96] width 91 height 13
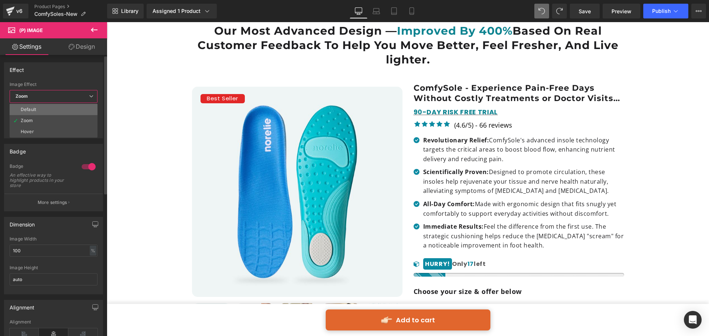
click at [46, 107] on li "Default" at bounding box center [54, 109] width 88 height 11
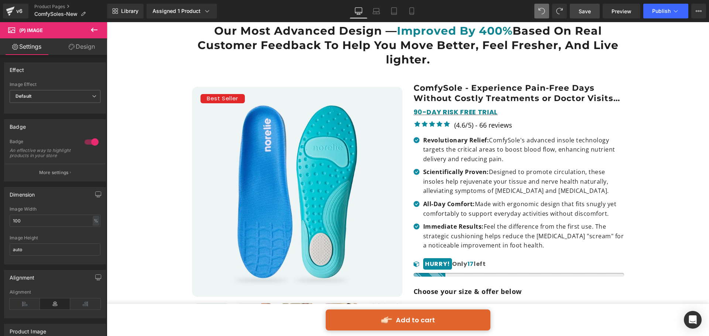
click at [589, 13] on span "Save" at bounding box center [585, 11] width 12 height 8
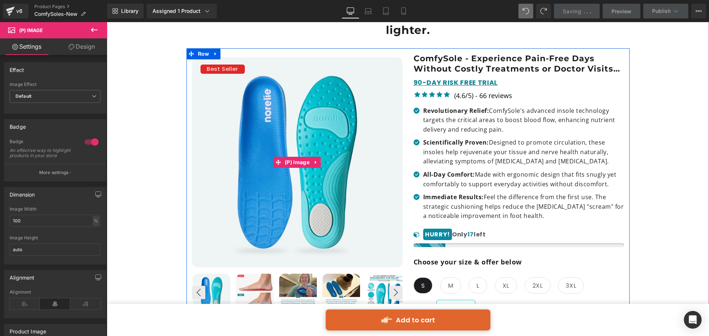
scroll to position [148, 0]
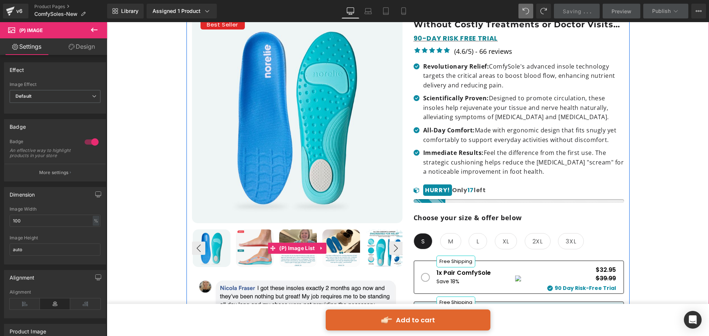
click at [255, 230] on img at bounding box center [255, 249] width 38 height 38
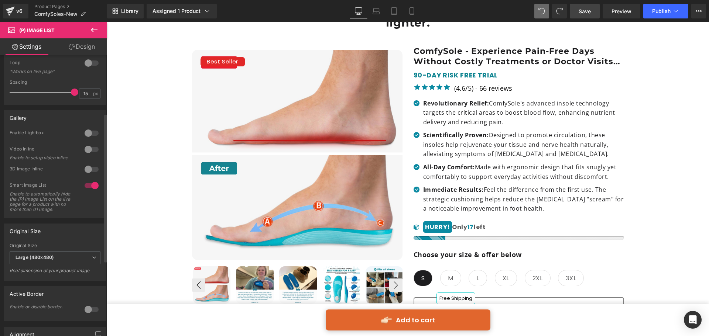
scroll to position [0, 0]
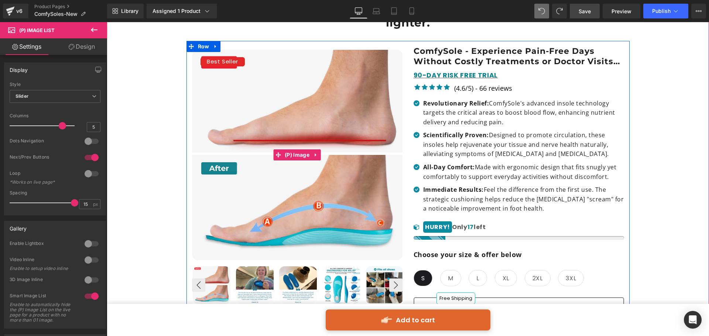
click at [289, 150] on span "(P) Image" at bounding box center [297, 155] width 28 height 11
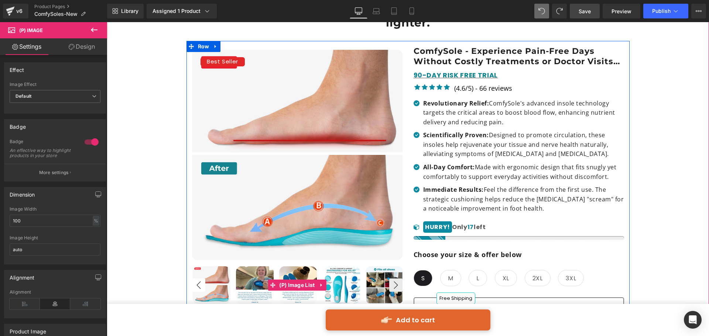
click at [196, 279] on button "‹" at bounding box center [198, 285] width 13 height 13
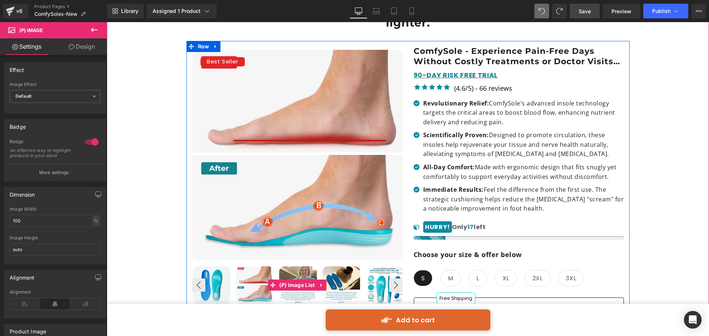
click at [218, 275] on img at bounding box center [212, 286] width 38 height 38
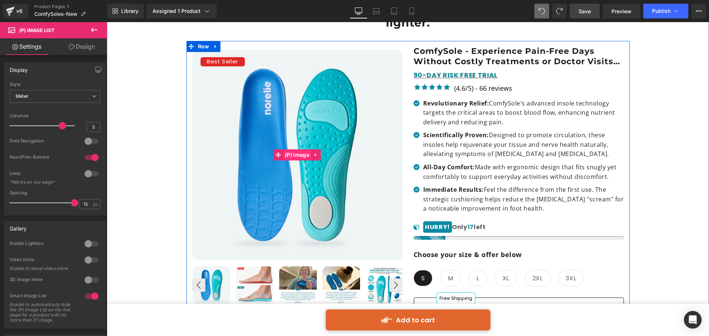
click at [290, 150] on span "(P) Image" at bounding box center [297, 155] width 28 height 11
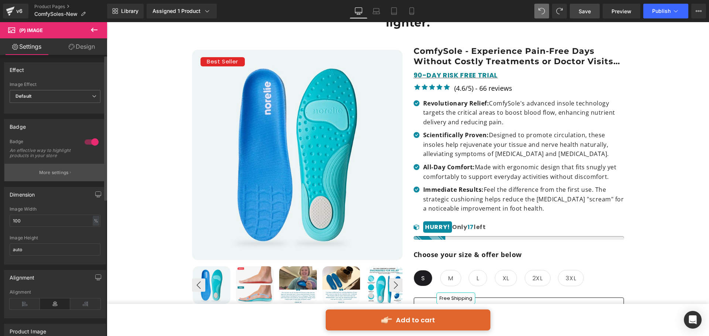
click at [54, 172] on button "More settings" at bounding box center [54, 172] width 101 height 17
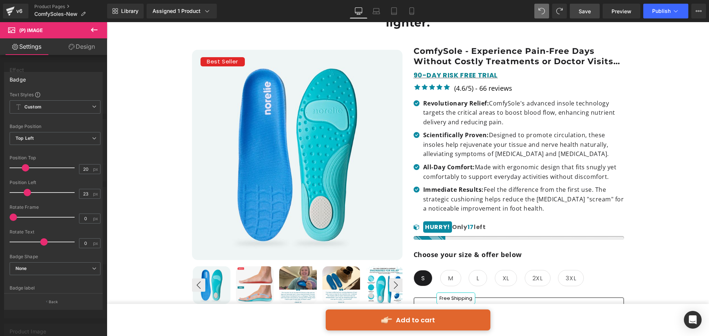
click at [83, 70] on div at bounding box center [53, 181] width 107 height 318
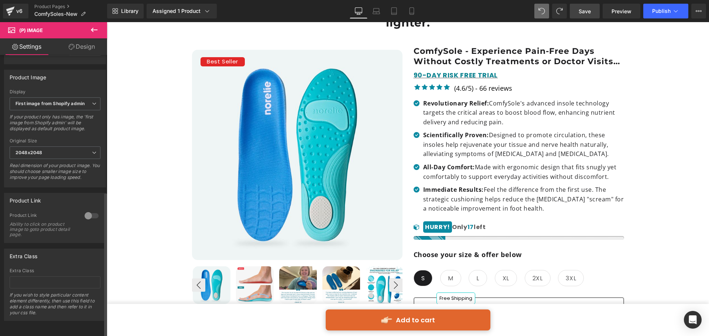
scroll to position [265, 0]
click at [74, 101] on b "First image from Shopify admin" at bounding box center [50, 104] width 69 height 6
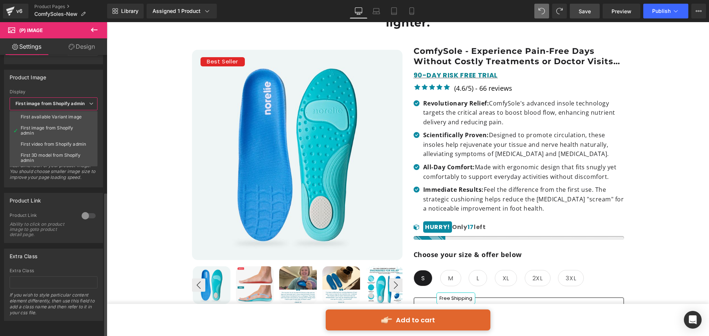
click at [74, 101] on b "First image from Shopify admin" at bounding box center [50, 104] width 69 height 6
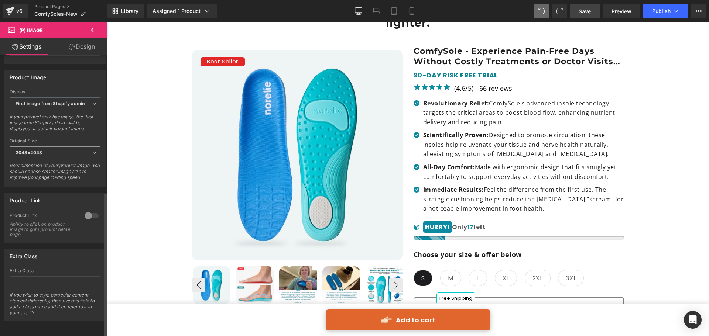
click at [78, 147] on span "2048x2048" at bounding box center [55, 153] width 91 height 13
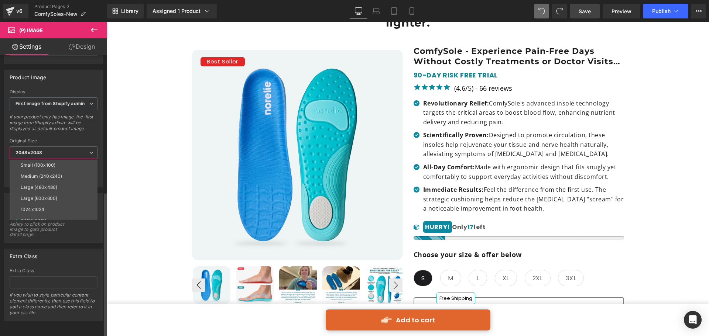
click at [78, 147] on span "2048x2048" at bounding box center [54, 153] width 88 height 13
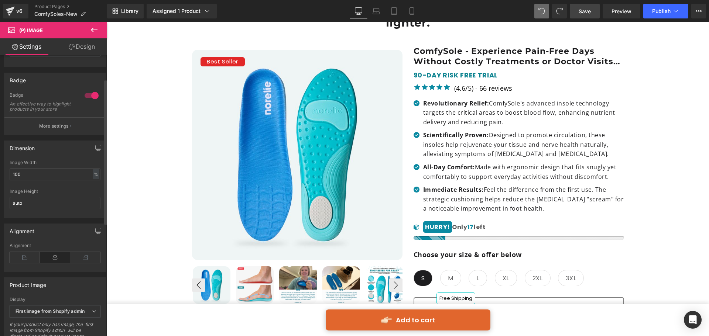
scroll to position [0, 0]
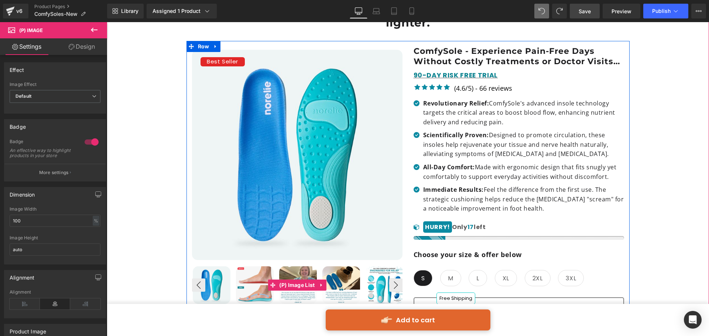
click at [255, 267] on img at bounding box center [255, 286] width 38 height 38
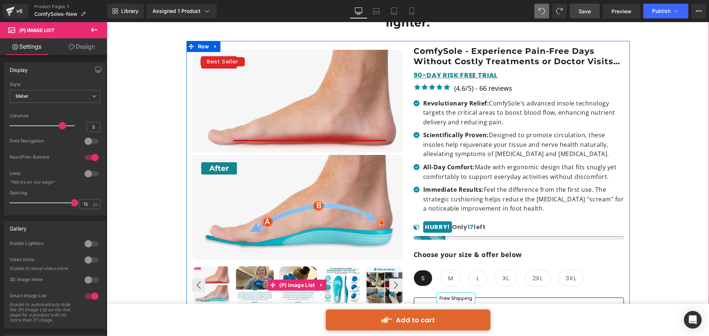
click at [220, 287] on img at bounding box center [212, 286] width 38 height 38
click at [202, 279] on button "‹" at bounding box center [198, 285] width 13 height 13
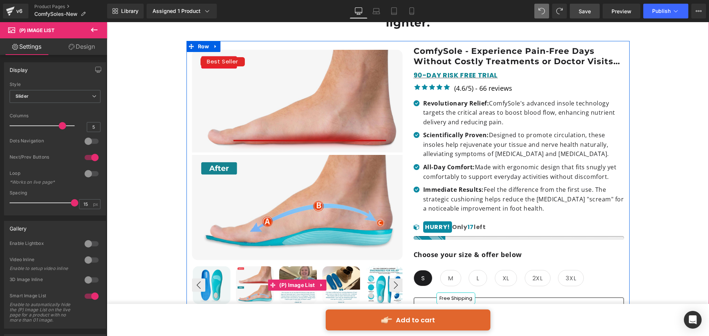
click at [220, 272] on img at bounding box center [212, 286] width 38 height 38
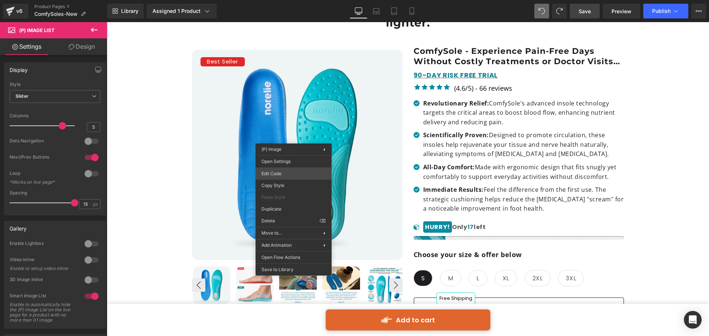
click at [283, 0] on div "(P) Image You are previewing how the will restyle your page. You can not edit E…" at bounding box center [354, 0] width 709 height 0
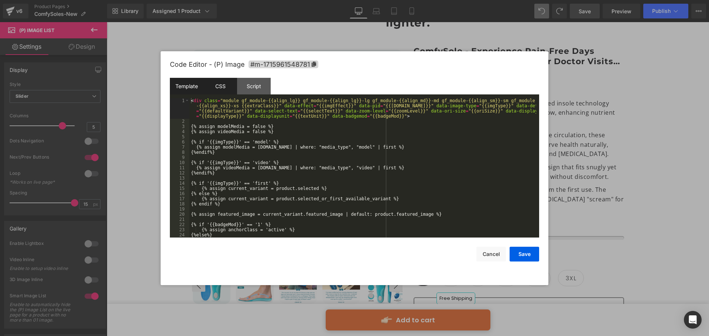
click at [223, 86] on div "CSS" at bounding box center [220, 86] width 34 height 17
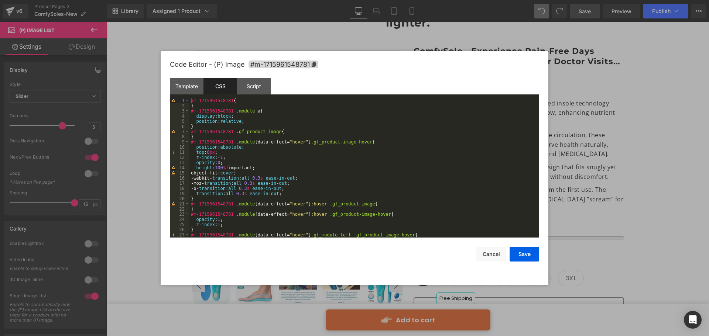
click at [210, 120] on div "#m-1715961548781 { } #m-1715961548781 .module a { display : block ; position : …" at bounding box center [362, 173] width 347 height 150
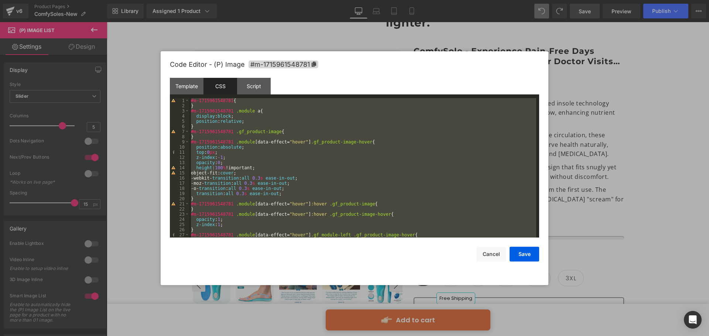
click at [253, 185] on div "#m-1715961548781 { } #m-1715961548781 .module a { display : block ; position : …" at bounding box center [362, 168] width 347 height 140
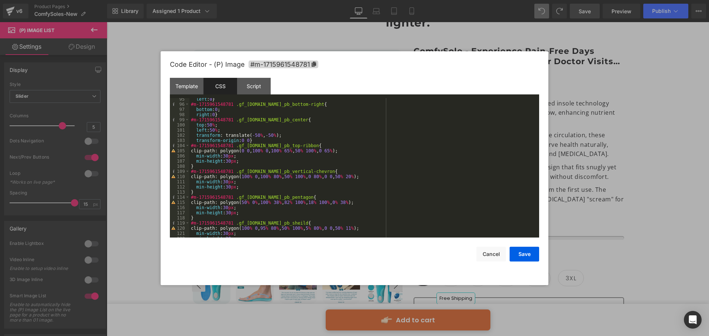
scroll to position [399, 0]
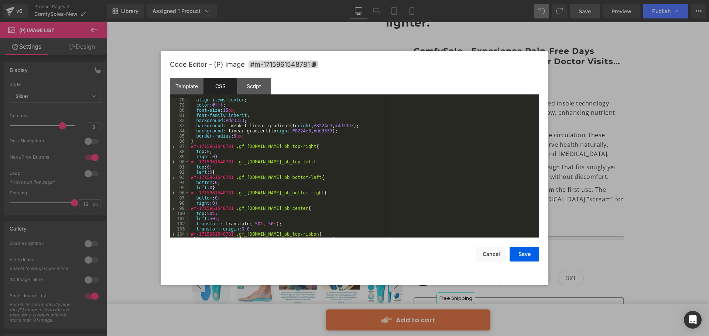
click at [285, 157] on div "align-items : center ; color : #fff ; font-size : 15 px ; font-family : inherit…" at bounding box center [362, 173] width 347 height 150
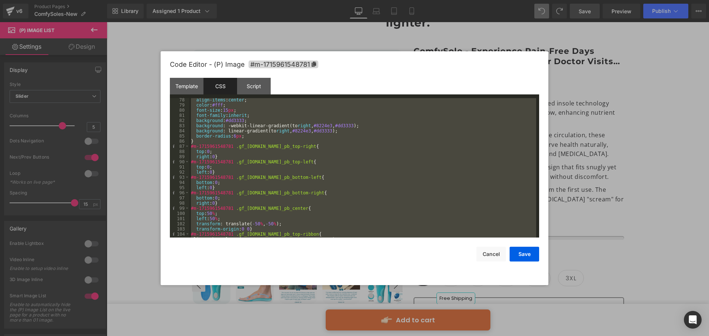
scroll to position [1096, 0]
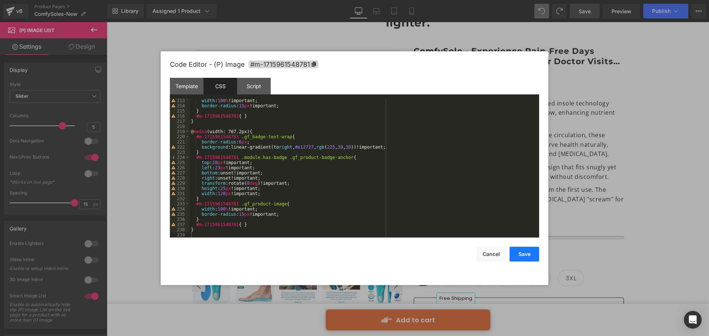
click at [517, 256] on button "Save" at bounding box center [525, 254] width 30 height 15
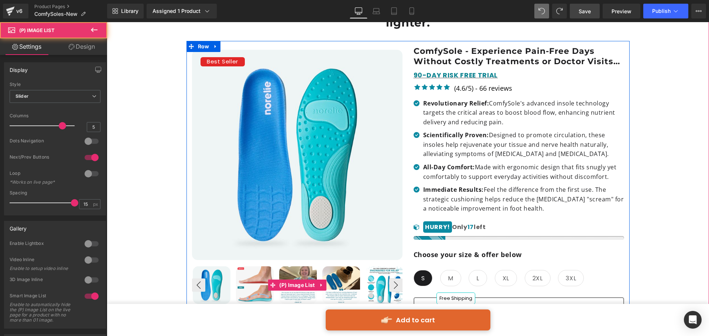
click at [259, 267] on img at bounding box center [255, 286] width 38 height 38
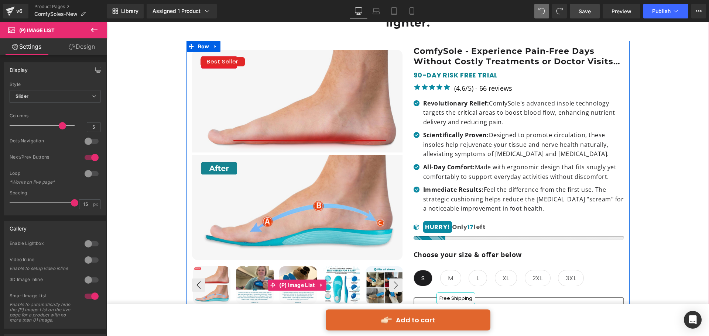
click at [213, 281] on img at bounding box center [212, 286] width 38 height 38
click at [200, 279] on button "‹" at bounding box center [198, 285] width 13 height 13
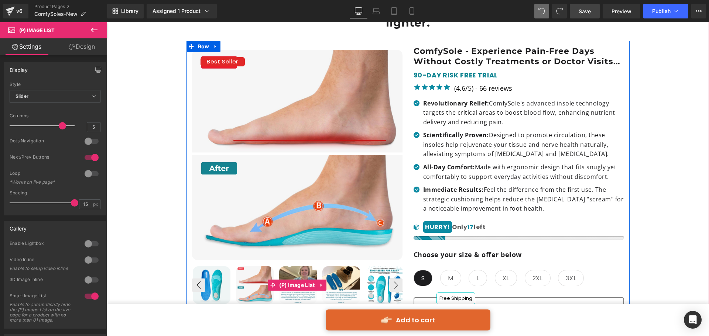
click at [211, 271] on img at bounding box center [212, 286] width 38 height 38
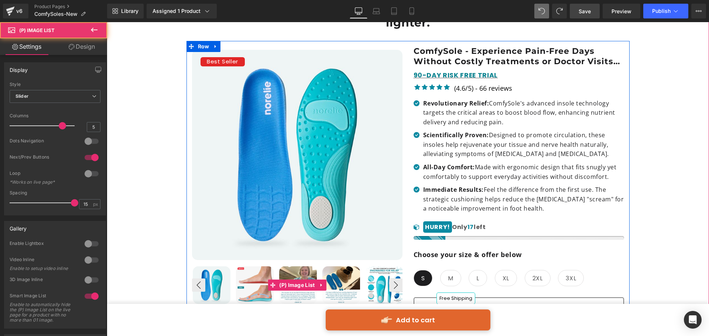
click at [264, 277] on img at bounding box center [255, 286] width 38 height 38
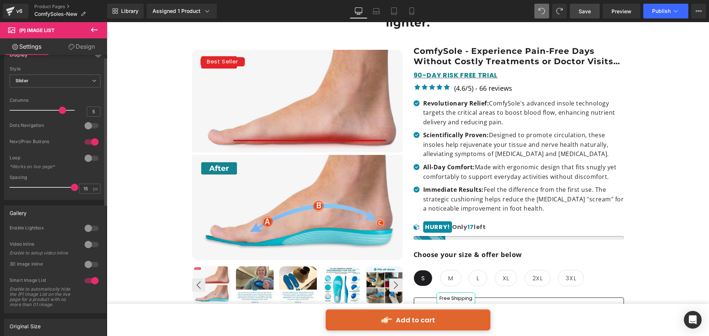
scroll to position [0, 0]
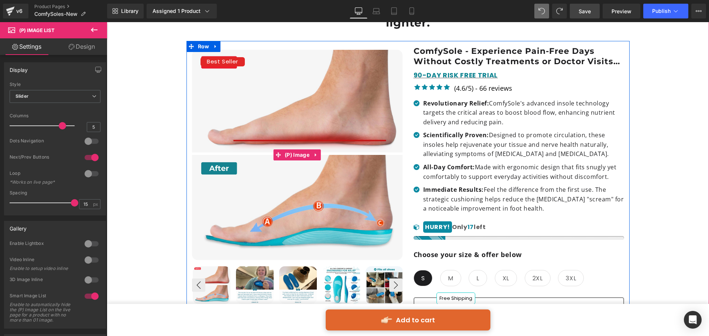
click at [236, 57] on span "Best Seller" at bounding box center [222, 62] width 31 height 10
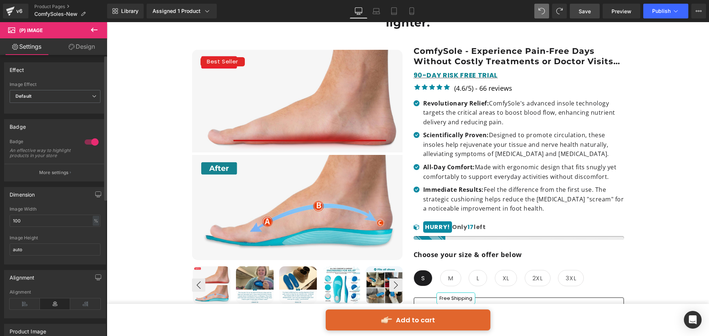
click at [94, 143] on div at bounding box center [92, 142] width 18 height 12
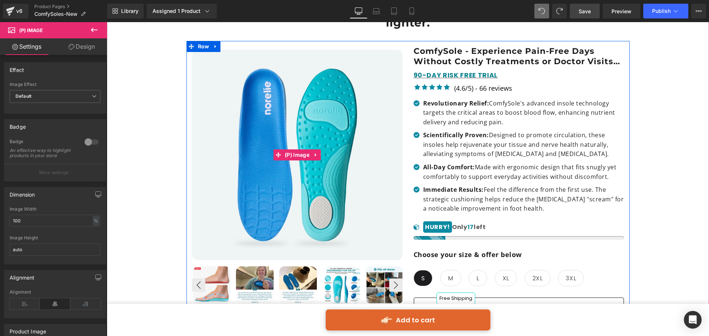
click at [287, 117] on img at bounding box center [297, 155] width 211 height 211
click at [289, 138] on img at bounding box center [297, 155] width 211 height 211
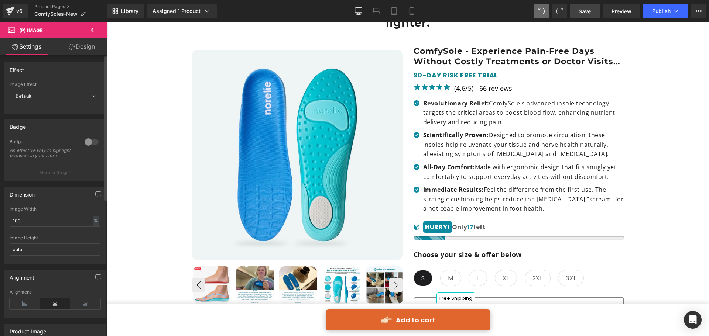
click at [83, 143] on div at bounding box center [92, 142] width 18 height 12
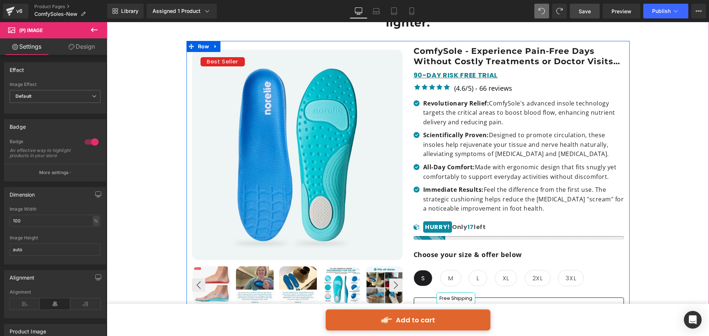
click at [254, 267] on img at bounding box center [255, 286] width 38 height 38
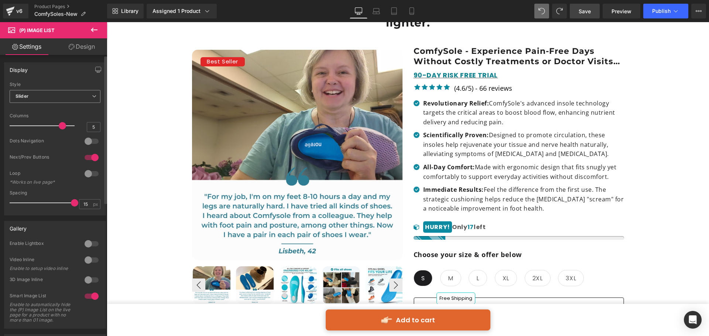
click at [92, 94] on icon at bounding box center [94, 96] width 4 height 4
click at [81, 105] on li "Default" at bounding box center [54, 109] width 88 height 11
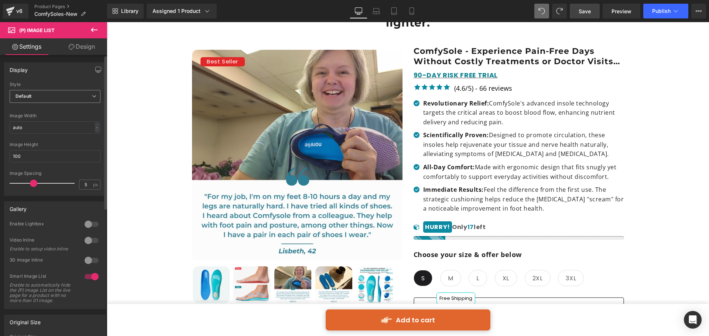
click at [85, 95] on span "Default" at bounding box center [55, 96] width 91 height 13
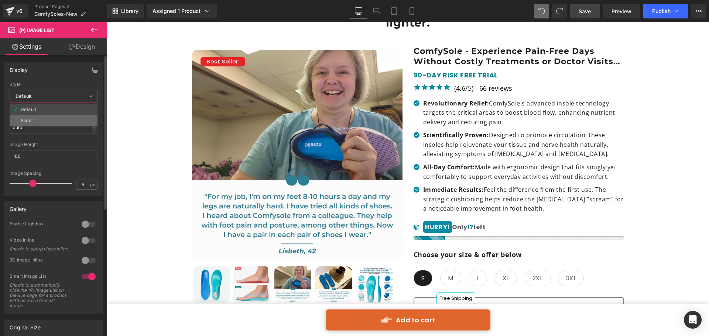
click at [84, 116] on li "Slider" at bounding box center [54, 120] width 88 height 11
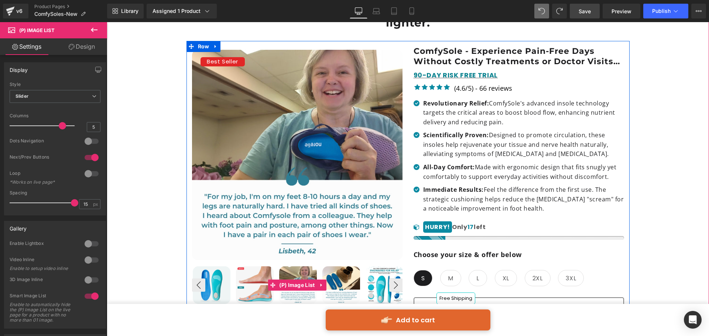
click at [208, 276] on img at bounding box center [212, 286] width 38 height 38
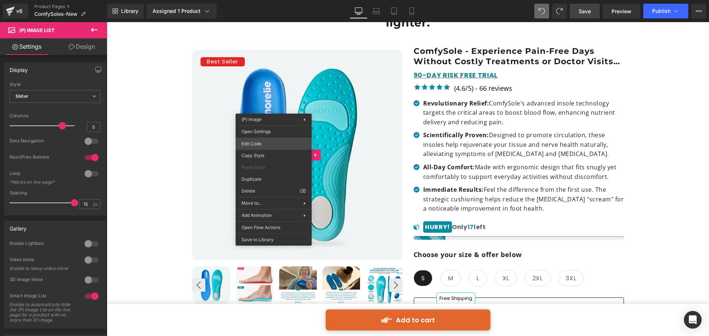
click at [266, 0] on div "(P) Image You are previewing how the will restyle your page. You can not edit E…" at bounding box center [354, 0] width 709 height 0
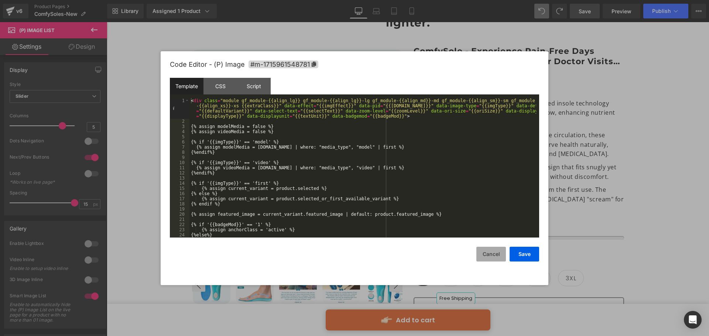
click at [482, 255] on button "Cancel" at bounding box center [491, 254] width 30 height 15
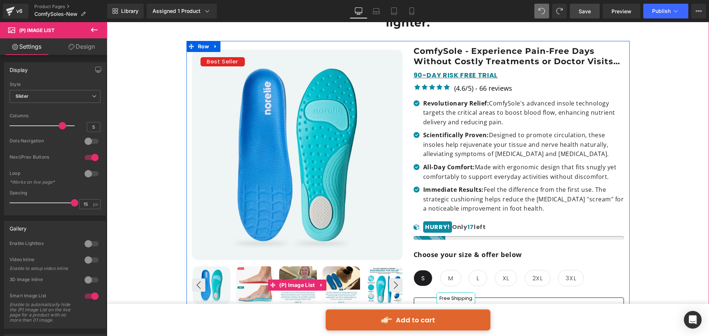
click at [261, 280] on img at bounding box center [255, 286] width 38 height 38
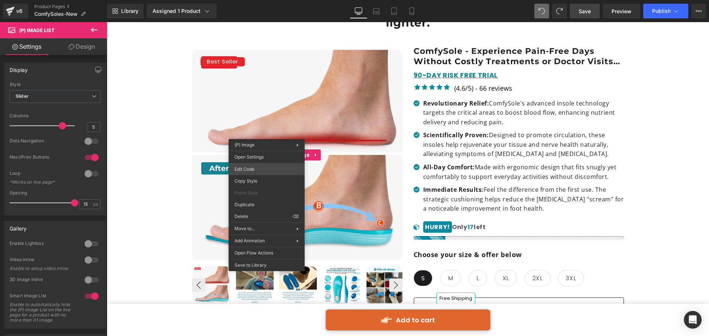
click at [260, 0] on div "(P) Image You are previewing how the will restyle your page. You can not edit E…" at bounding box center [354, 0] width 709 height 0
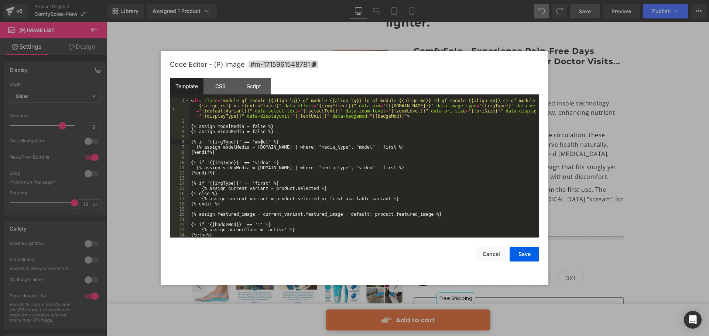
click at [262, 141] on div "< div class = "module gf_module-{{align_lg}} gf_module-{{align_lg}}-lg gf_modul…" at bounding box center [362, 180] width 347 height 165
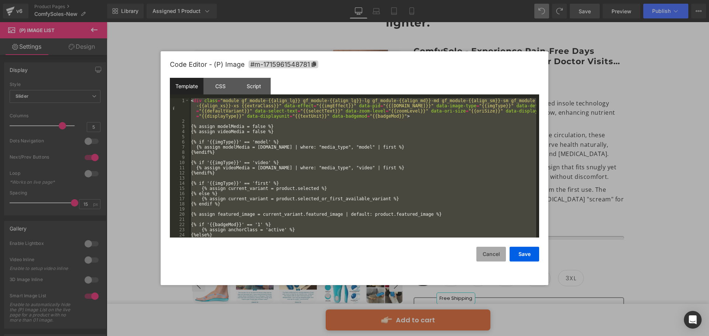
click at [490, 255] on button "Cancel" at bounding box center [491, 254] width 30 height 15
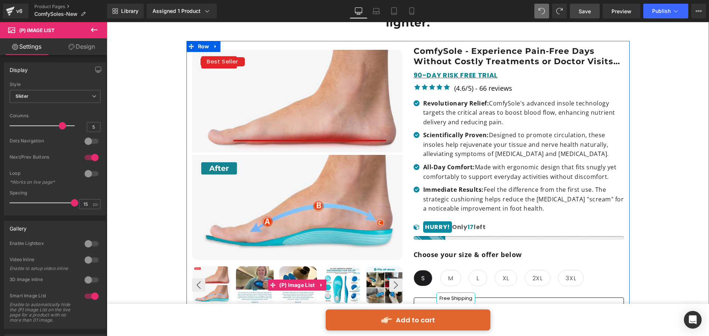
click at [215, 267] on img at bounding box center [212, 286] width 38 height 38
click at [203, 279] on button "‹" at bounding box center [198, 285] width 13 height 13
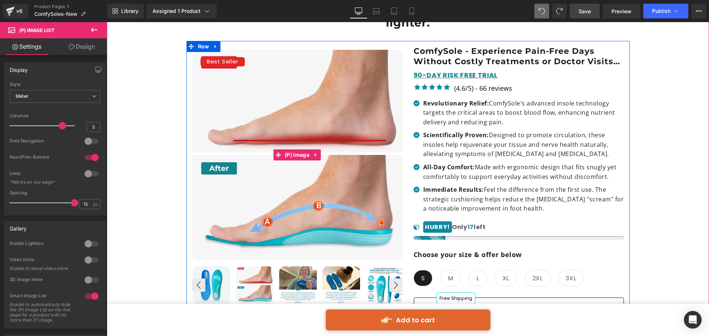
click at [261, 142] on img at bounding box center [297, 155] width 211 height 211
click at [216, 267] on img at bounding box center [212, 286] width 38 height 38
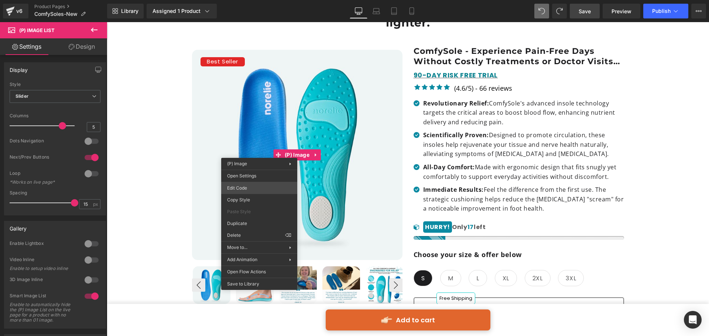
click at [265, 0] on div "(P) Image You are previewing how the will restyle your page. You can not edit E…" at bounding box center [354, 0] width 709 height 0
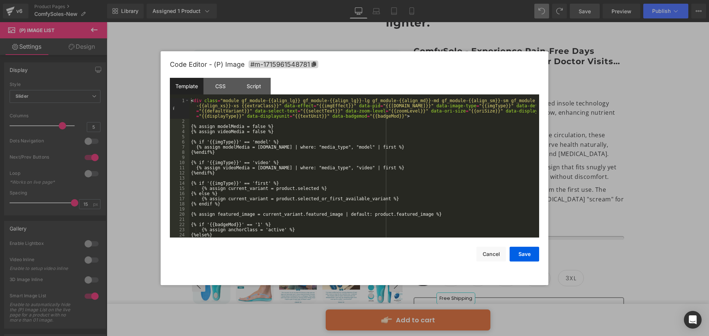
click at [253, 156] on div "< div class = "module gf_module-{{align_lg}} gf_module-{{align_lg}}-lg gf_modul…" at bounding box center [362, 180] width 347 height 165
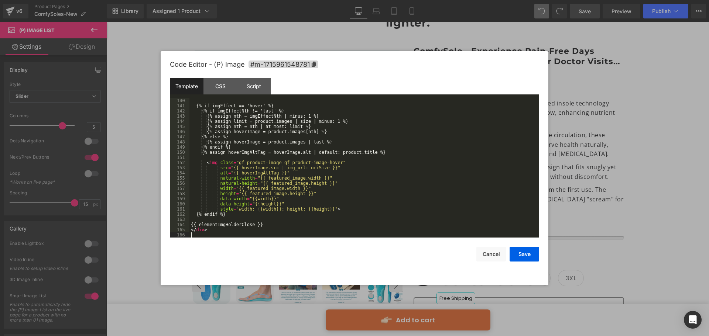
scroll to position [796, 0]
click at [533, 250] on button "Save" at bounding box center [525, 254] width 30 height 15
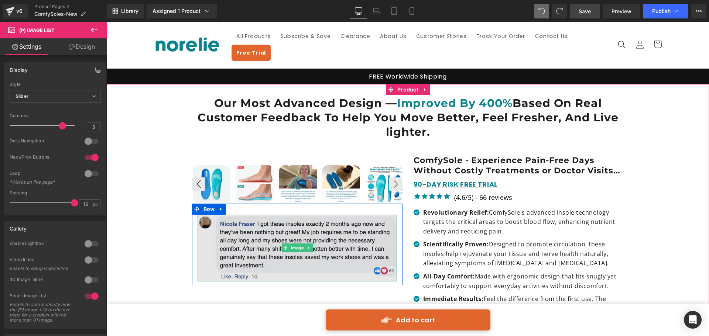
scroll to position [0, 0]
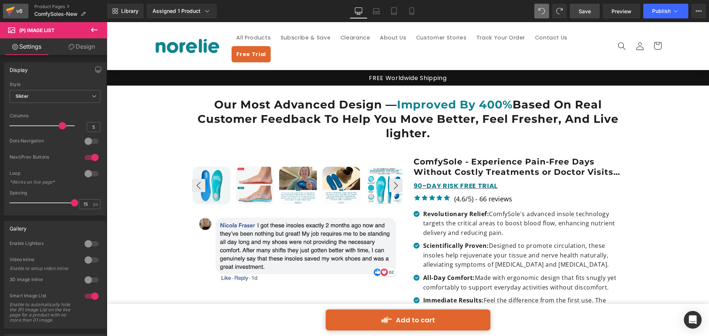
click at [17, 7] on div "v6" at bounding box center [19, 11] width 9 height 10
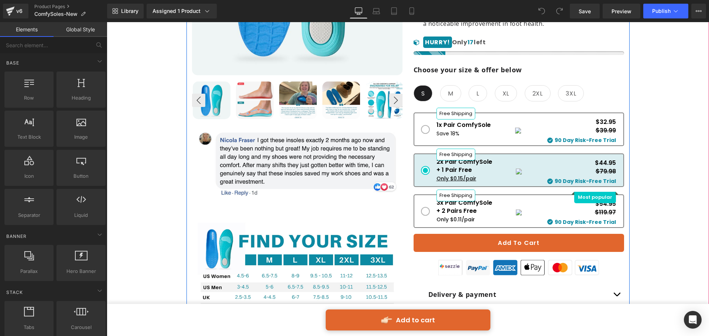
scroll to position [295, 0]
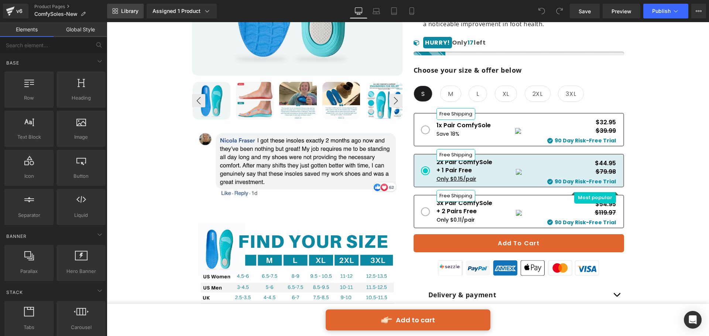
click at [129, 16] on link "Library" at bounding box center [125, 11] width 37 height 15
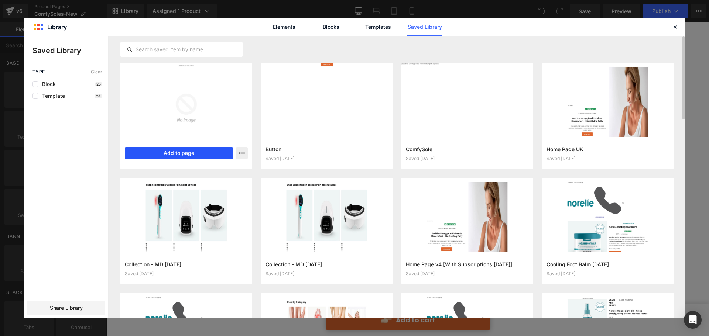
click at [177, 150] on button "Add to page" at bounding box center [179, 153] width 108 height 12
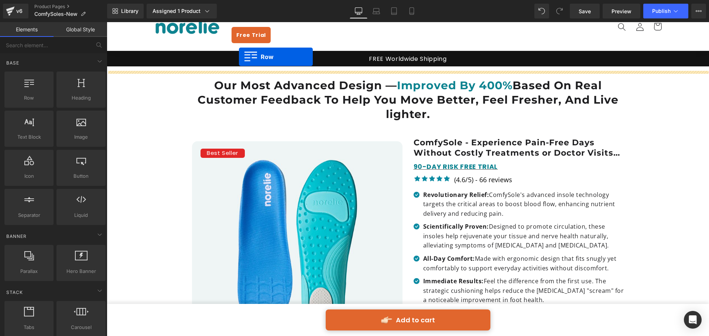
scroll to position [4, 0]
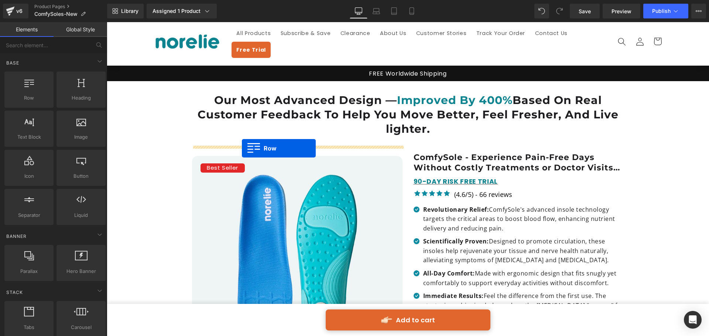
drag, startPoint x: 200, startPoint y: 102, endPoint x: 242, endPoint y: 148, distance: 62.5
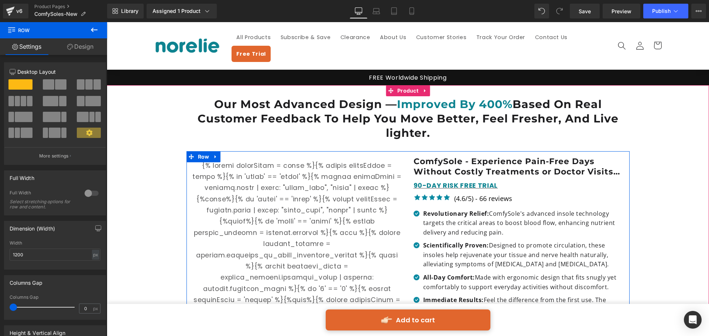
scroll to position [0, 0]
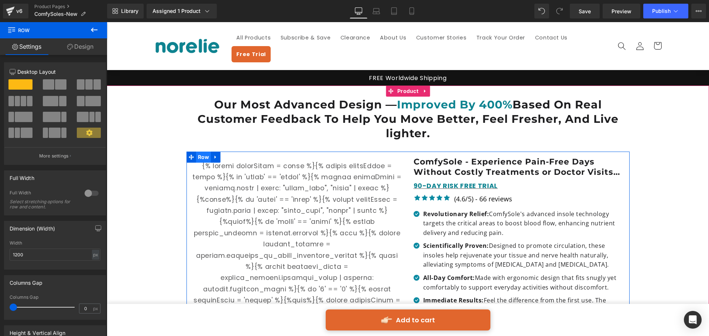
click at [200, 152] on span "Row" at bounding box center [203, 157] width 15 height 11
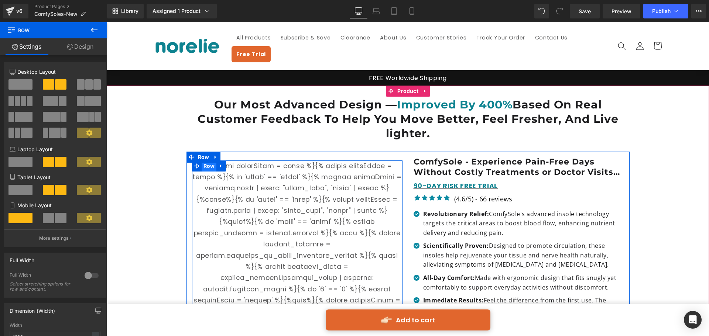
click at [206, 161] on span "Row" at bounding box center [209, 166] width 15 height 11
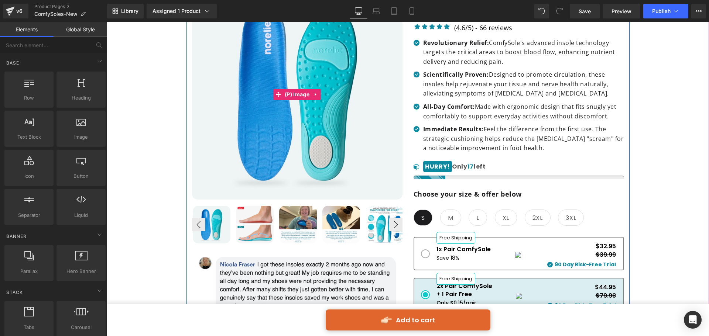
scroll to position [185, 0]
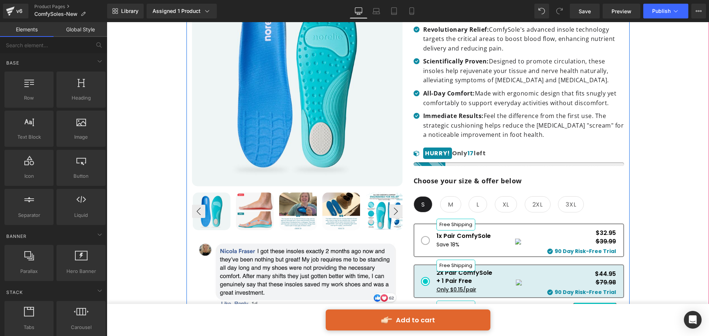
click at [249, 209] on img at bounding box center [255, 212] width 38 height 38
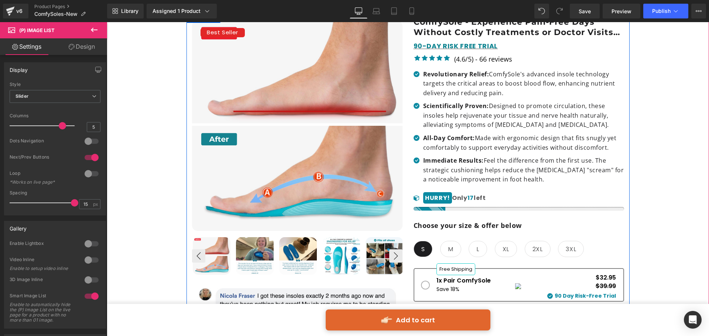
scroll to position [222, 0]
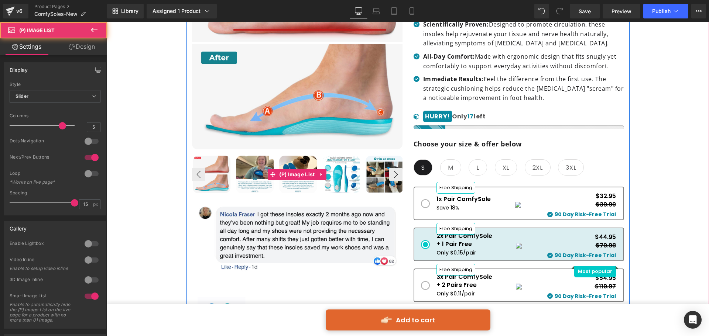
click at [261, 169] on img at bounding box center [255, 175] width 38 height 38
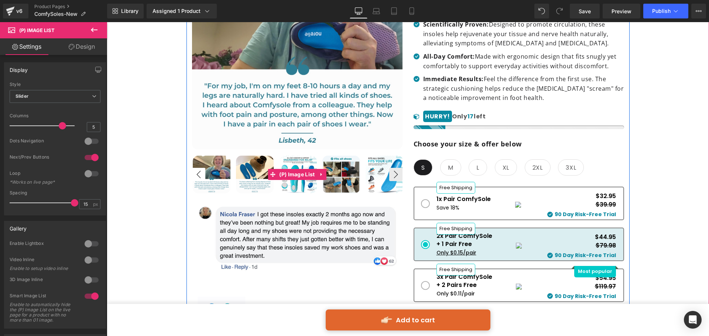
click at [202, 169] on button "‹" at bounding box center [198, 174] width 13 height 13
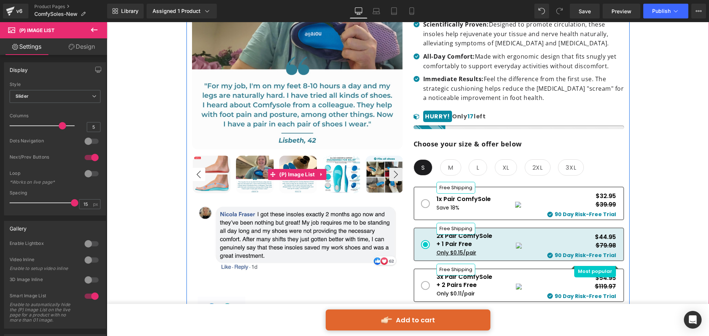
click at [202, 169] on button "‹" at bounding box center [198, 174] width 13 height 13
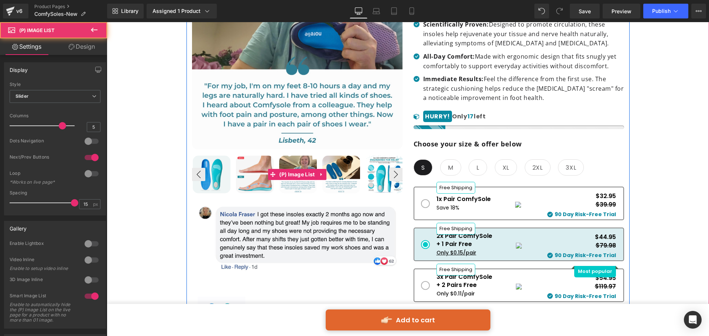
click at [212, 169] on img at bounding box center [212, 175] width 38 height 38
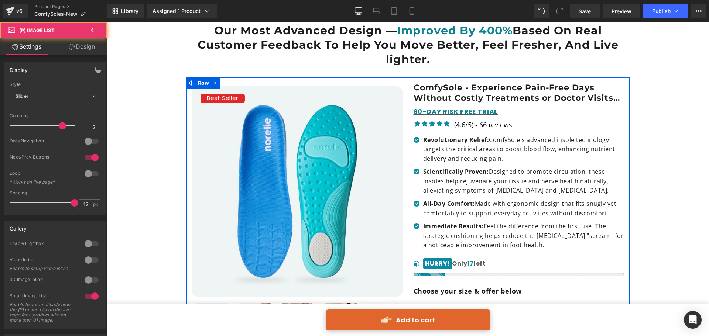
scroll to position [74, 0]
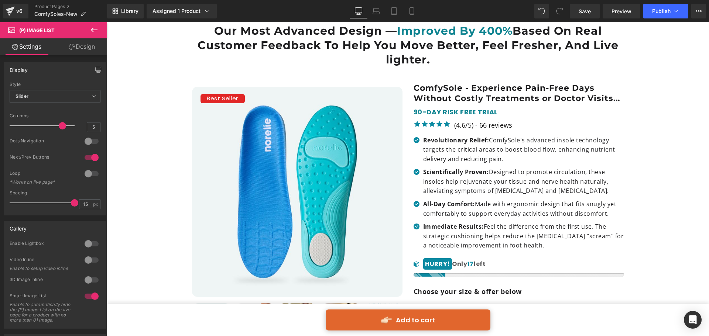
click at [330, 185] on img at bounding box center [297, 192] width 211 height 211
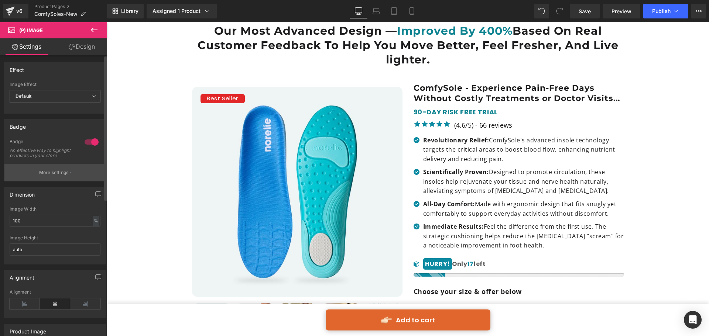
click at [53, 176] on p "More settings" at bounding box center [54, 173] width 30 height 7
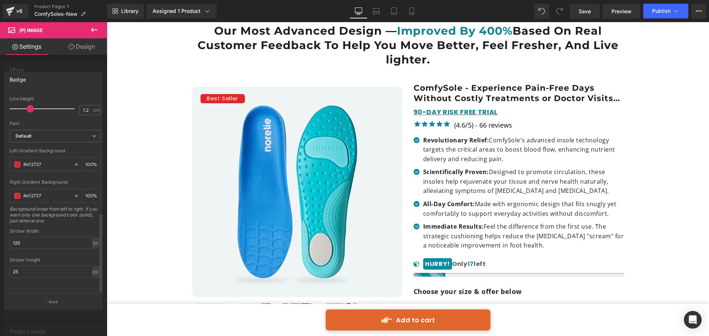
scroll to position [310, 0]
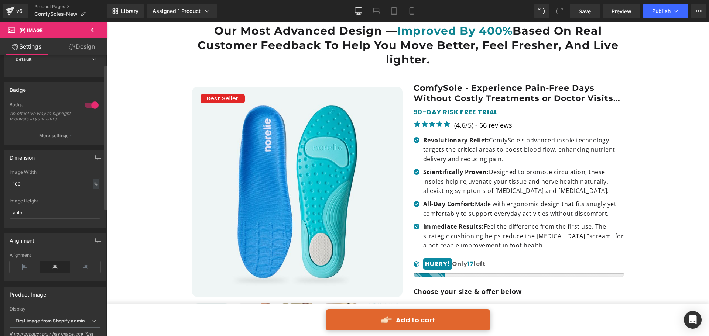
scroll to position [0, 0]
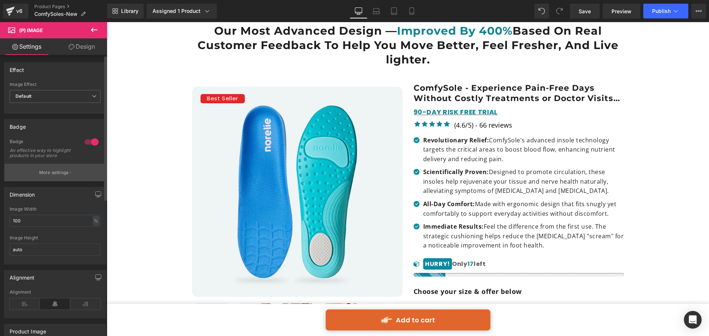
click at [51, 176] on p "More settings" at bounding box center [54, 173] width 30 height 7
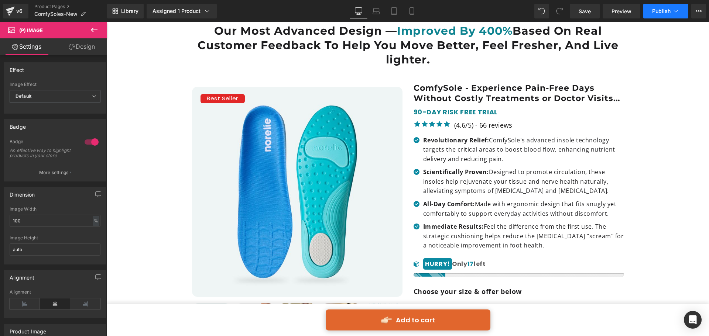
click at [652, 10] on span "Publish" at bounding box center [661, 11] width 18 height 6
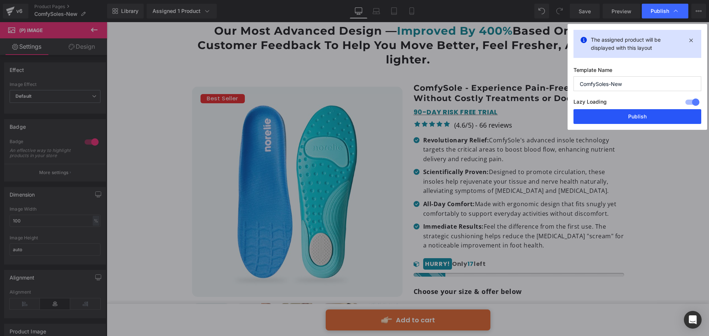
click at [604, 119] on button "Publish" at bounding box center [638, 116] width 128 height 15
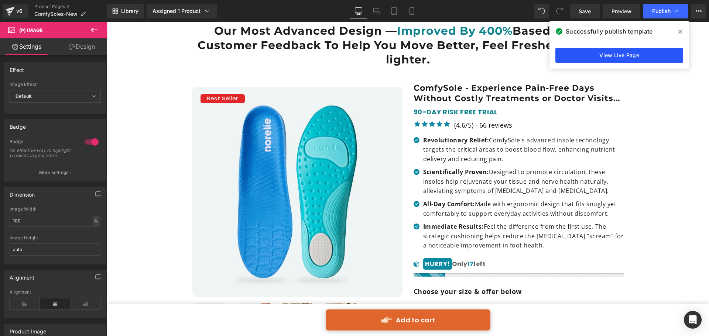
click at [625, 55] on link "View Live Page" at bounding box center [619, 55] width 128 height 15
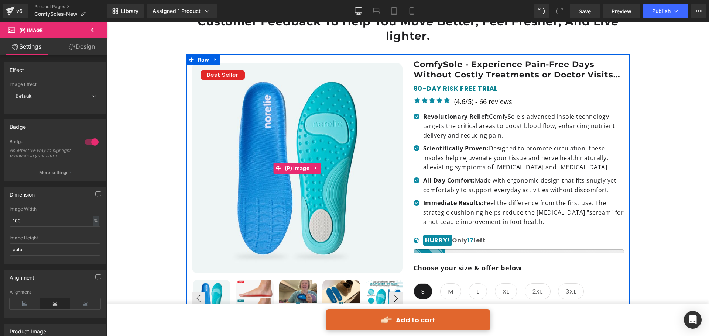
scroll to position [111, 0]
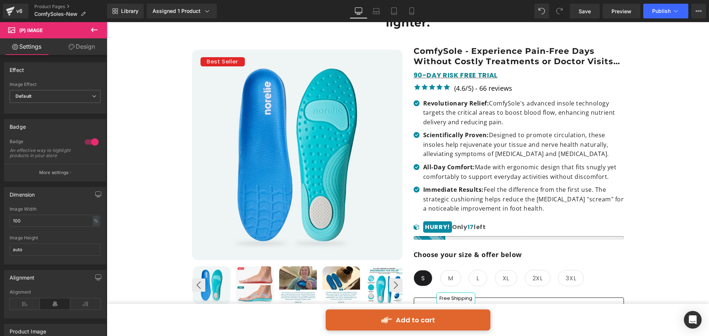
click at [92, 30] on icon at bounding box center [94, 30] width 7 height 4
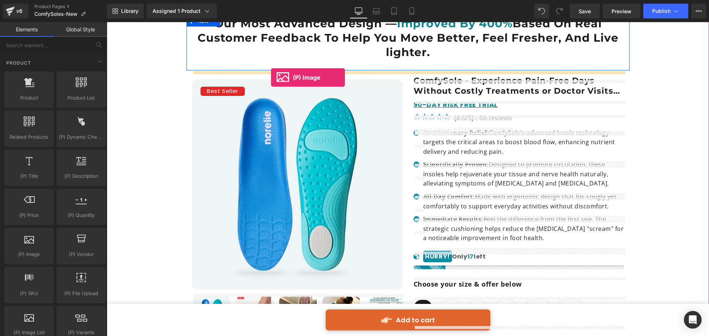
scroll to position [66, 0]
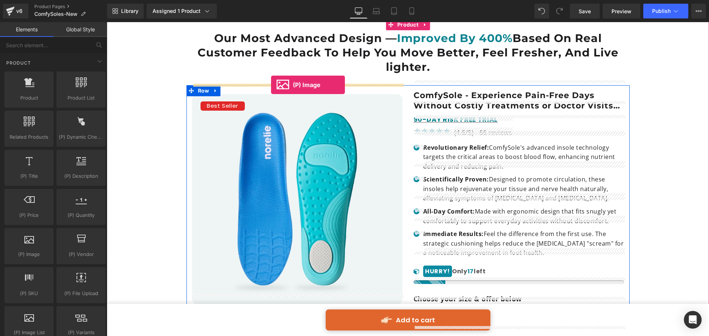
drag, startPoint x: 136, startPoint y: 268, endPoint x: 271, endPoint y: 85, distance: 227.9
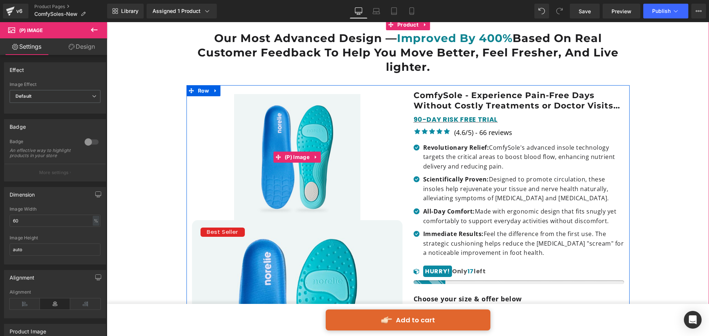
click at [295, 123] on img at bounding box center [297, 157] width 126 height 126
click at [285, 152] on span "(P) Image" at bounding box center [297, 157] width 28 height 11
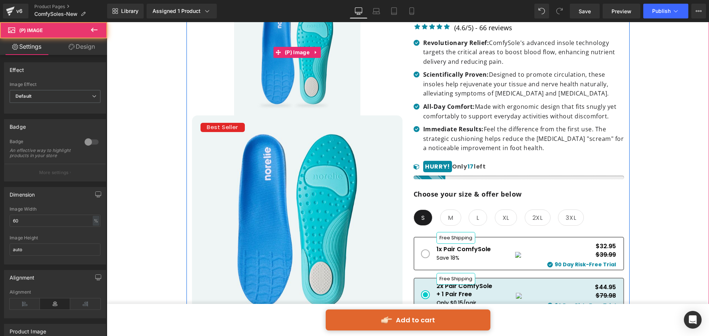
scroll to position [177, 0]
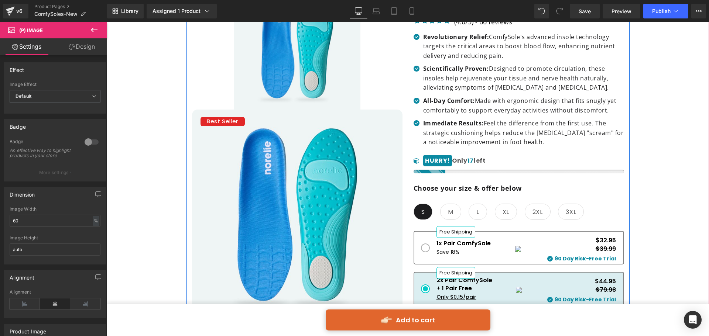
click at [266, 168] on img at bounding box center [297, 215] width 211 height 211
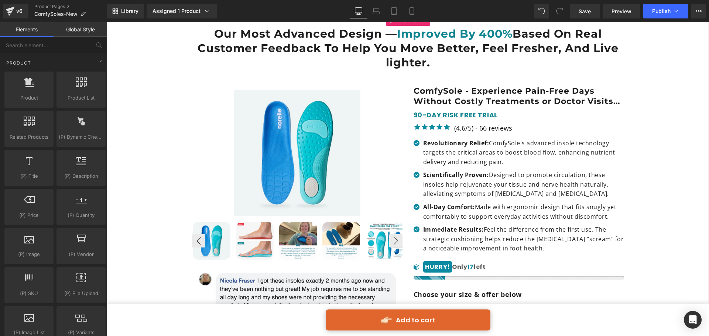
scroll to position [30, 0]
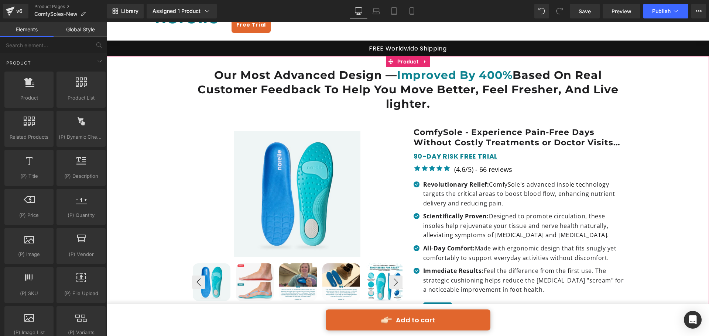
click at [302, 160] on img at bounding box center [297, 194] width 126 height 126
click at [303, 174] on img at bounding box center [297, 194] width 126 height 126
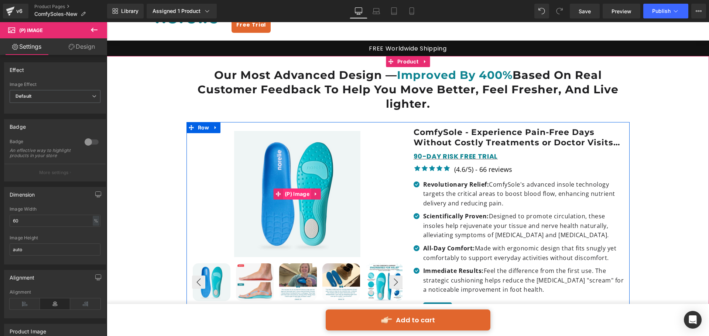
click at [296, 189] on span "(P) Image" at bounding box center [297, 194] width 28 height 11
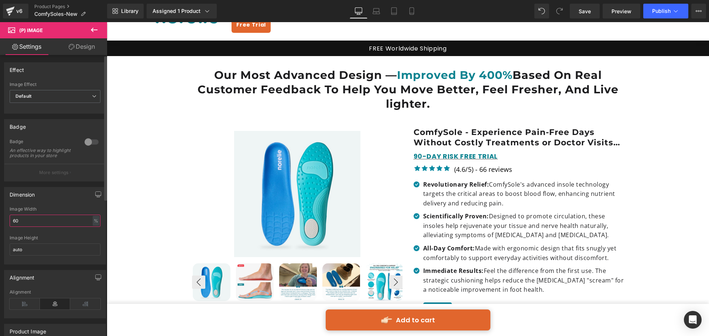
drag, startPoint x: 21, startPoint y: 229, endPoint x: 0, endPoint y: 230, distance: 21.5
click at [0, 230] on div "Dimension 60% Image Width 60 % % px auto Image Height auto" at bounding box center [55, 223] width 110 height 83
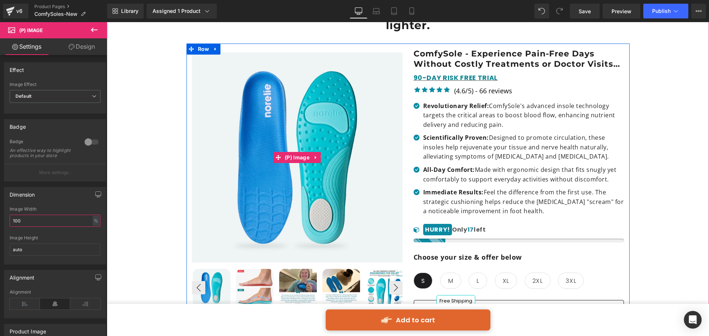
scroll to position [103, 0]
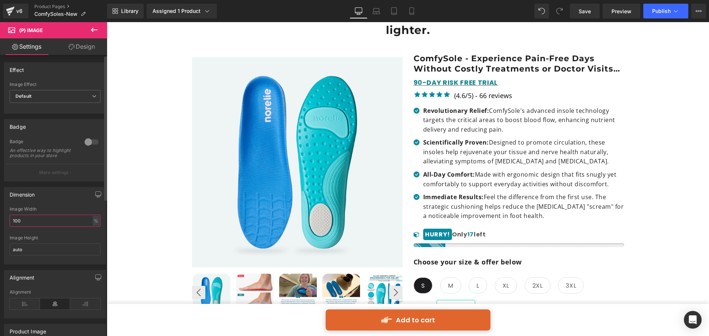
type input "100"
click at [92, 144] on div at bounding box center [92, 142] width 18 height 12
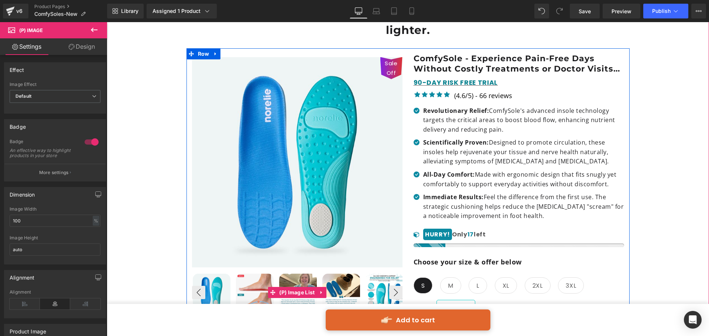
click at [242, 276] on img at bounding box center [255, 293] width 38 height 38
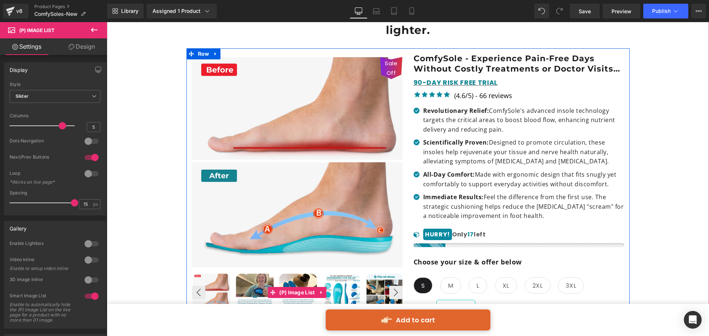
click at [222, 278] on img at bounding box center [212, 293] width 38 height 38
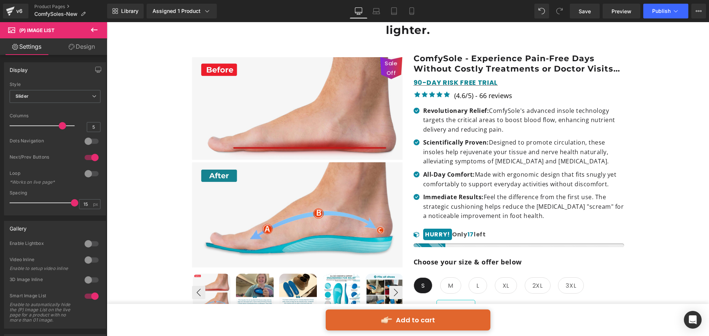
click at [551, 6] on div at bounding box center [550, 11] width 33 height 15
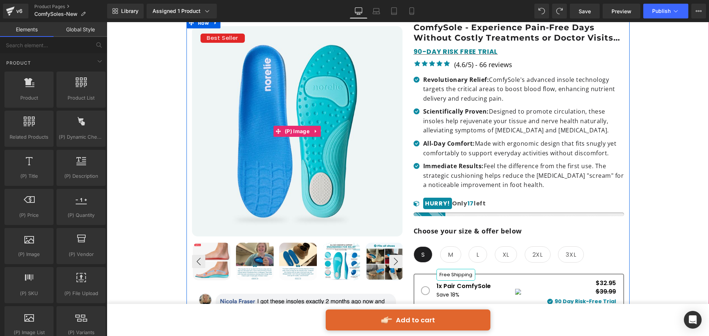
scroll to position [177, 0]
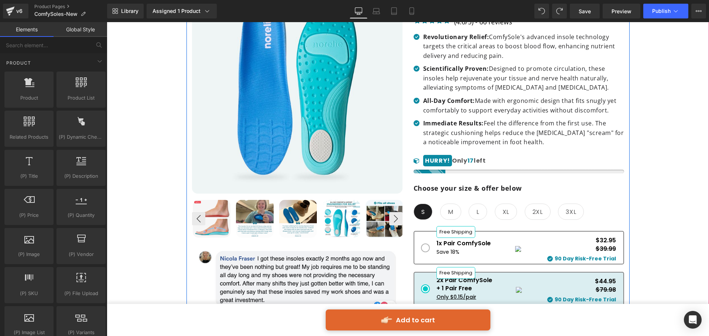
click at [255, 209] on img at bounding box center [255, 219] width 38 height 38
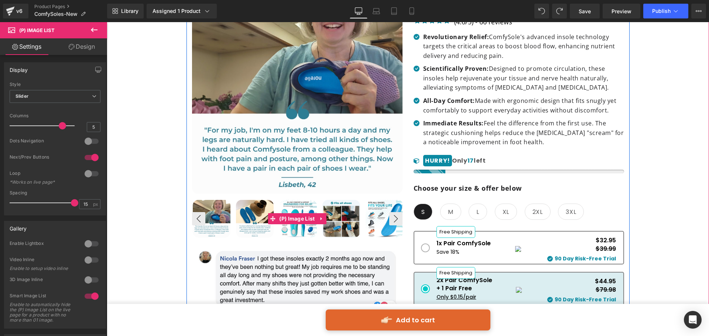
click at [205, 209] on img at bounding box center [212, 219] width 38 height 38
click at [200, 212] on button "‹" at bounding box center [198, 218] width 13 height 13
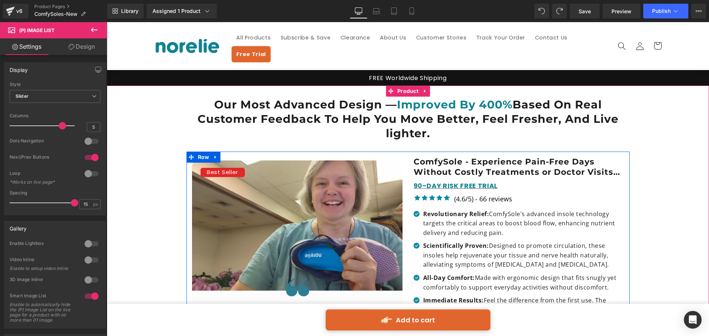
scroll to position [148, 0]
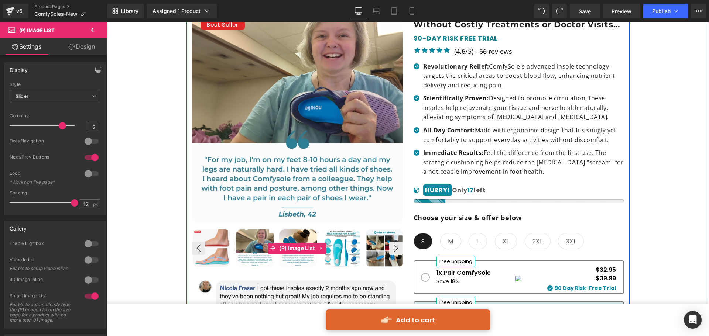
click at [222, 230] on img at bounding box center [212, 249] width 38 height 38
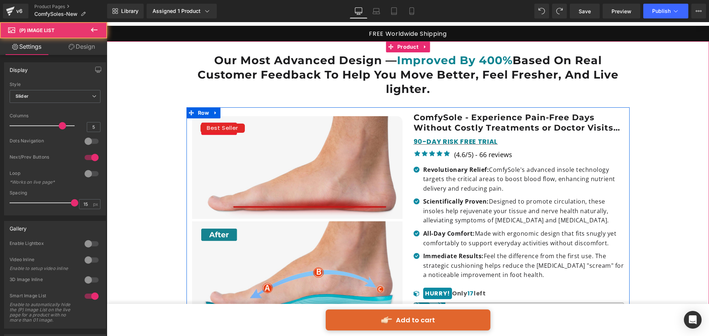
scroll to position [37, 0]
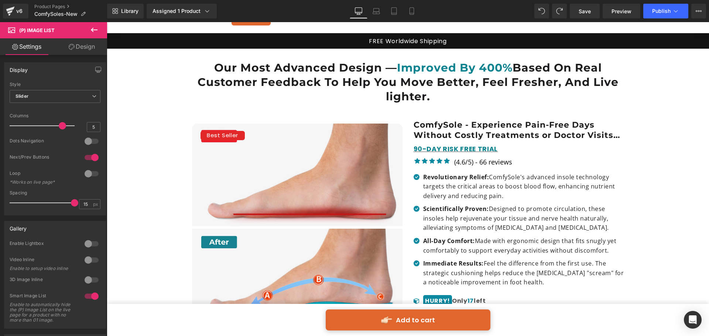
click at [273, 178] on img at bounding box center [297, 229] width 211 height 211
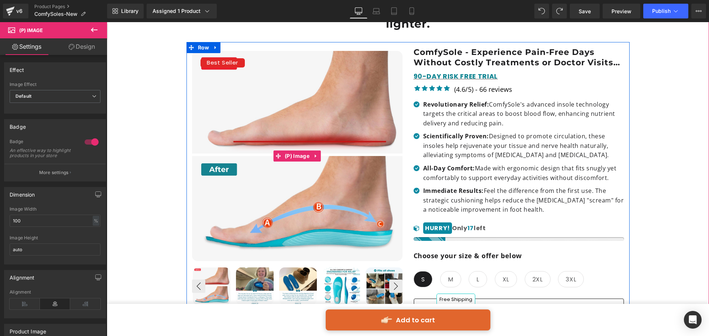
scroll to position [185, 0]
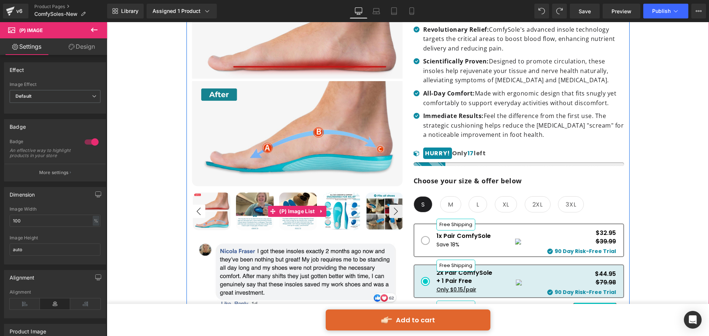
click at [198, 205] on button "‹" at bounding box center [198, 211] width 13 height 13
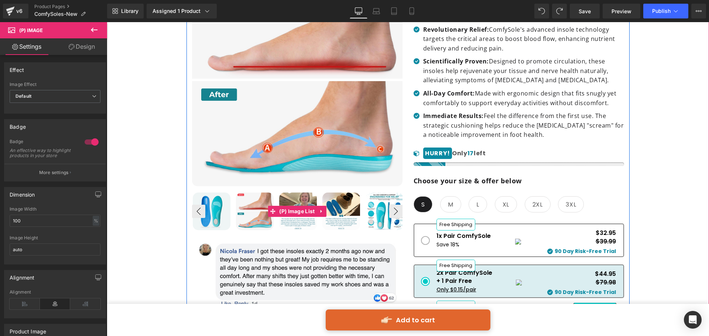
click at [213, 199] on img at bounding box center [212, 212] width 38 height 38
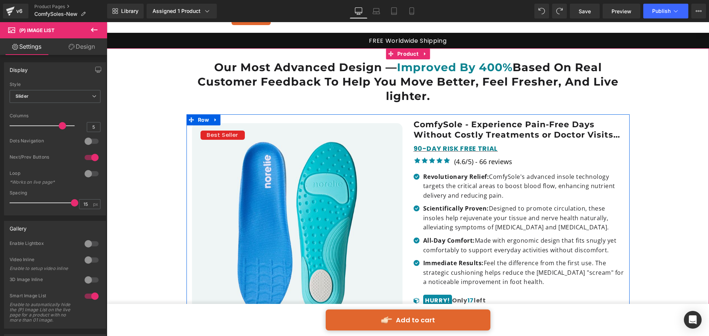
scroll to position [37, 0]
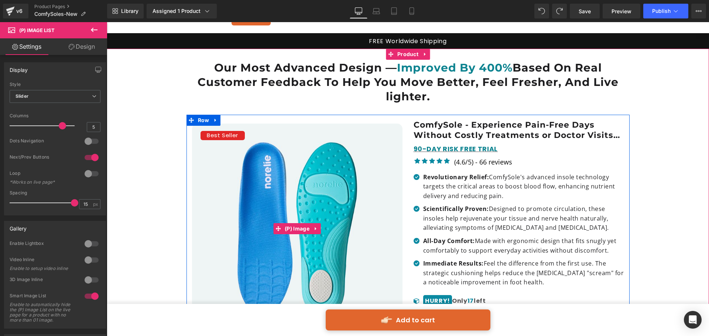
click at [284, 160] on img at bounding box center [297, 229] width 211 height 211
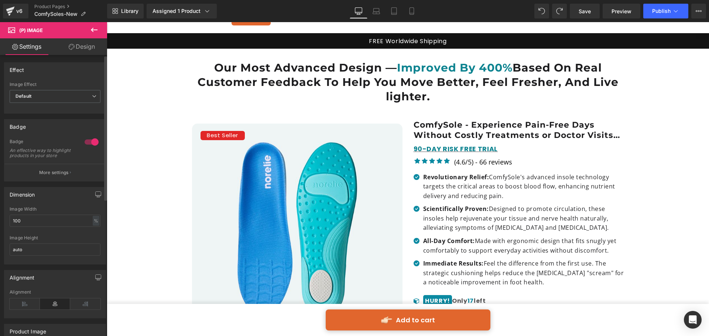
click at [83, 139] on div at bounding box center [92, 142] width 18 height 12
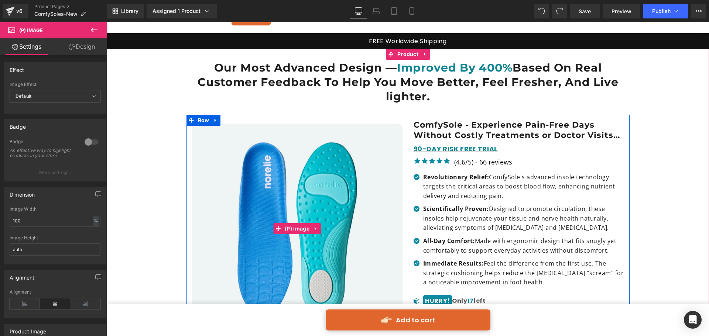
scroll to position [148, 0]
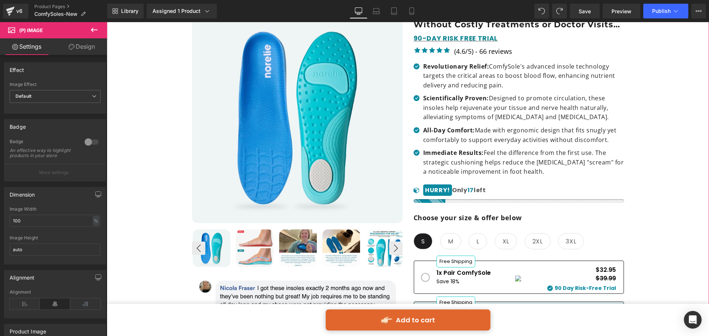
click at [120, 146] on div "📦 FREE WORLDWIDE SHIPPING OVER $40 Text Block Row Image Liquid Row Our Most Adv…" at bounding box center [407, 285] width 595 height 673
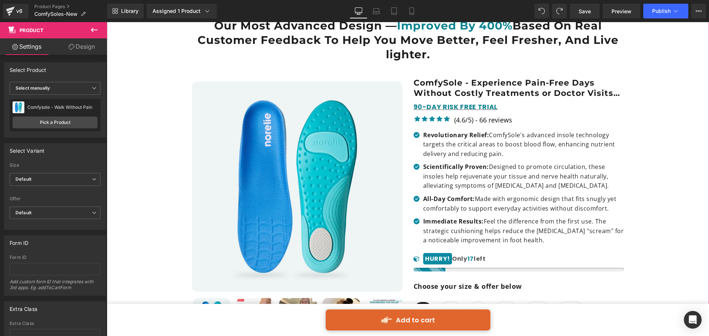
scroll to position [37, 0]
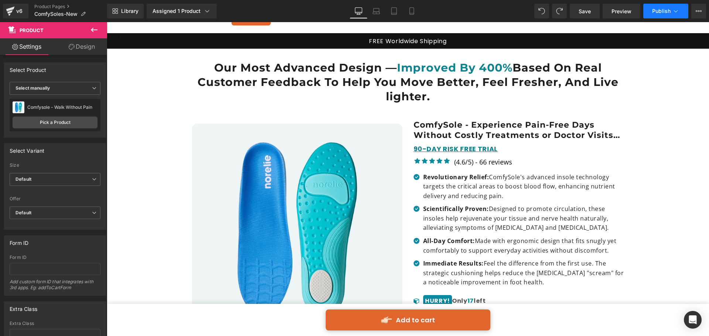
click at [656, 10] on span "Publish" at bounding box center [661, 11] width 18 height 6
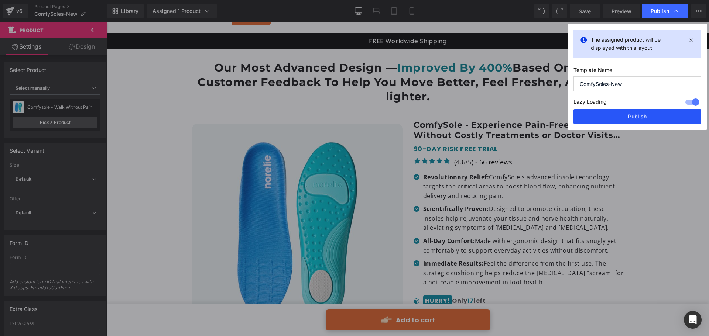
click at [613, 112] on button "Publish" at bounding box center [638, 116] width 128 height 15
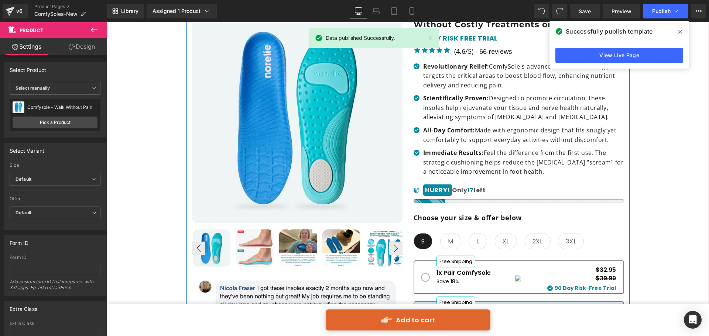
scroll to position [111, 0]
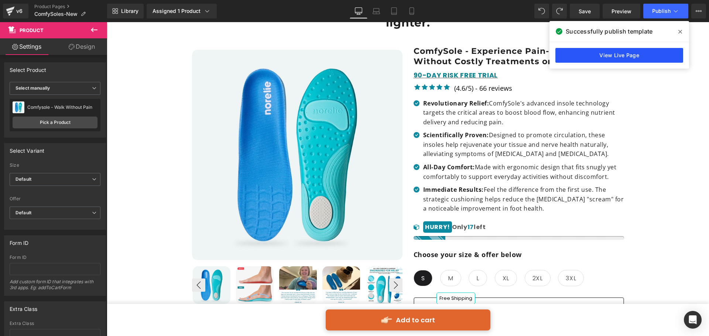
click at [560, 50] on link "View Live Page" at bounding box center [619, 55] width 128 height 15
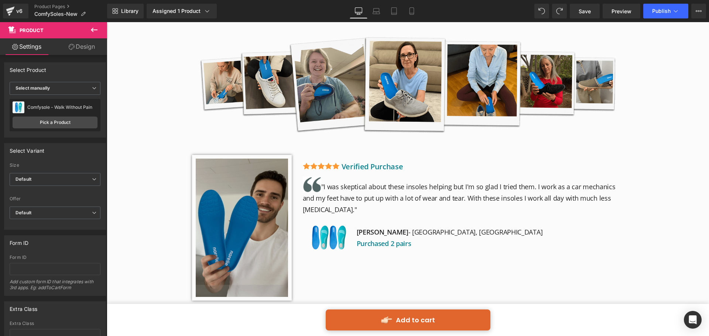
scroll to position [1403, 0]
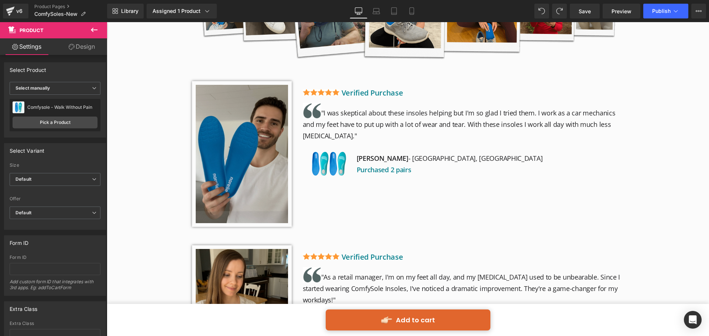
click at [287, 172] on img at bounding box center [242, 154] width 100 height 146
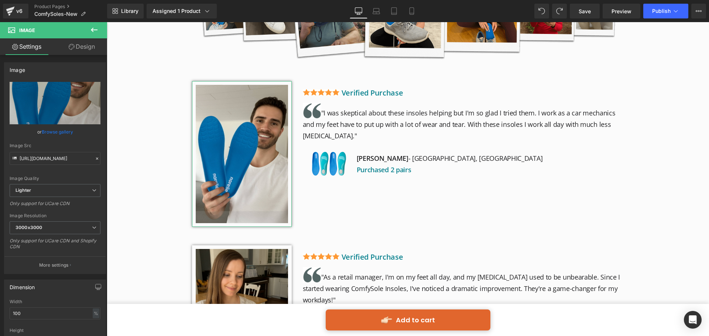
click at [82, 45] on link "Design" at bounding box center [82, 46] width 54 height 17
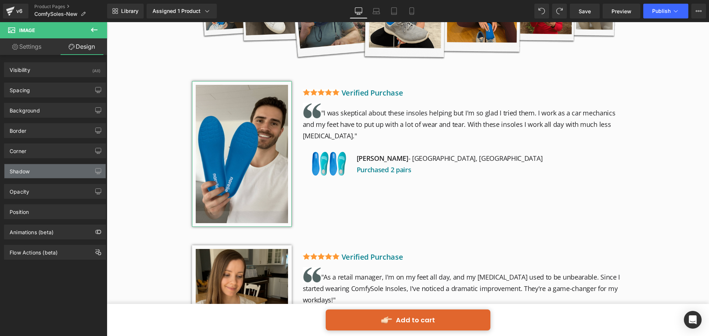
click at [56, 172] on div "Shadow" at bounding box center [54, 171] width 101 height 14
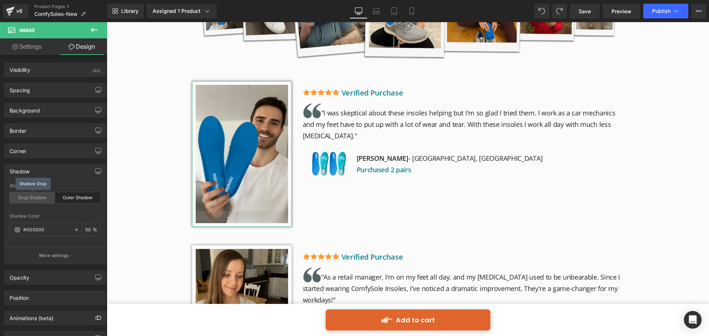
click at [34, 200] on div "Drop Shadow" at bounding box center [32, 197] width 45 height 11
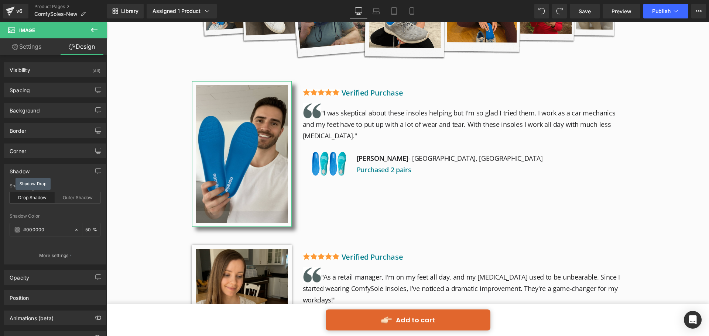
click at [34, 200] on div "Drop Shadow" at bounding box center [32, 197] width 45 height 11
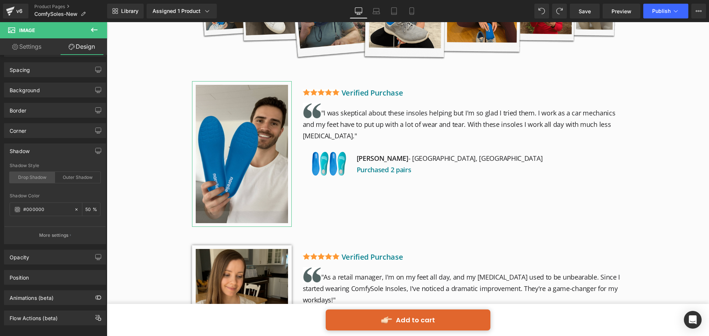
scroll to position [30, 0]
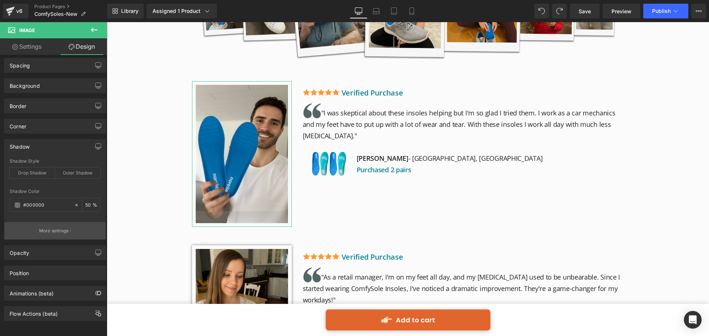
click at [61, 228] on p "More settings" at bounding box center [54, 231] width 30 height 7
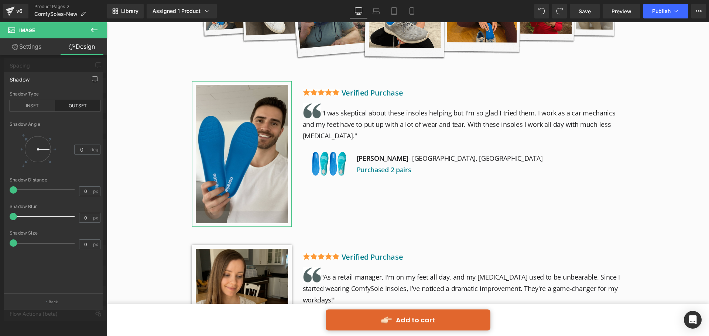
drag, startPoint x: 44, startPoint y: 246, endPoint x: 0, endPoint y: 247, distance: 44.3
click at [0, 247] on div "Shadow outset Shadow Type INSET OUTSET 0 Shadow Angle 0 deg 0px Shadow Distance…" at bounding box center [53, 187] width 107 height 243
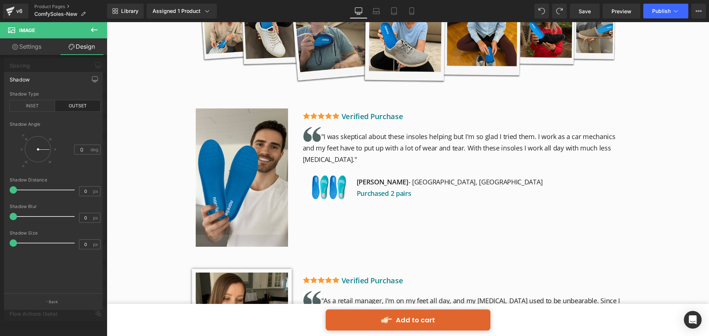
scroll to position [1366, 0]
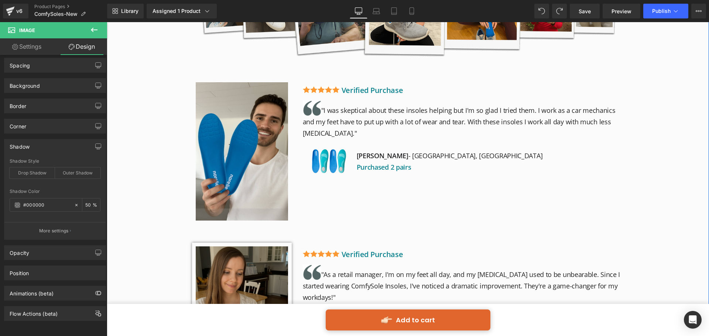
scroll to position [1440, 0]
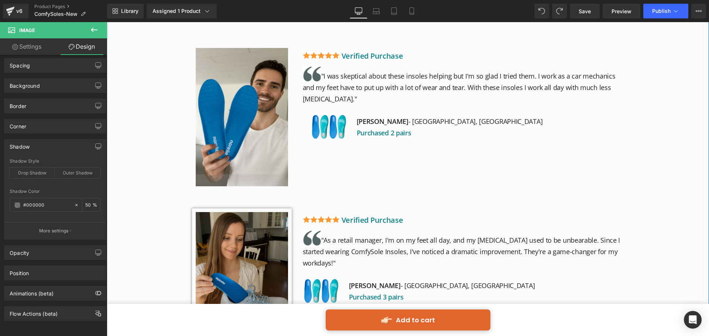
click at [259, 232] on img at bounding box center [242, 275] width 100 height 132
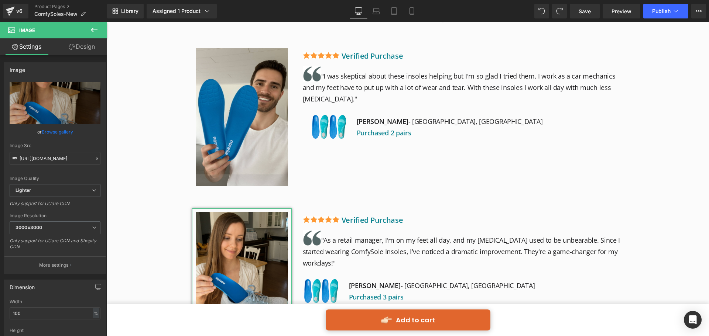
click at [86, 41] on link "Design" at bounding box center [82, 46] width 54 height 17
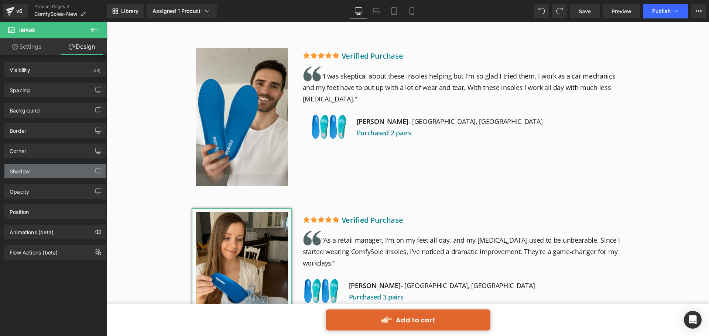
click at [69, 174] on div "Shadow" at bounding box center [54, 171] width 101 height 14
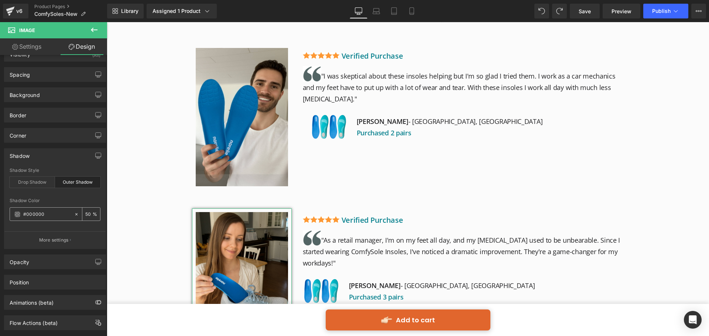
scroll to position [30, 0]
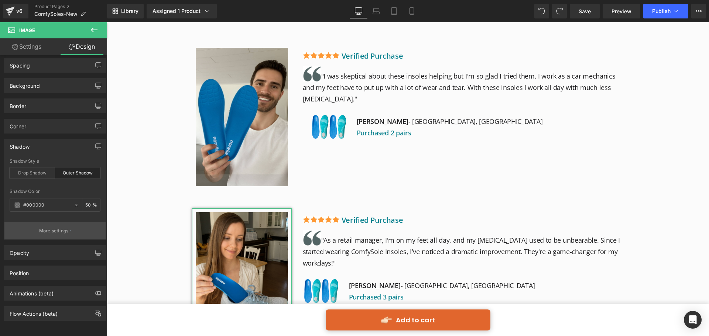
click at [57, 222] on button "More settings" at bounding box center [54, 230] width 101 height 17
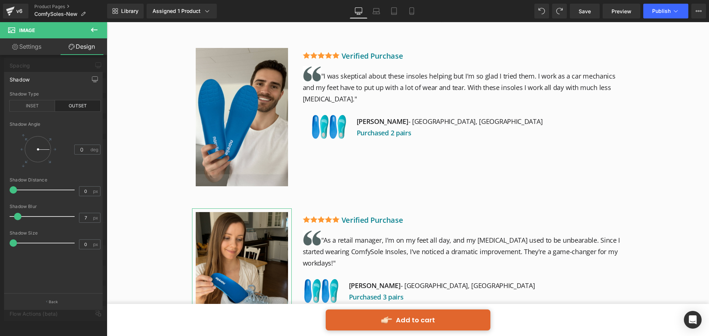
drag, startPoint x: 36, startPoint y: 244, endPoint x: 0, endPoint y: 246, distance: 35.9
click at [0, 246] on div "Shadow outset Shadow Type INSET OUTSET 0 Shadow Angle 0 deg 0px Shadow Distance…" at bounding box center [53, 187] width 107 height 243
drag, startPoint x: 17, startPoint y: 216, endPoint x: 0, endPoint y: 218, distance: 17.5
click at [0, 218] on div "Shadow outset Shadow Type INSET OUTSET 0 Shadow Angle 0 deg 0px Shadow Distance…" at bounding box center [53, 187] width 107 height 243
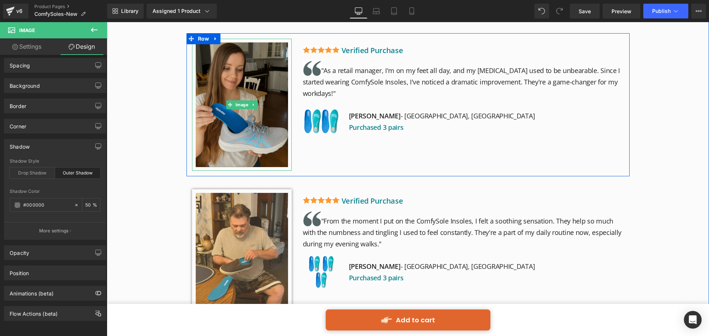
scroll to position [1625, 0]
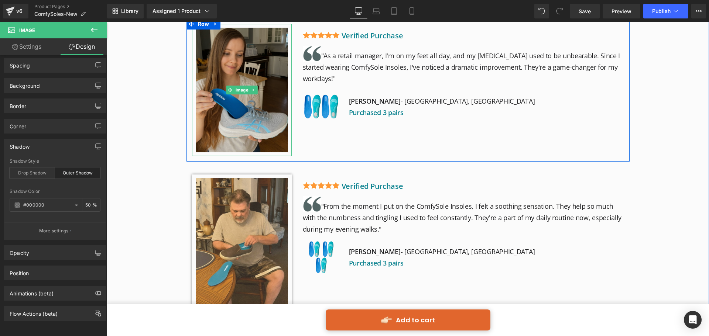
click at [262, 223] on img at bounding box center [242, 248] width 100 height 146
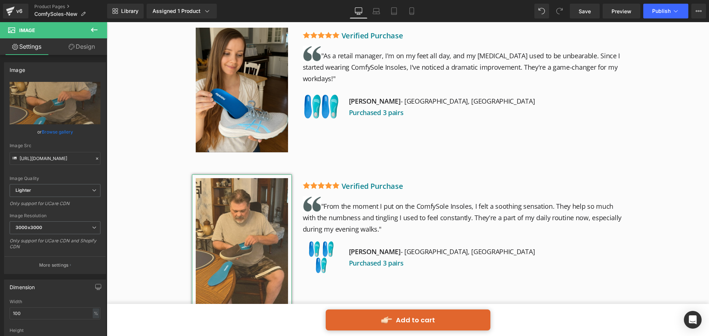
click at [77, 51] on link "Design" at bounding box center [82, 46] width 54 height 17
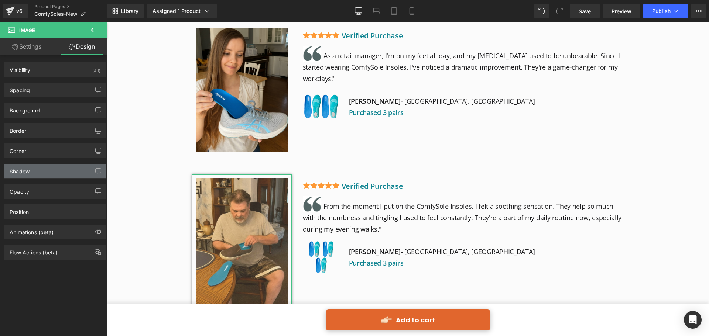
click at [43, 177] on div "Shadow" at bounding box center [54, 171] width 101 height 14
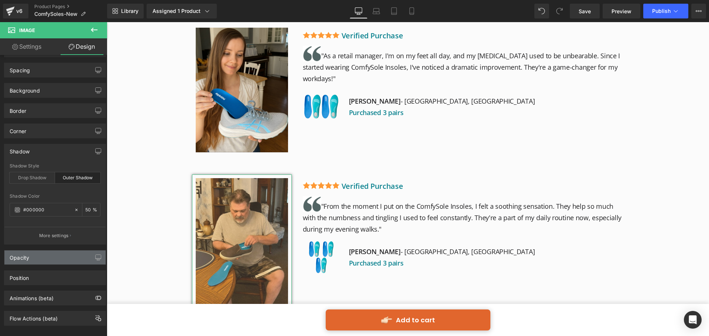
scroll to position [30, 0]
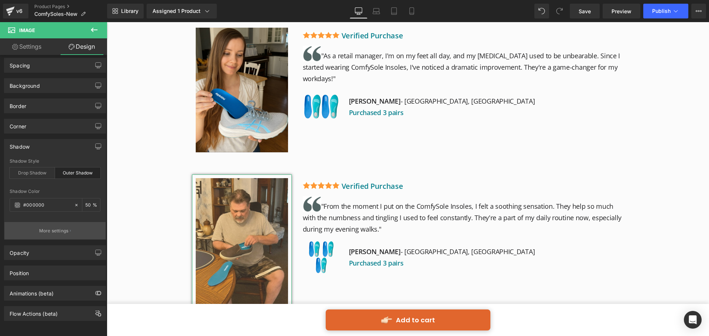
click at [42, 222] on button "More settings" at bounding box center [54, 230] width 101 height 17
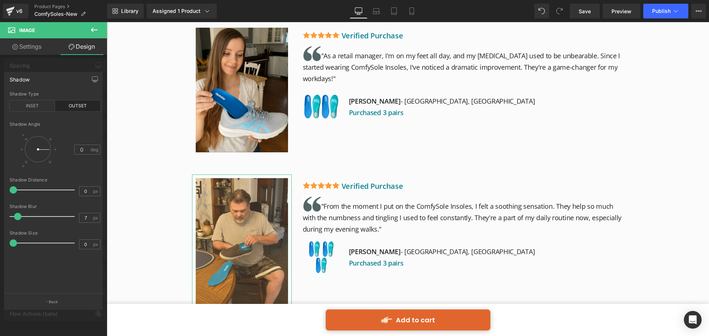
drag, startPoint x: 44, startPoint y: 243, endPoint x: 0, endPoint y: 242, distance: 43.6
click at [0, 242] on div "Shadow outset Shadow Type INSET OUTSET 0 Shadow Angle 0 deg 0px Shadow Distance…" at bounding box center [53, 187] width 107 height 243
drag, startPoint x: 15, startPoint y: 214, endPoint x: 18, endPoint y: 218, distance: 4.8
click at [0, 218] on div "Shadow outset Shadow Type INSET OUTSET 0 Shadow Angle 0 deg 0px Shadow Distance…" at bounding box center [53, 187] width 107 height 243
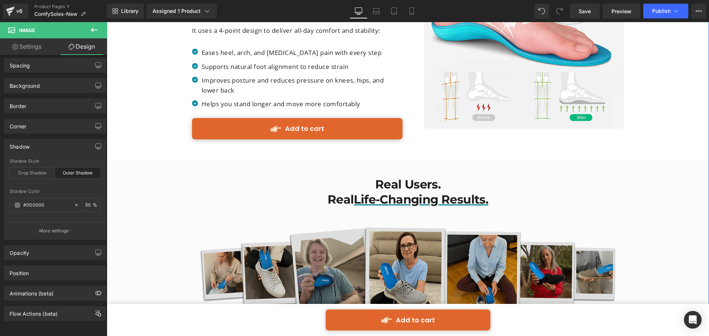
scroll to position [1182, 0]
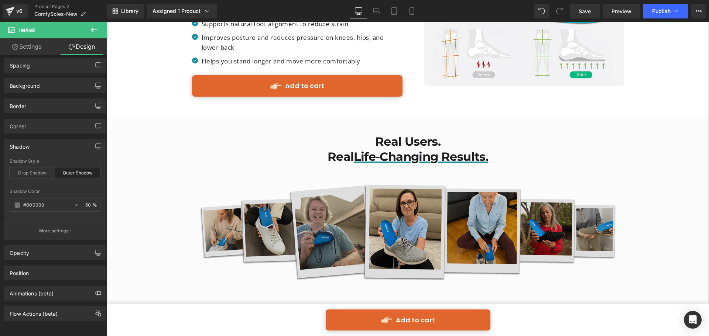
click at [422, 196] on img at bounding box center [408, 231] width 432 height 122
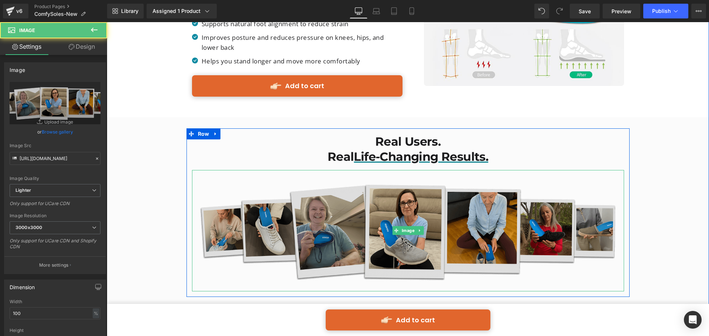
click at [408, 226] on span "Image" at bounding box center [408, 230] width 16 height 9
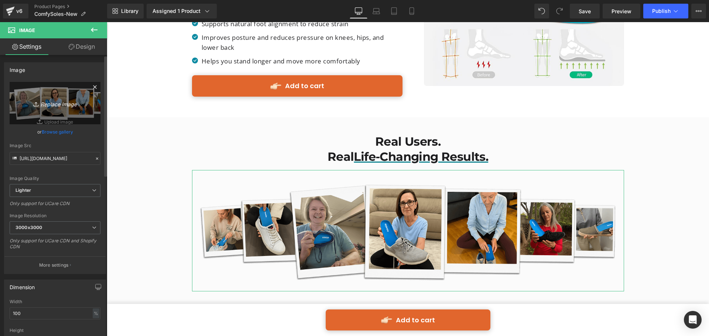
click at [61, 105] on icon "Replace Image" at bounding box center [54, 103] width 59 height 9
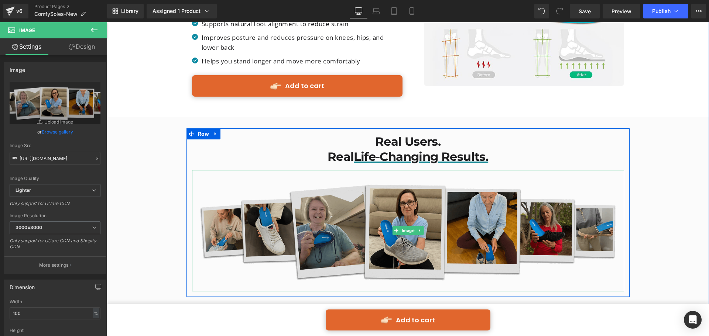
click at [384, 198] on img at bounding box center [408, 231] width 432 height 122
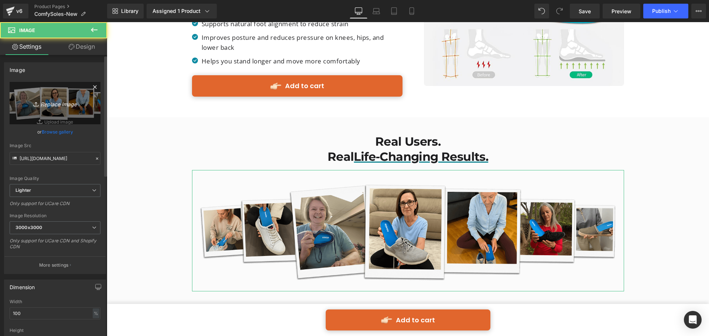
click at [47, 102] on icon "Replace Image" at bounding box center [54, 103] width 59 height 9
type input "C:\fakepath\img collage (1).png"
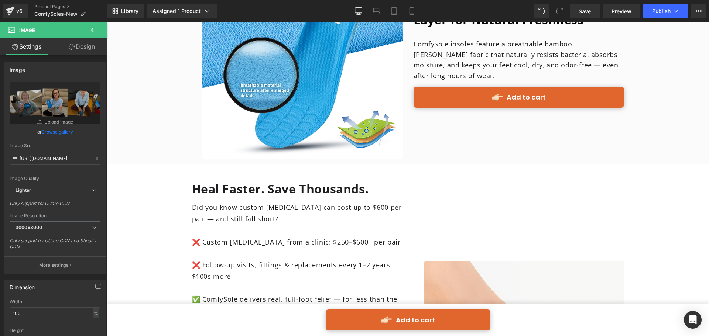
scroll to position [2807, 0]
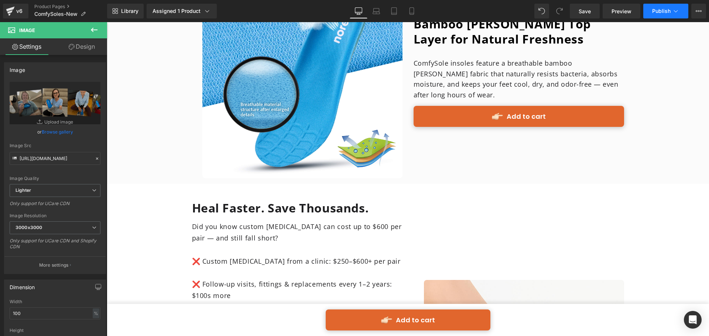
click at [653, 8] on span "Publish" at bounding box center [661, 11] width 18 height 6
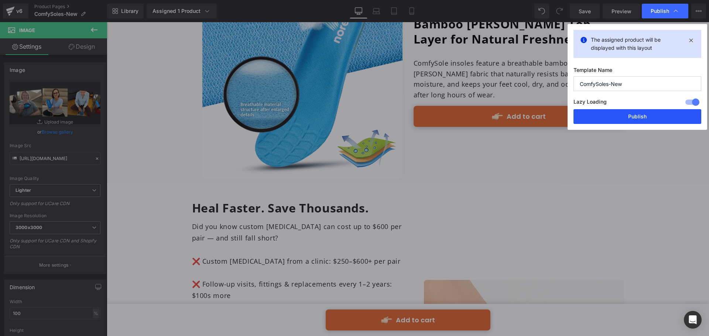
click at [644, 116] on button "Publish" at bounding box center [638, 116] width 128 height 15
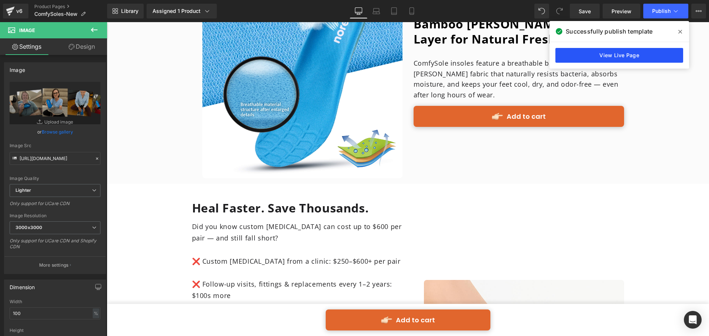
click at [636, 55] on link "View Live Page" at bounding box center [619, 55] width 128 height 15
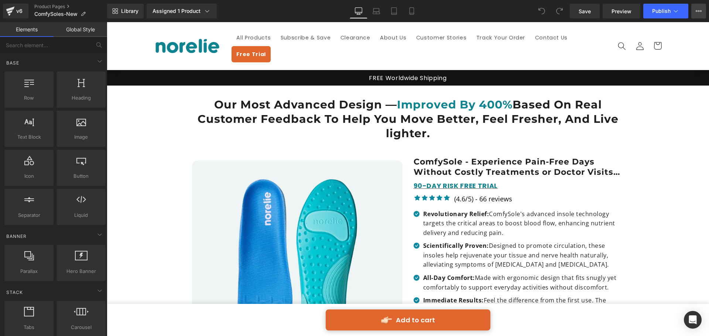
click at [697, 9] on icon at bounding box center [699, 11] width 6 height 6
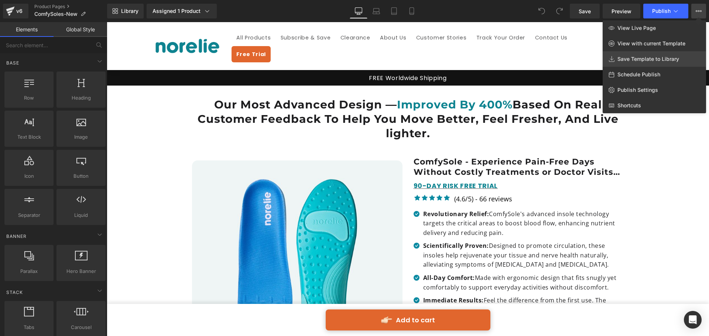
click at [650, 62] on link "Save Template to Library" at bounding box center [654, 59] width 103 height 16
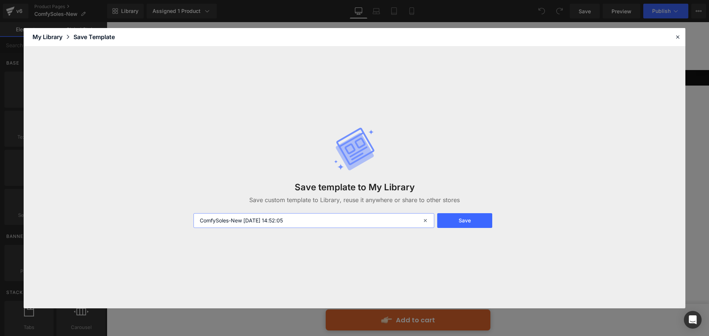
click at [312, 218] on input "ComfySoles-New [DATE] 14:52:05" at bounding box center [314, 220] width 241 height 15
drag, startPoint x: 312, startPoint y: 218, endPoint x: 189, endPoint y: 220, distance: 123.0
click at [189, 220] on div "ComfySoles-New [DATE] 14:52:05" at bounding box center [313, 220] width 248 height 15
click at [247, 220] on input "ComfySoles-New [DATE] 14:52:05" at bounding box center [314, 220] width 241 height 15
drag, startPoint x: 280, startPoint y: 220, endPoint x: 352, endPoint y: 220, distance: 72.0
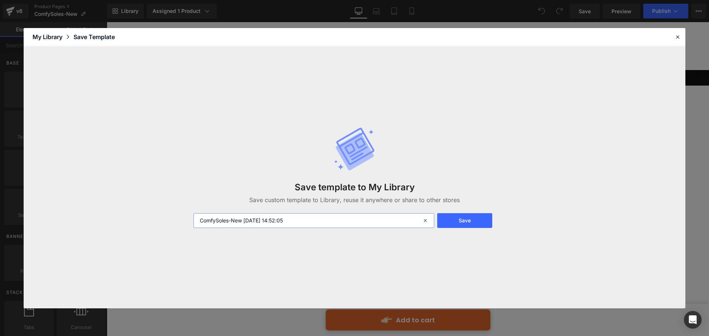
click at [352, 220] on input "ComfySoles-New [DATE] 14:52:05" at bounding box center [314, 220] width 241 height 15
type input "ComfySoles-[GEOGRAPHIC_DATA]"
click at [470, 220] on button "Save" at bounding box center [464, 220] width 55 height 15
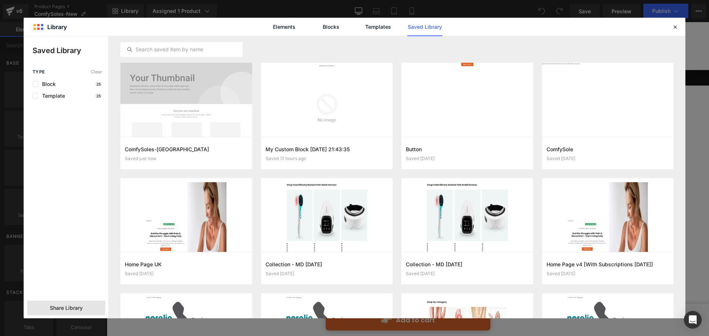
click at [81, 305] on span "Share Library" at bounding box center [66, 308] width 33 height 7
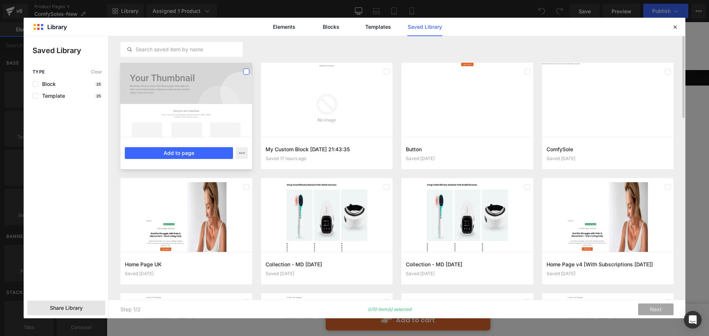
click at [247, 73] on label at bounding box center [246, 72] width 6 height 6
click at [81, 307] on span "Share Library" at bounding box center [66, 308] width 33 height 7
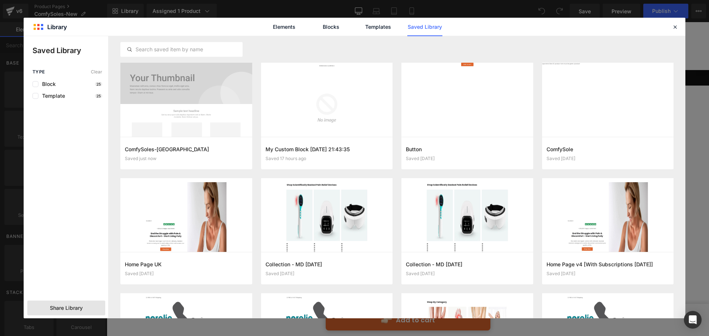
click at [72, 308] on span "Share Library" at bounding box center [66, 308] width 33 height 7
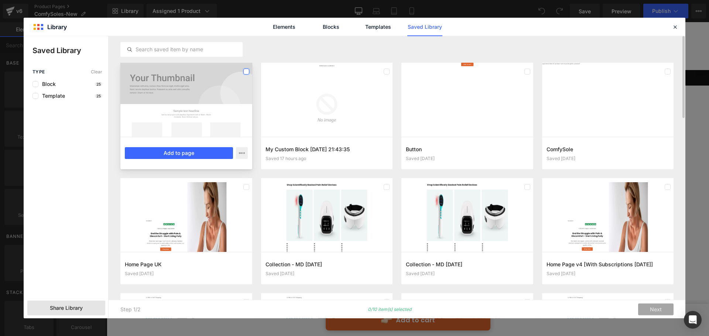
click at [248, 72] on label at bounding box center [246, 72] width 6 height 6
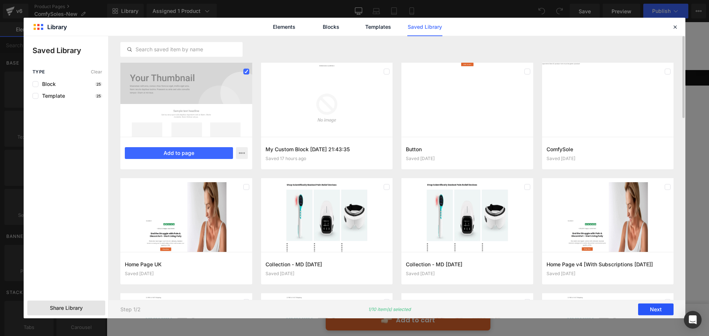
click at [657, 311] on button "Next" at bounding box center [655, 310] width 35 height 12
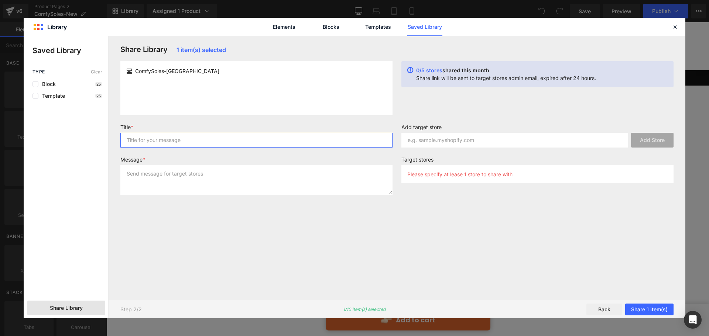
click at [208, 136] on input "text" at bounding box center [256, 140] width 272 height 15
drag, startPoint x: 193, startPoint y: 67, endPoint x: 136, endPoint y: 75, distance: 58.2
click at [136, 75] on article "ComfySoles-[GEOGRAPHIC_DATA]" at bounding box center [256, 71] width 272 height 14
copy span "ComfySoles-[GEOGRAPHIC_DATA]"
click at [170, 137] on input "text" at bounding box center [256, 140] width 272 height 15
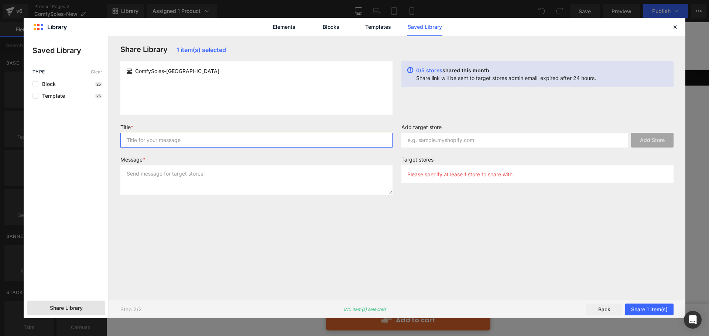
paste input "ComfySoles-[GEOGRAPHIC_DATA]"
type input "ComfySoles-[GEOGRAPHIC_DATA]"
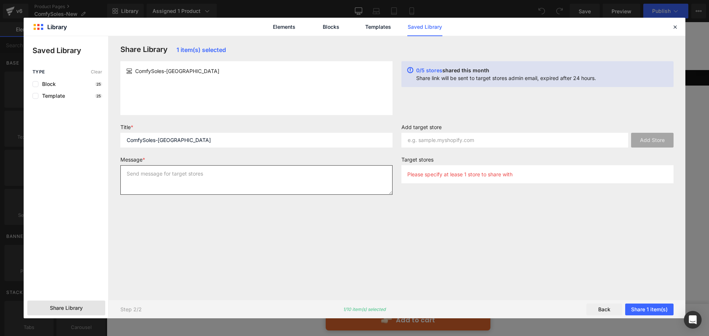
click at [186, 174] on textarea at bounding box center [256, 180] width 272 height 30
paste textarea "ComfySoles-[GEOGRAPHIC_DATA]"
type textarea "ComfySoles-[GEOGRAPHIC_DATA]"
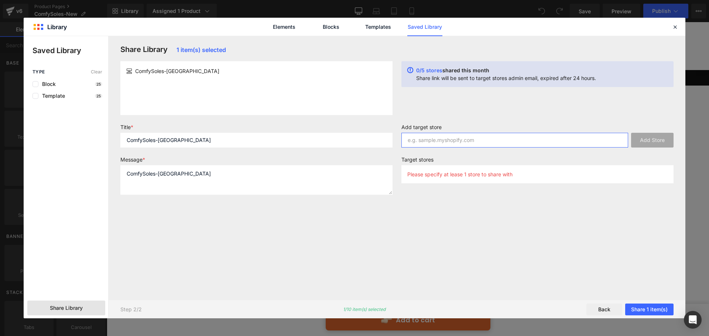
click at [515, 141] on input "text" at bounding box center [514, 140] width 227 height 15
paste input "[DOMAIN_NAME]"
type input "[DOMAIN_NAME]"
click at [649, 143] on button "Add Store" at bounding box center [652, 140] width 42 height 15
click at [643, 309] on button "Share 1 item(s)" at bounding box center [649, 310] width 48 height 12
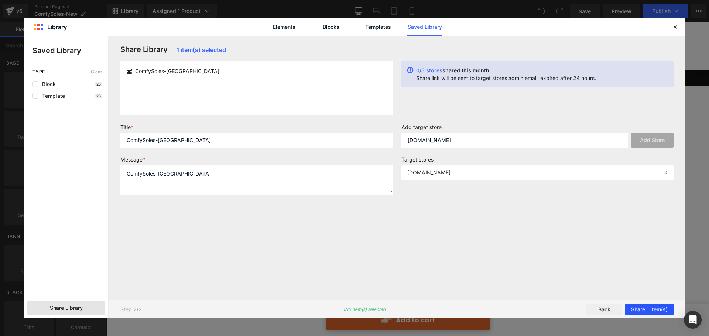
click at [645, 307] on button "Share 1 item(s)" at bounding box center [649, 310] width 48 height 12
click at [610, 312] on button "Back" at bounding box center [604, 310] width 36 height 12
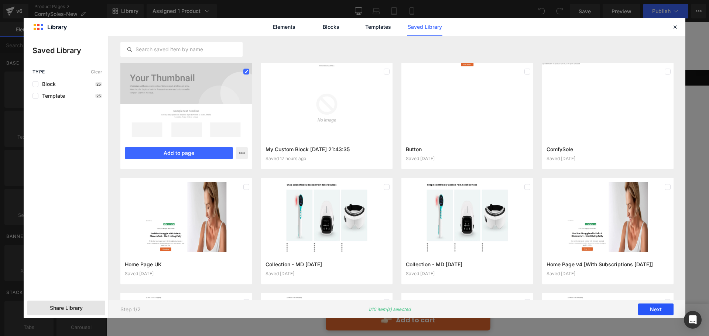
click at [660, 310] on button "Next" at bounding box center [655, 310] width 35 height 12
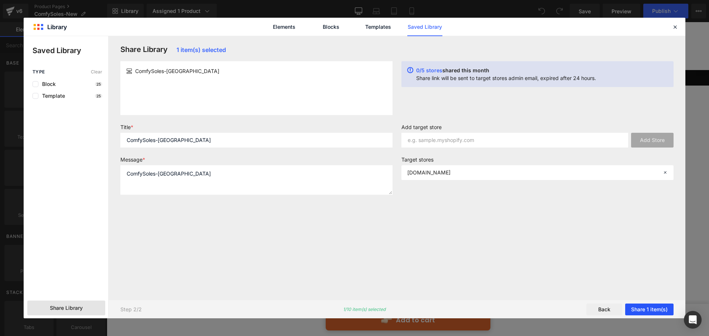
click at [657, 310] on button "Share 1 item(s)" at bounding box center [649, 310] width 48 height 12
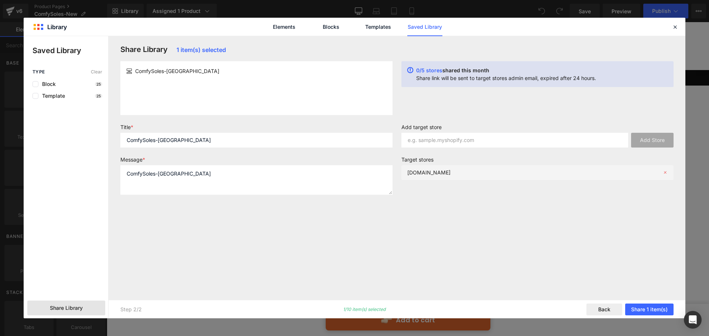
click at [666, 172] on icon at bounding box center [665, 172] width 5 height 5
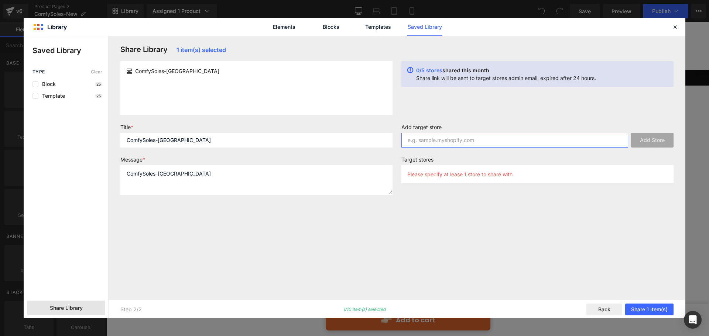
click at [513, 143] on input "text" at bounding box center [514, 140] width 227 height 15
paste input "[DOMAIN_NAME]"
type input "[DOMAIN_NAME]"
click at [637, 143] on button "Add Store" at bounding box center [652, 140] width 42 height 15
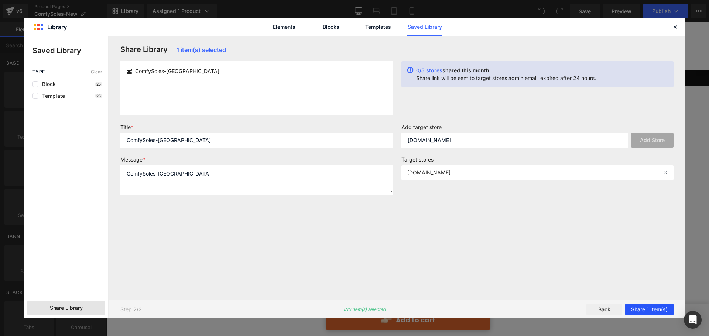
click at [646, 306] on button "Share 1 item(s)" at bounding box center [649, 310] width 48 height 12
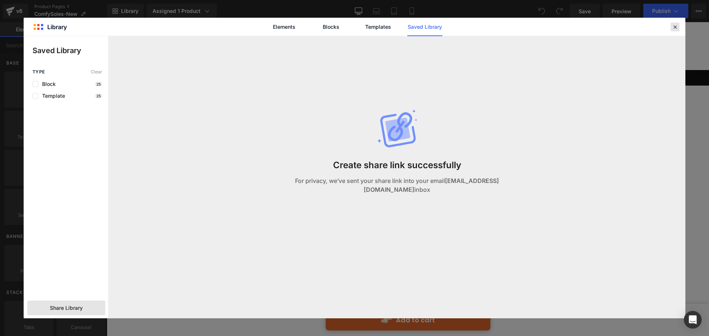
click at [673, 25] on icon at bounding box center [675, 27] width 7 height 7
